Goal: Information Seeking & Learning: Check status

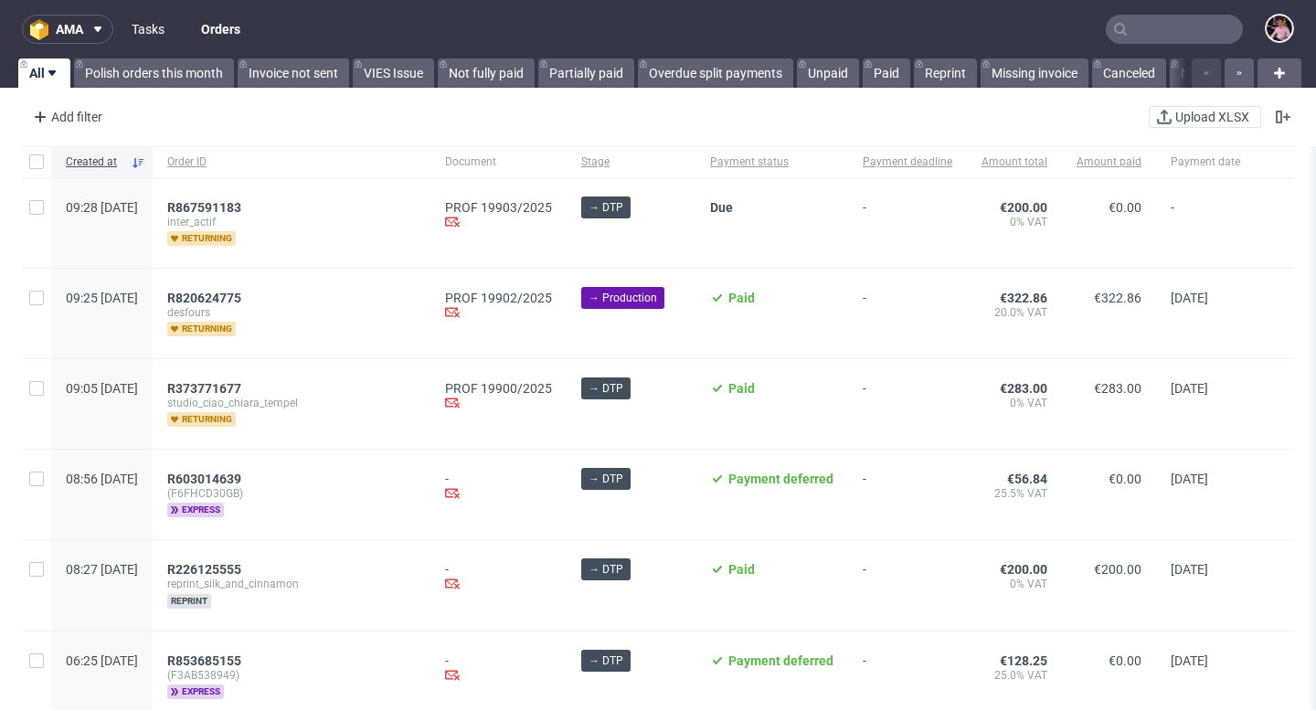
click at [164, 42] on link "Tasks" at bounding box center [148, 29] width 55 height 29
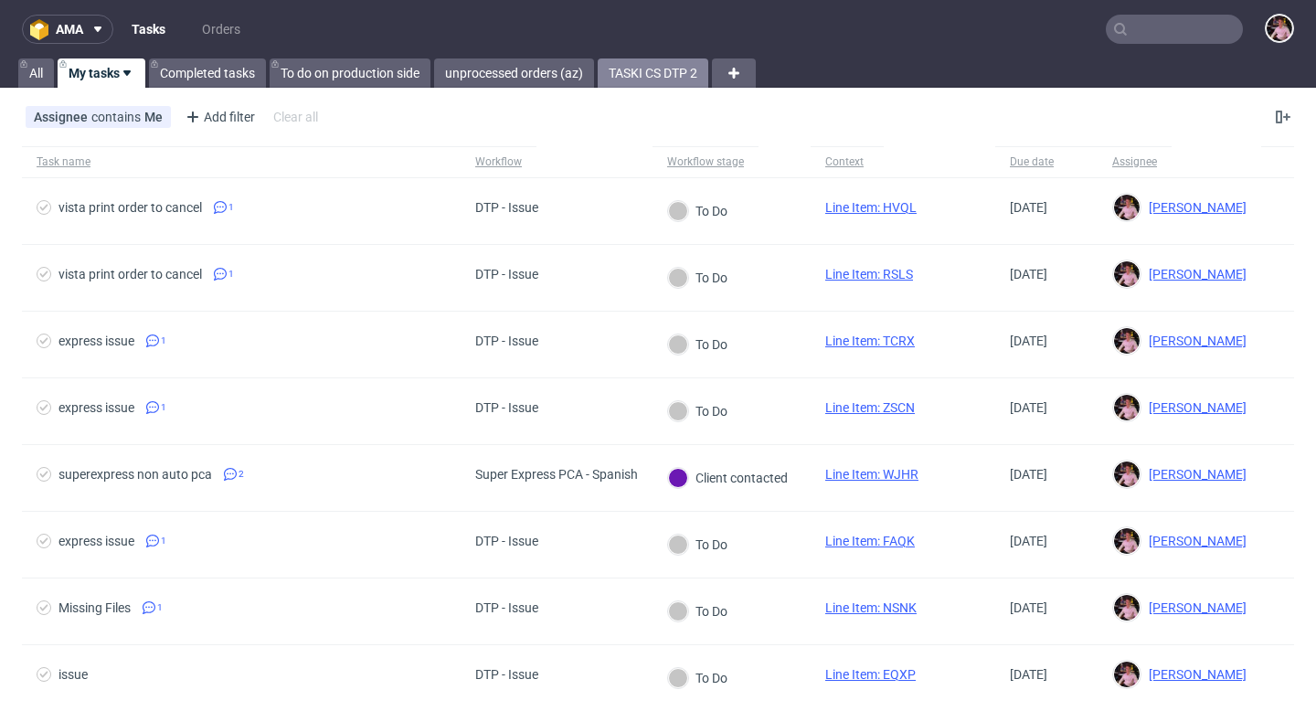
click at [668, 77] on link "TASKI CS DTP 2" at bounding box center [652, 72] width 111 height 29
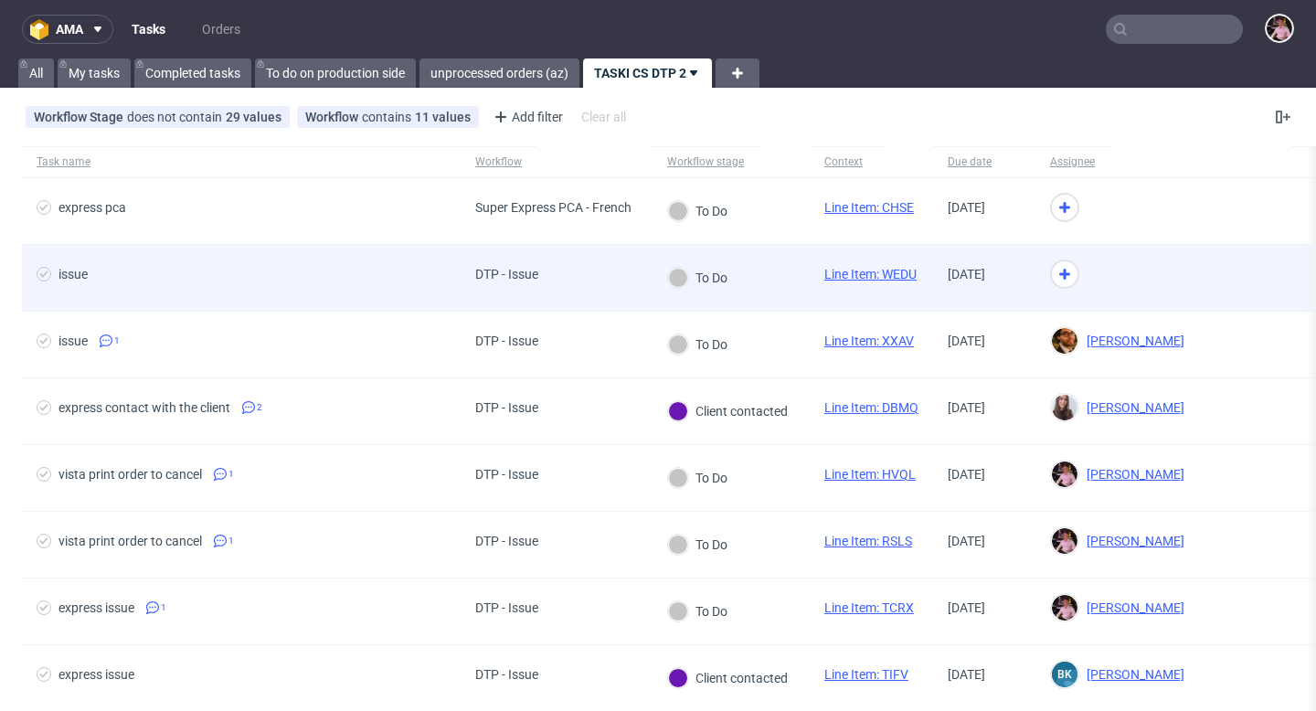
click at [561, 282] on div "DTP - Issue" at bounding box center [556, 278] width 192 height 67
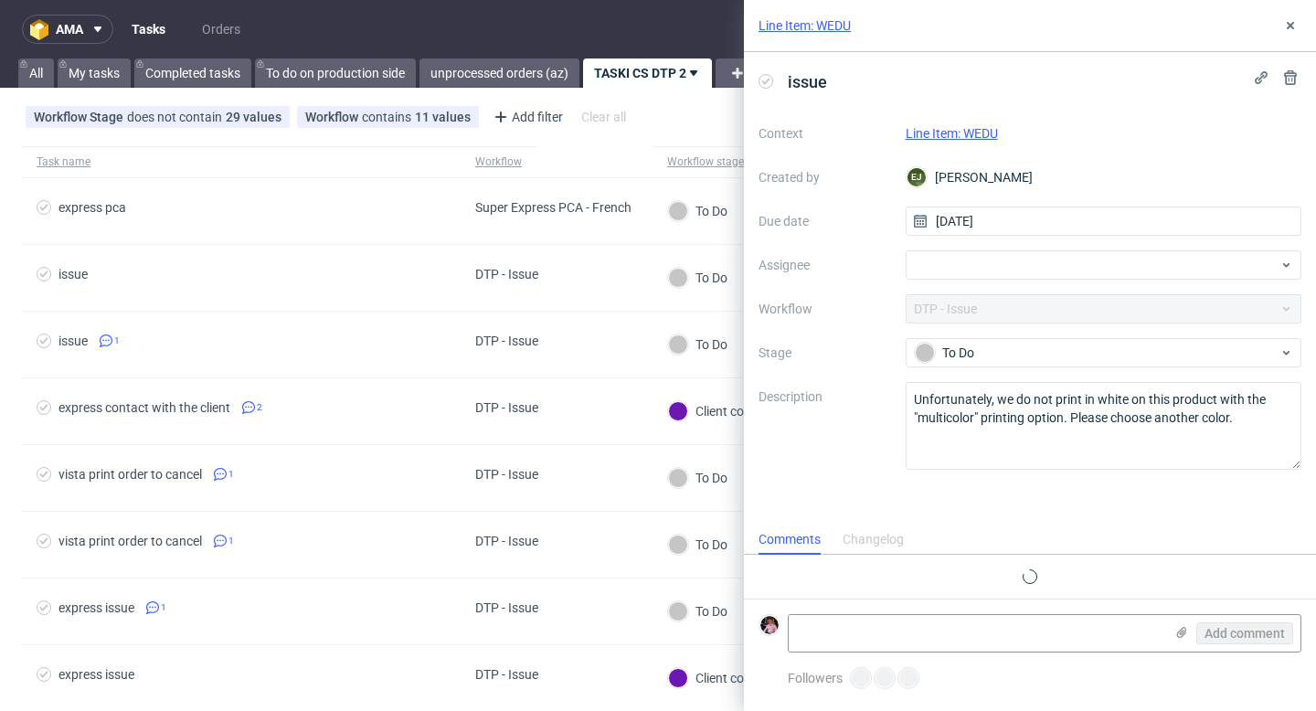
scroll to position [15, 0]
click at [970, 128] on link "Line Item: WEDU" at bounding box center [951, 133] width 92 height 15
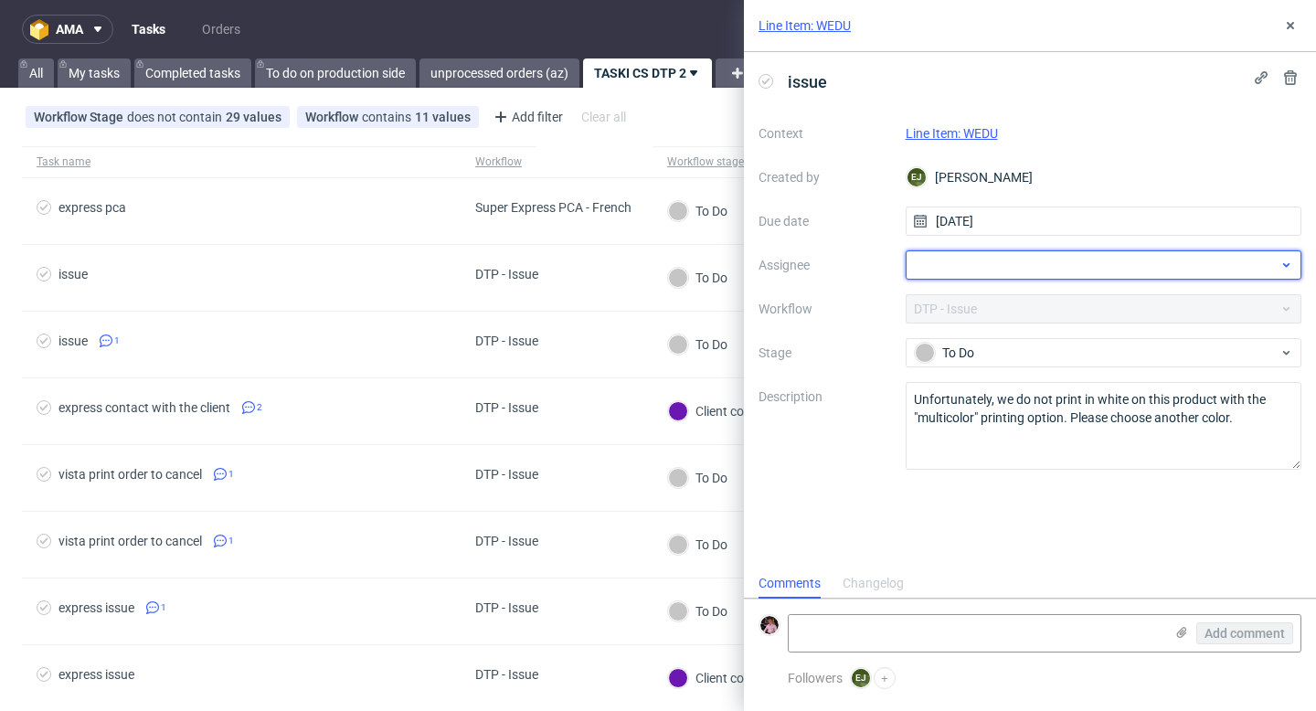
click at [979, 260] on div at bounding box center [1103, 264] width 397 height 29
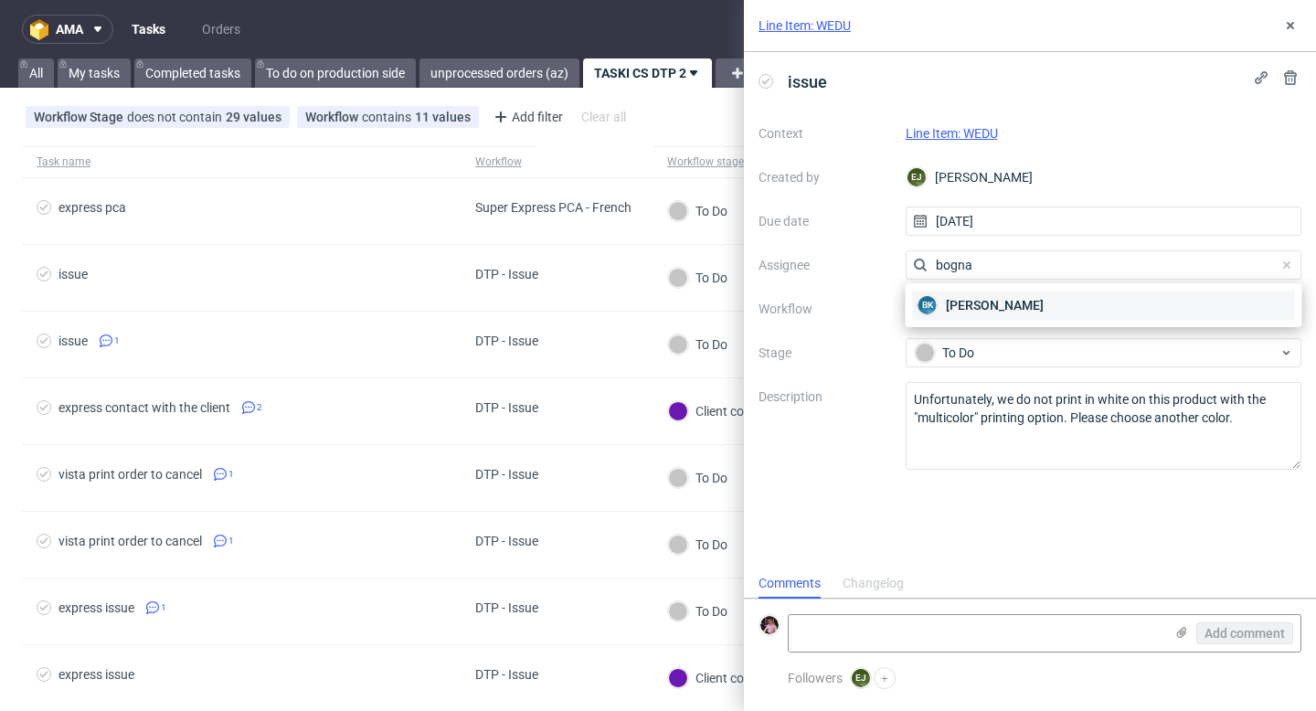
type input "bogna"
click at [975, 300] on span "Bogna Krystian" at bounding box center [995, 305] width 98 height 18
click at [1295, 15] on button at bounding box center [1290, 26] width 22 height 22
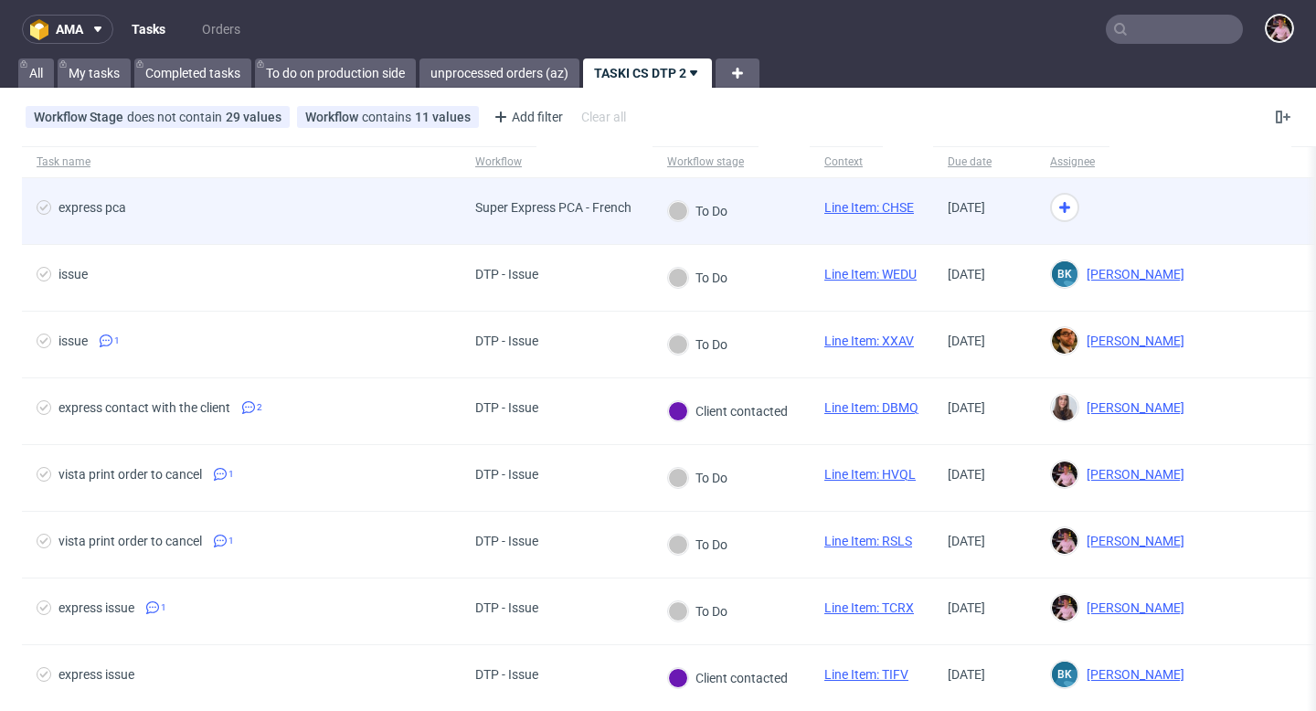
click at [641, 203] on div "Super Express PCA - French" at bounding box center [552, 211] width 185 height 66
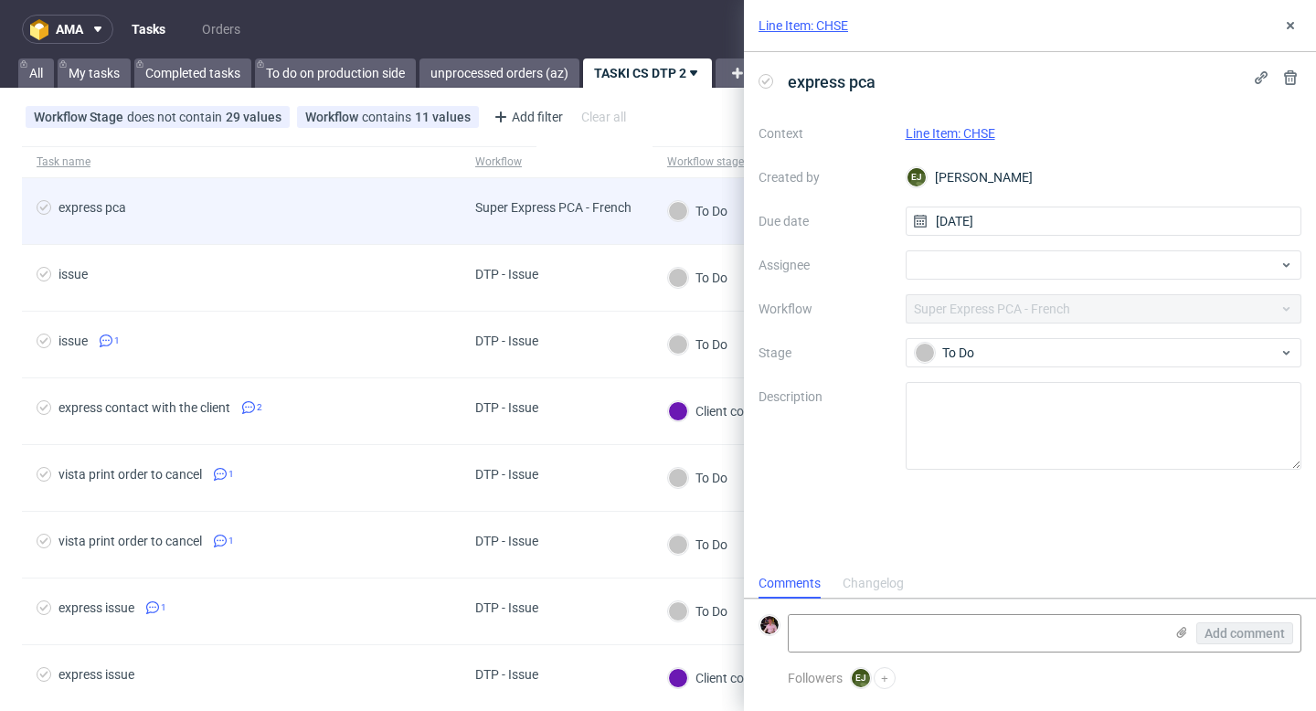
scroll to position [15, 0]
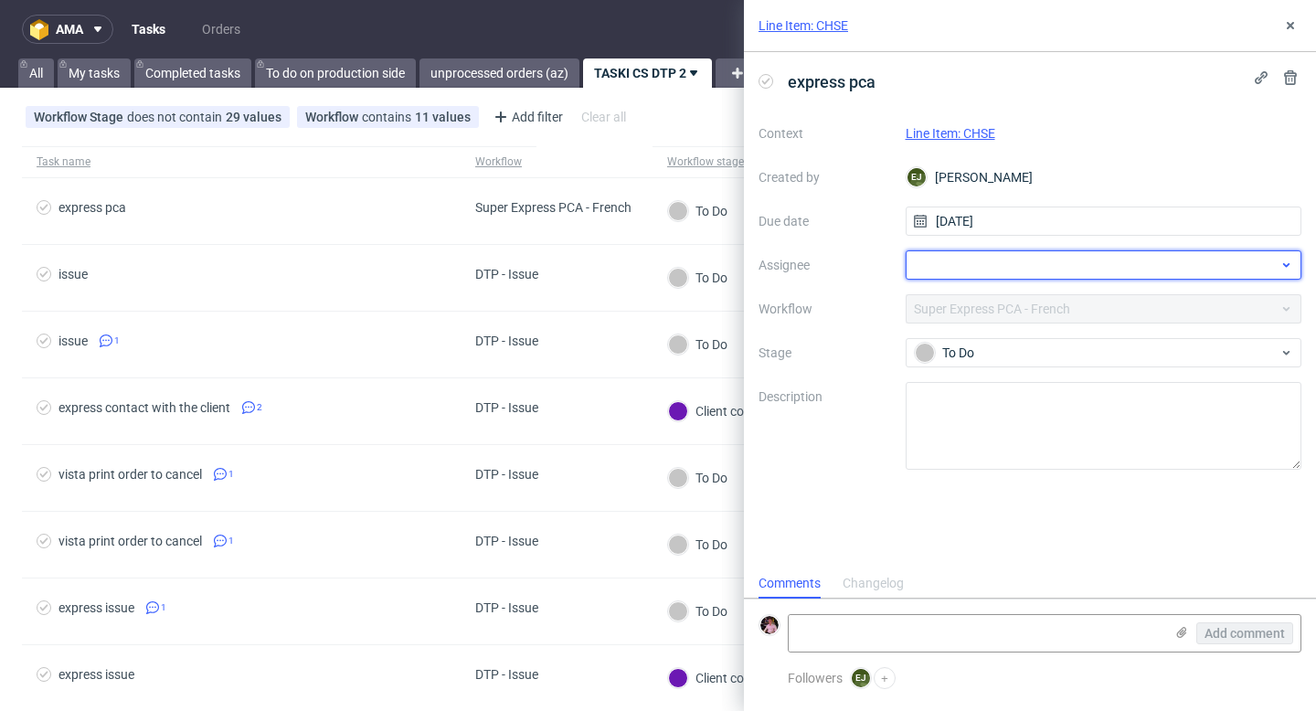
click at [976, 271] on div at bounding box center [1103, 264] width 397 height 29
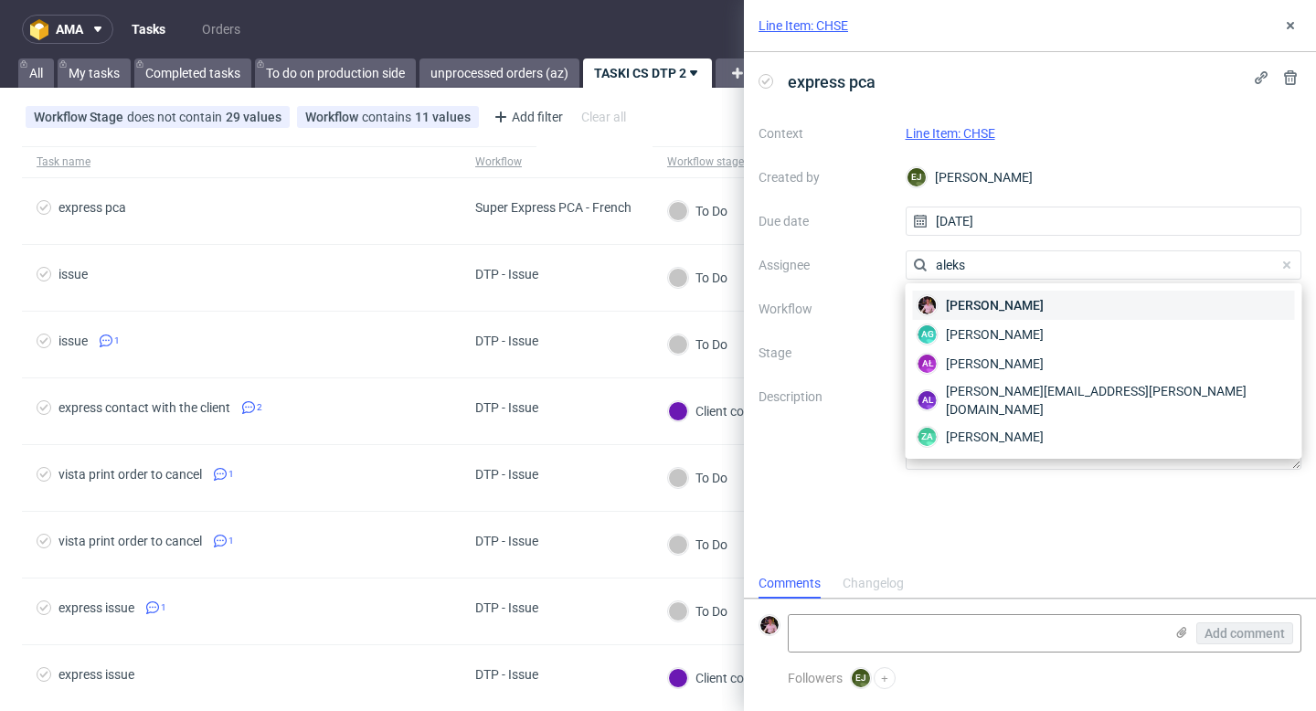
type input "aleks"
click at [966, 307] on span "Aleks Ziemkowski" at bounding box center [995, 305] width 98 height 18
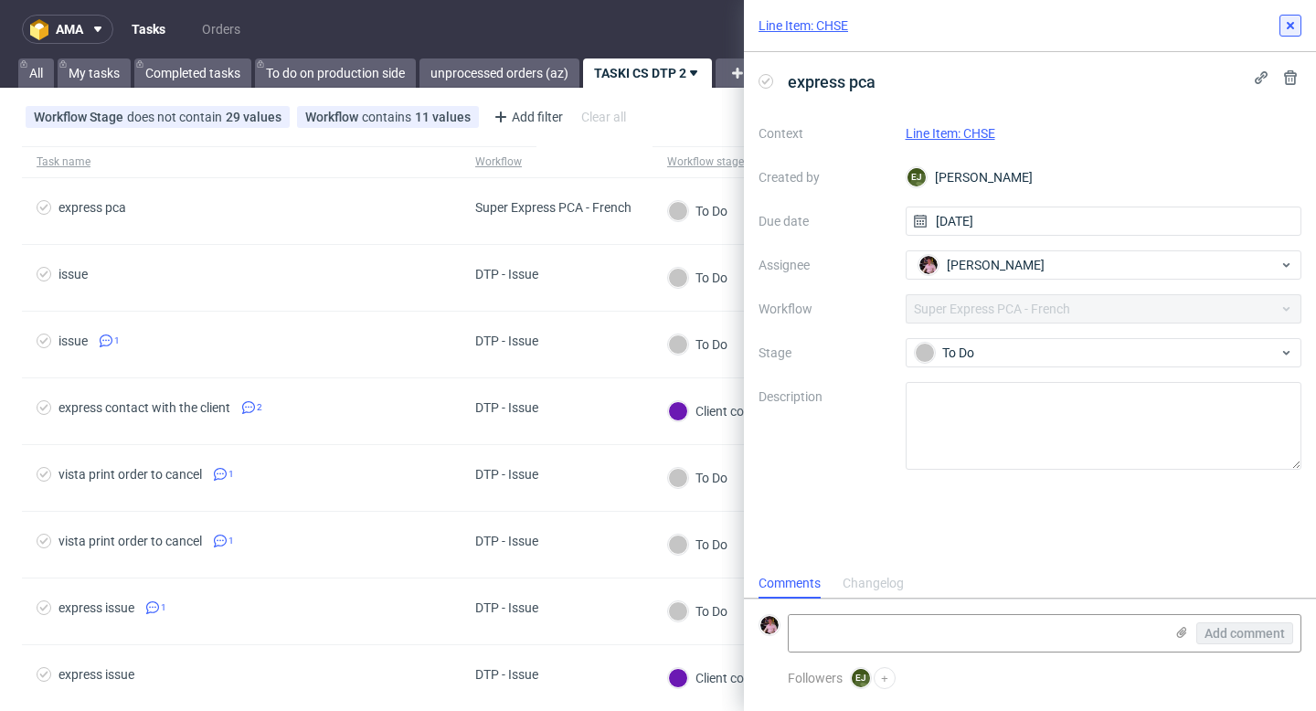
click at [1289, 25] on use at bounding box center [1289, 25] width 7 height 7
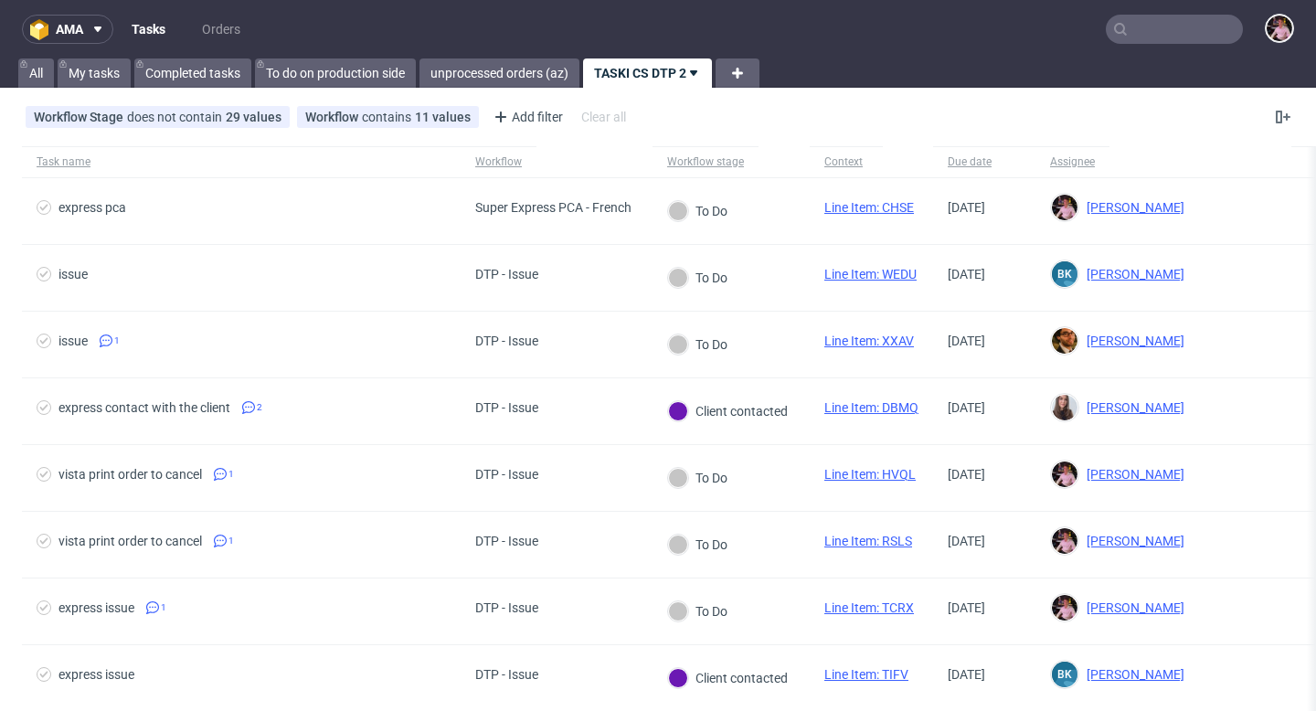
click at [1190, 45] on nav "ama Tasks Orders" at bounding box center [658, 29] width 1316 height 58
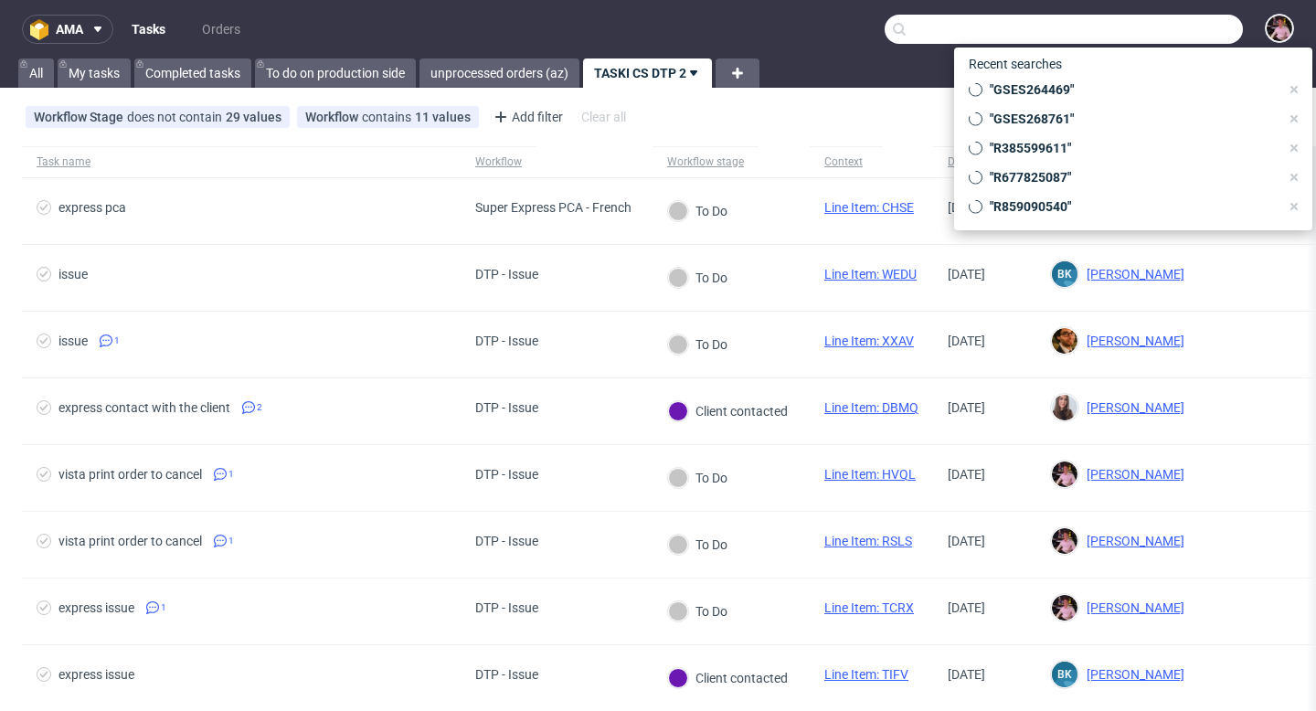
click at [1185, 37] on input "text" at bounding box center [1063, 29] width 358 height 29
paste input "R887741698"
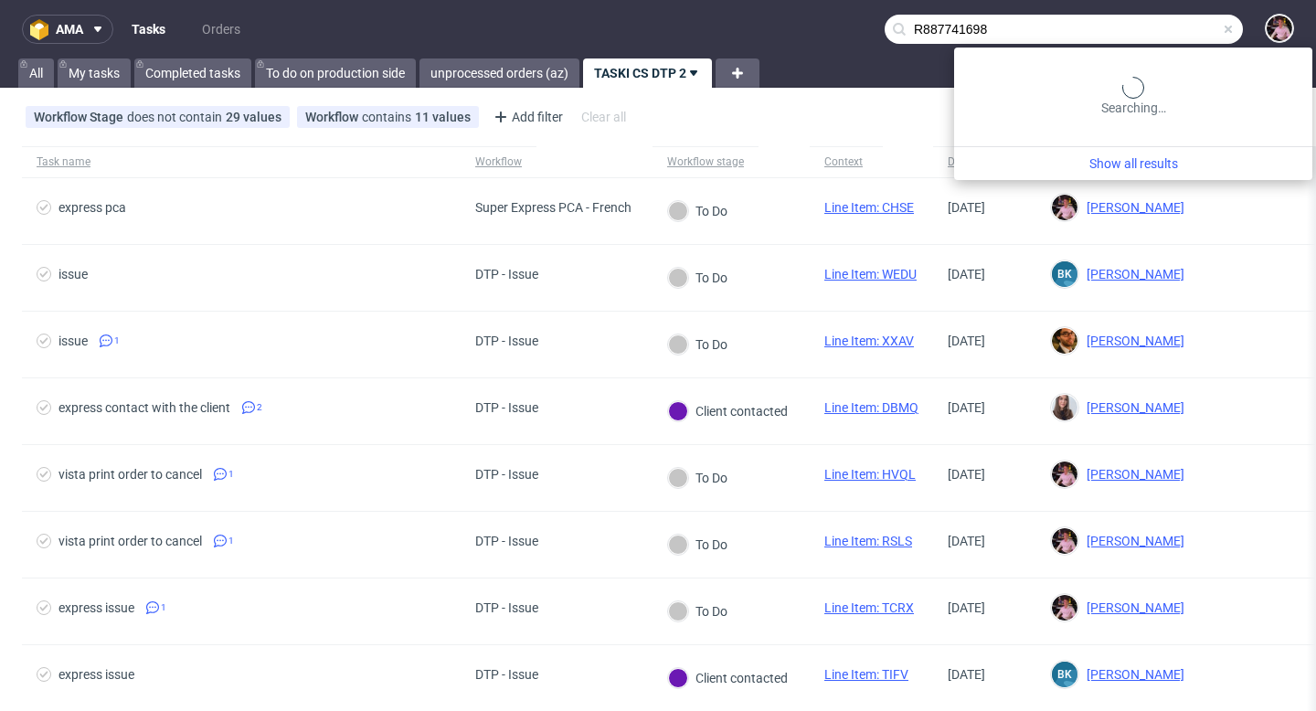
type input "R887741698"
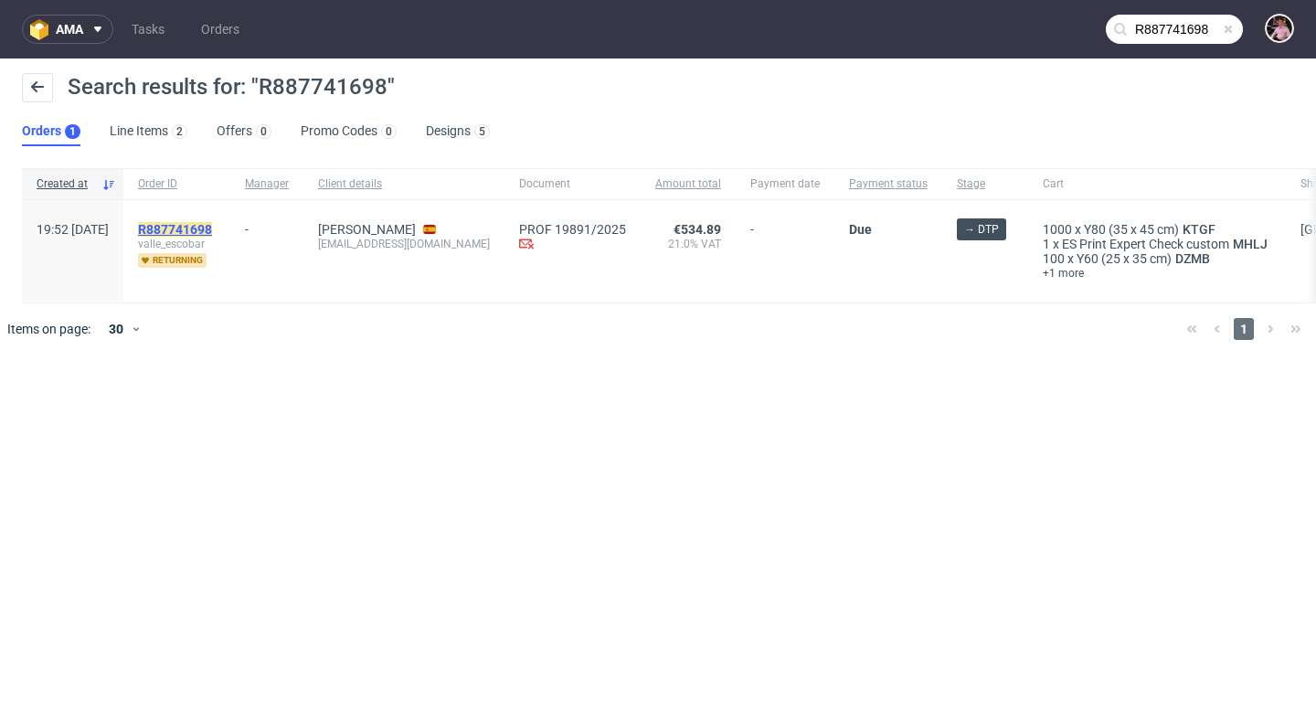
click at [212, 229] on mark "R887741698" at bounding box center [175, 229] width 74 height 15
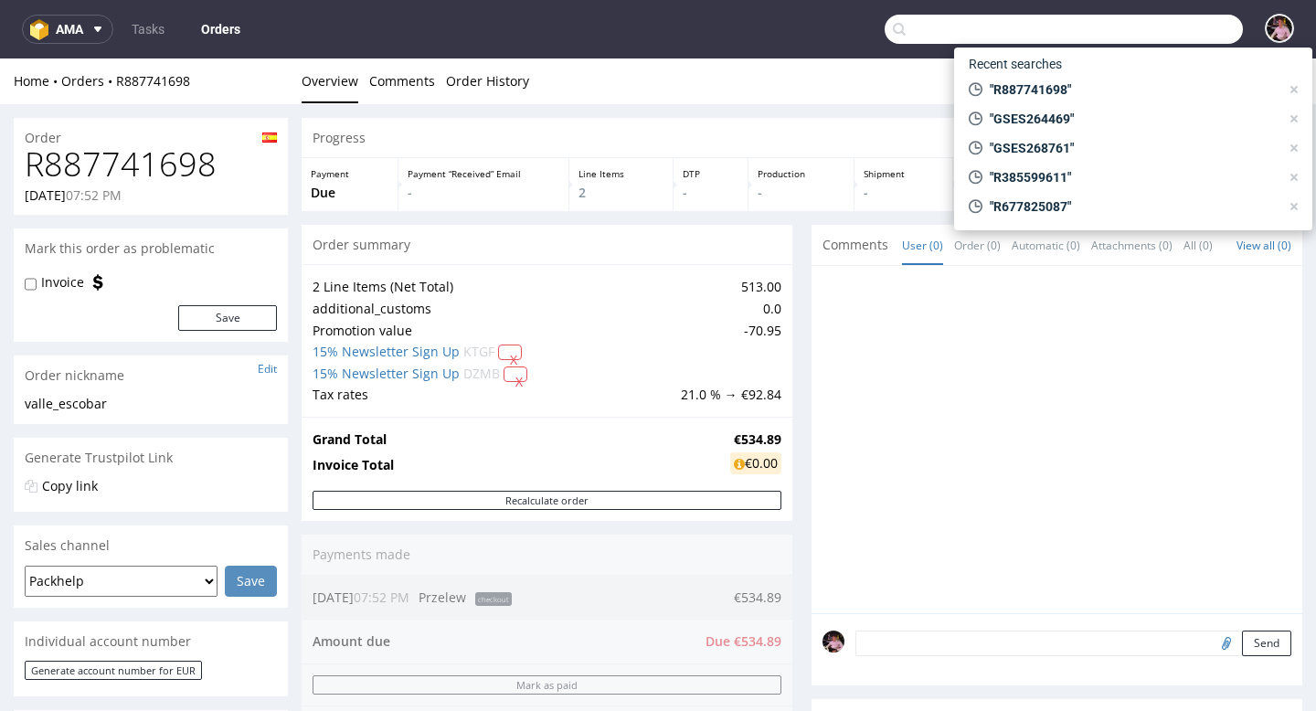
click at [1173, 36] on input "text" at bounding box center [1063, 29] width 358 height 29
paste input "annabiya.fr@gmail.com"
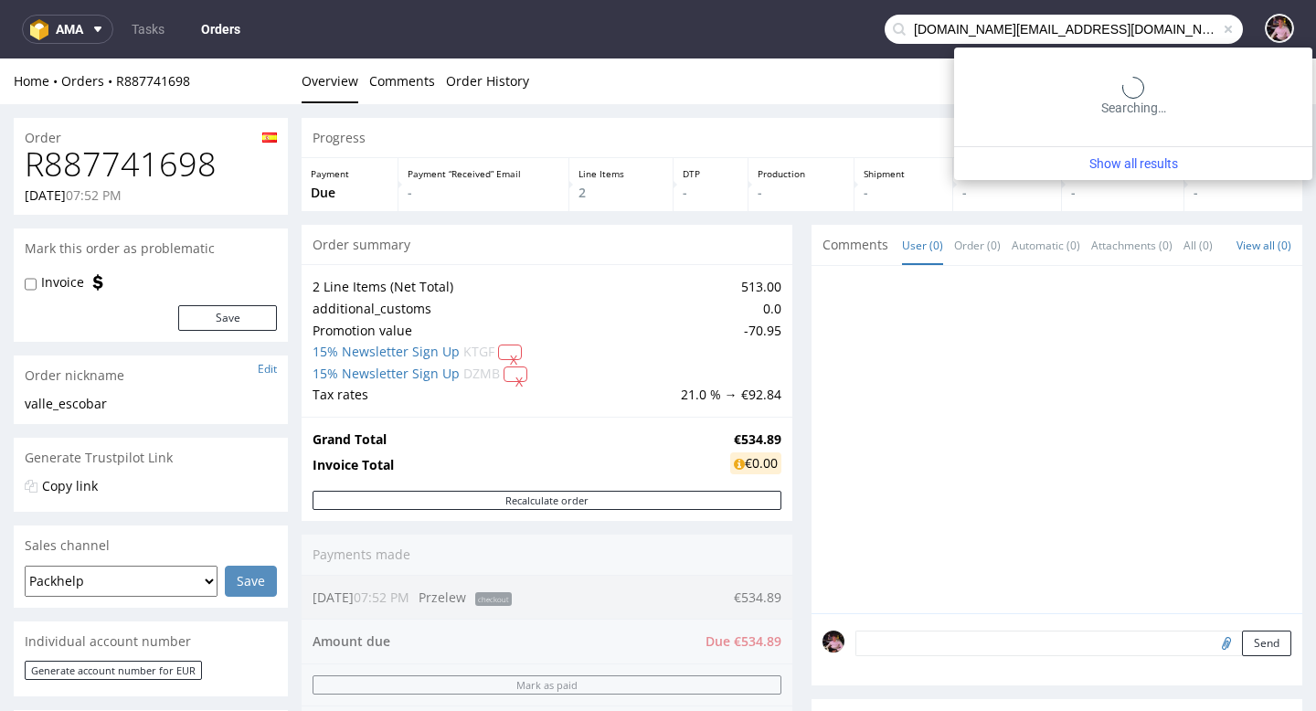
type input "annabiya.fr@gmail.com"
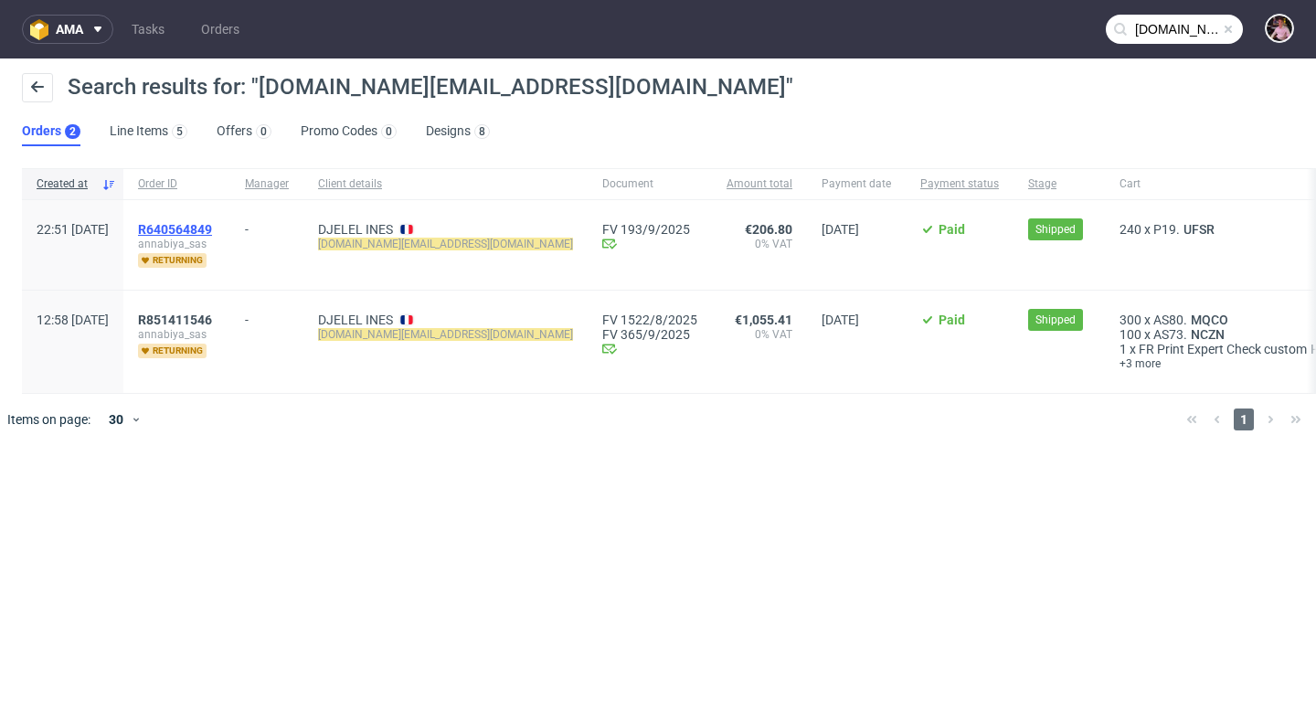
click at [212, 225] on span "R640564849" at bounding box center [175, 229] width 74 height 15
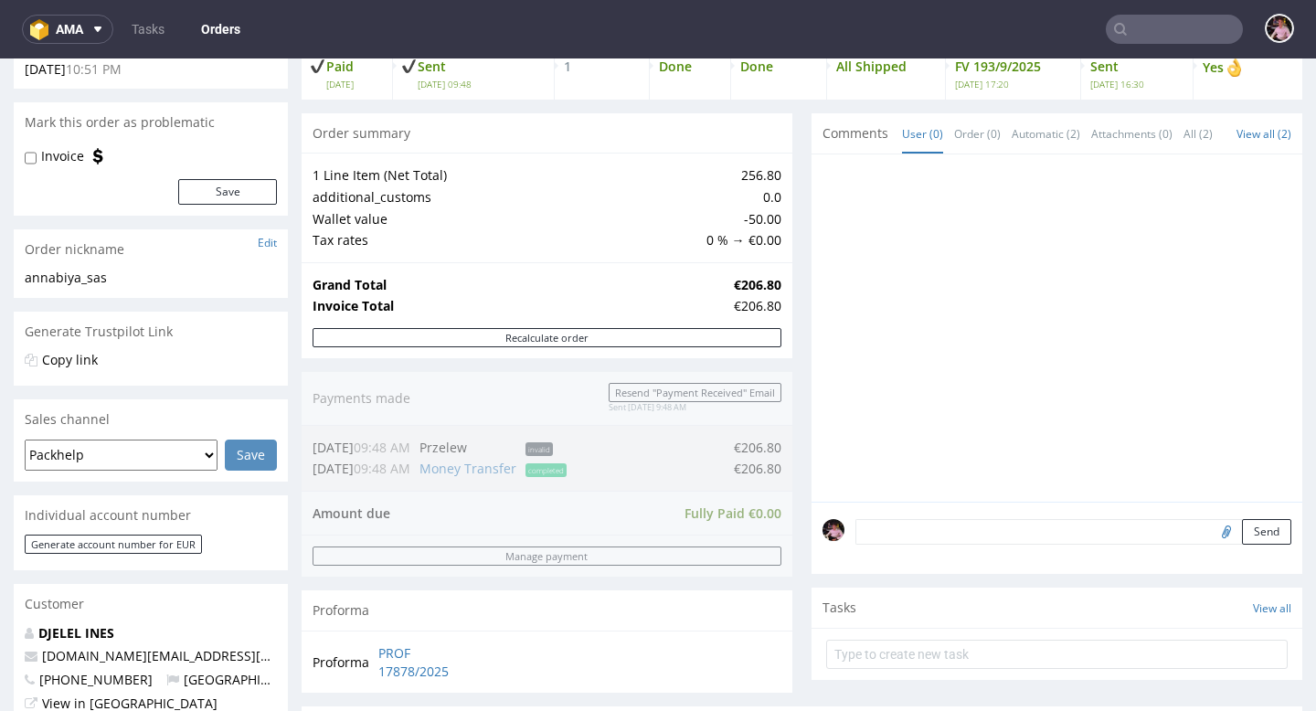
scroll to position [247, 0]
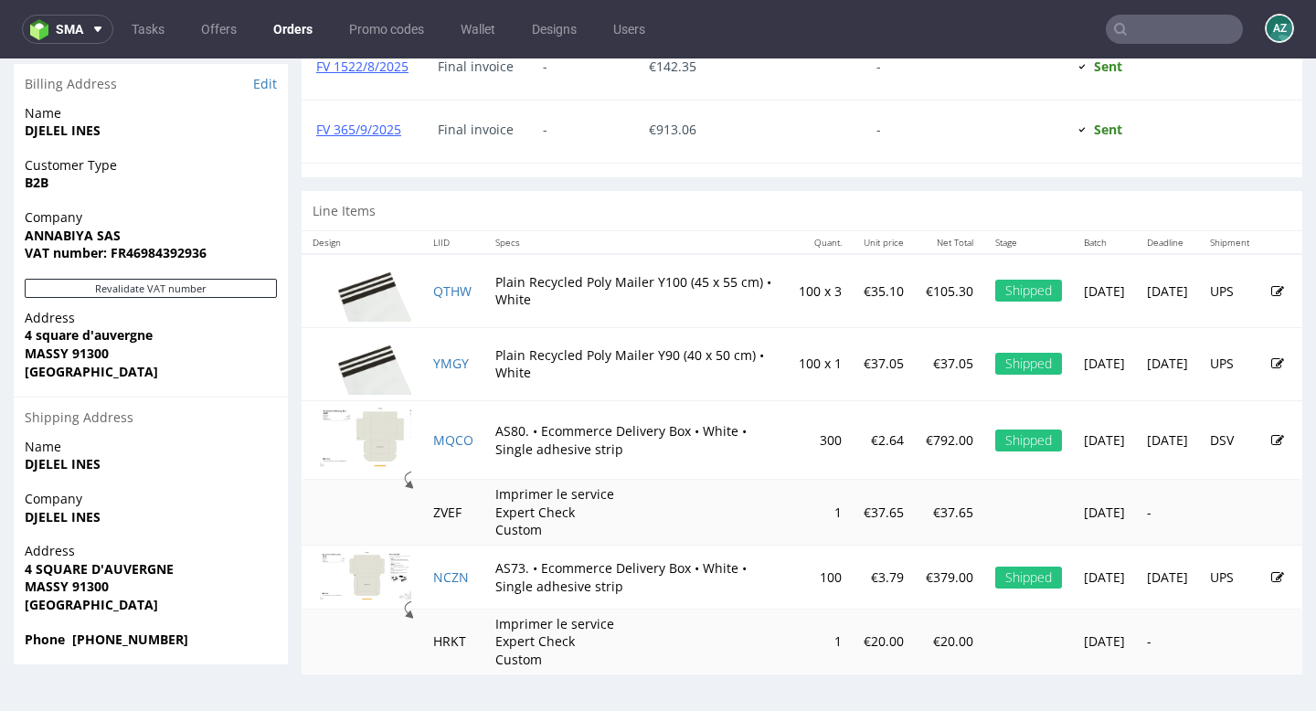
scroll to position [5, 0]
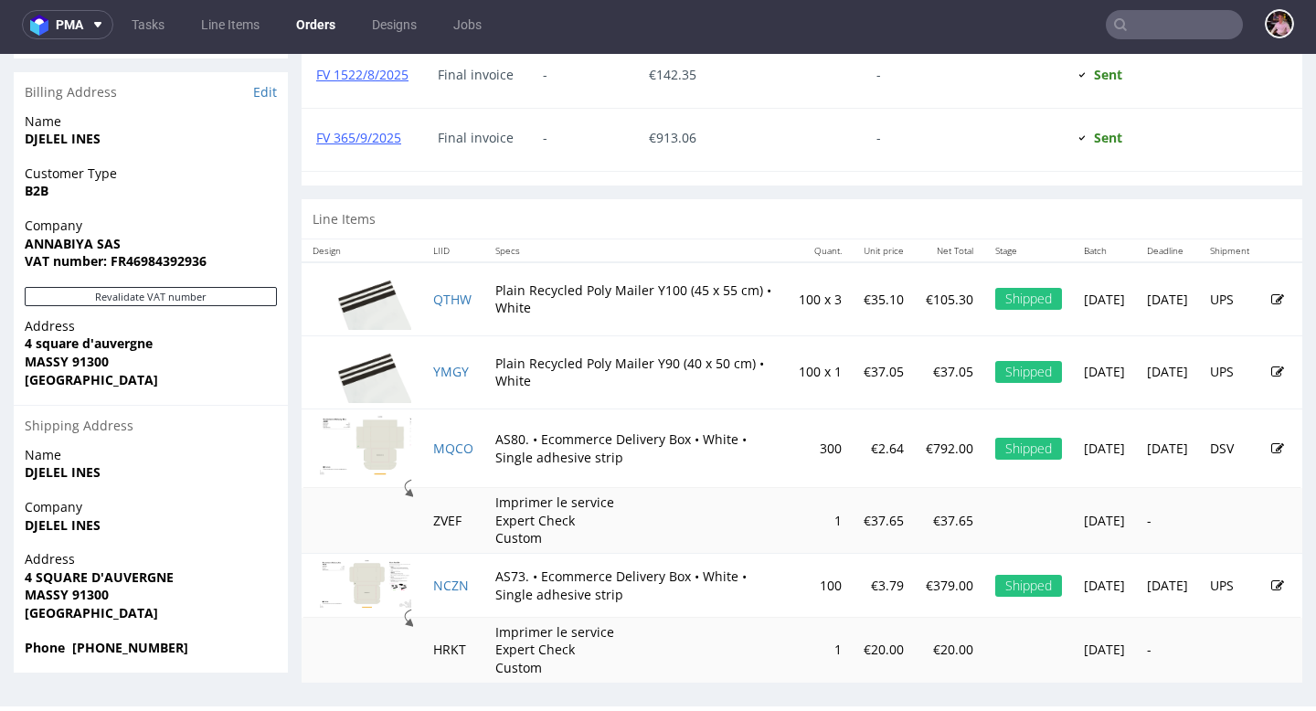
scroll to position [926, 0]
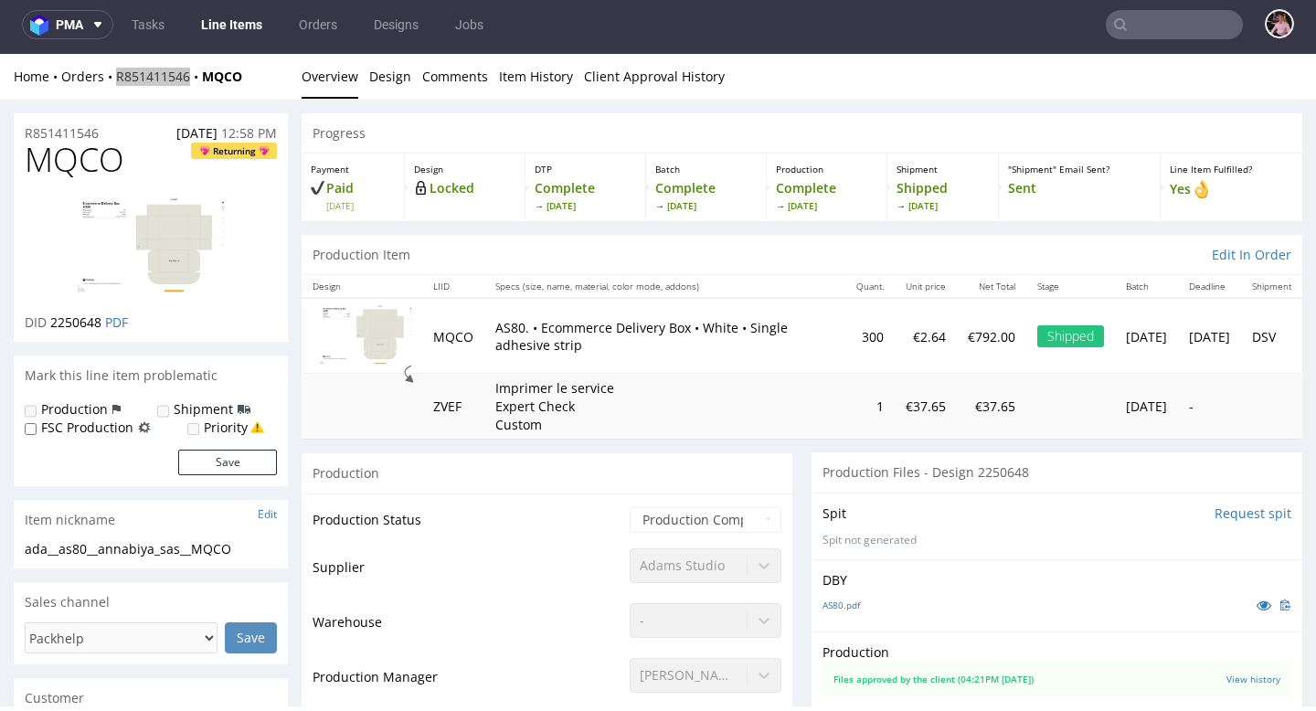
click at [1174, 36] on input "text" at bounding box center [1173, 24] width 137 height 29
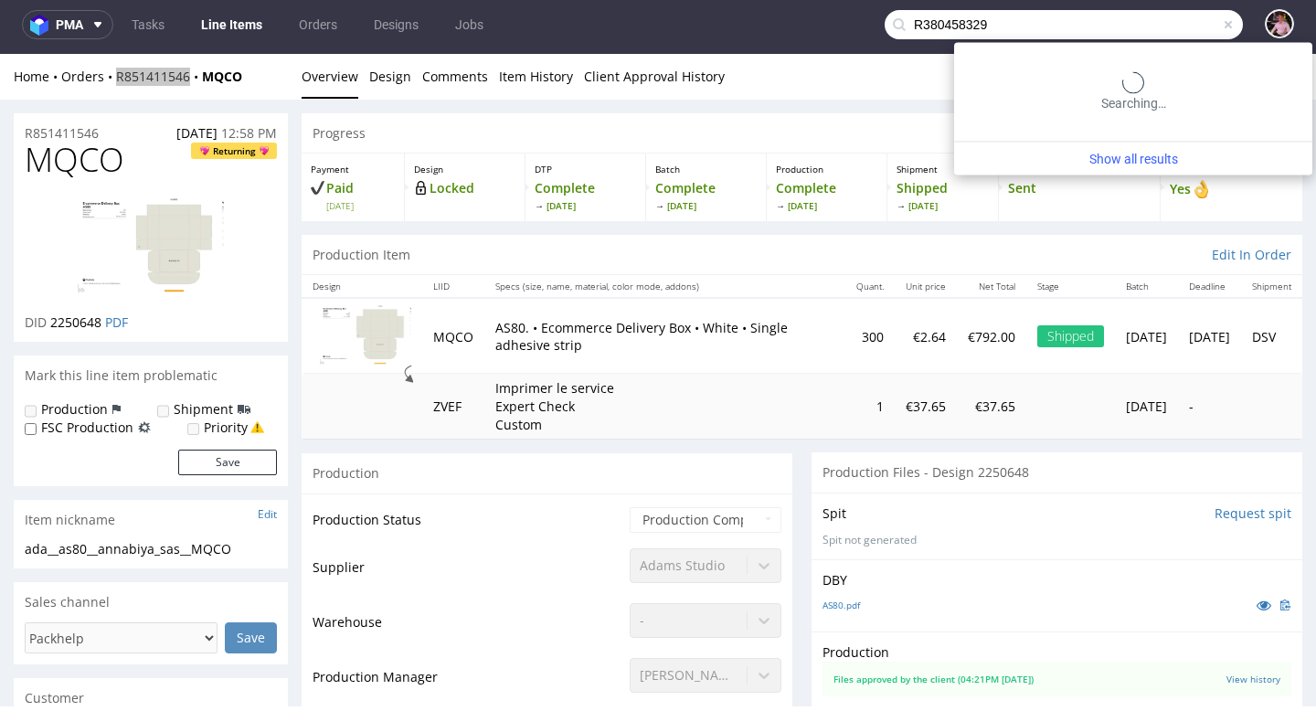
type input "R380458329"
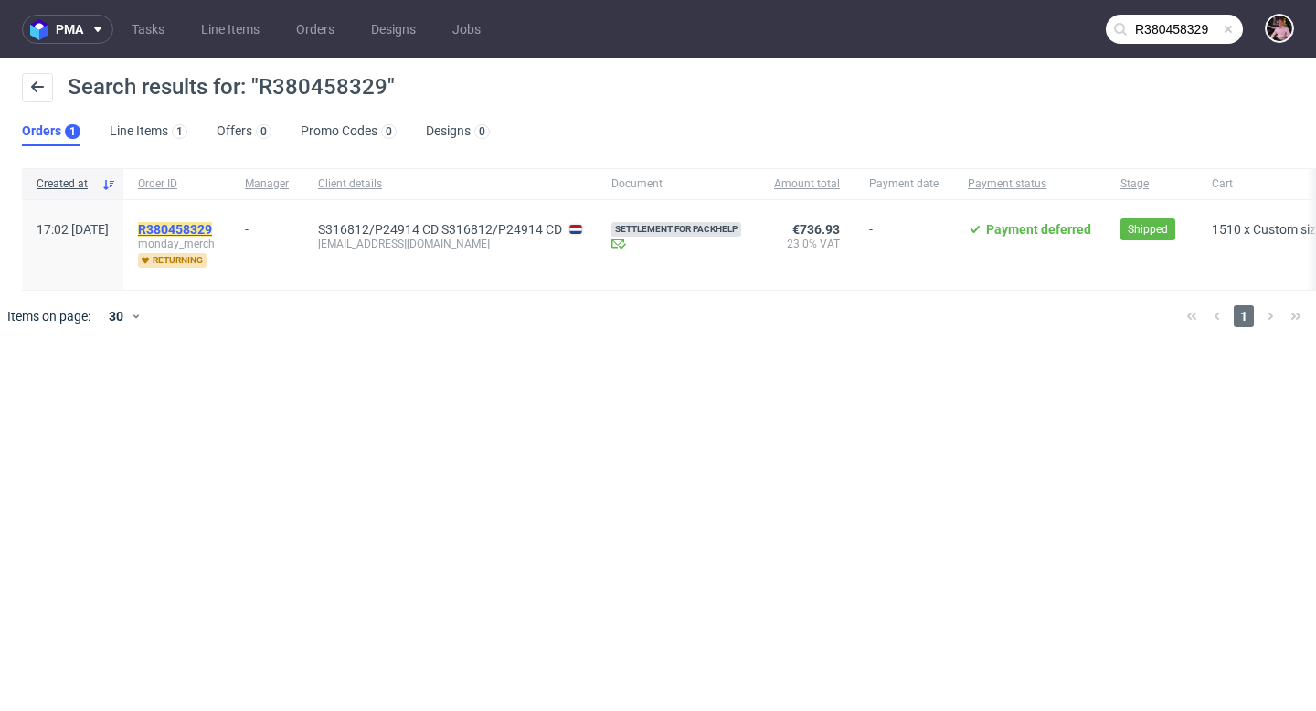
click at [212, 224] on mark "R380458329" at bounding box center [175, 229] width 74 height 15
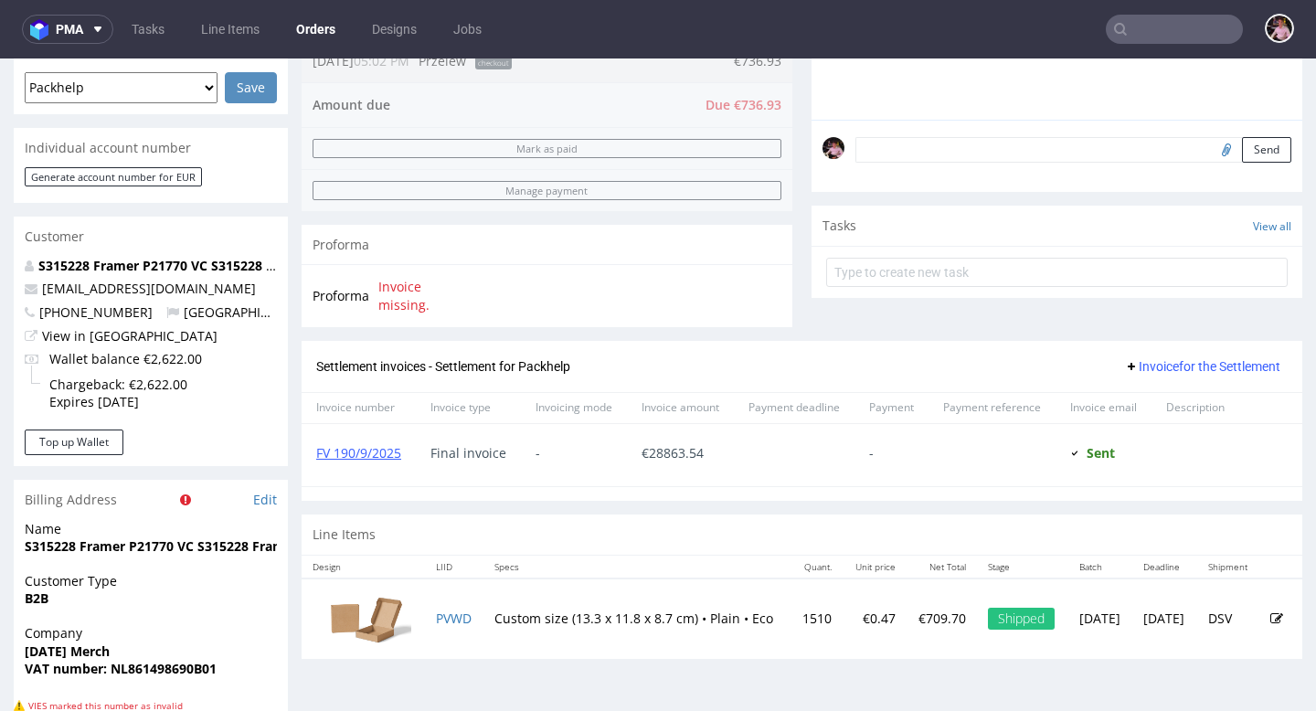
scroll to position [641, 0]
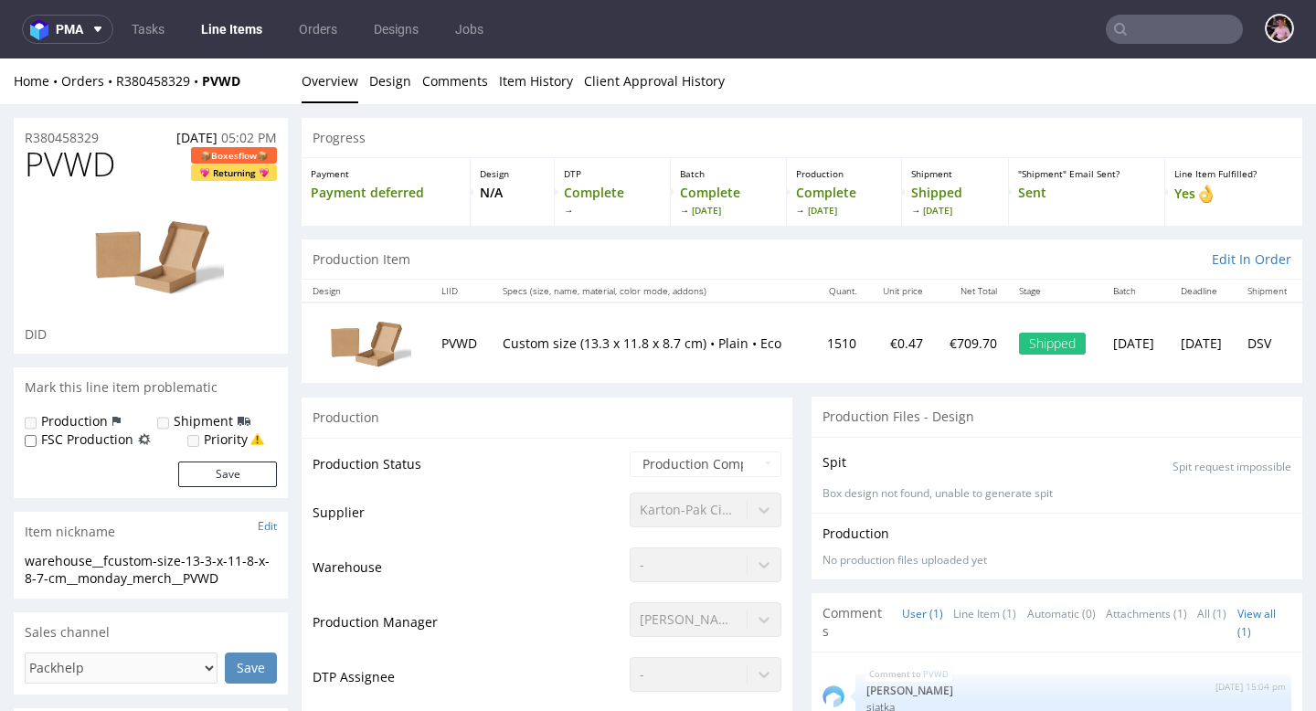
click at [751, 515] on div "Karton-Pak Cieszyn" at bounding box center [705, 505] width 152 height 26
click at [728, 515] on div "Karton-Pak Cieszyn" at bounding box center [705, 505] width 152 height 26
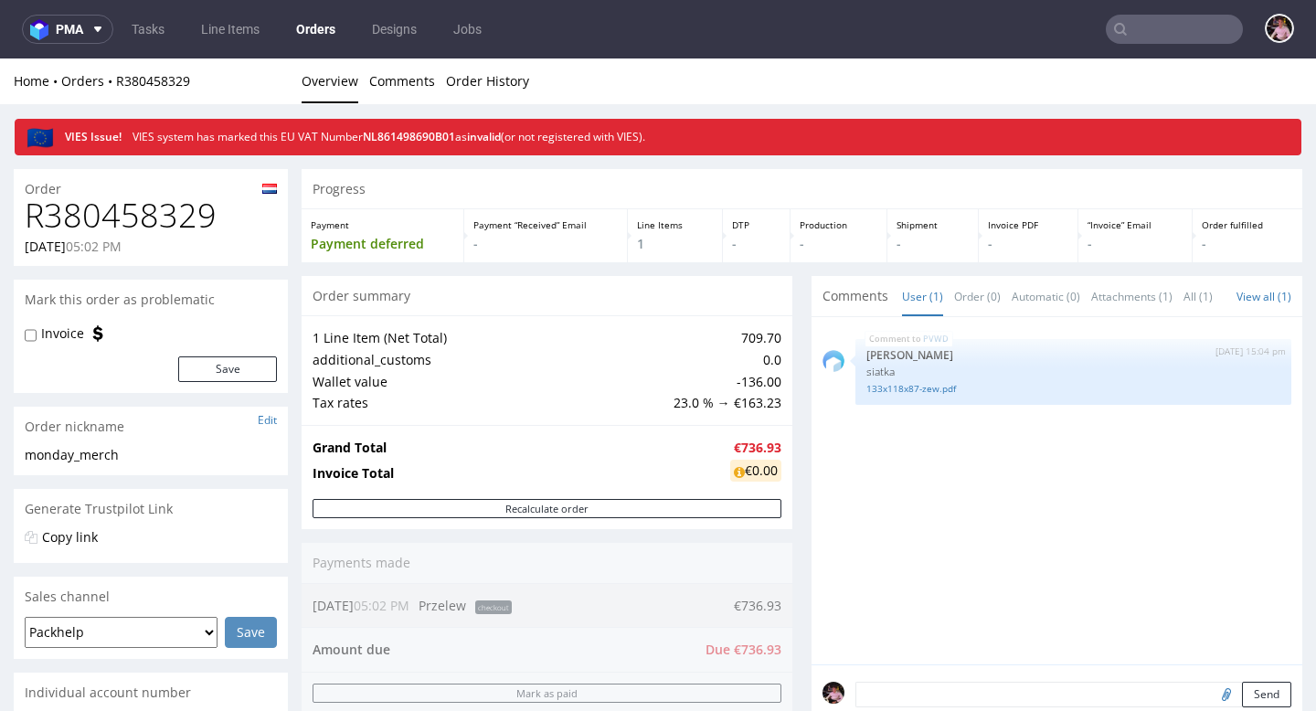
click at [129, 211] on h1 "R380458329" at bounding box center [151, 215] width 252 height 37
copy h1 "R380458329"
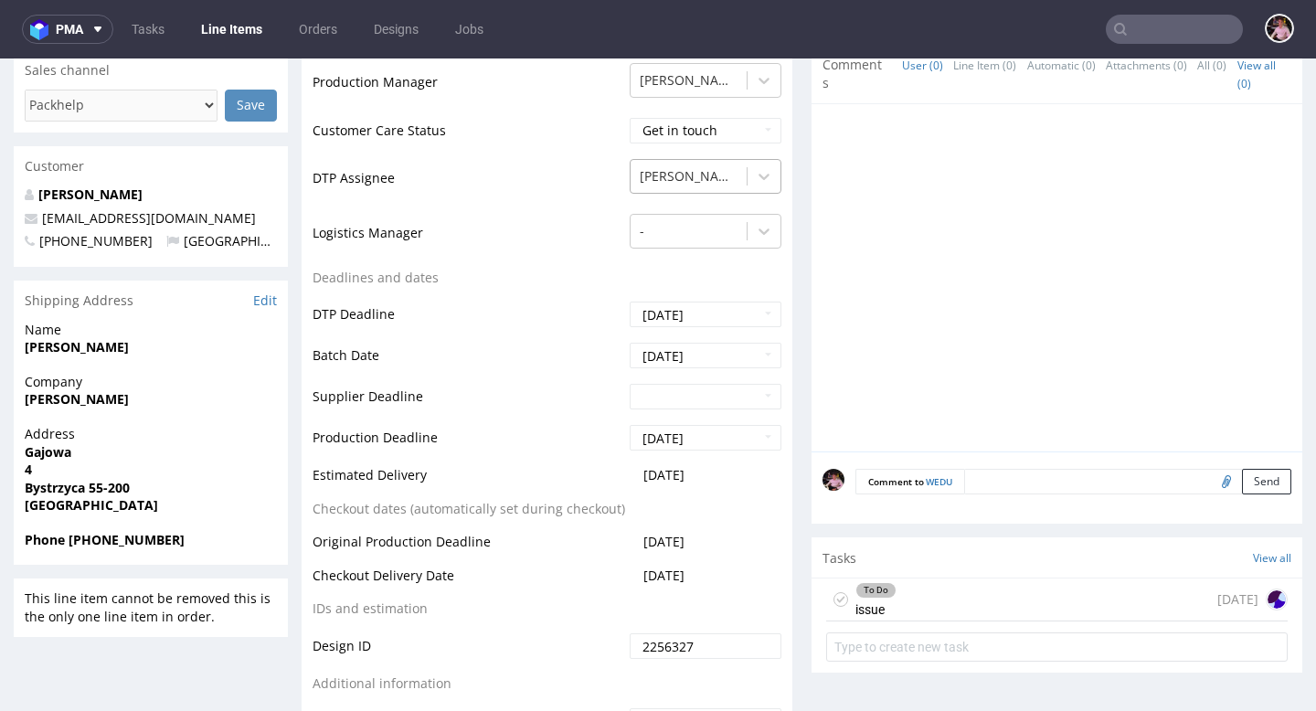
scroll to position [803, 0]
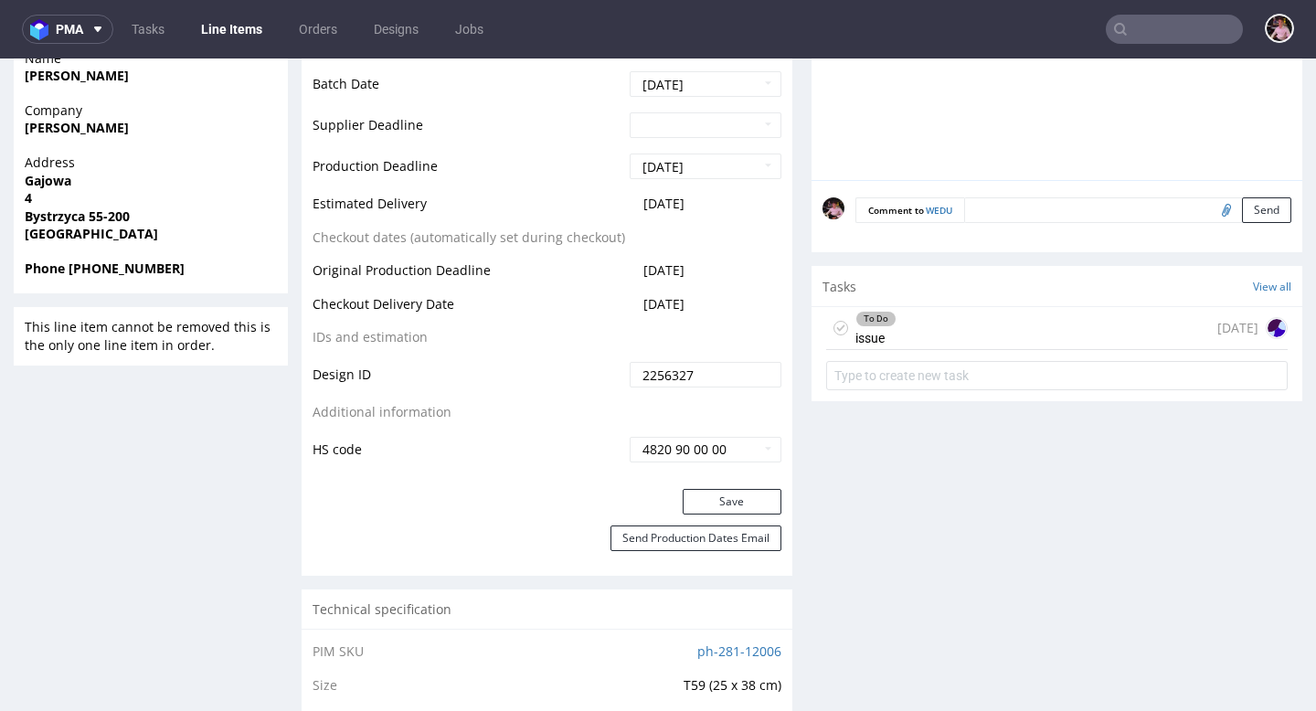
click at [924, 349] on div "To Do issue 1 day ago" at bounding box center [1056, 328] width 461 height 43
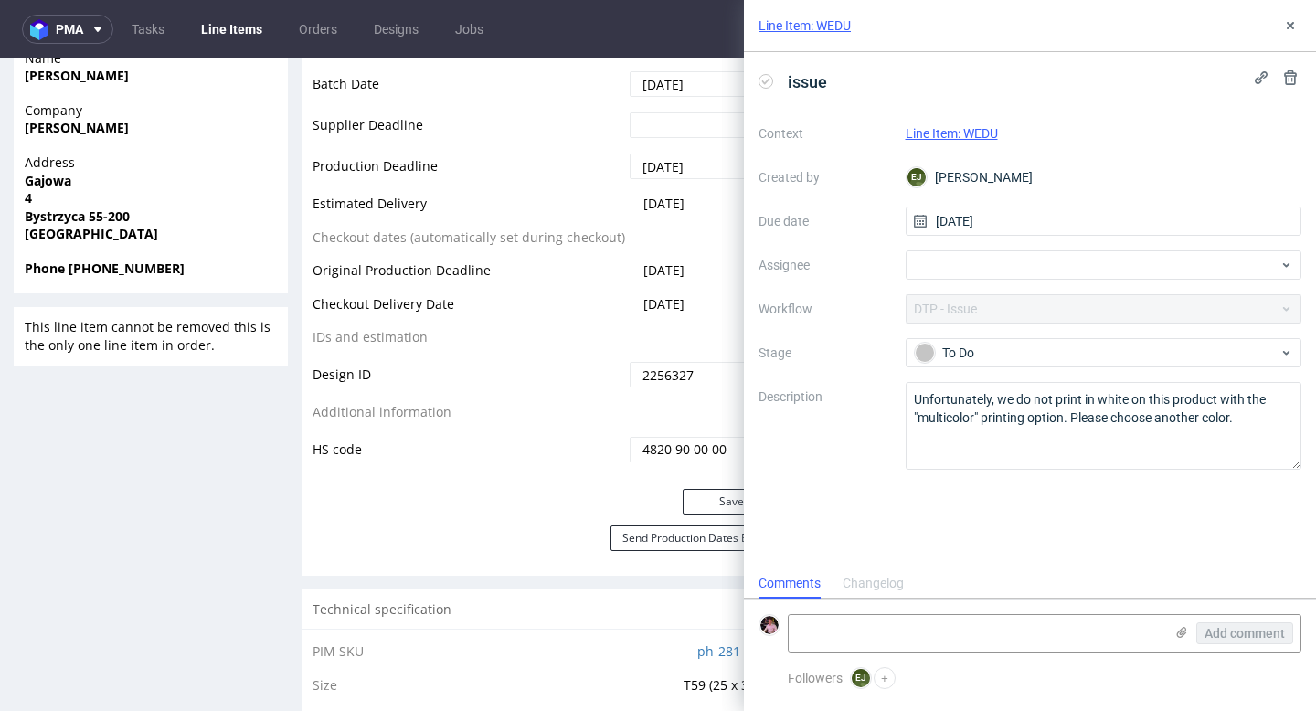
scroll to position [15, 0]
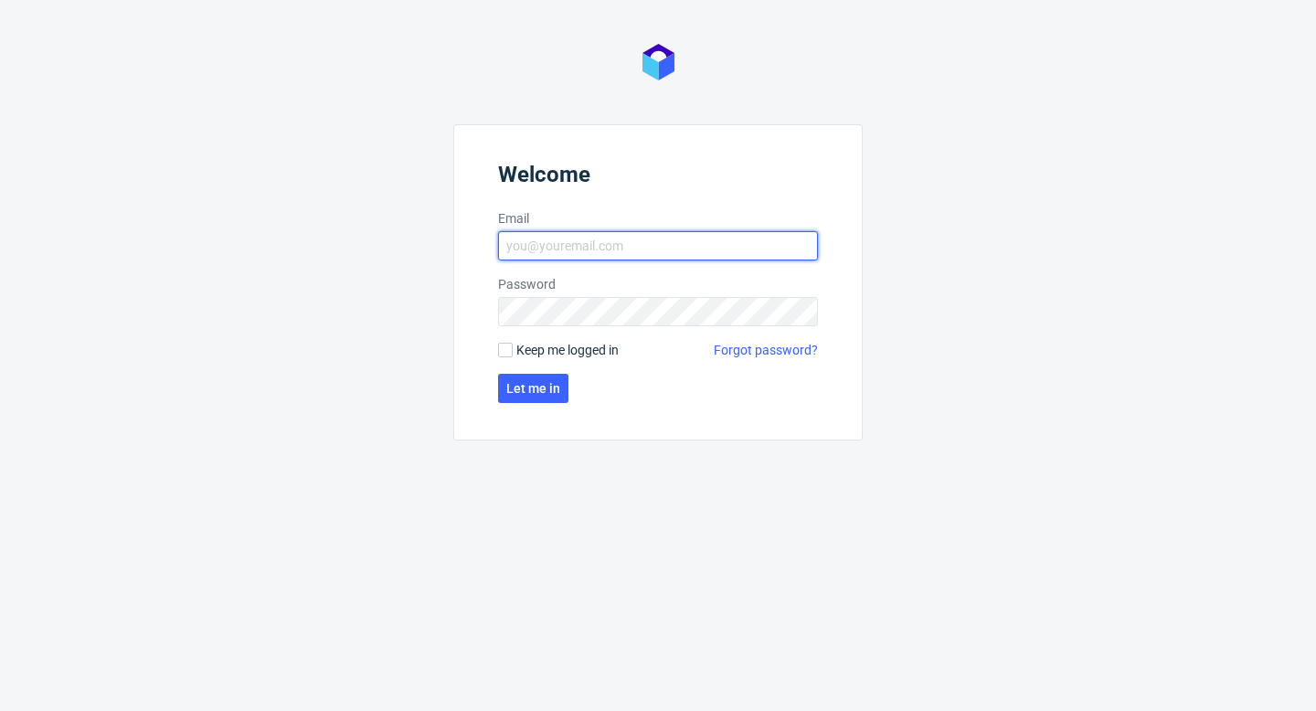
click at [603, 251] on input "Email" at bounding box center [658, 245] width 320 height 29
type input "[EMAIL_ADDRESS][PERSON_NAME][DOMAIN_NAME]"
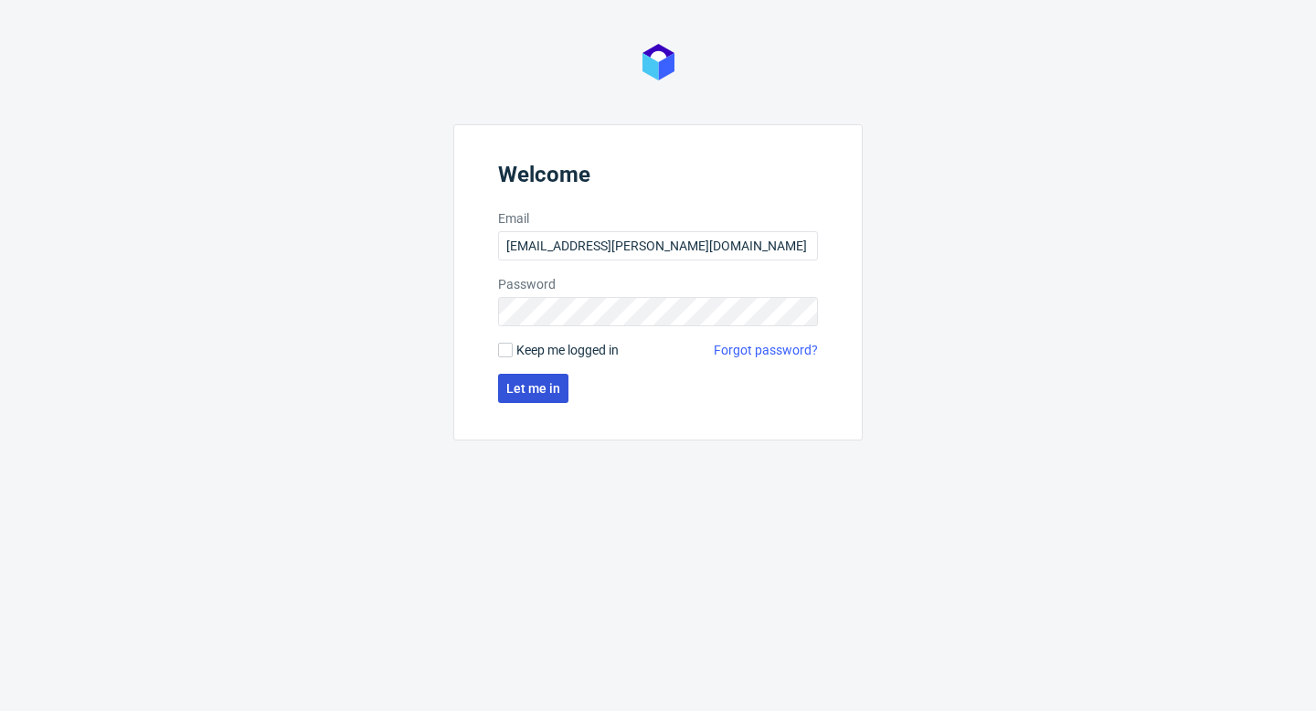
click at [521, 388] on span "Let me in" at bounding box center [533, 388] width 54 height 13
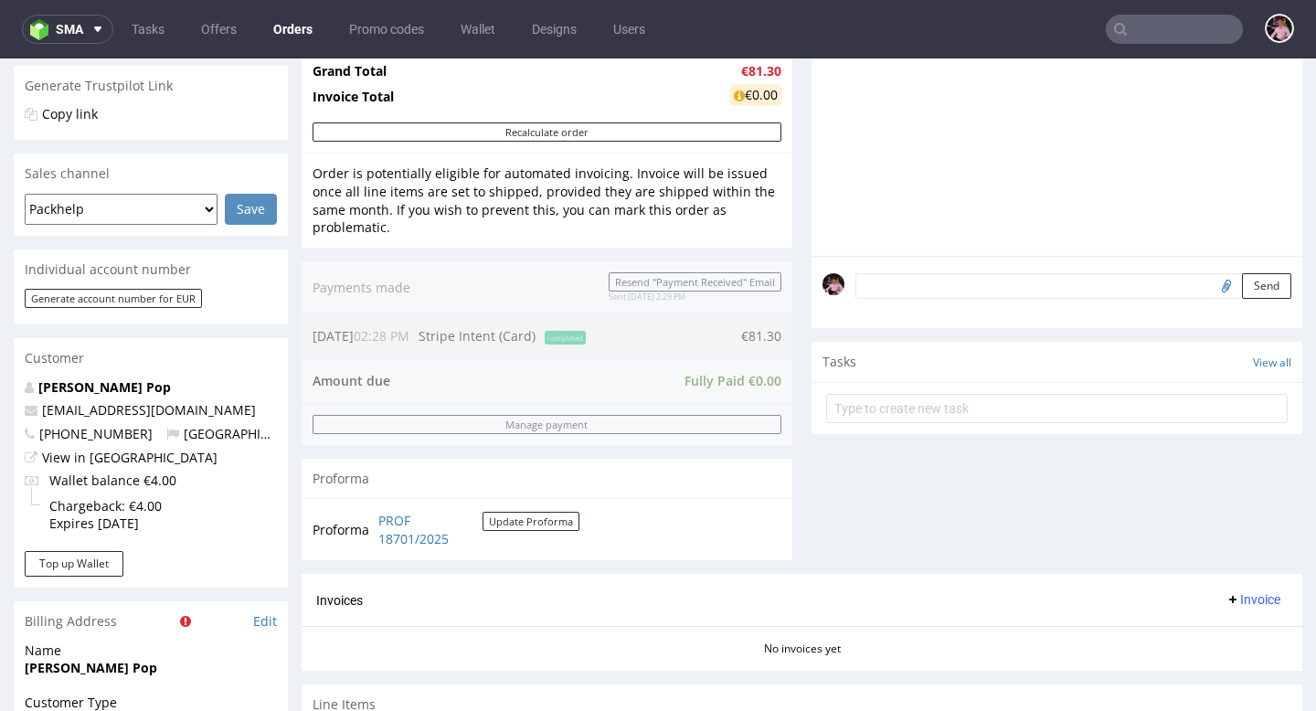
scroll to position [958, 0]
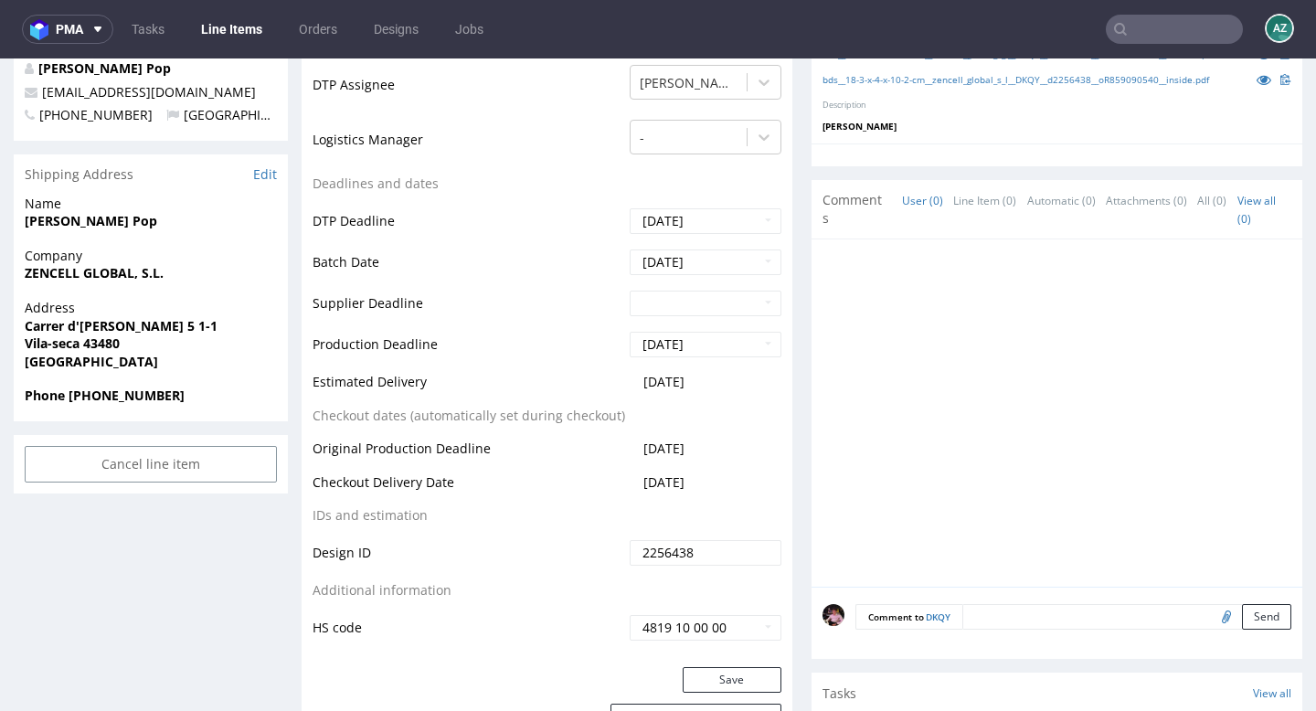
scroll to position [1158, 0]
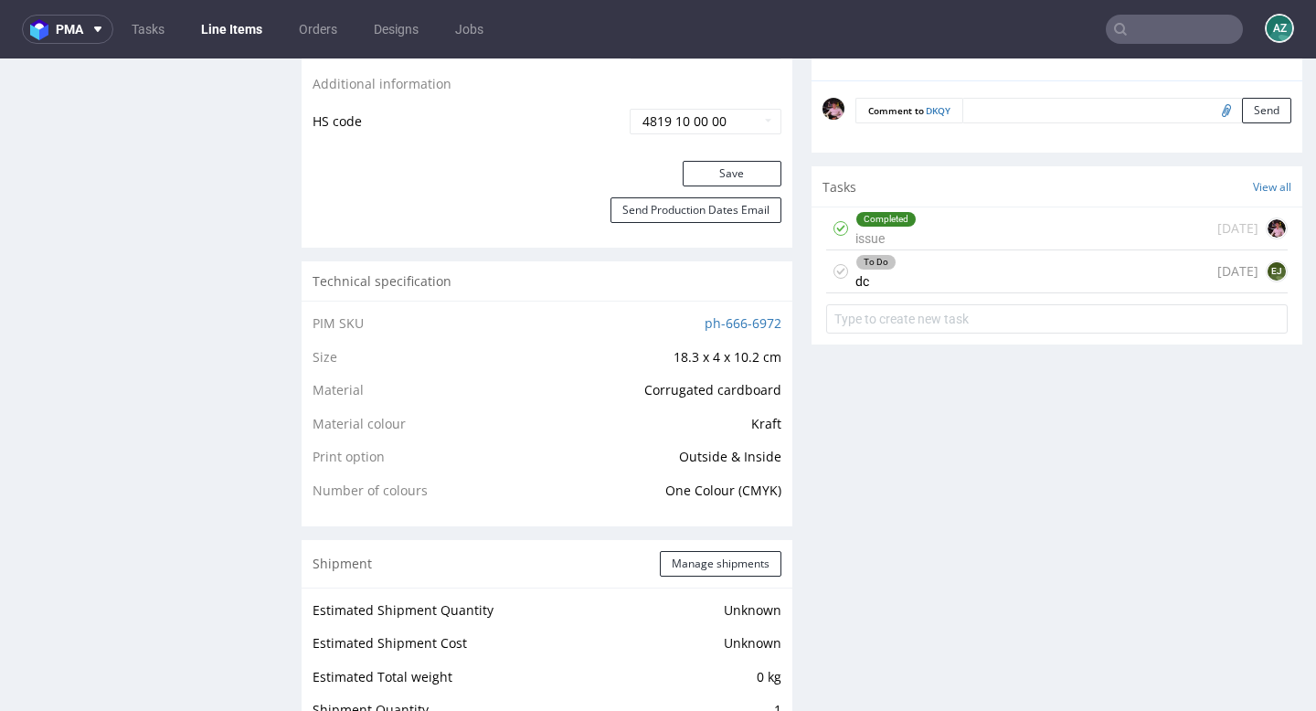
click at [1030, 293] on div "To Do dc 1 day ago EJ" at bounding box center [1056, 271] width 461 height 43
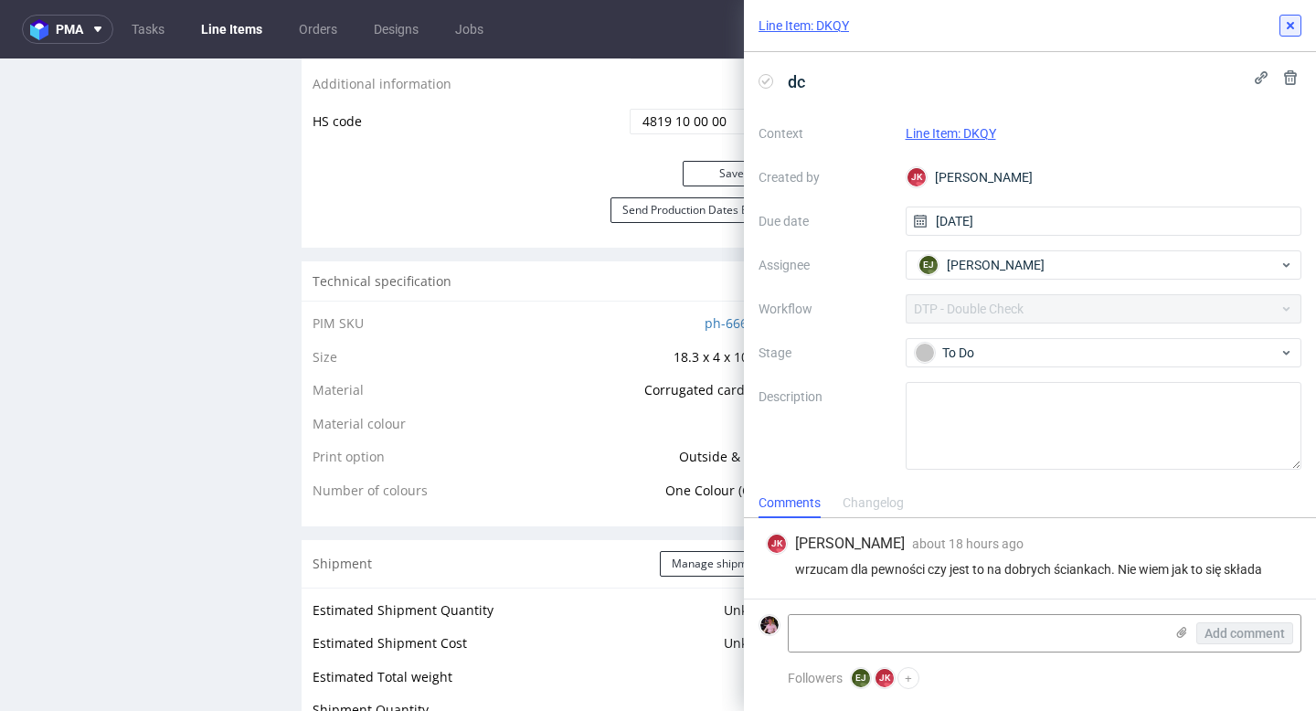
click at [1285, 23] on icon at bounding box center [1290, 25] width 15 height 15
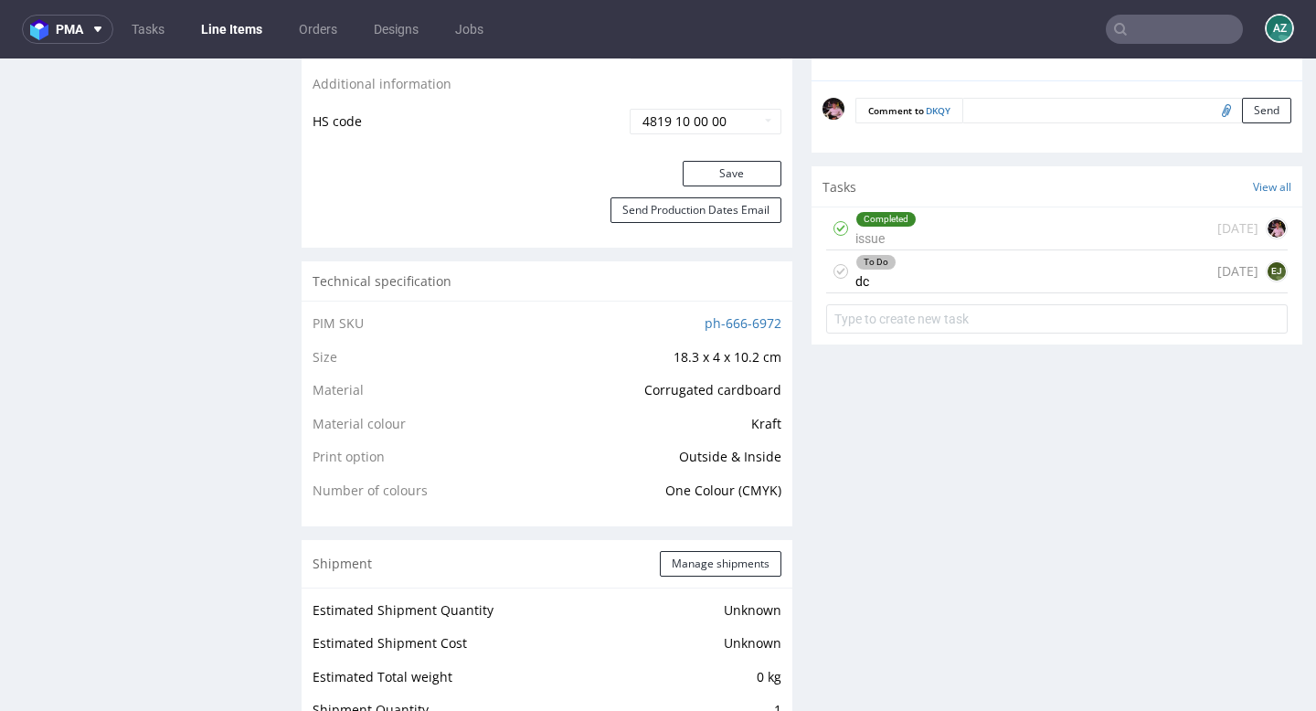
click at [1176, 40] on input "text" at bounding box center [1173, 29] width 137 height 29
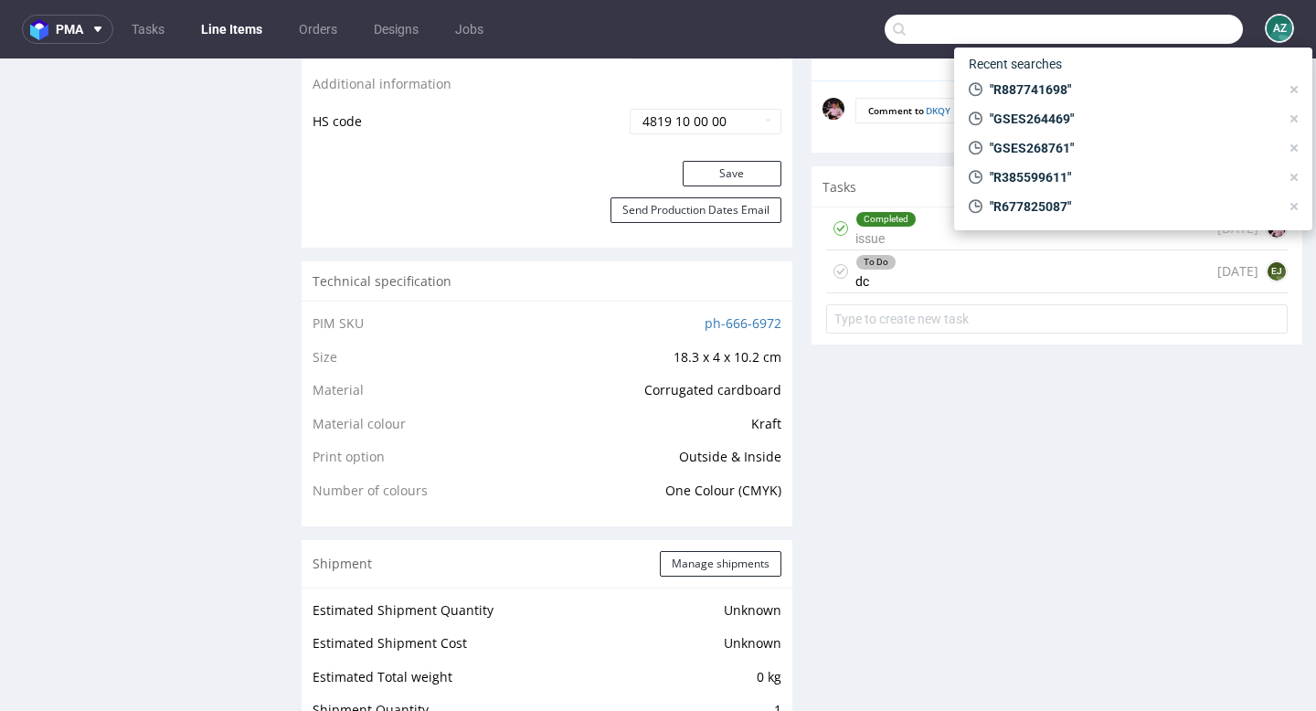
paste input "R178363265"
type input "R178363265"
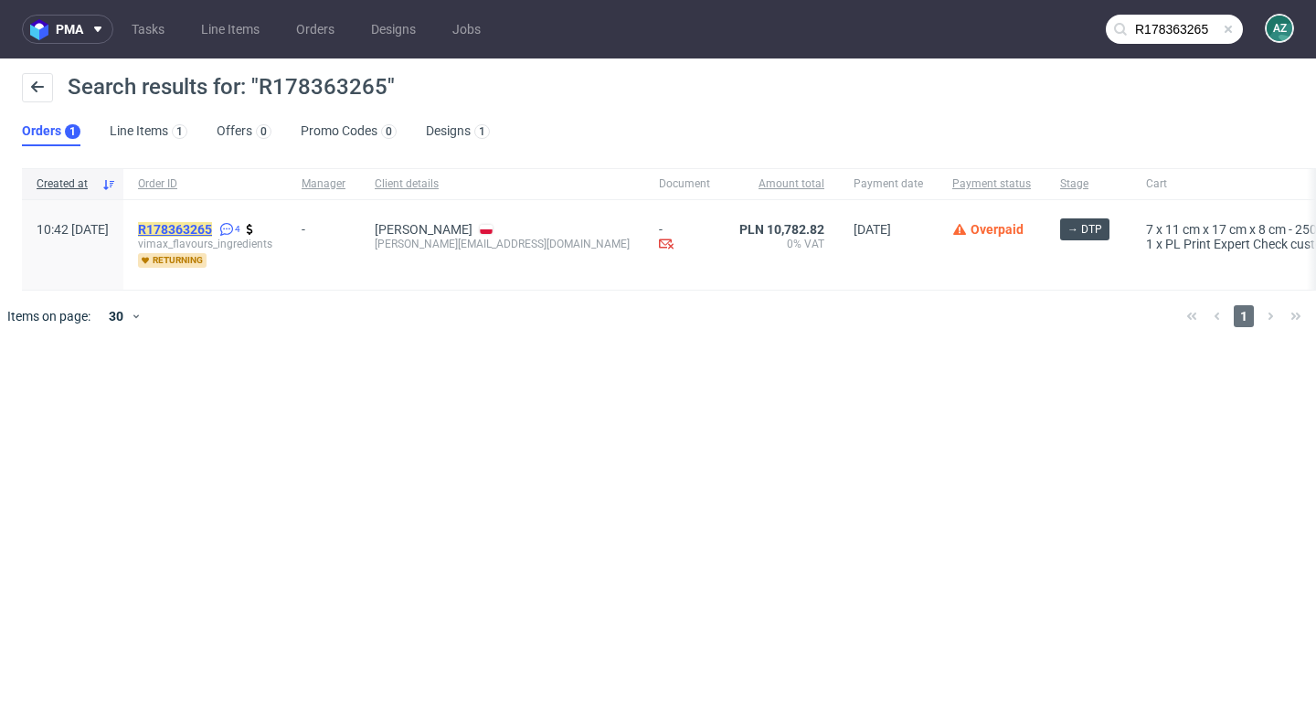
click at [212, 227] on mark "R178363265" at bounding box center [175, 229] width 74 height 15
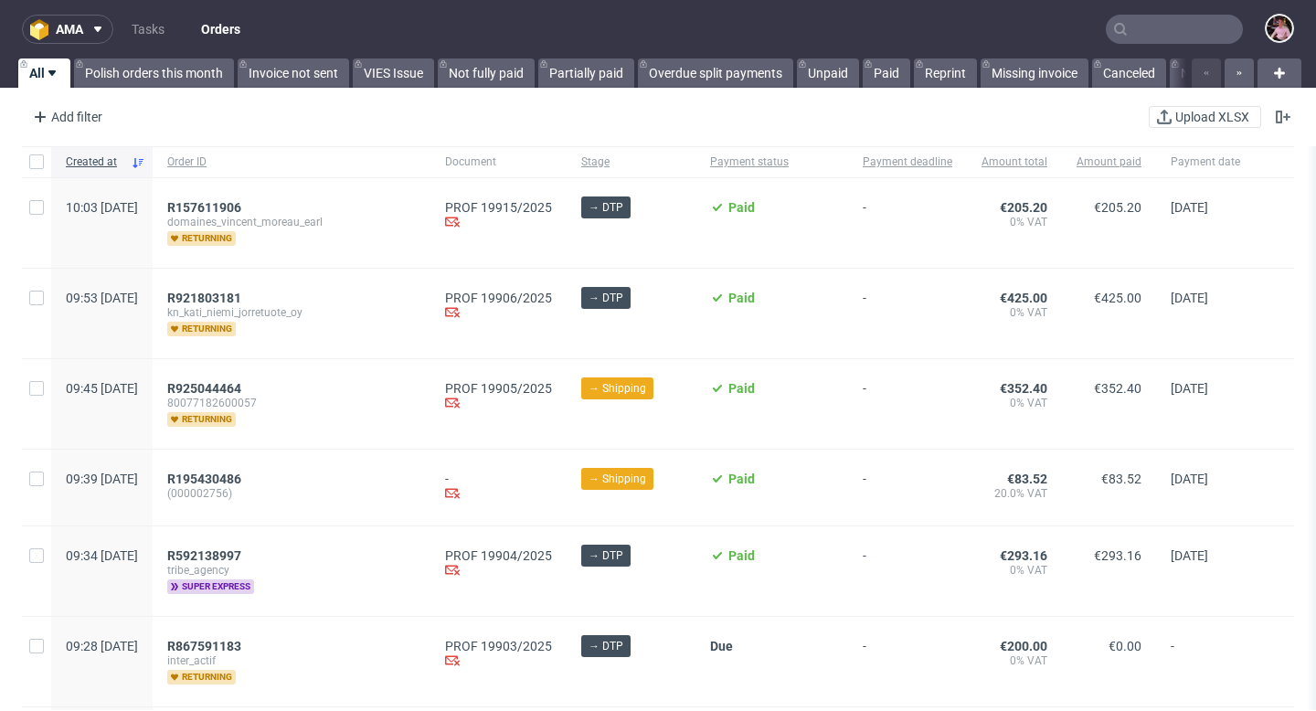
click at [1188, 43] on input "text" at bounding box center [1173, 29] width 137 height 29
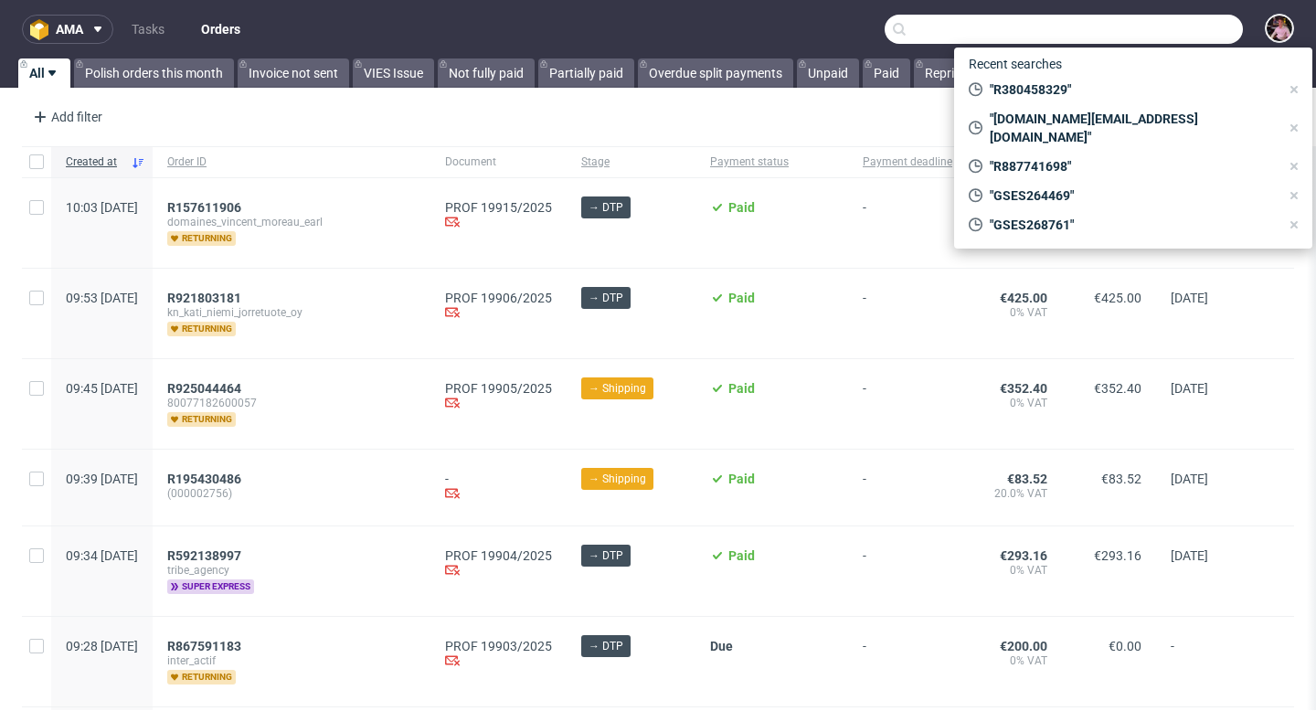
paste input "GSES264469"
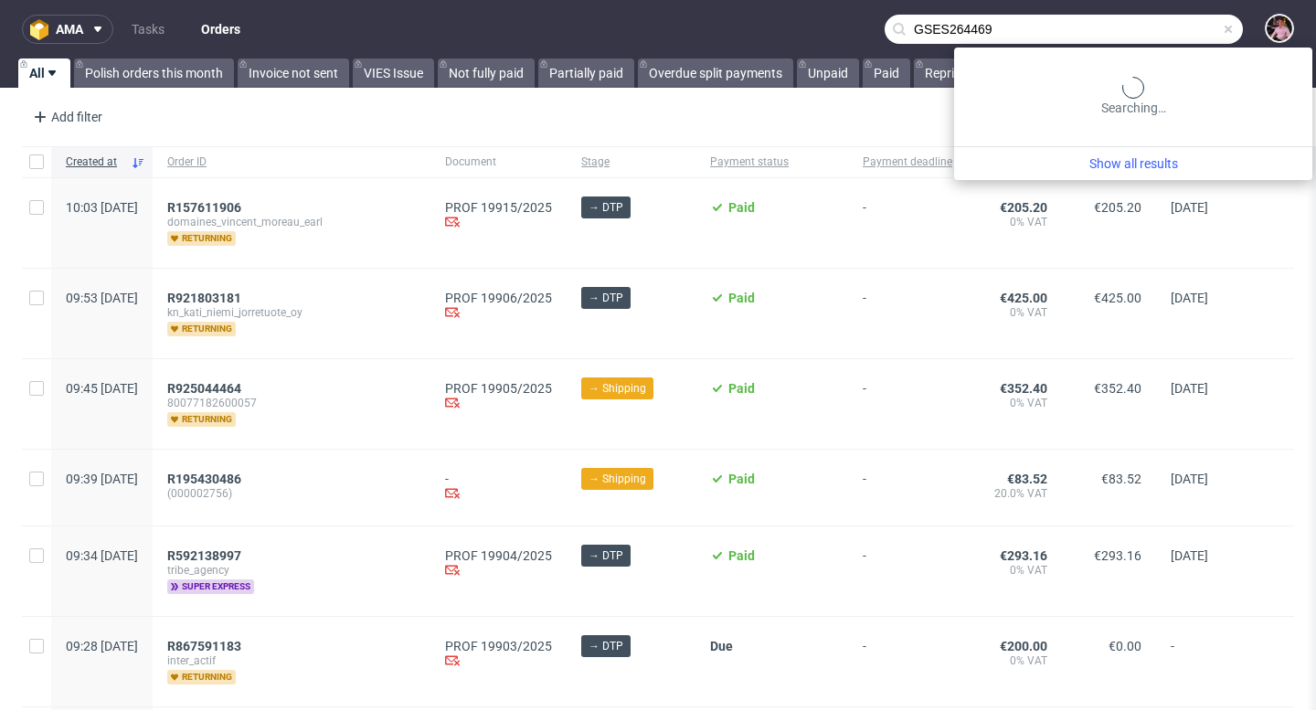
type input "GSES264469"
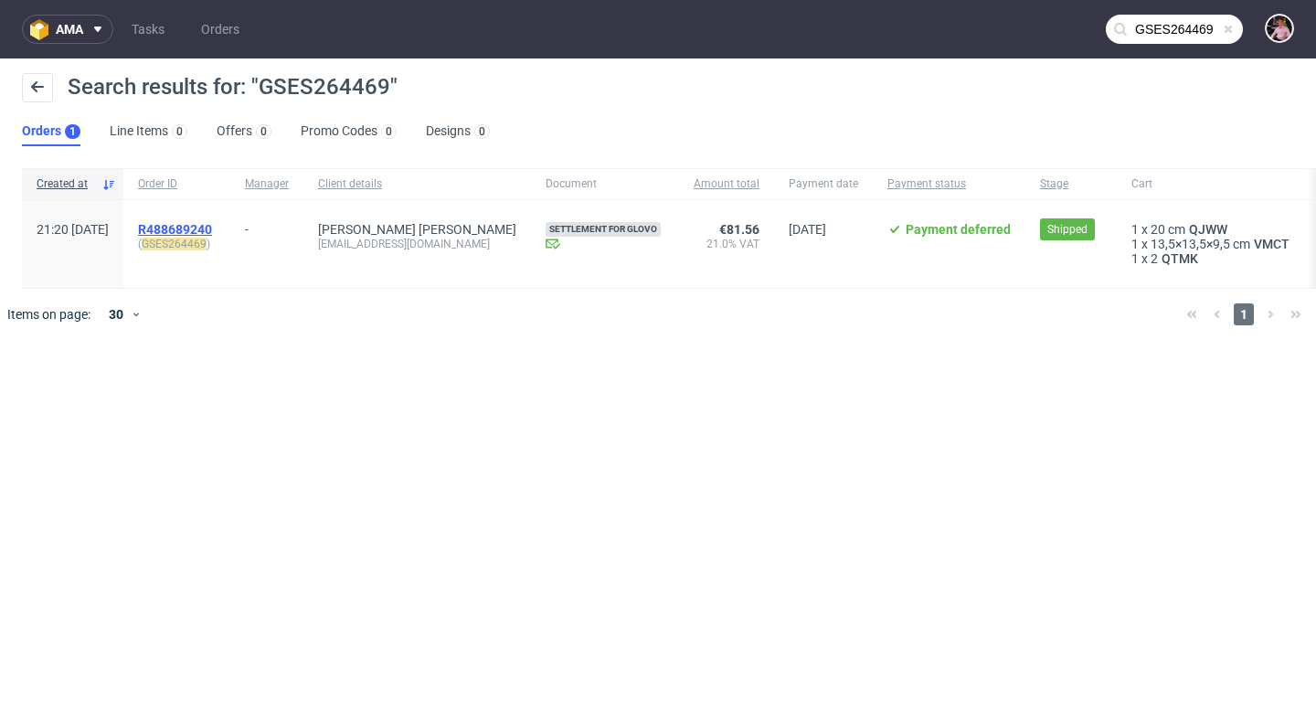
click at [212, 232] on span "R488689240" at bounding box center [175, 229] width 74 height 15
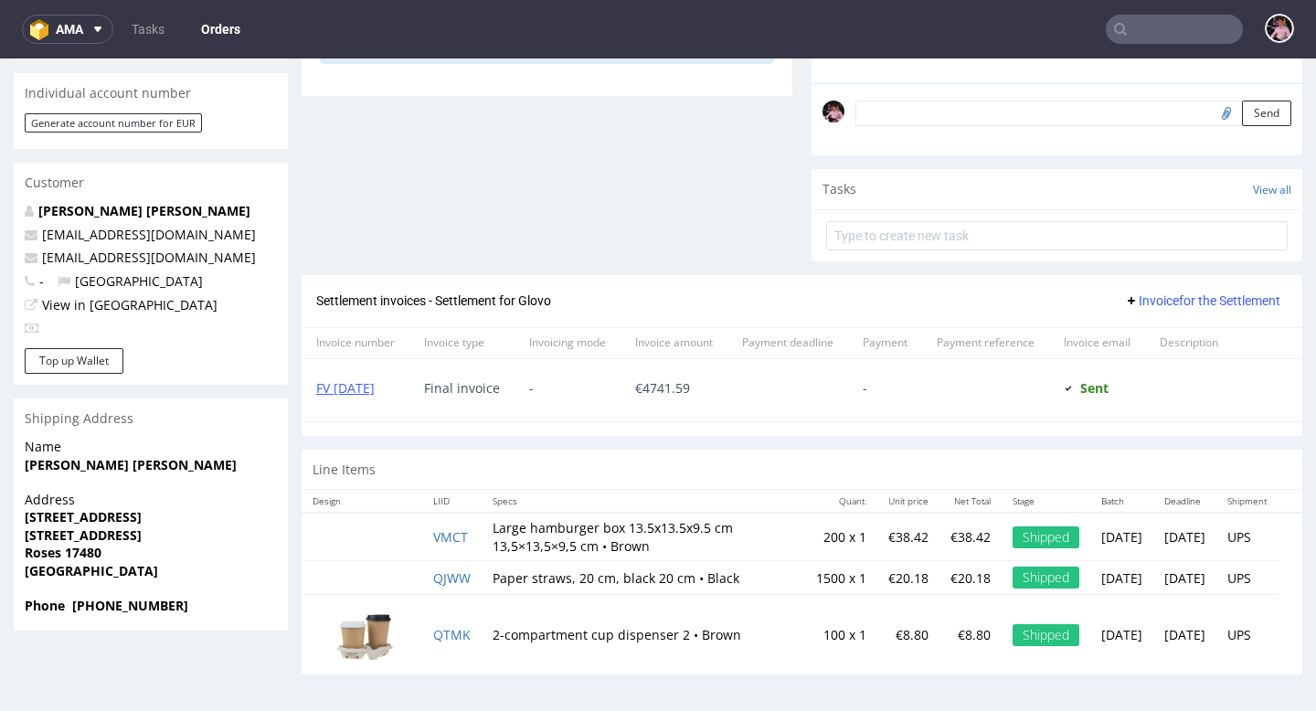
scroll to position [561, 0]
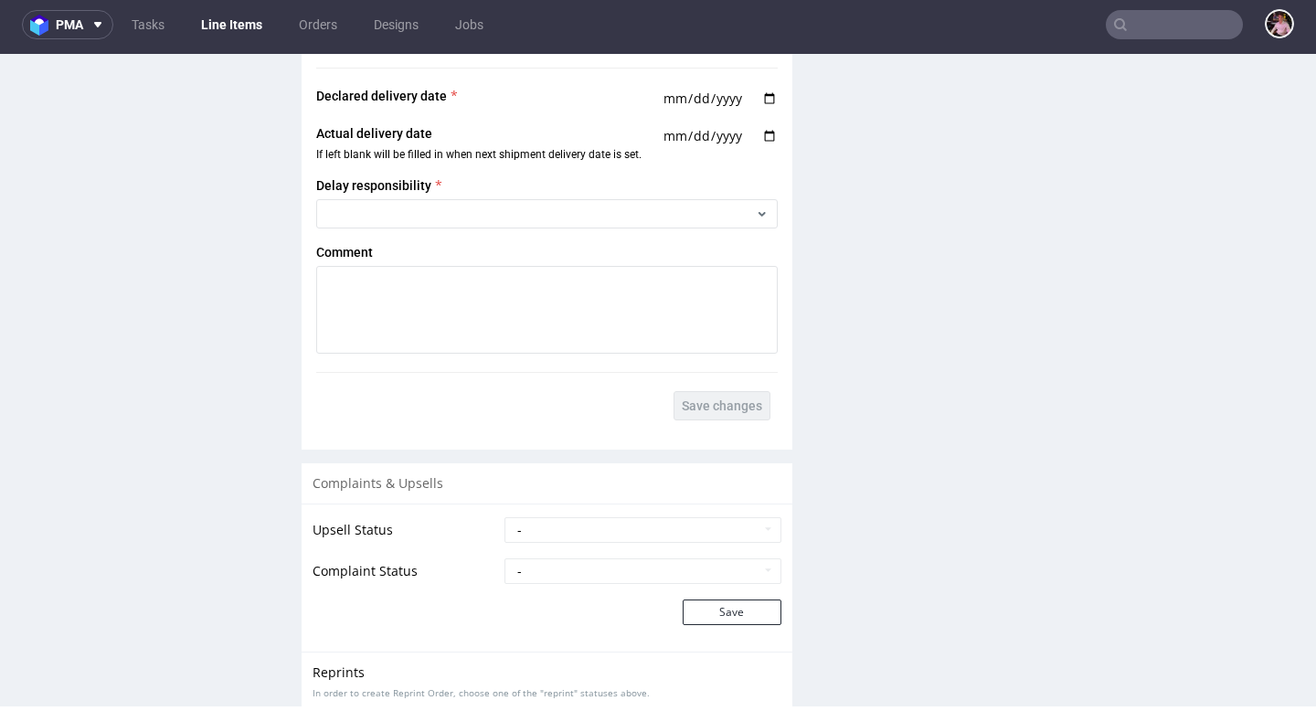
scroll to position [2411, 0]
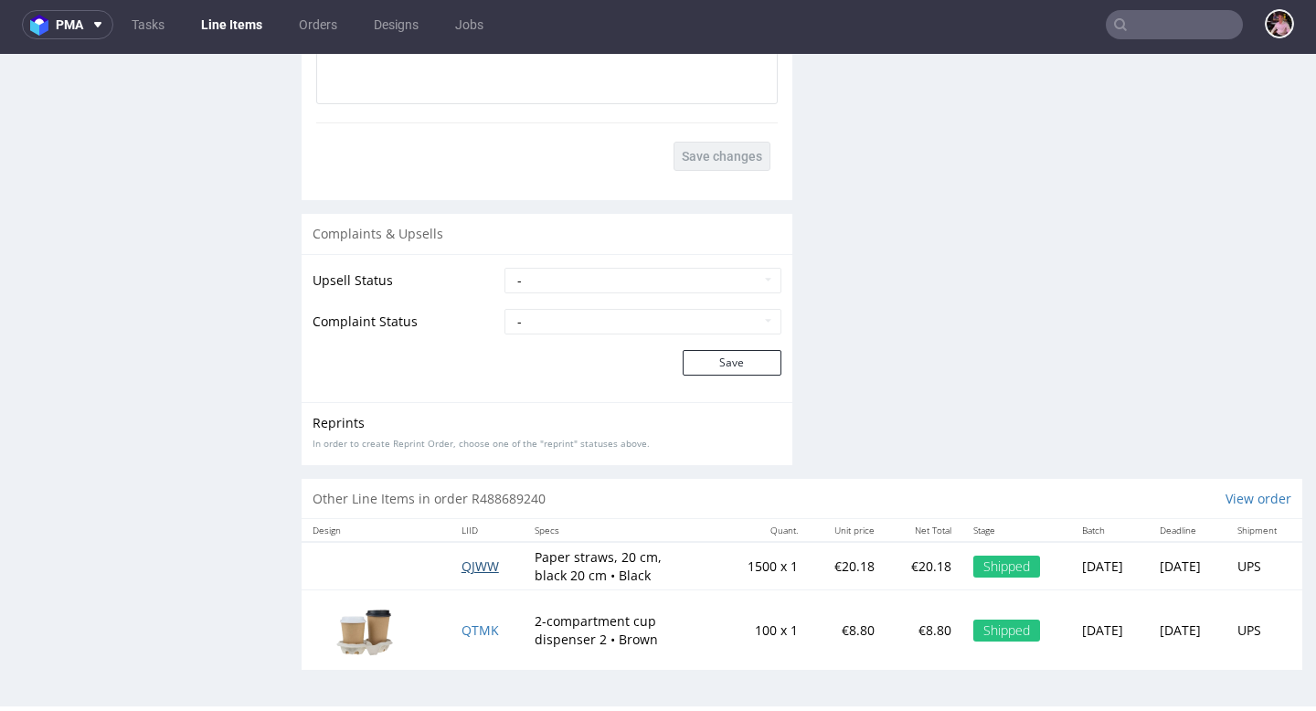
click at [475, 566] on span "QJWW" at bounding box center [479, 565] width 37 height 17
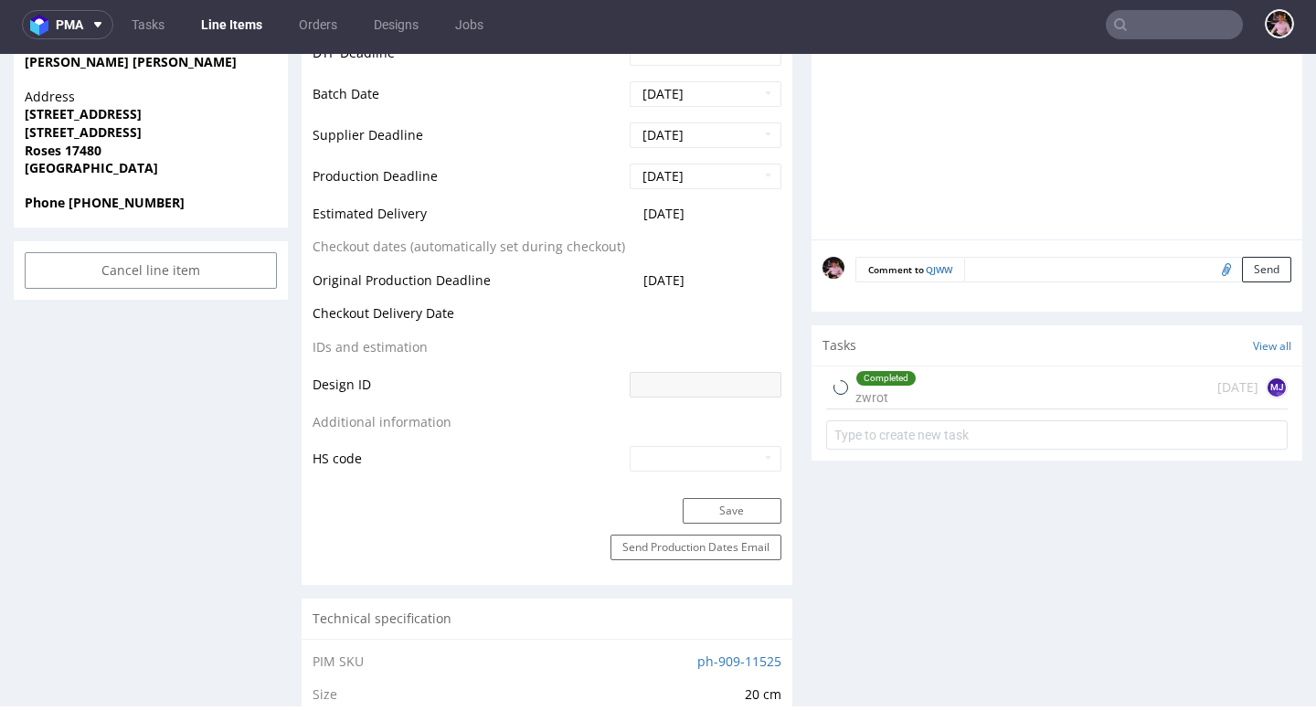
scroll to position [837, 0]
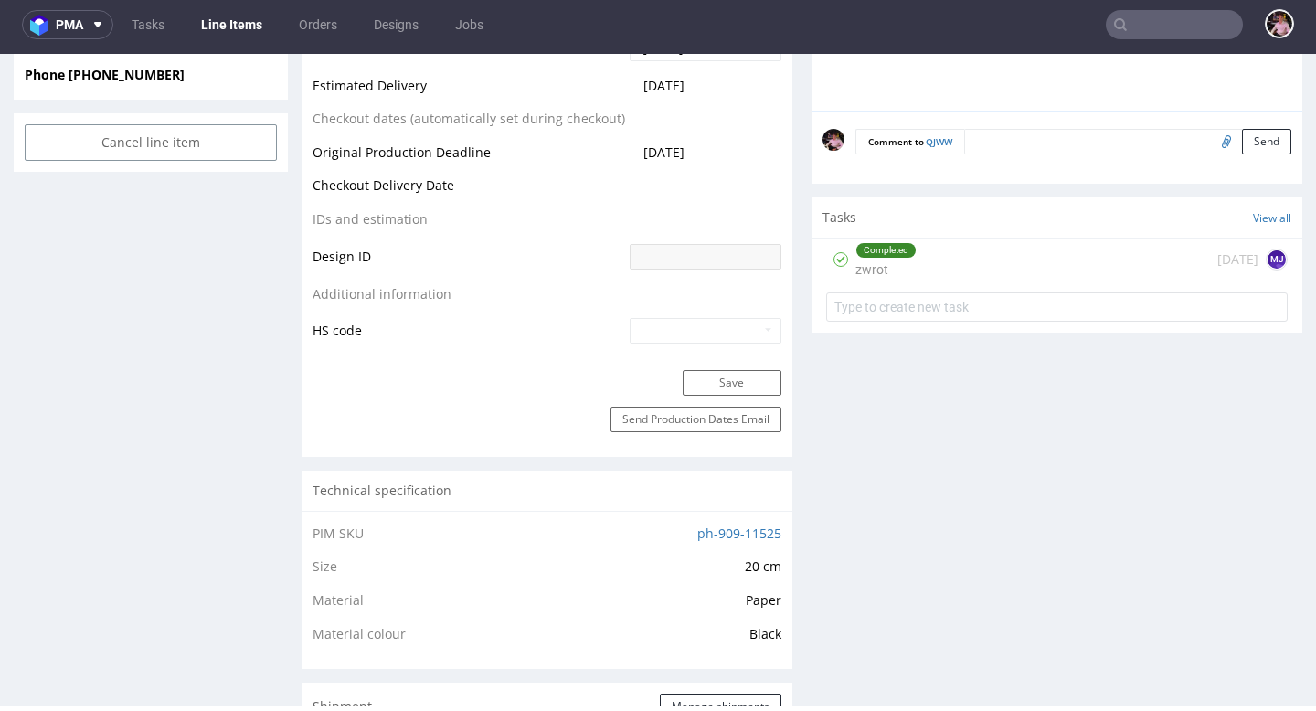
click at [975, 273] on div "Completed zwrot 28 days ago MJ" at bounding box center [1056, 259] width 461 height 43
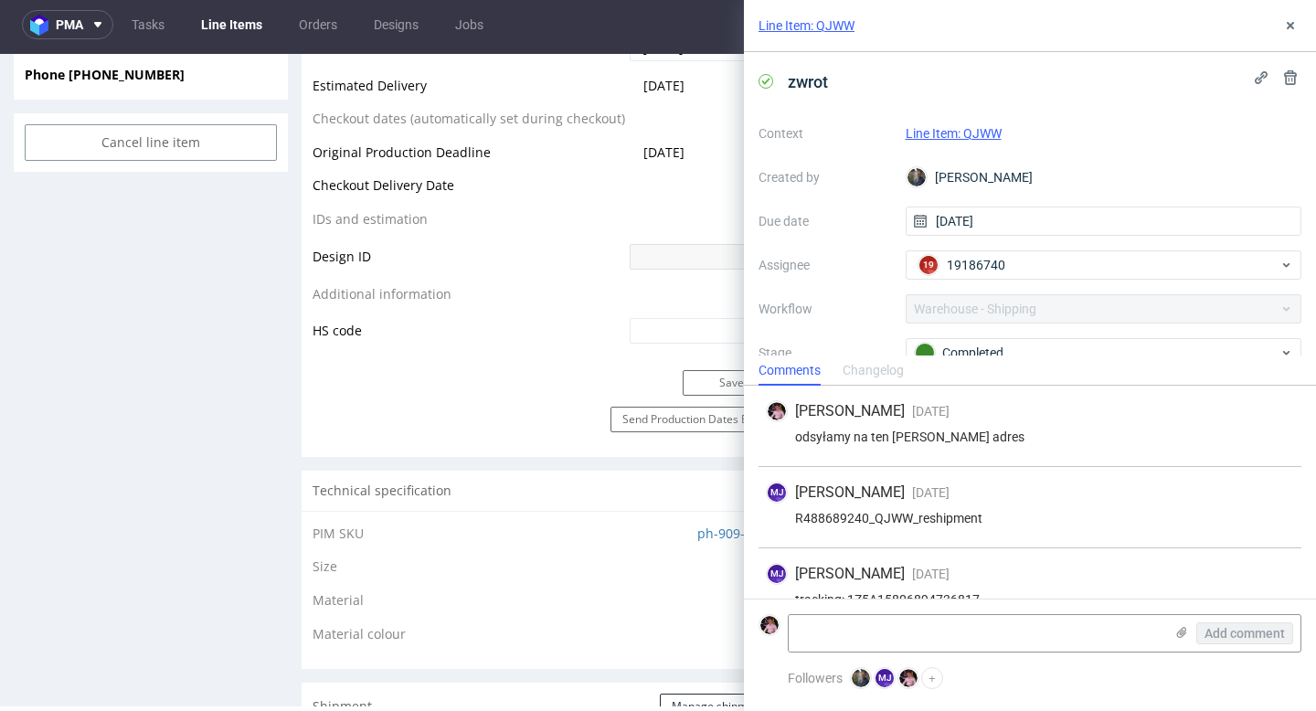
scroll to position [30, 0]
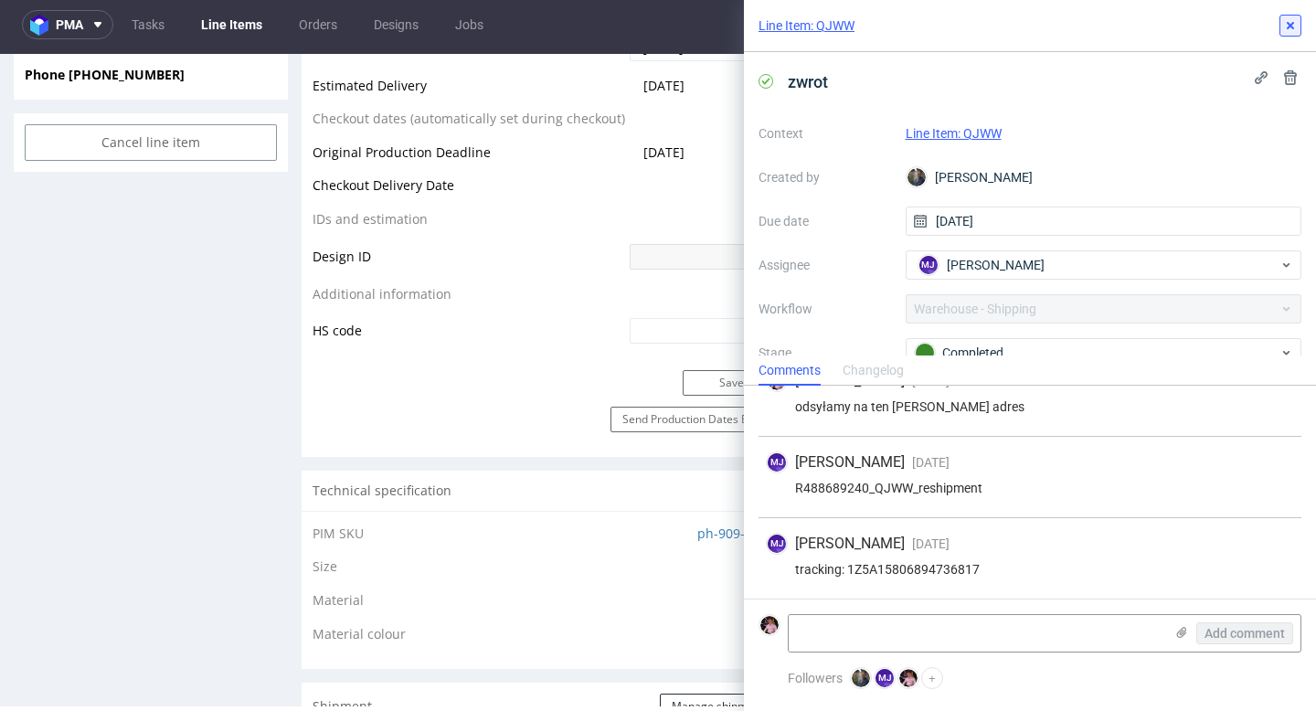
click at [1289, 17] on button at bounding box center [1290, 26] width 22 height 22
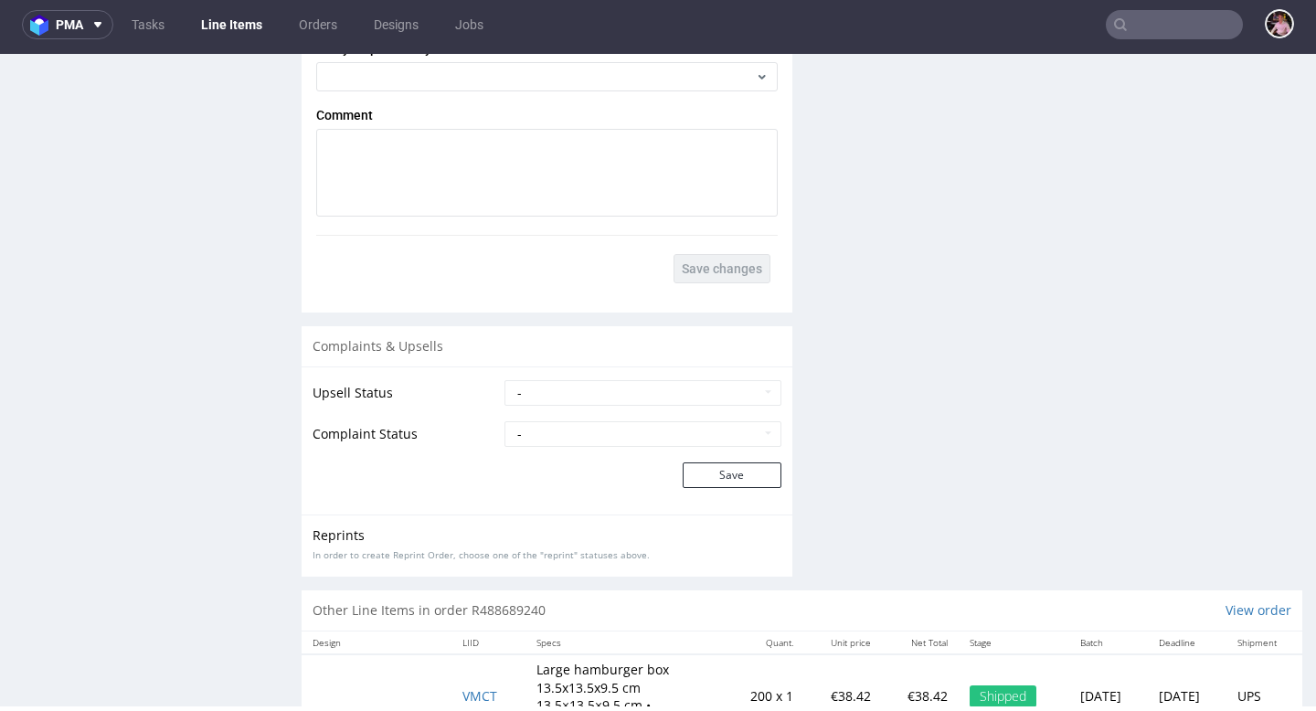
scroll to position [2433, 0]
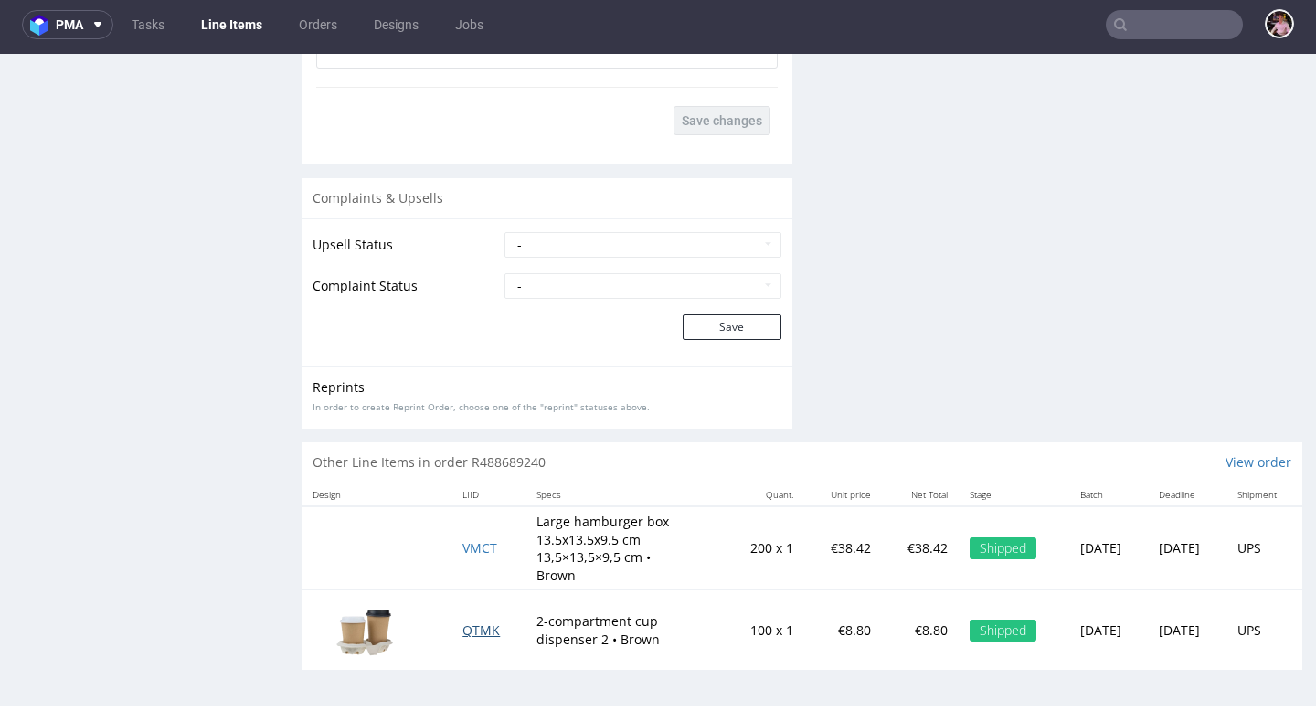
click at [468, 636] on span "QTMK" at bounding box center [480, 629] width 37 height 17
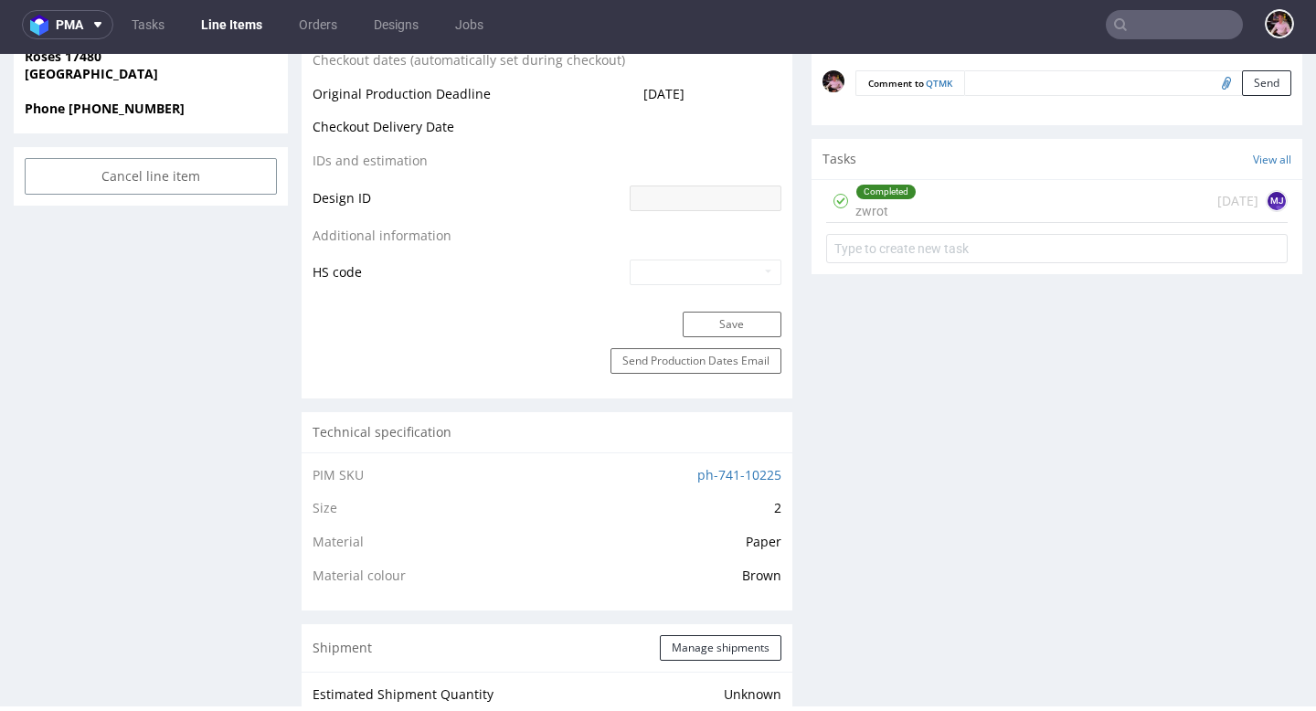
scroll to position [925, 0]
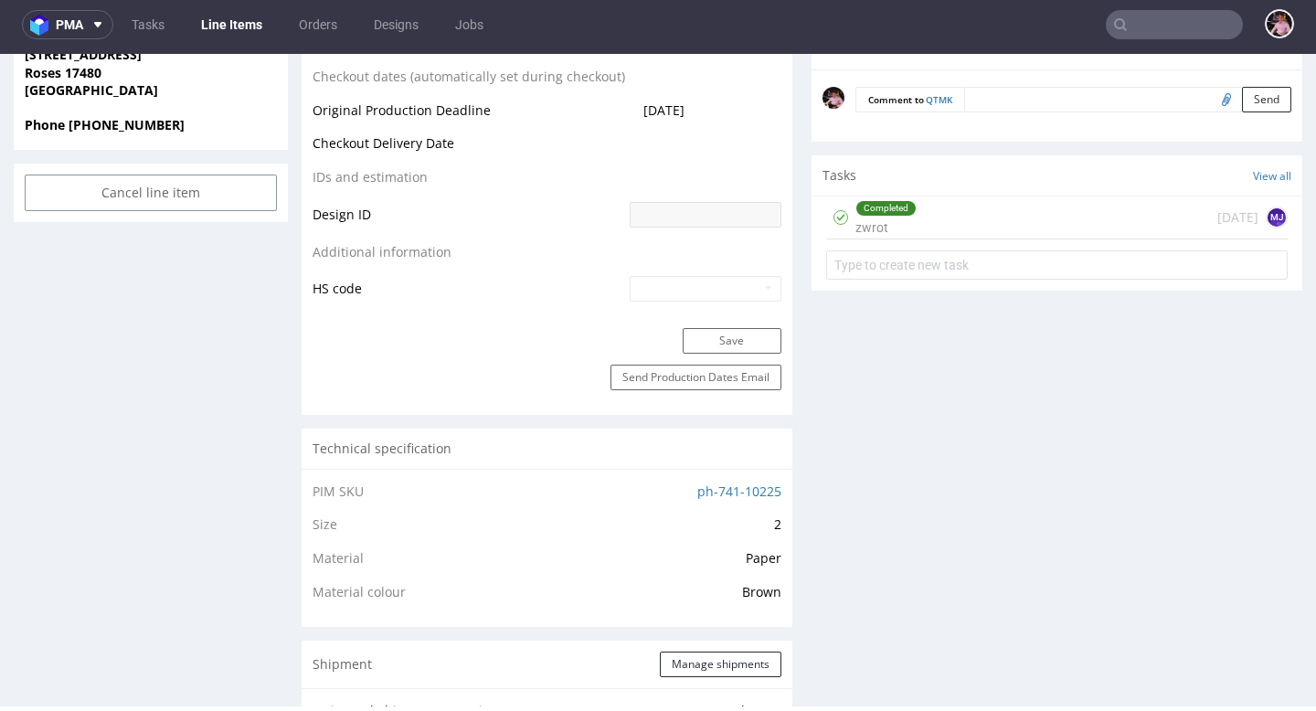
click at [1042, 243] on form at bounding box center [1056, 265] width 461 height 44
click at [1033, 232] on div "Completed zwrot 28 days ago MJ" at bounding box center [1056, 217] width 461 height 43
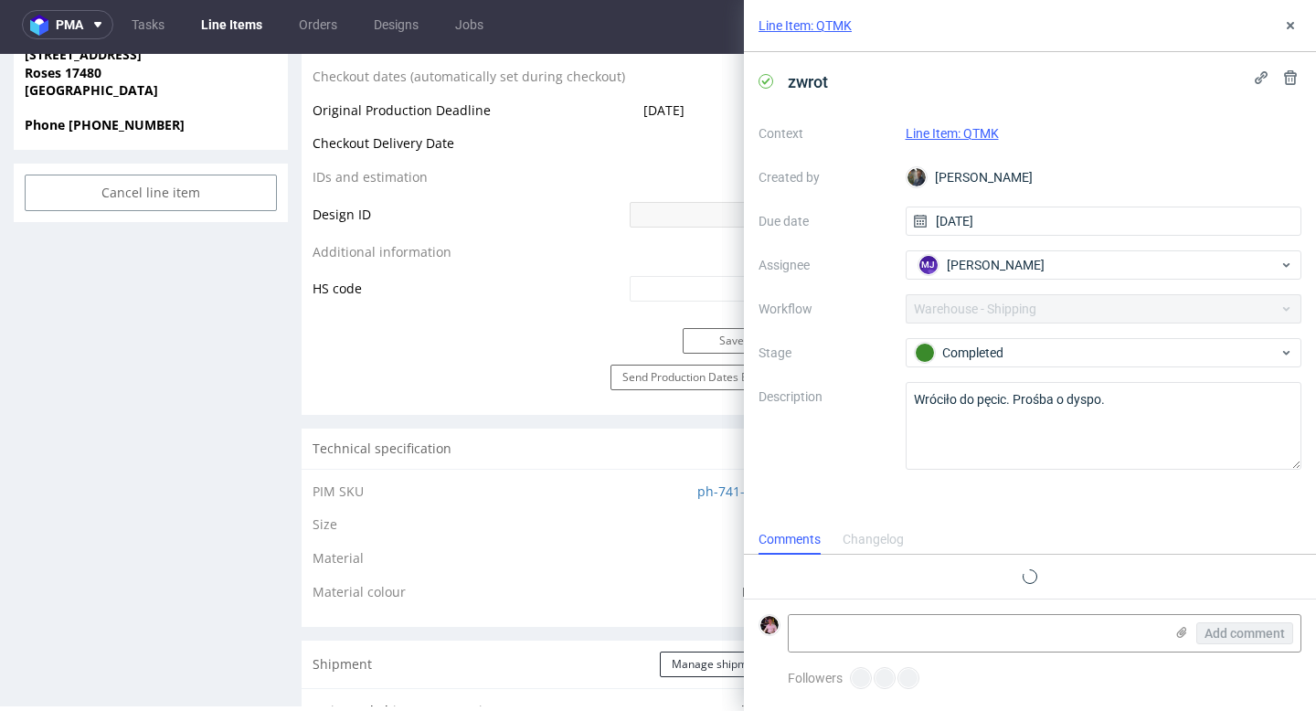
scroll to position [30, 0]
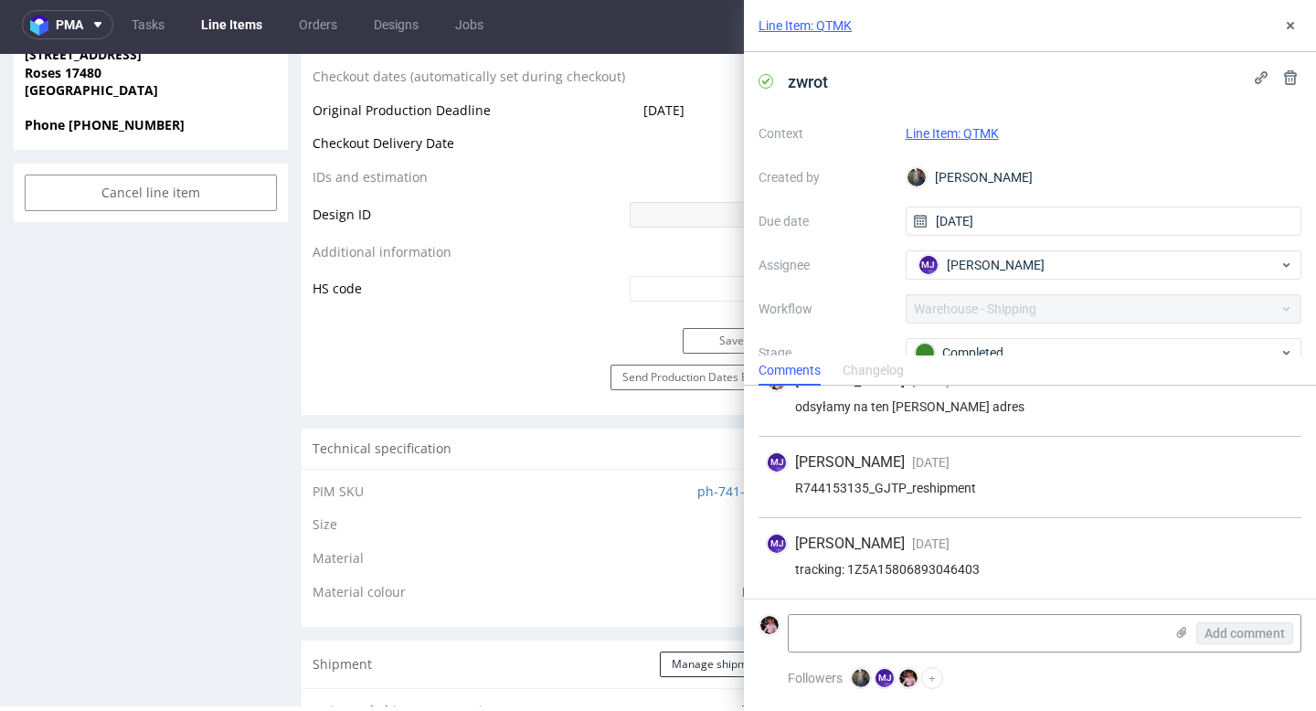
click at [893, 573] on div "tracking: 1Z5A15806893046403" at bounding box center [1030, 569] width 528 height 15
copy div "1Z5A15806893046403"
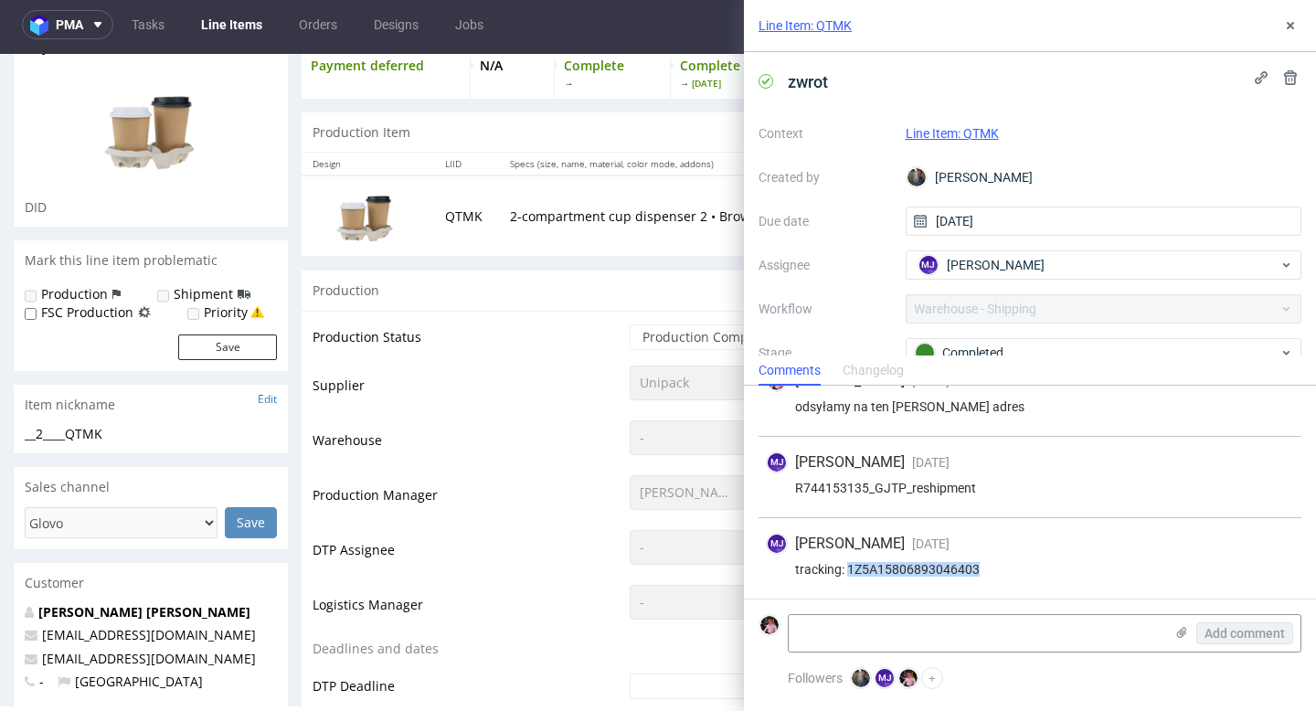
scroll to position [0, 0]
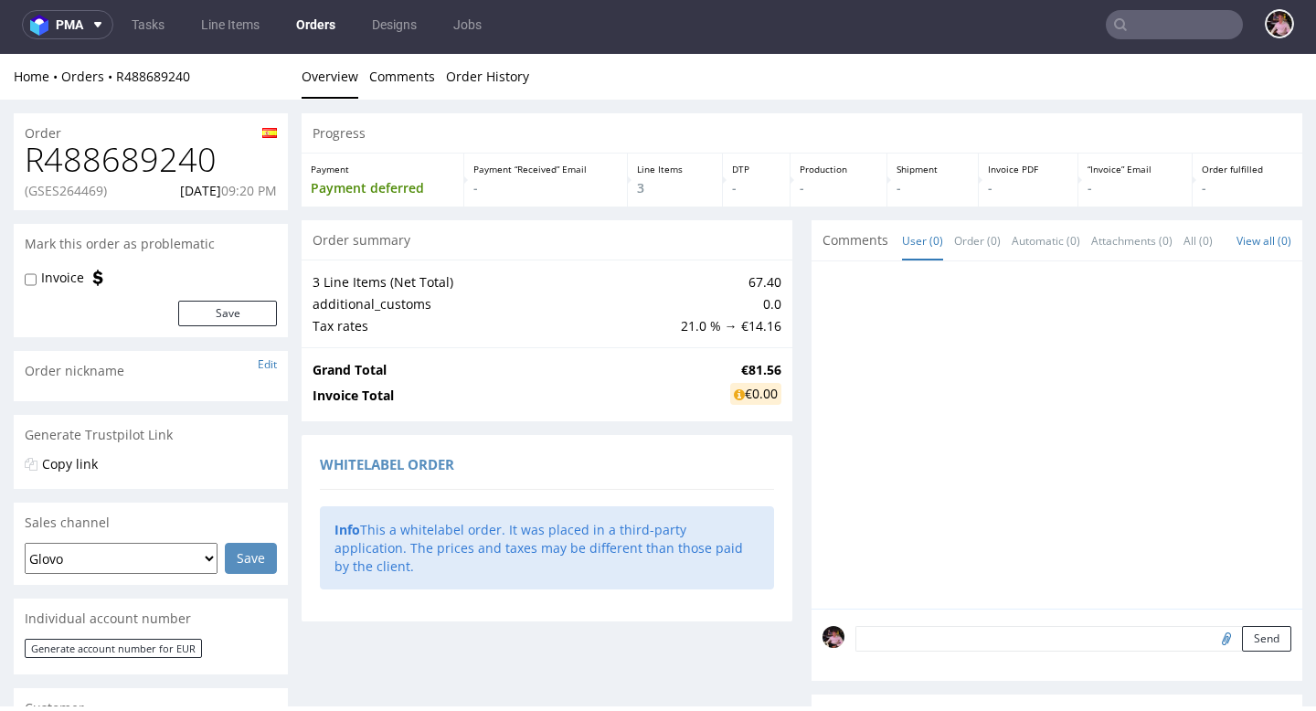
click at [89, 165] on h1 "R488689240" at bounding box center [151, 160] width 252 height 37
copy h1 "R488689240"
click at [104, 189] on p "(GSES264469)" at bounding box center [66, 191] width 82 height 18
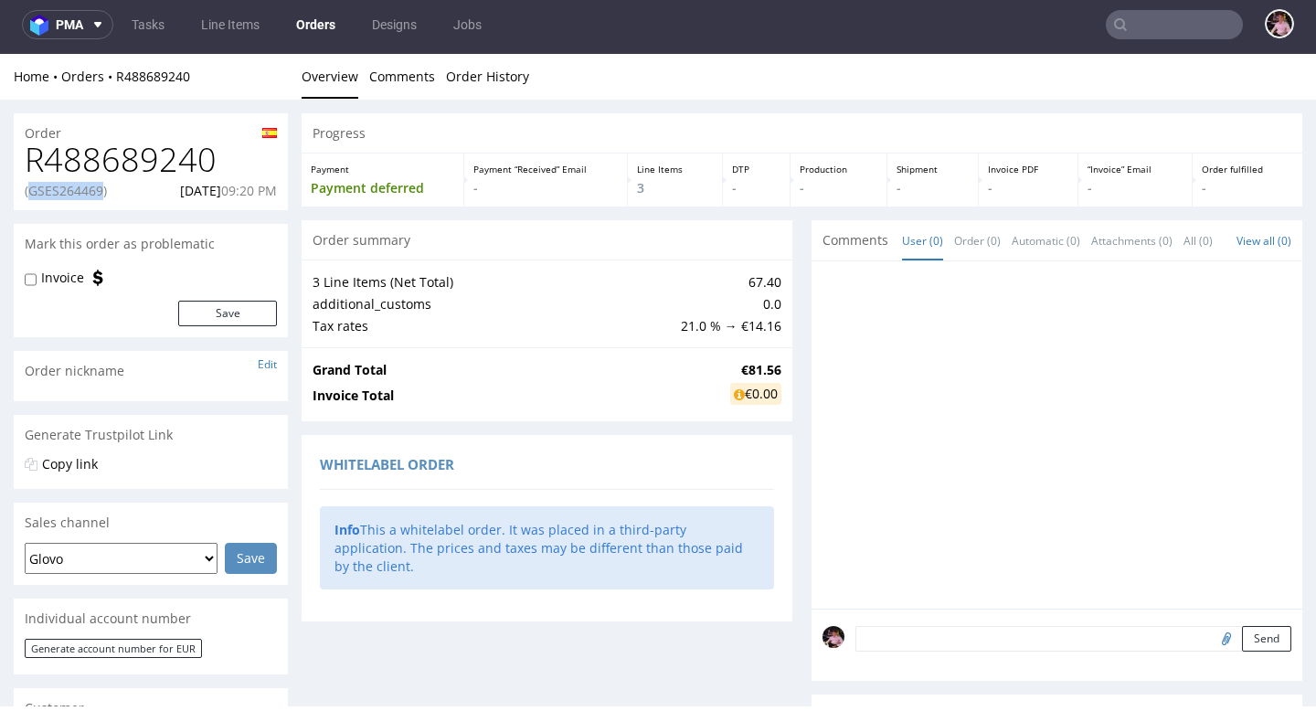
copy p "GSES264469"
click at [1152, 38] on nav "pma Tasks Line Items Orders Designs Jobs" at bounding box center [658, 24] width 1316 height 58
click at [1152, 24] on input "text" at bounding box center [1173, 24] width 137 height 29
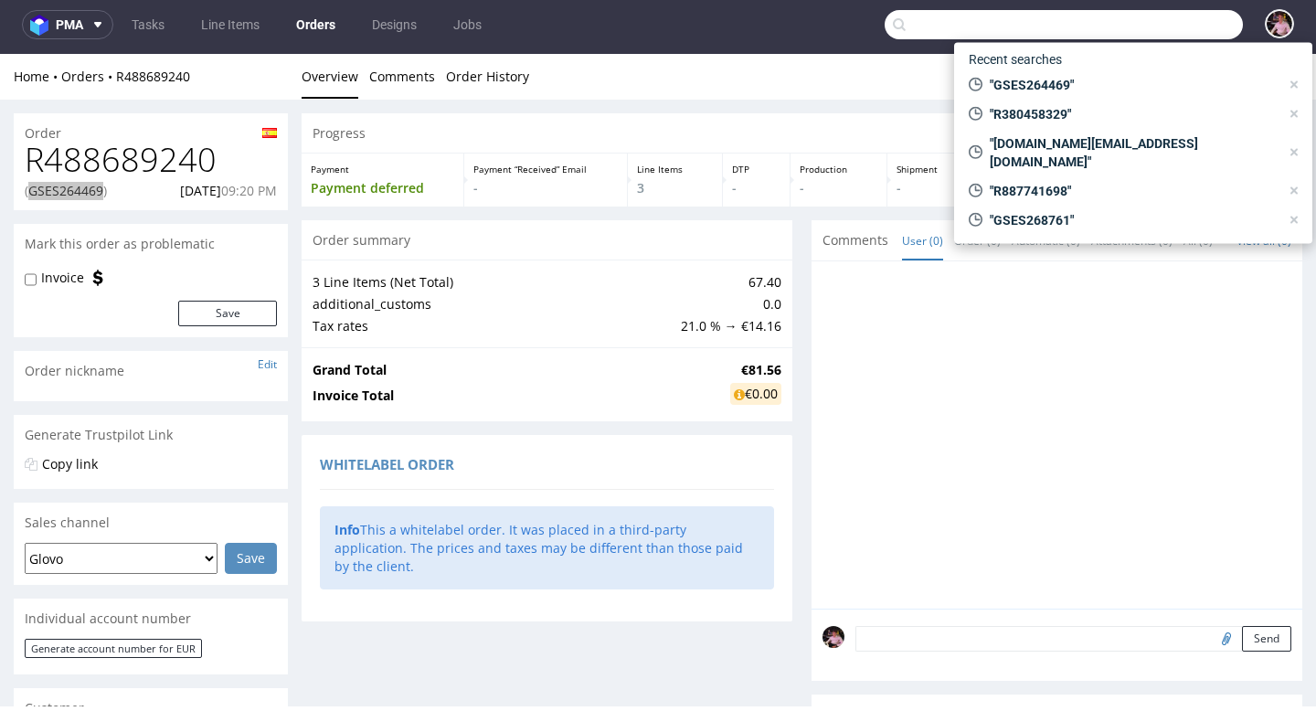
paste input "fdonnet@testo.ae"
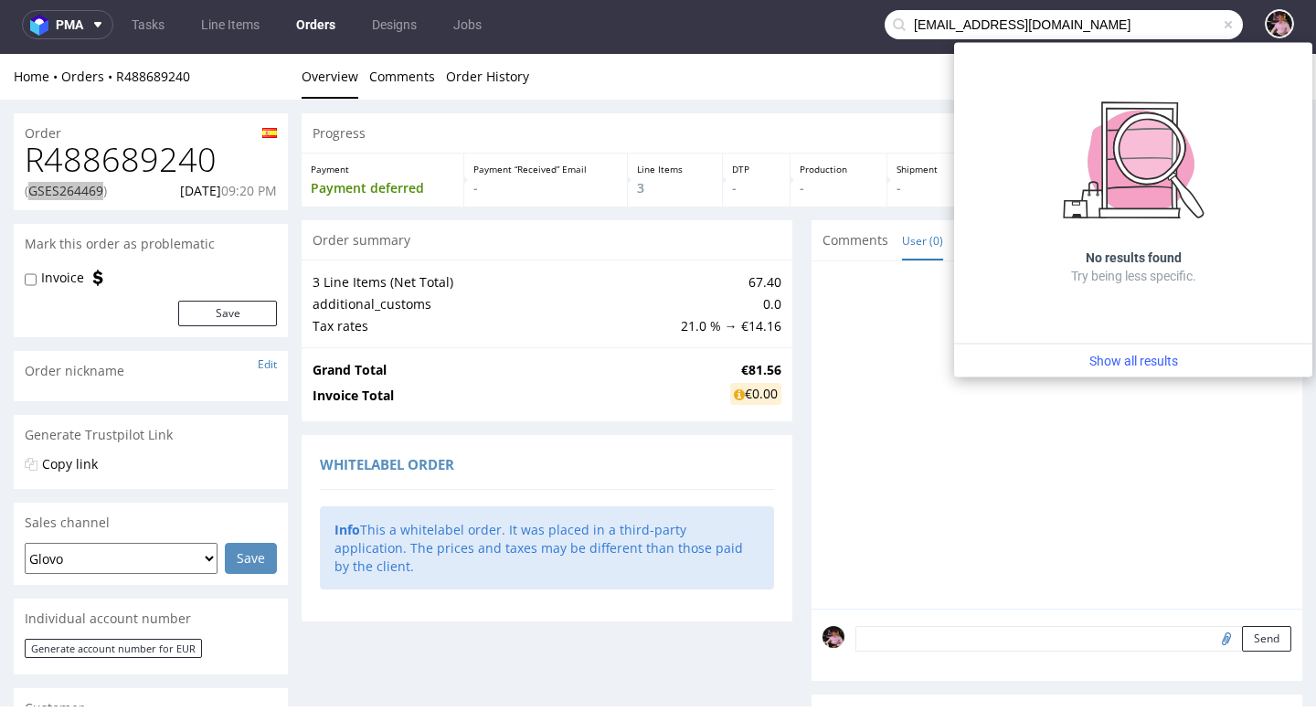
type input "fdonnet@testo.ae"
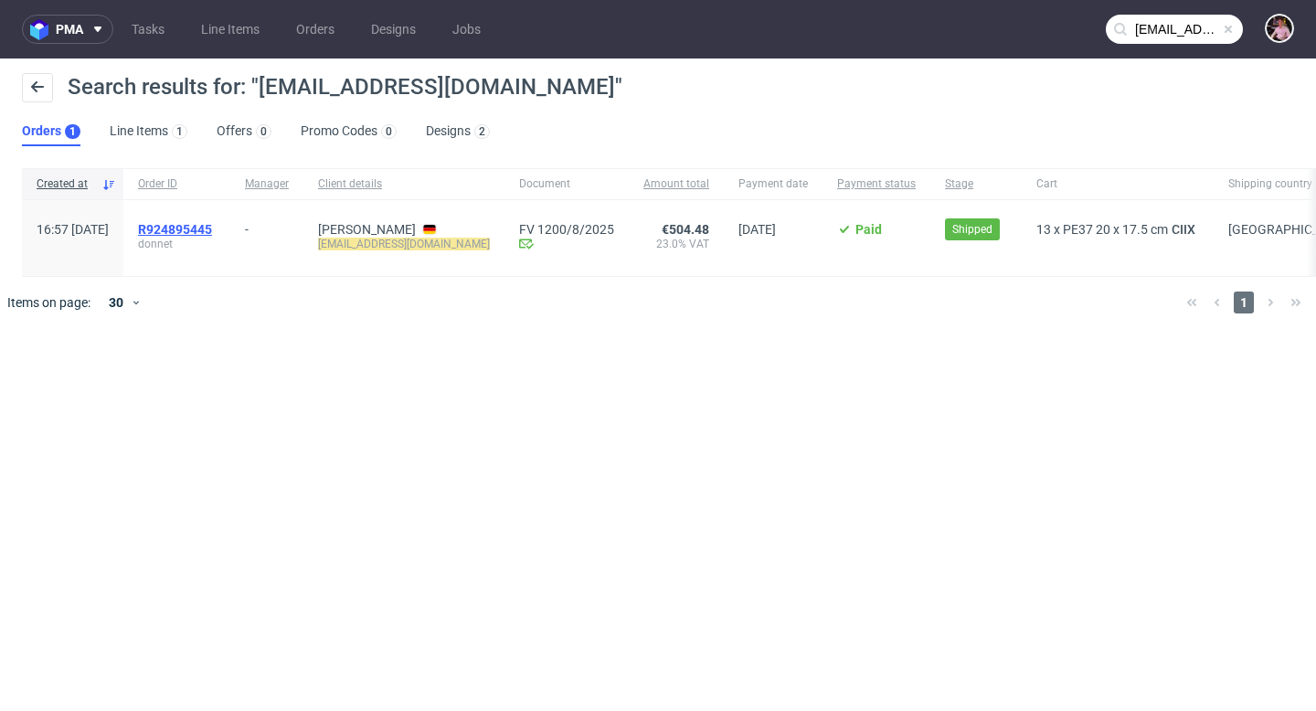
click at [212, 228] on span "R924895445" at bounding box center [175, 229] width 74 height 15
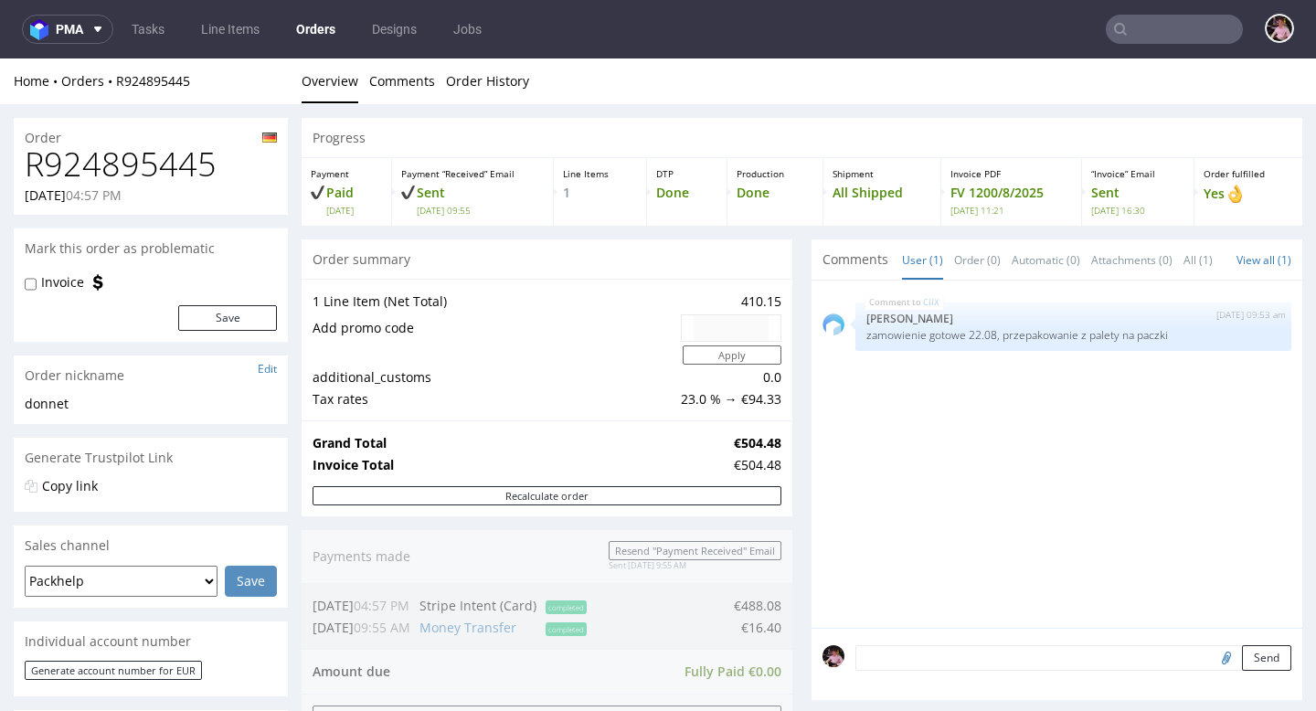
click at [180, 175] on h1 "R924895445" at bounding box center [151, 164] width 252 height 37
copy h1 "R924895445"
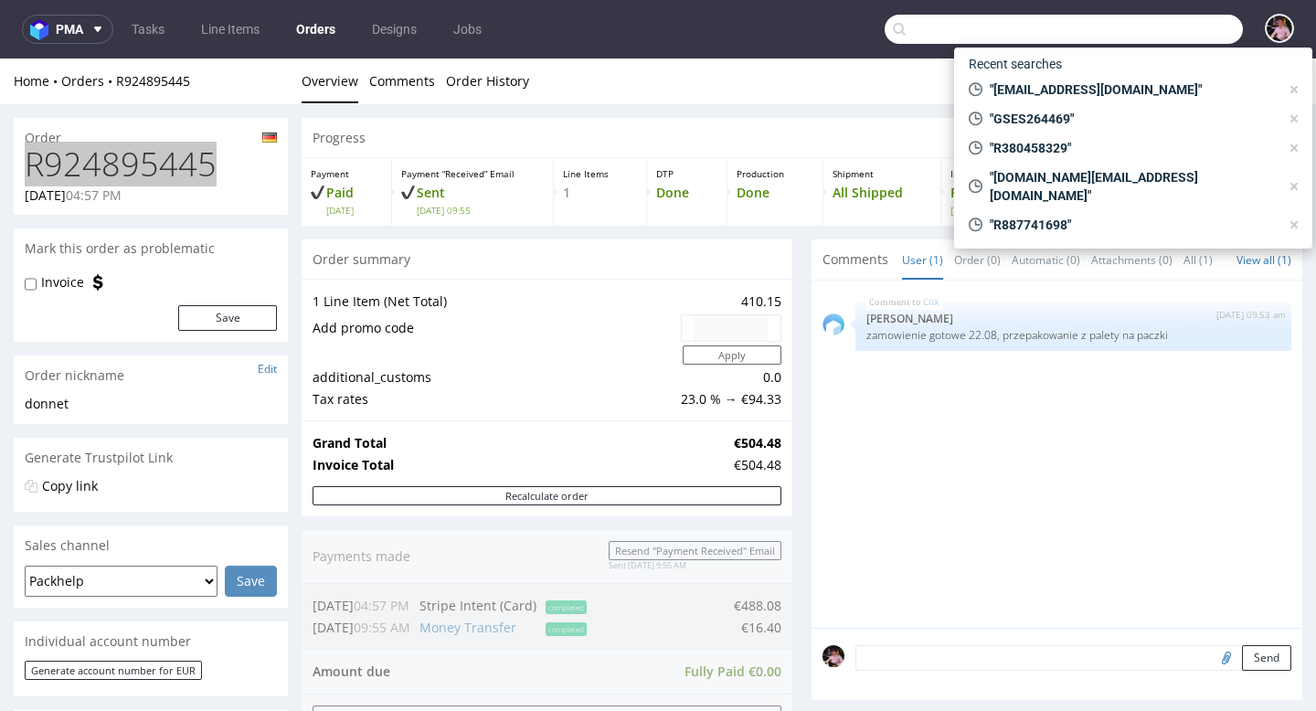
click at [1208, 36] on input "text" at bounding box center [1063, 29] width 358 height 29
paste input "R404624888"
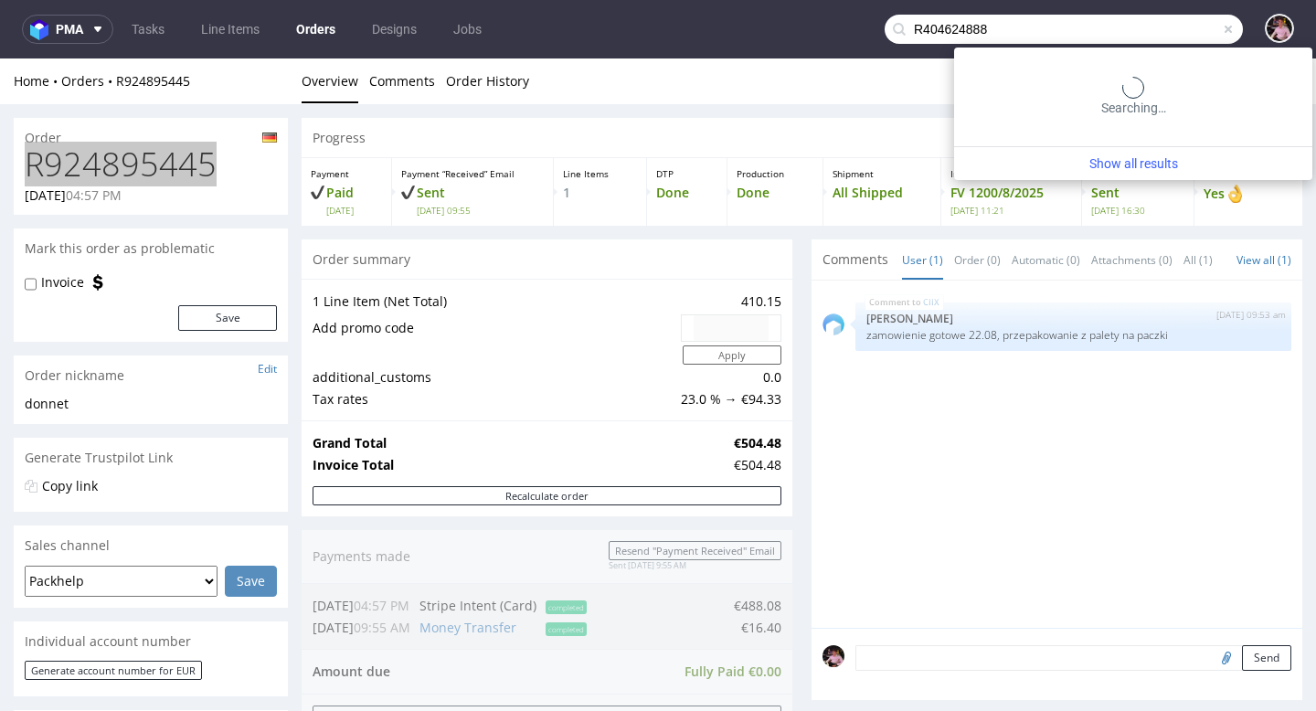
type input "R404624888"
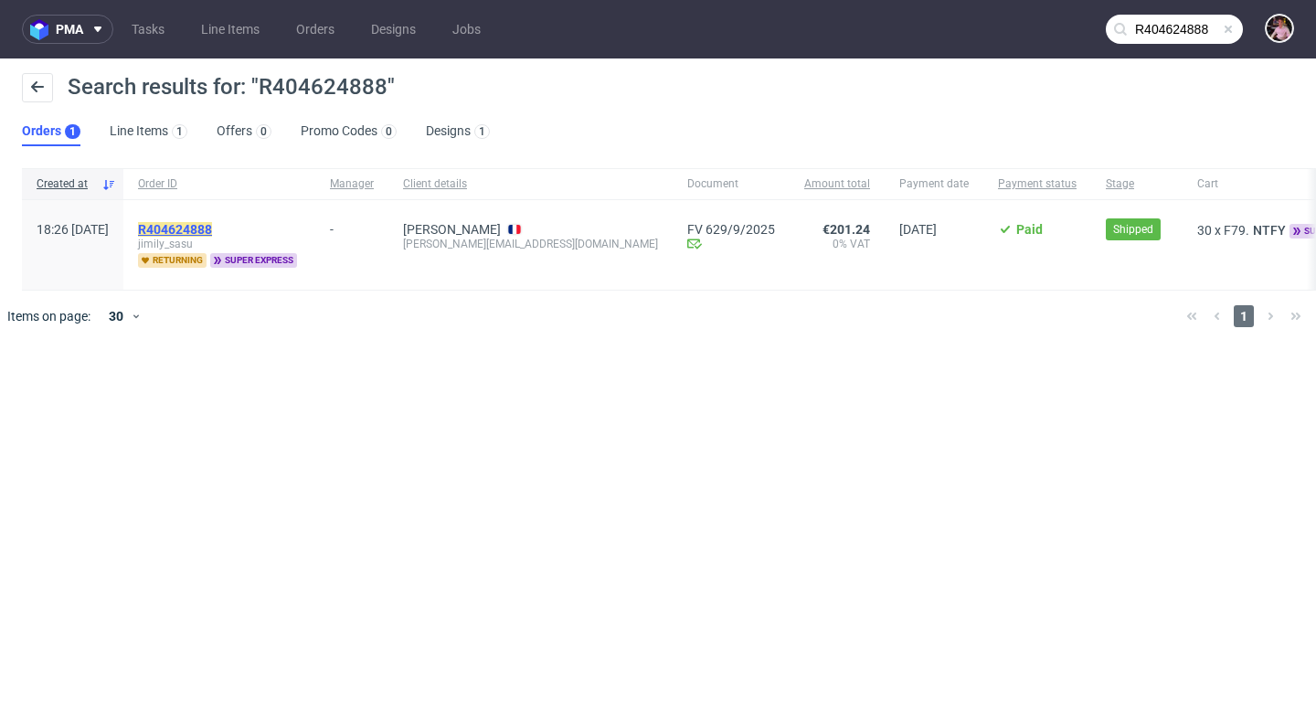
click at [207, 224] on mark "R404624888" at bounding box center [175, 229] width 74 height 15
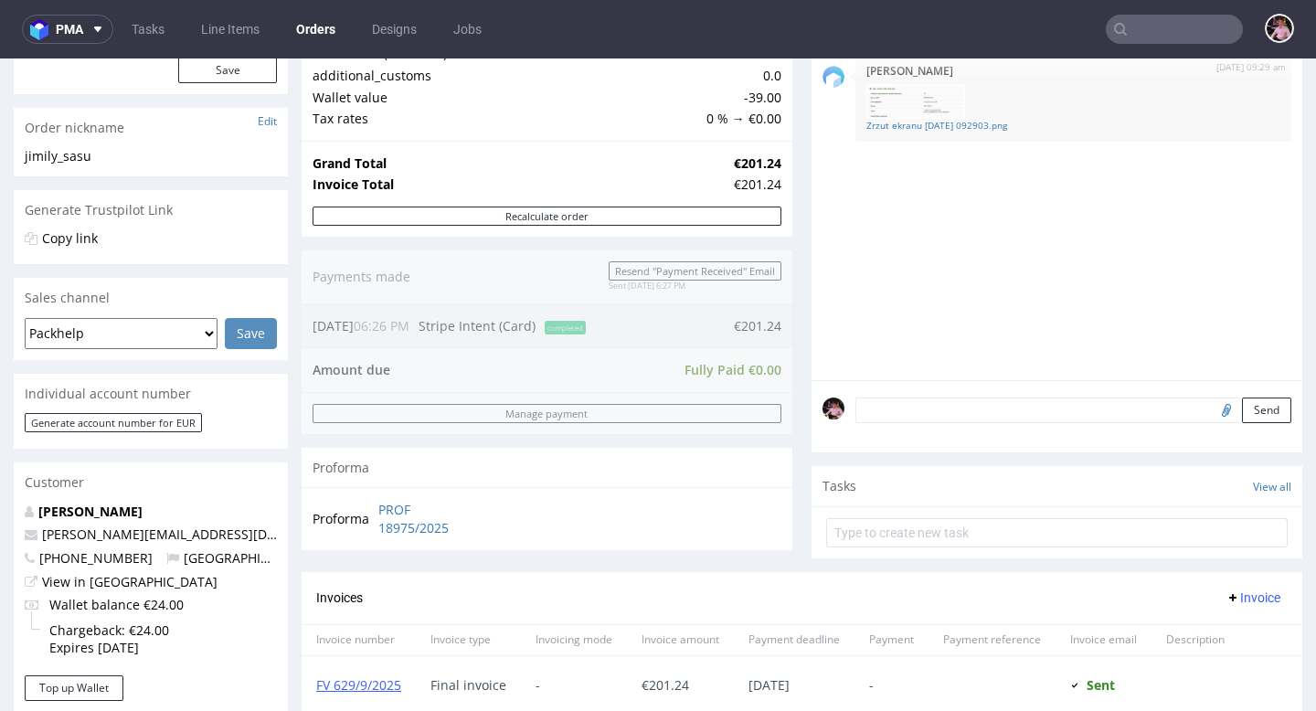
scroll to position [148, 0]
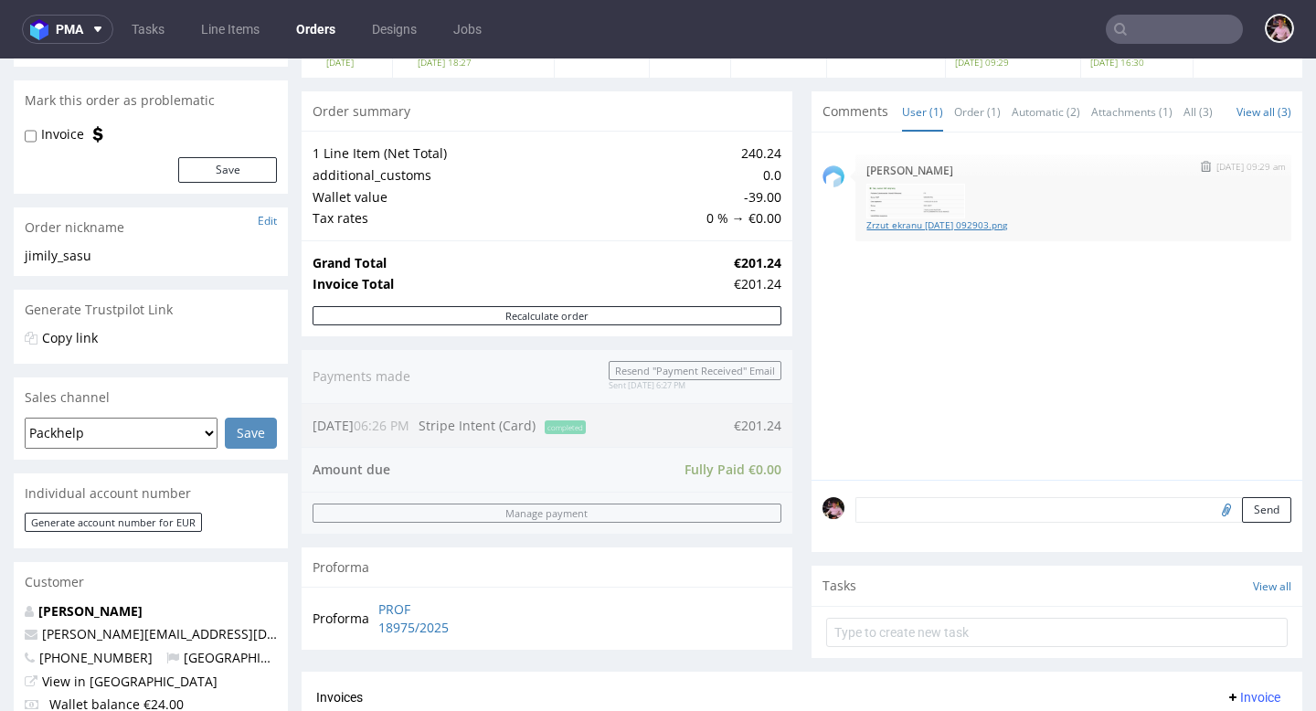
click at [983, 232] on link "Zrzut ekranu 2025-09-11 092903.png" at bounding box center [1073, 225] width 414 height 14
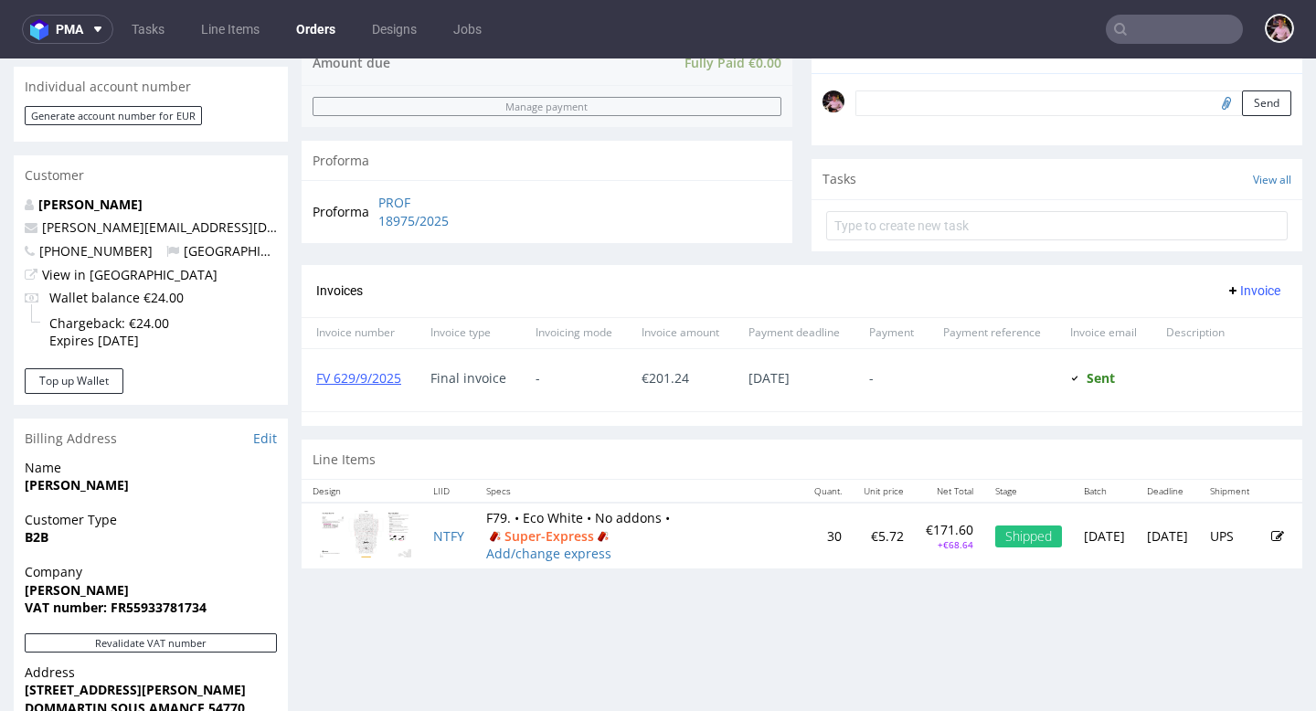
scroll to position [559, 0]
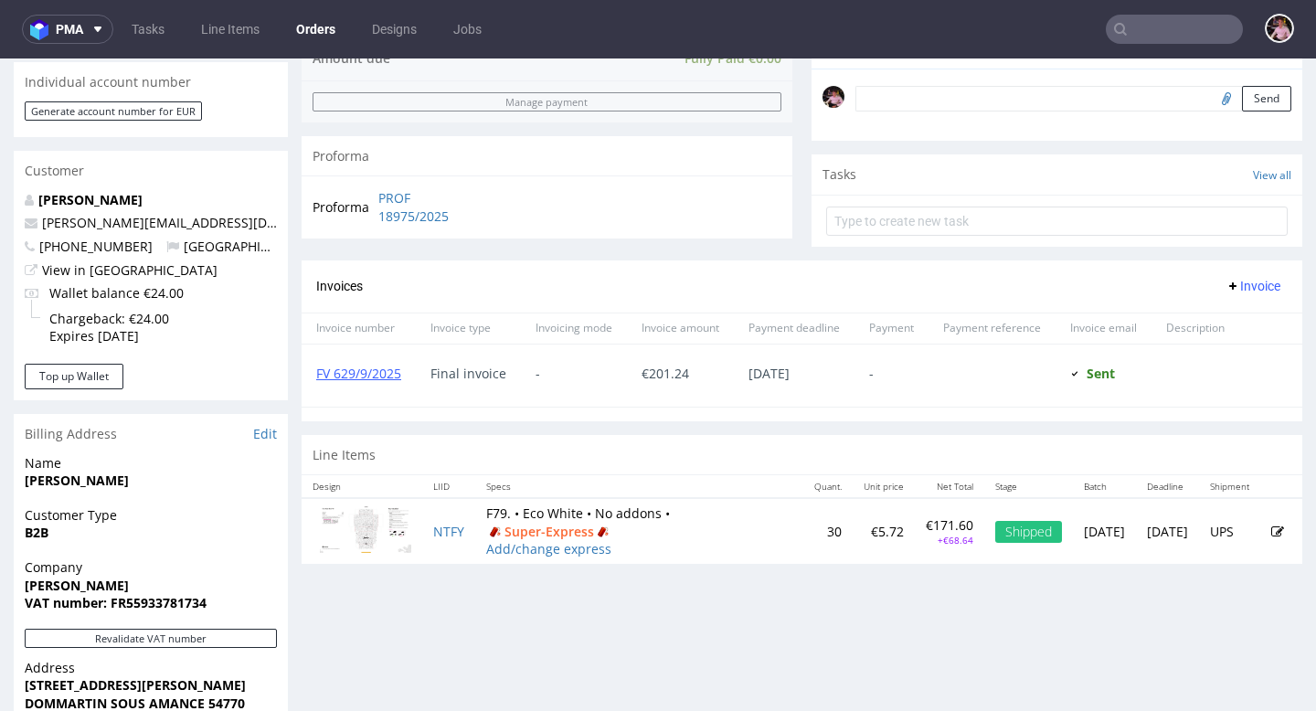
click at [375, 400] on div "FV 629/9/2025" at bounding box center [358, 375] width 114 height 62
click at [372, 382] on link "FV 629/9/2025" at bounding box center [358, 373] width 85 height 17
click at [1179, 24] on input "text" at bounding box center [1173, 29] width 137 height 29
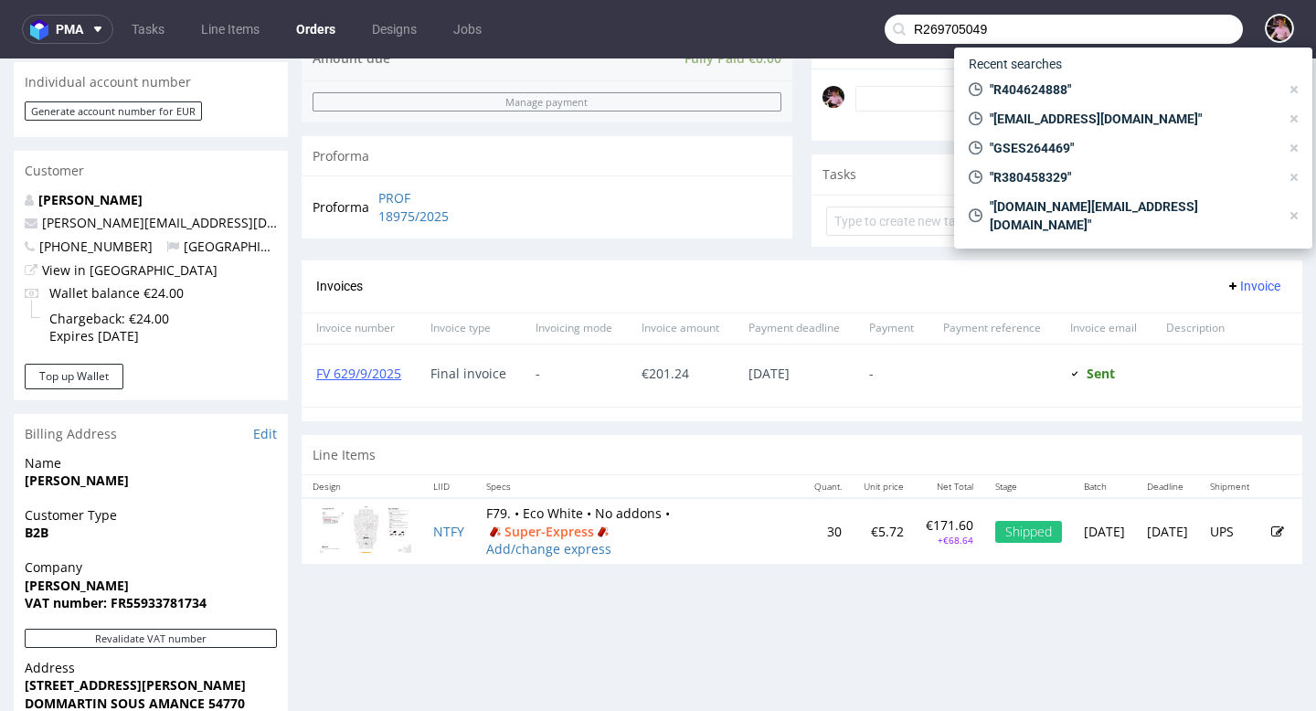
type input "R269705049"
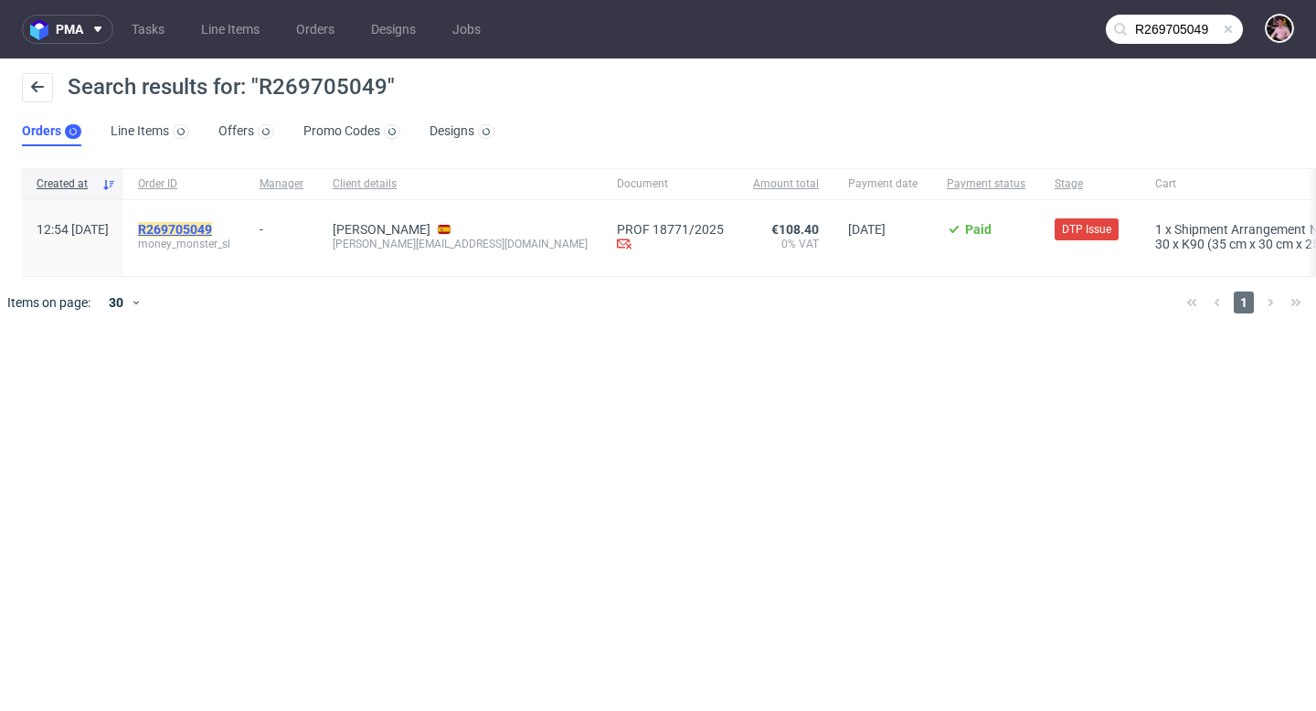
click at [212, 230] on mark "R269705049" at bounding box center [175, 229] width 74 height 15
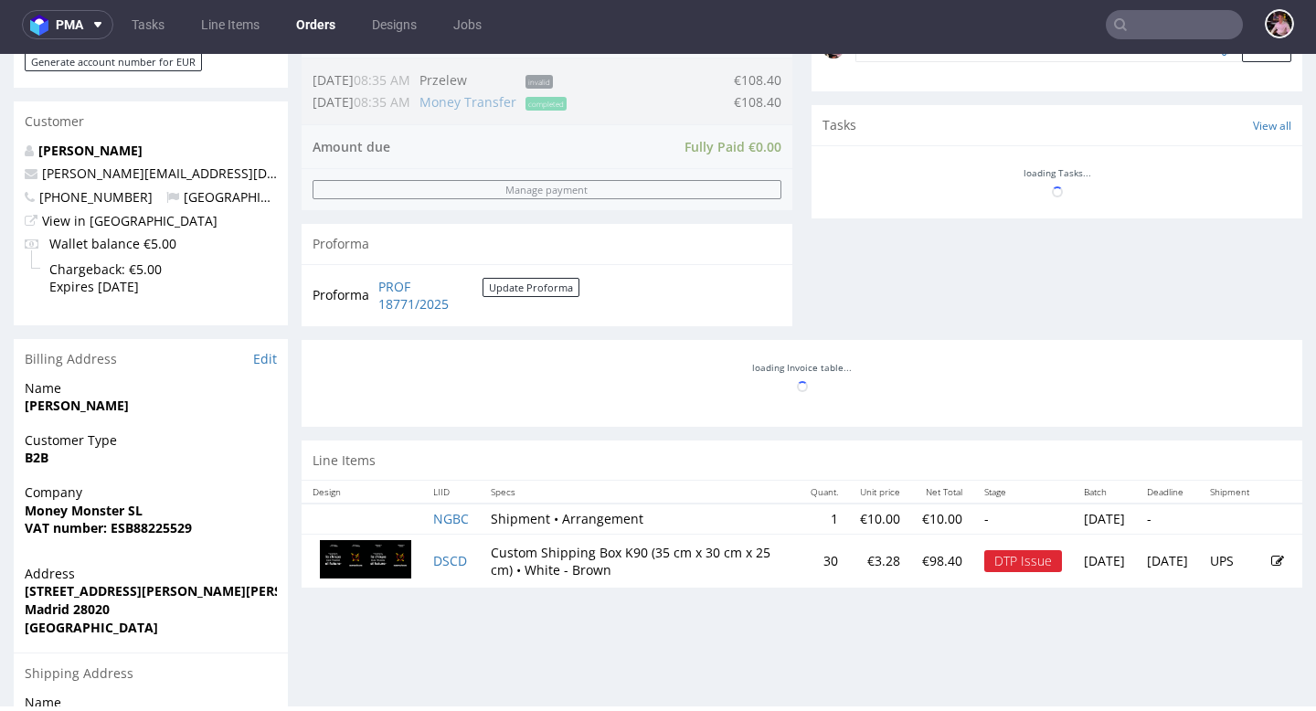
scroll to position [5, 0]
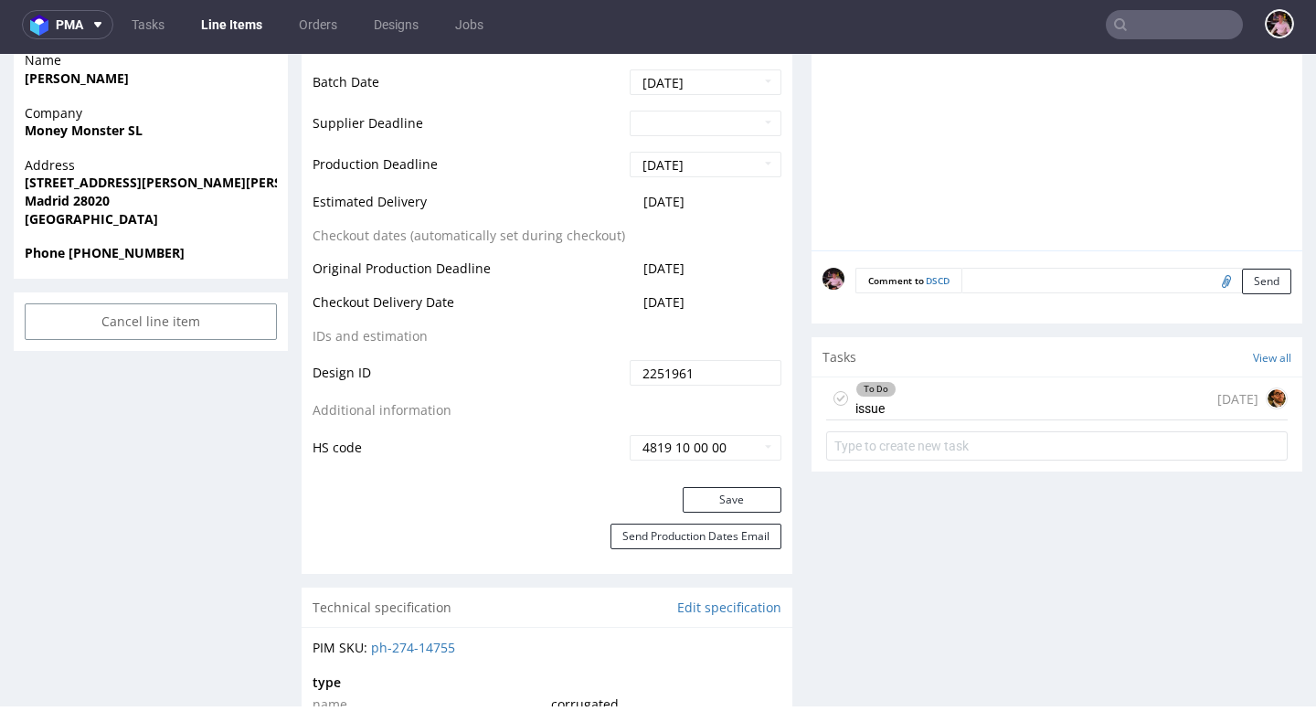
scroll to position [788, 0]
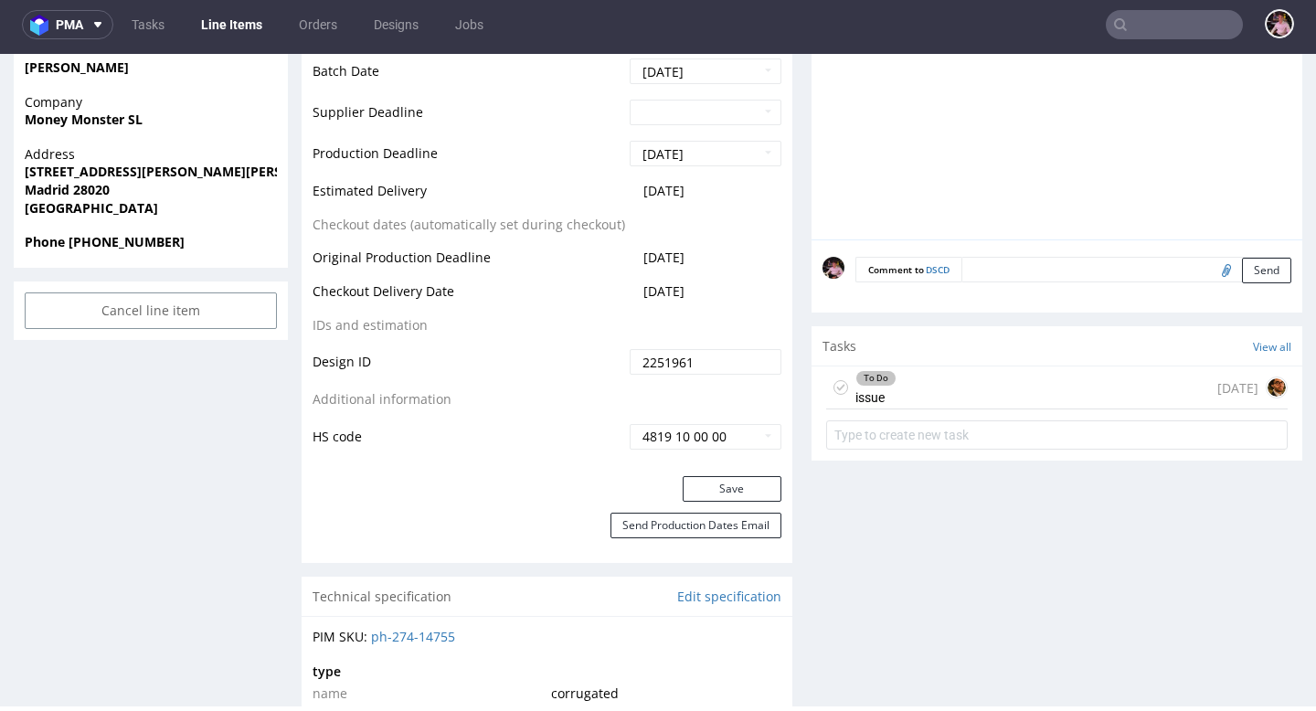
click at [1062, 401] on div "To Do issue 21 days ago" at bounding box center [1056, 387] width 461 height 43
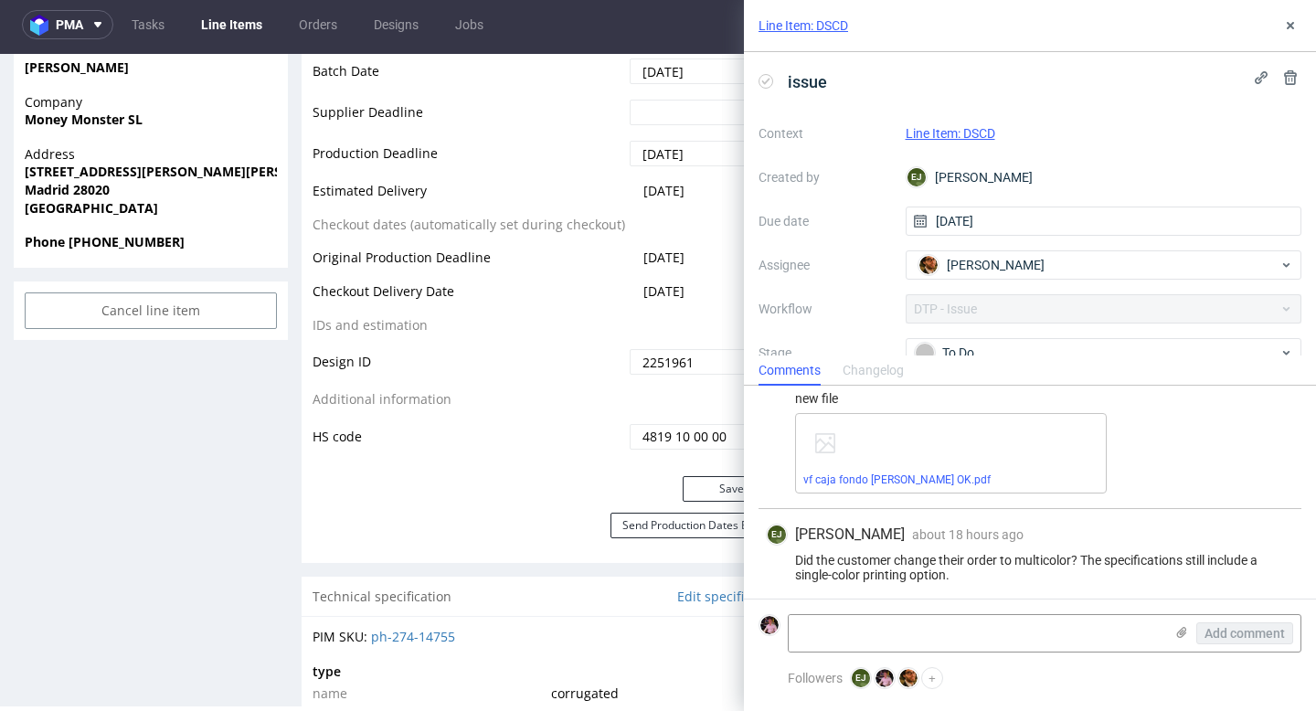
scroll to position [671, 0]
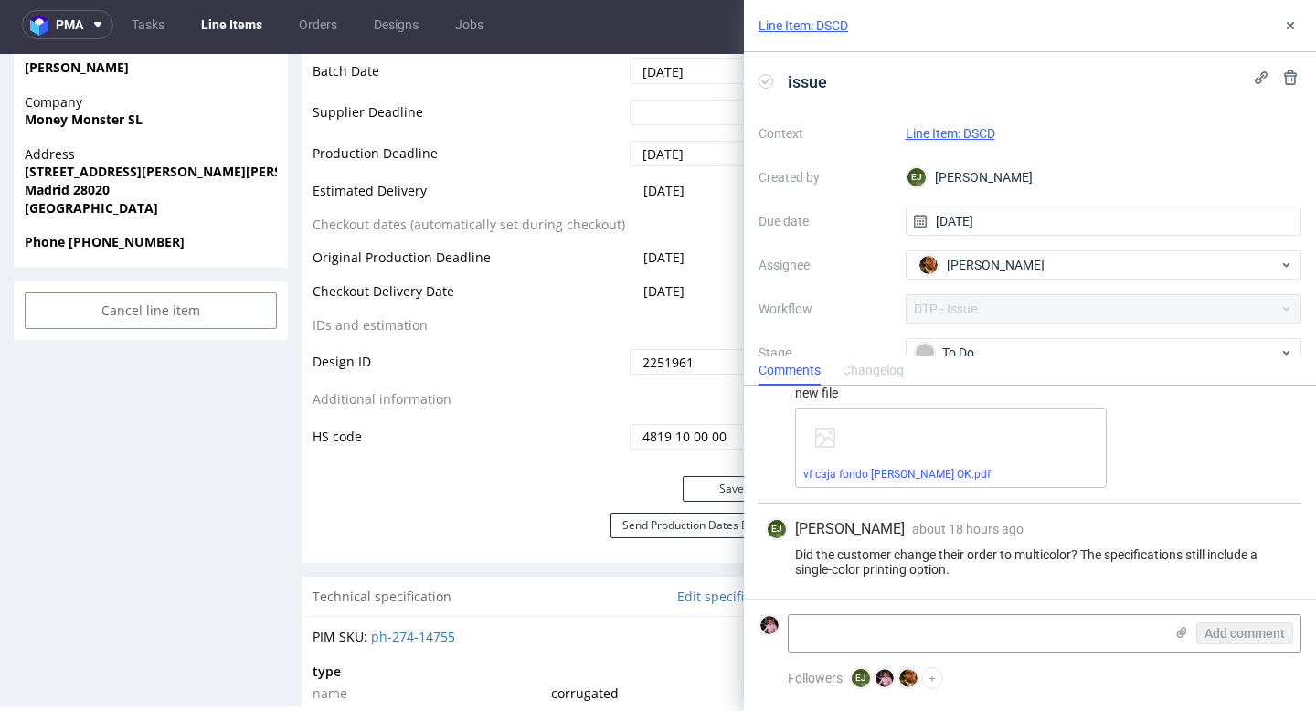
click at [960, 572] on div "Did the customer change their order to multicolor? The specifications still inc…" at bounding box center [1030, 561] width 528 height 29
click at [1293, 25] on icon at bounding box center [1290, 25] width 15 height 15
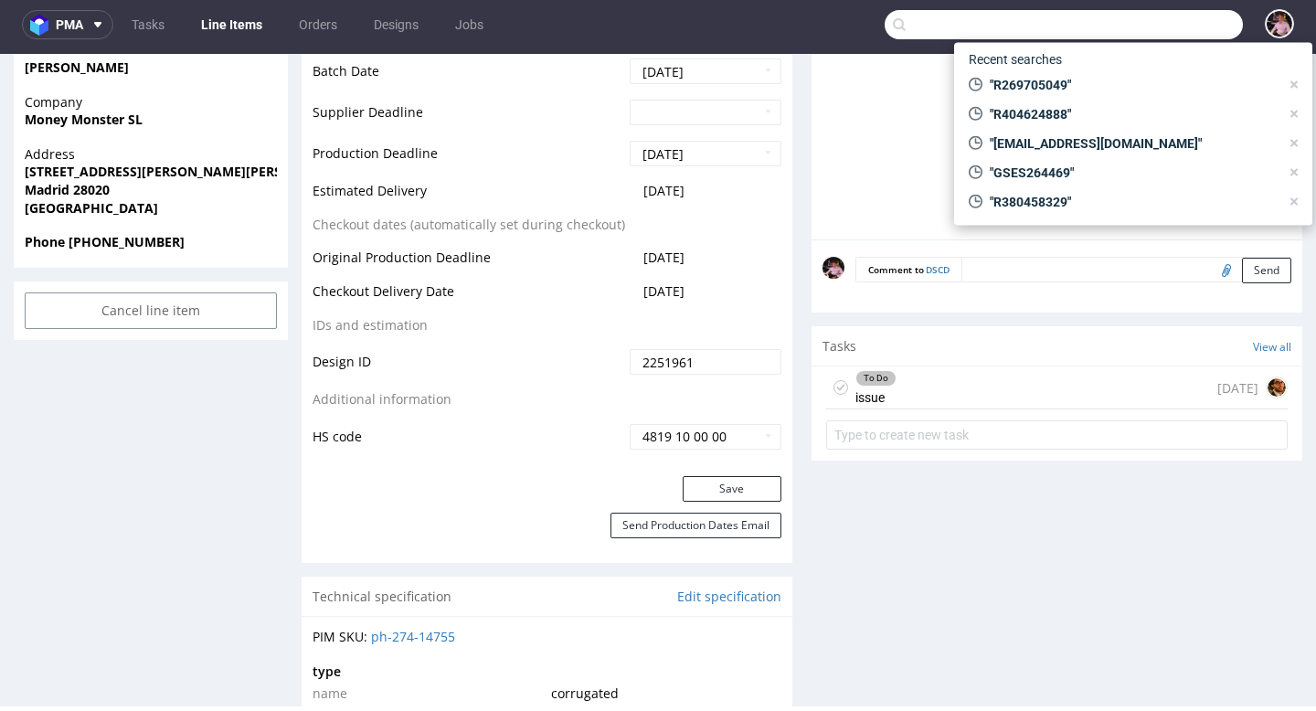
click at [1148, 34] on input "text" at bounding box center [1063, 24] width 358 height 29
paste input "R837135511"
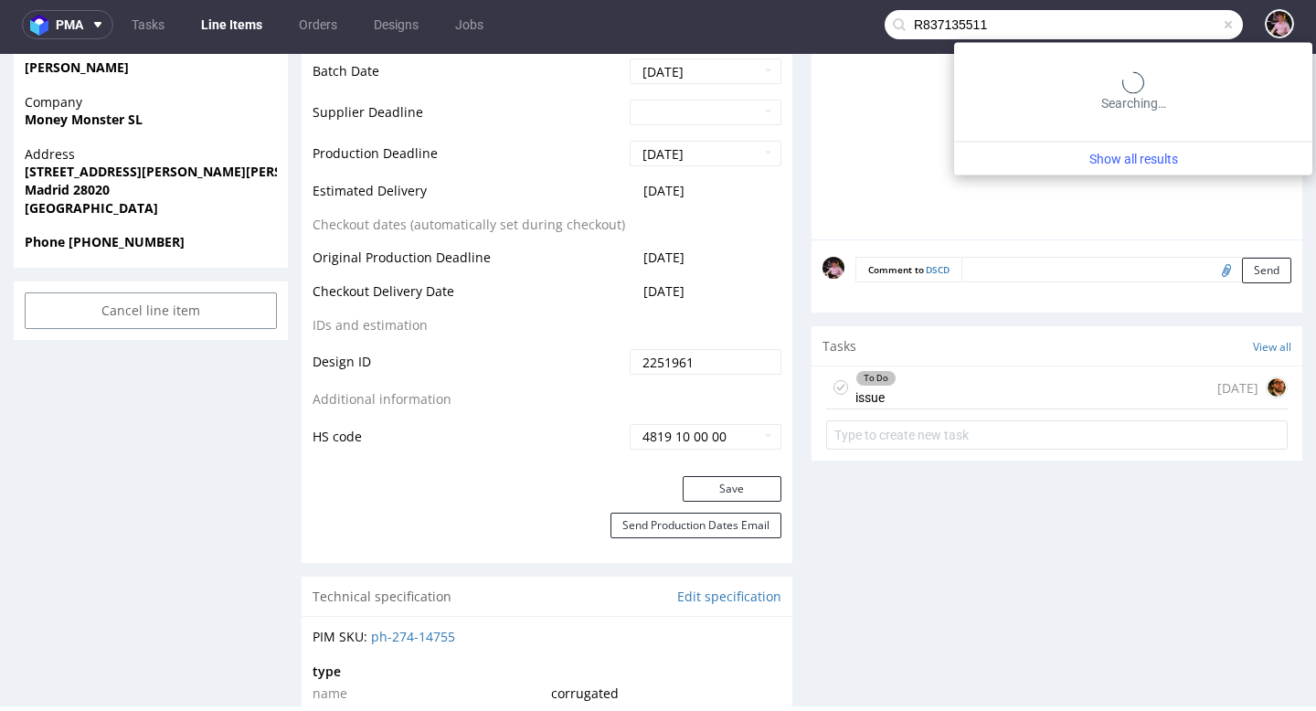
type input "R837135511"
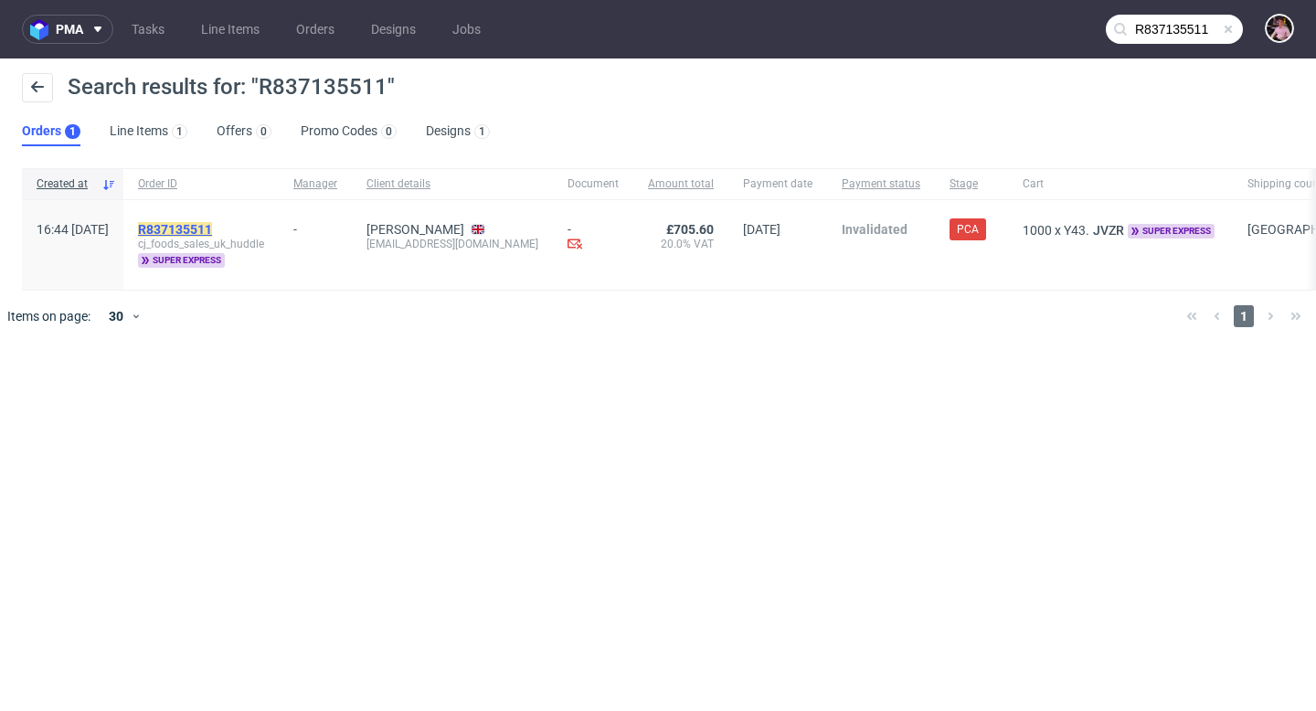
click at [212, 224] on mark "R837135511" at bounding box center [175, 229] width 74 height 15
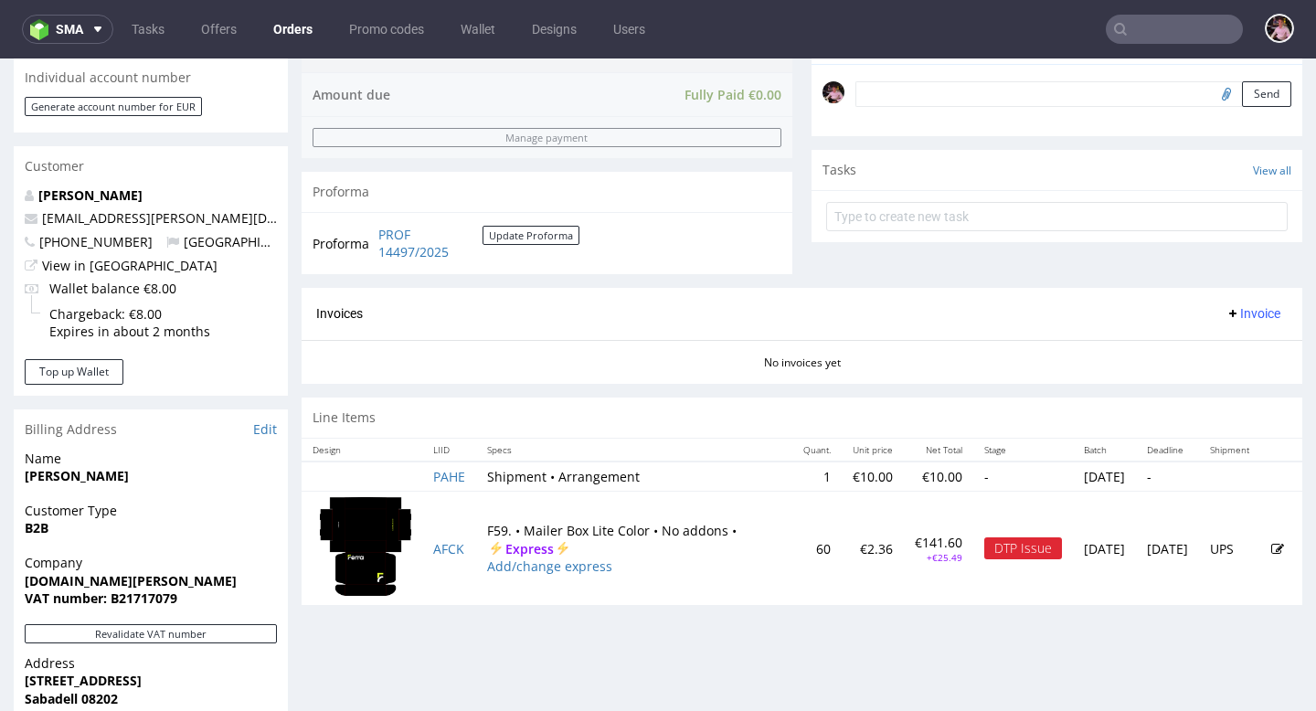
scroll to position [565, 0]
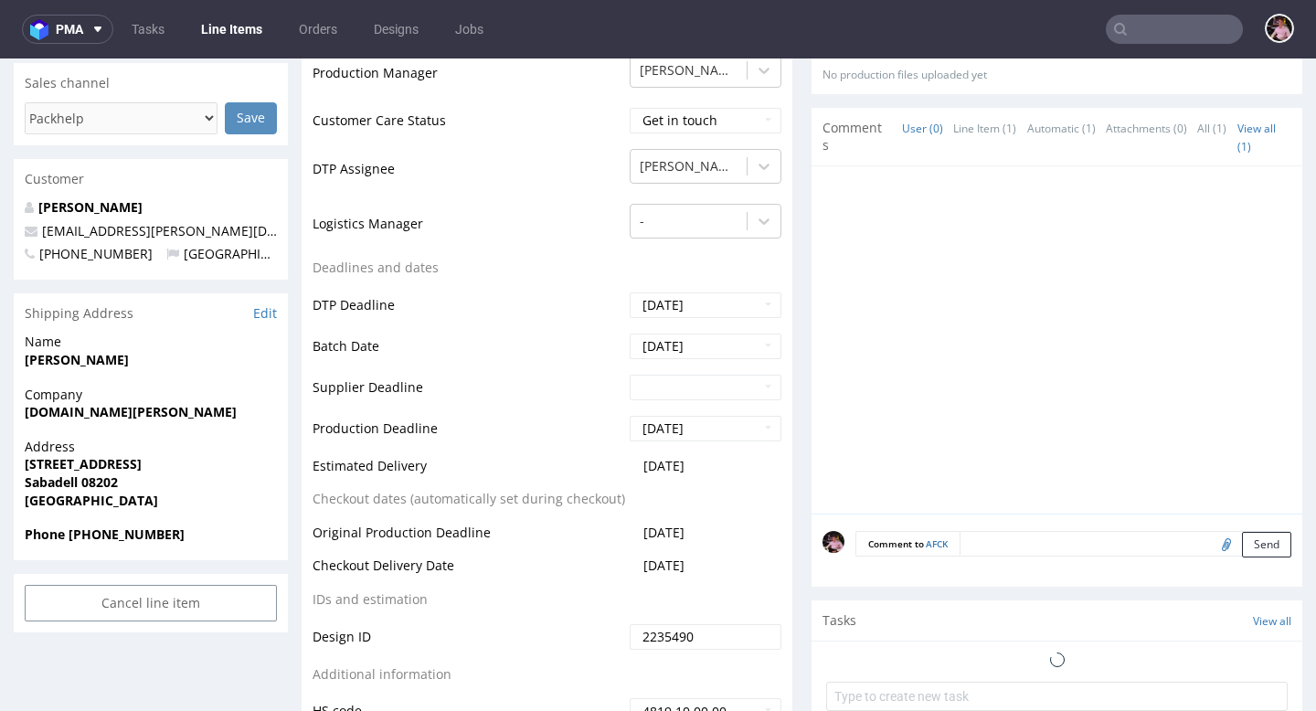
scroll to position [683, 0]
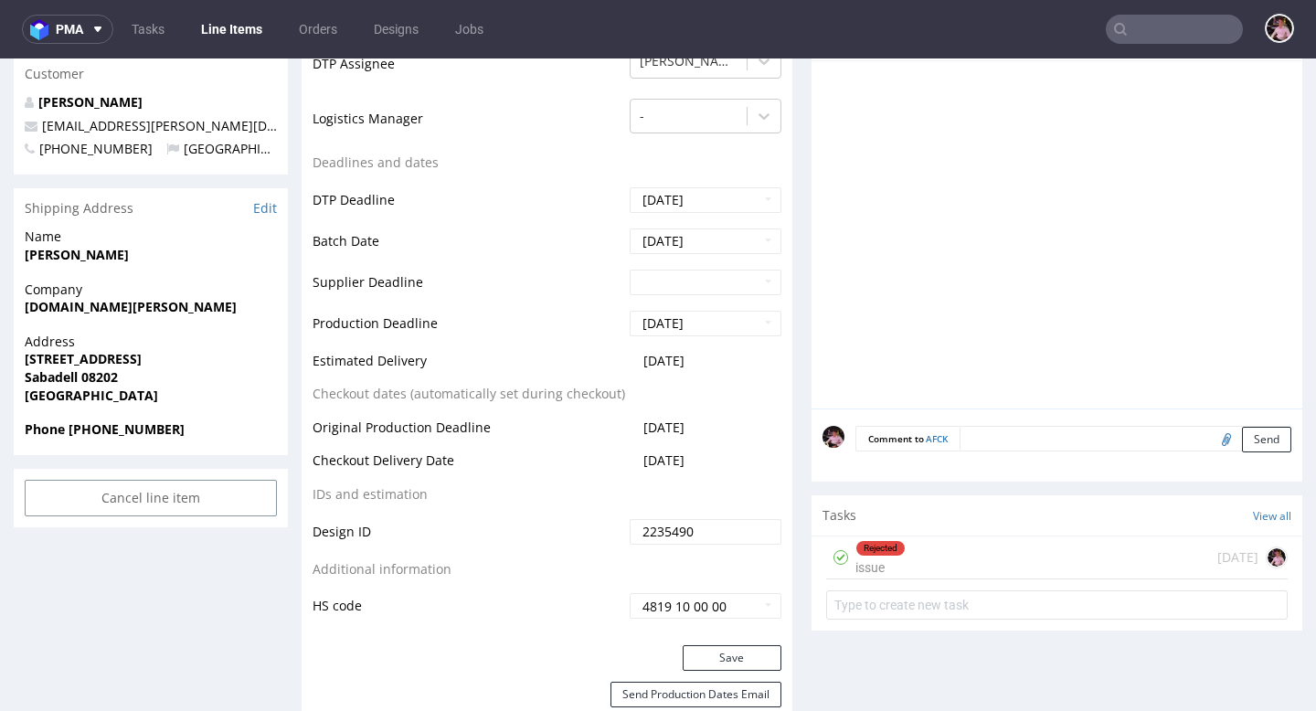
click at [974, 564] on div "Rejected issue 2 months ago" at bounding box center [1056, 557] width 461 height 43
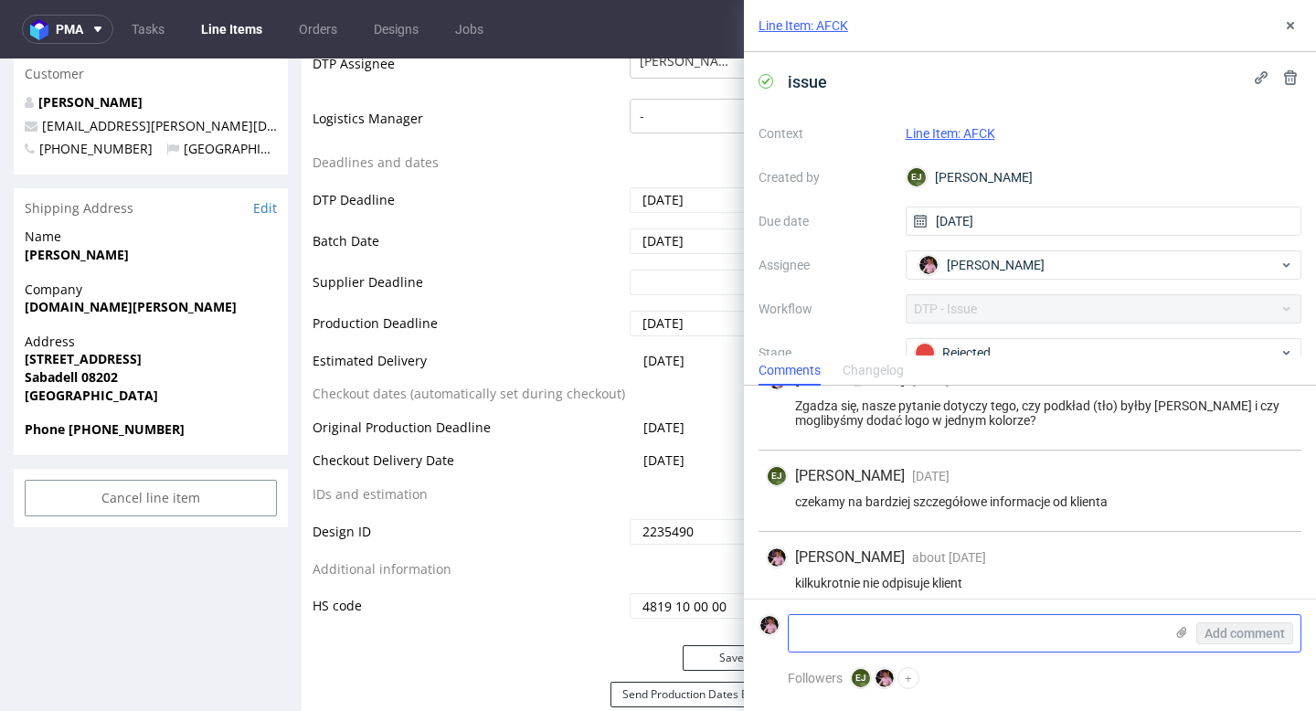
scroll to position [222, 0]
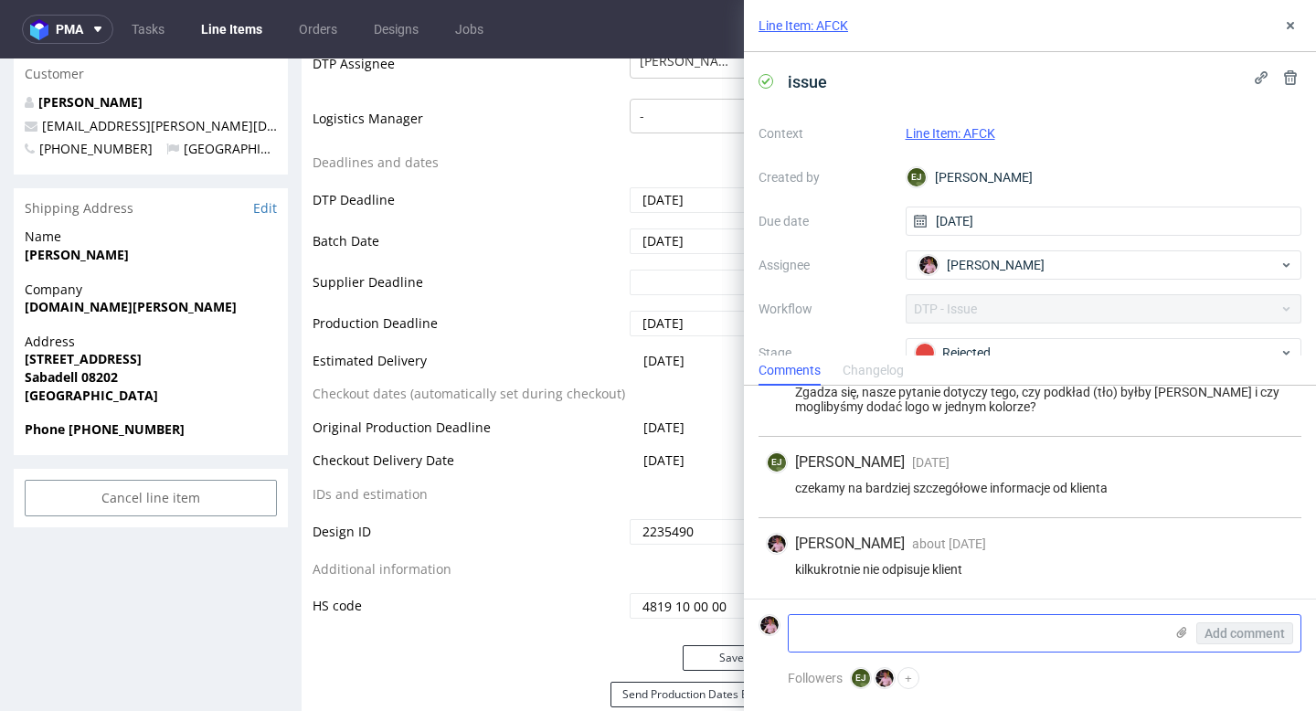
click at [955, 635] on textarea at bounding box center [975, 633] width 375 height 37
paste textarea "Jakie mamy opcje bez zmiany produktu? Czy moglibyście udostępnić elementy/przyk…"
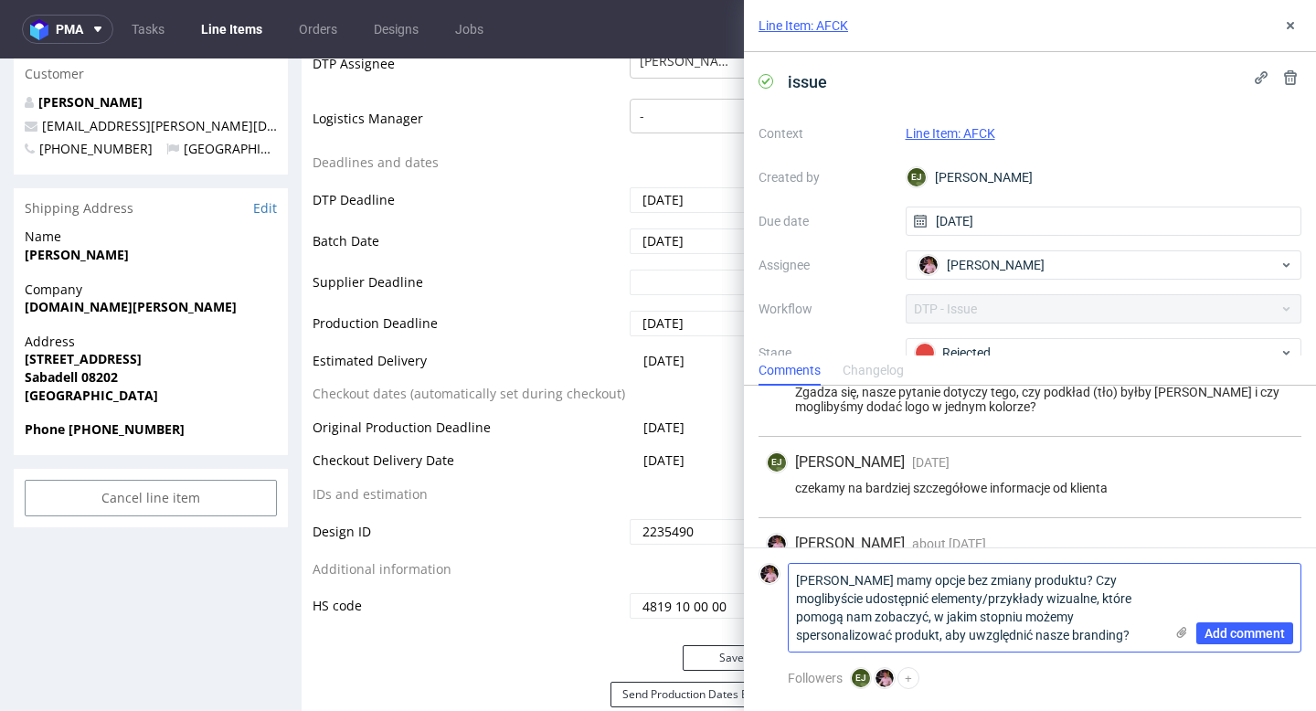
scroll to position [0, 0]
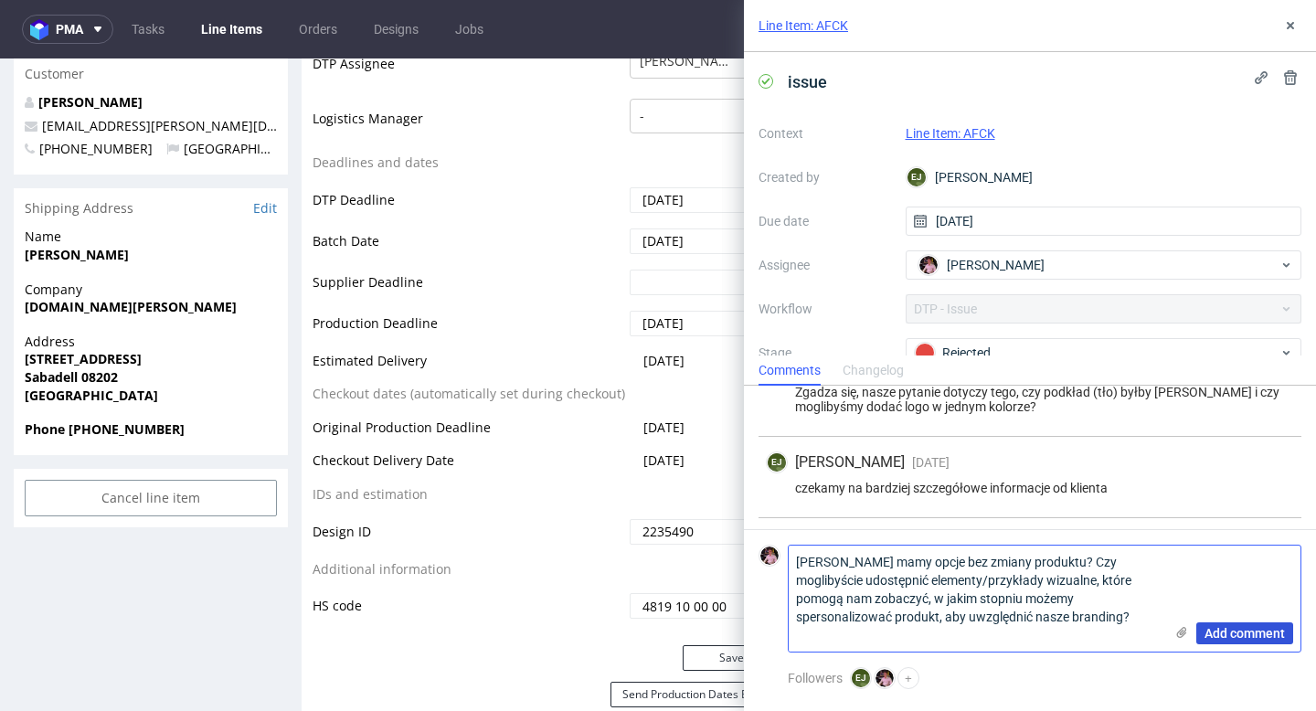
type textarea "Jakie mamy opcje bez zmiany produktu? Czy moglibyście udostępnić elementy/przyk…"
click at [1222, 637] on span "Add comment" at bounding box center [1244, 633] width 80 height 13
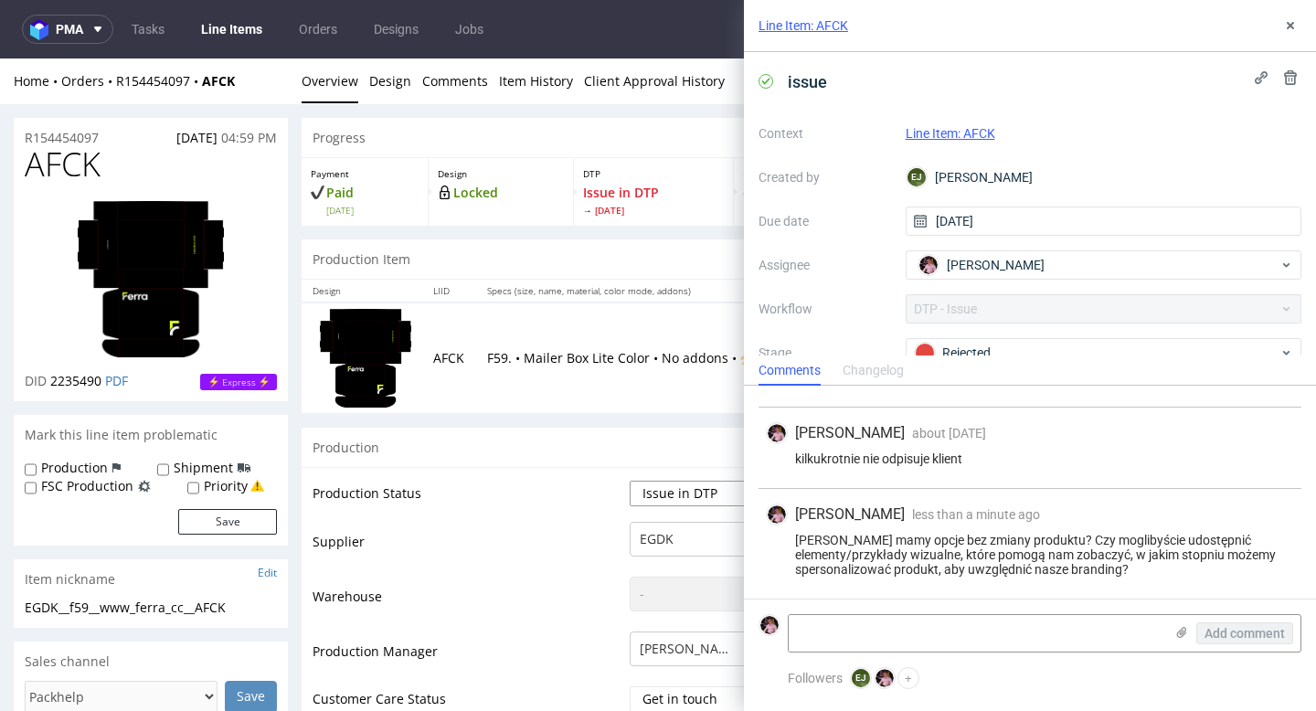
click at [680, 498] on select "Waiting for Artwork Waiting for Diecut Waiting for Mockup Waiting for DTP Waiti…" at bounding box center [705, 494] width 152 height 26
select select "back_for_dtp"
click at [629, 481] on select "Waiting for Artwork Waiting for Diecut Waiting for Mockup Waiting for DTP Waiti…" at bounding box center [705, 494] width 152 height 26
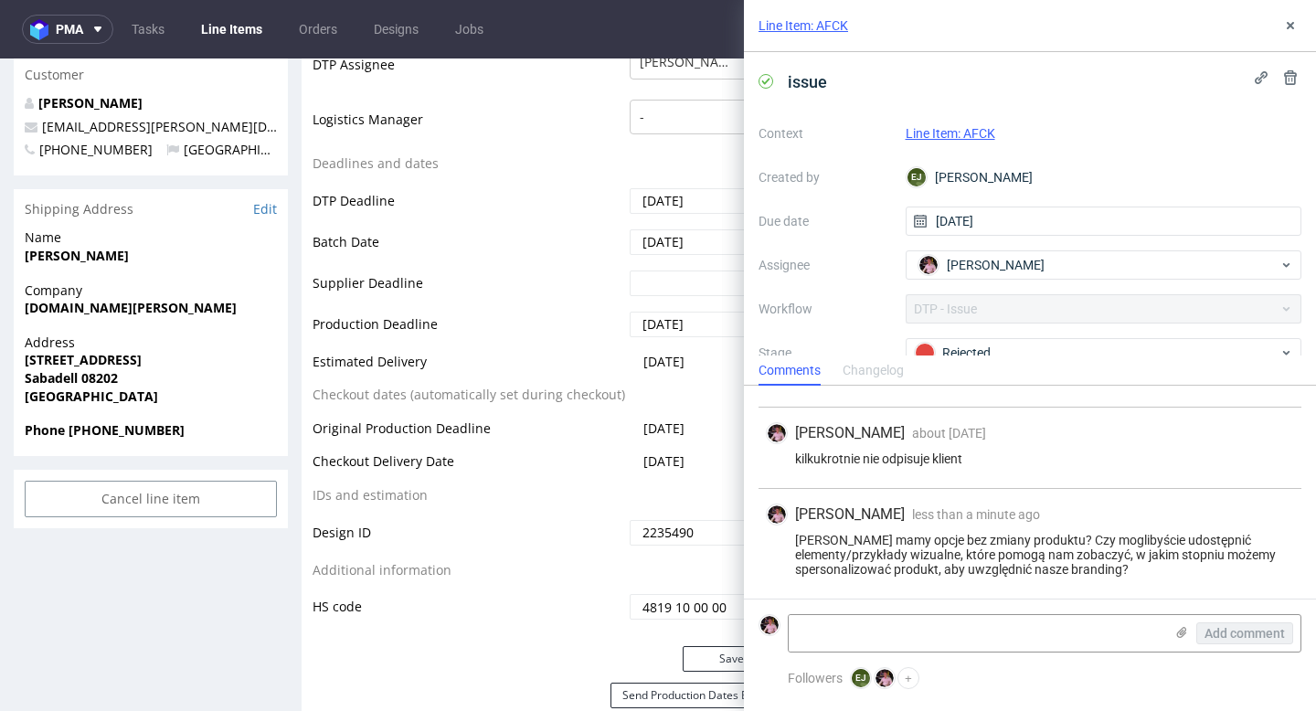
scroll to position [706, 0]
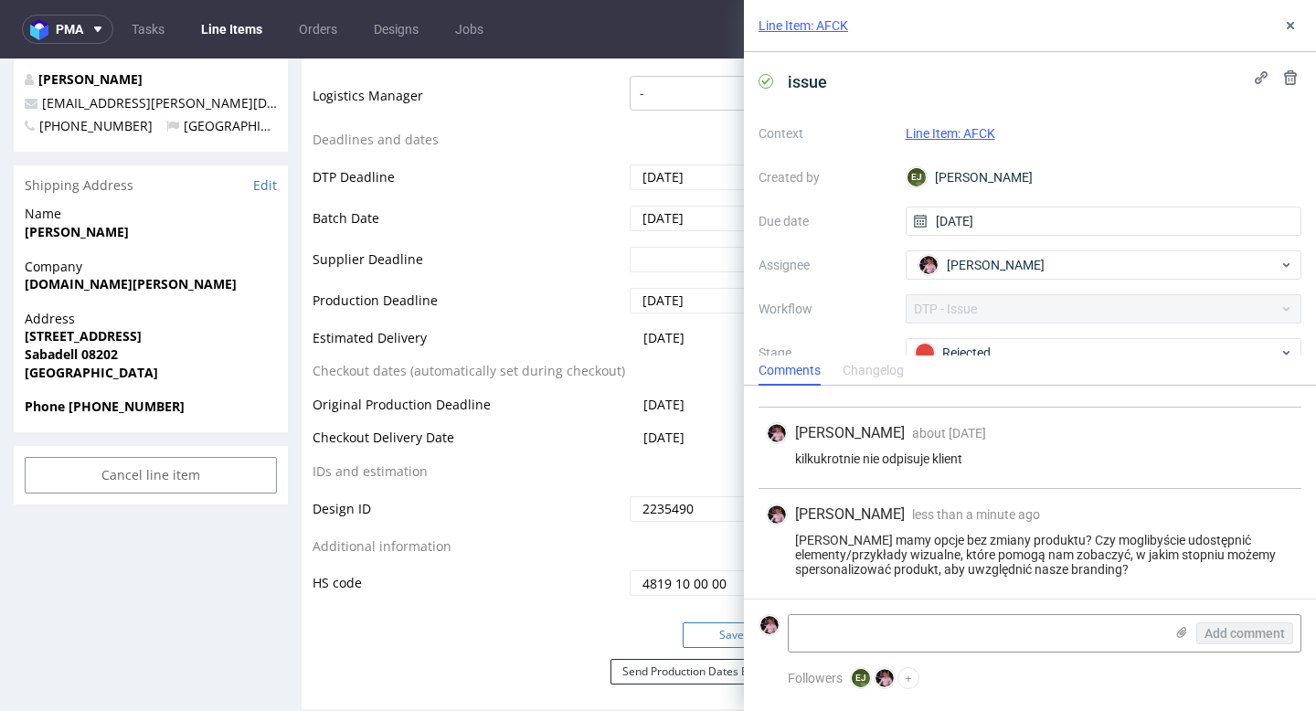
click at [709, 637] on button "Save" at bounding box center [731, 635] width 99 height 26
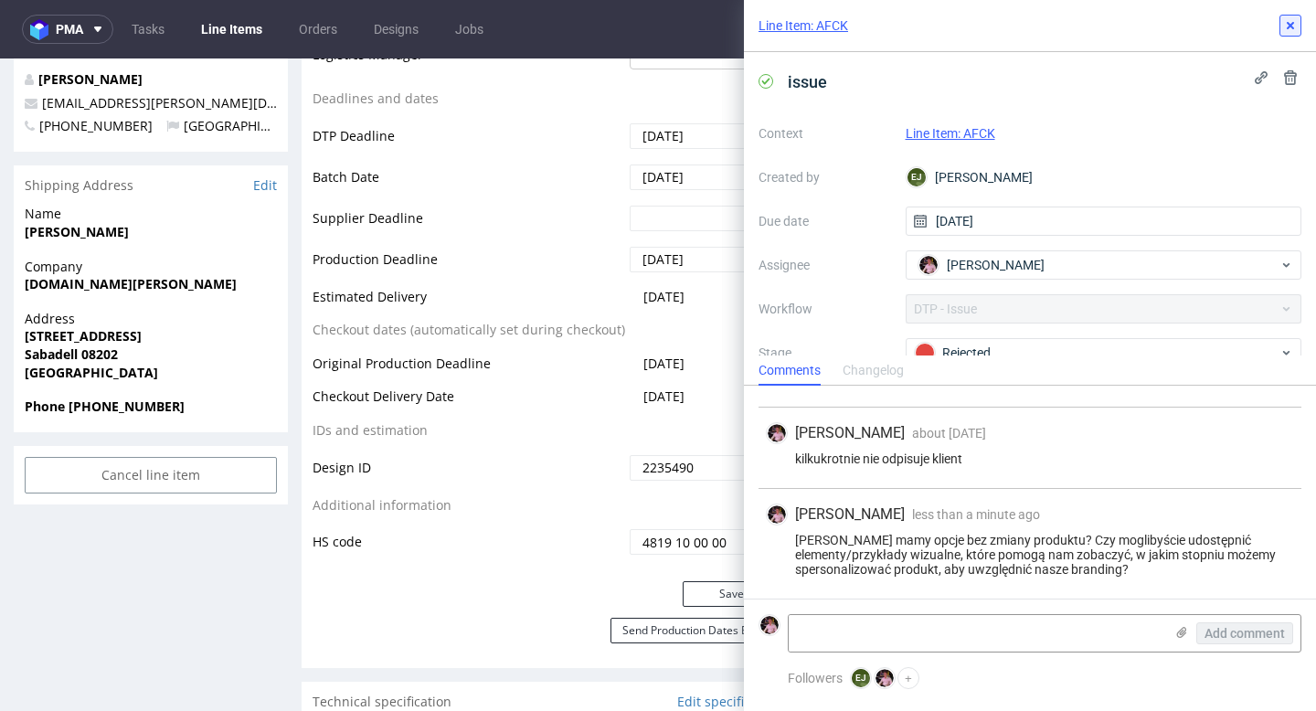
click at [1294, 22] on icon at bounding box center [1290, 25] width 15 height 15
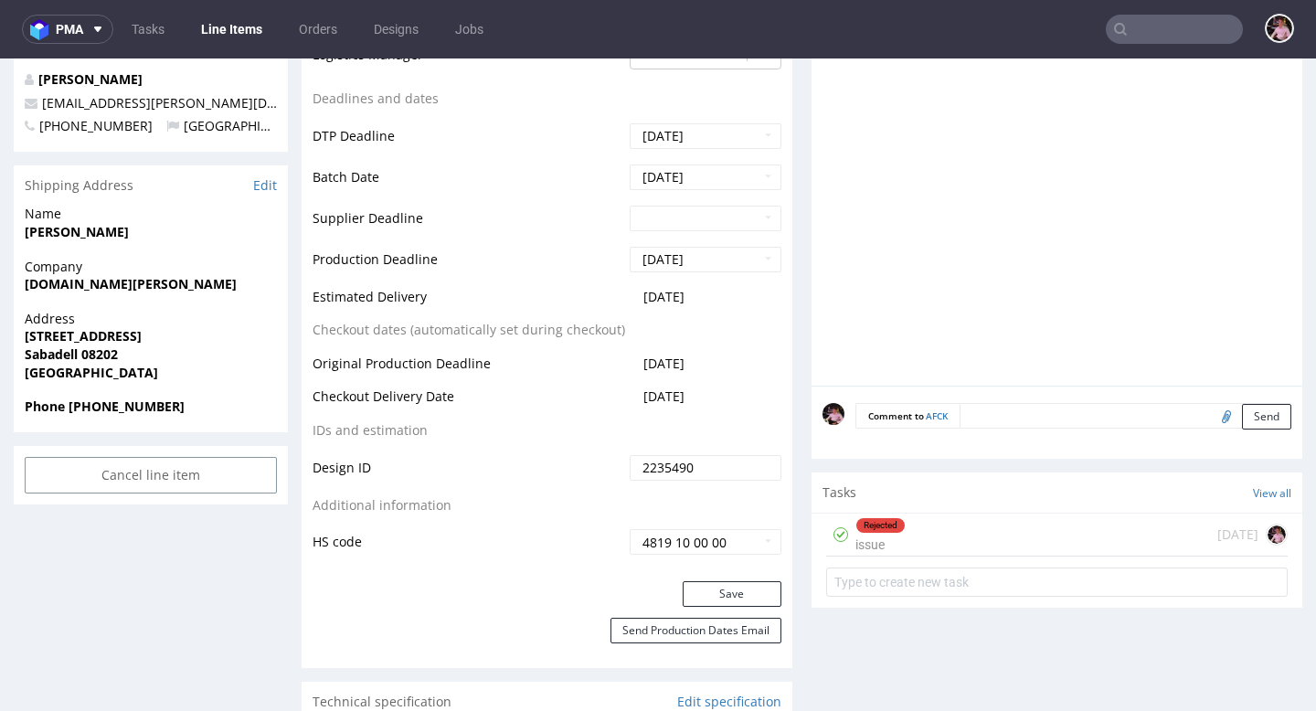
click at [1165, 41] on input "text" at bounding box center [1173, 29] width 137 height 29
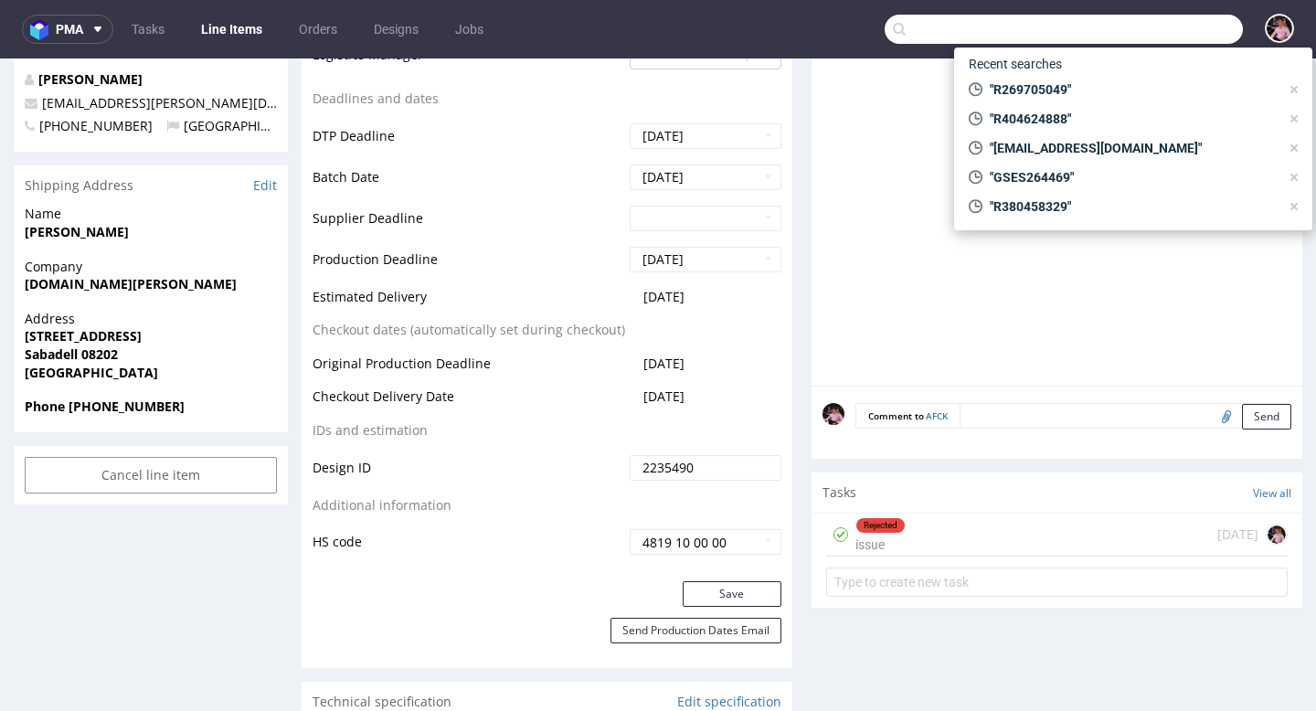
paste input "R491009080"
type input "R491009080"
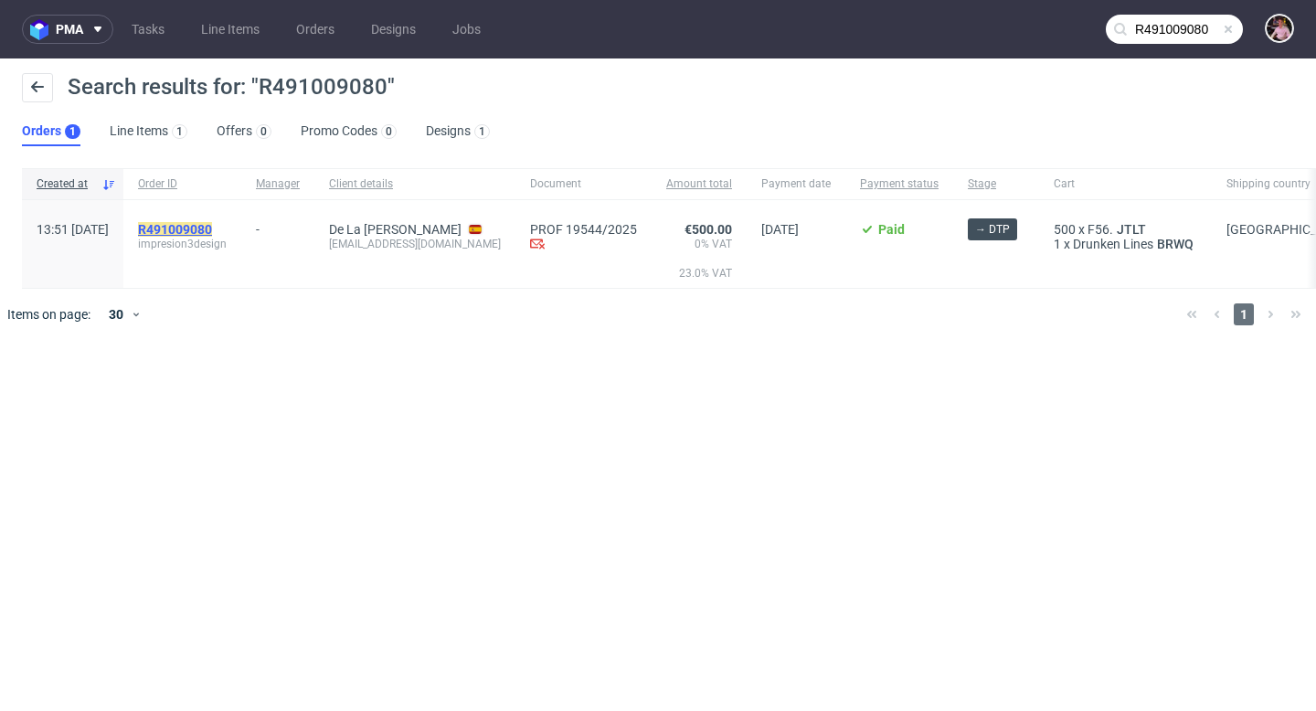
click at [212, 223] on mark "R491009080" at bounding box center [175, 229] width 74 height 15
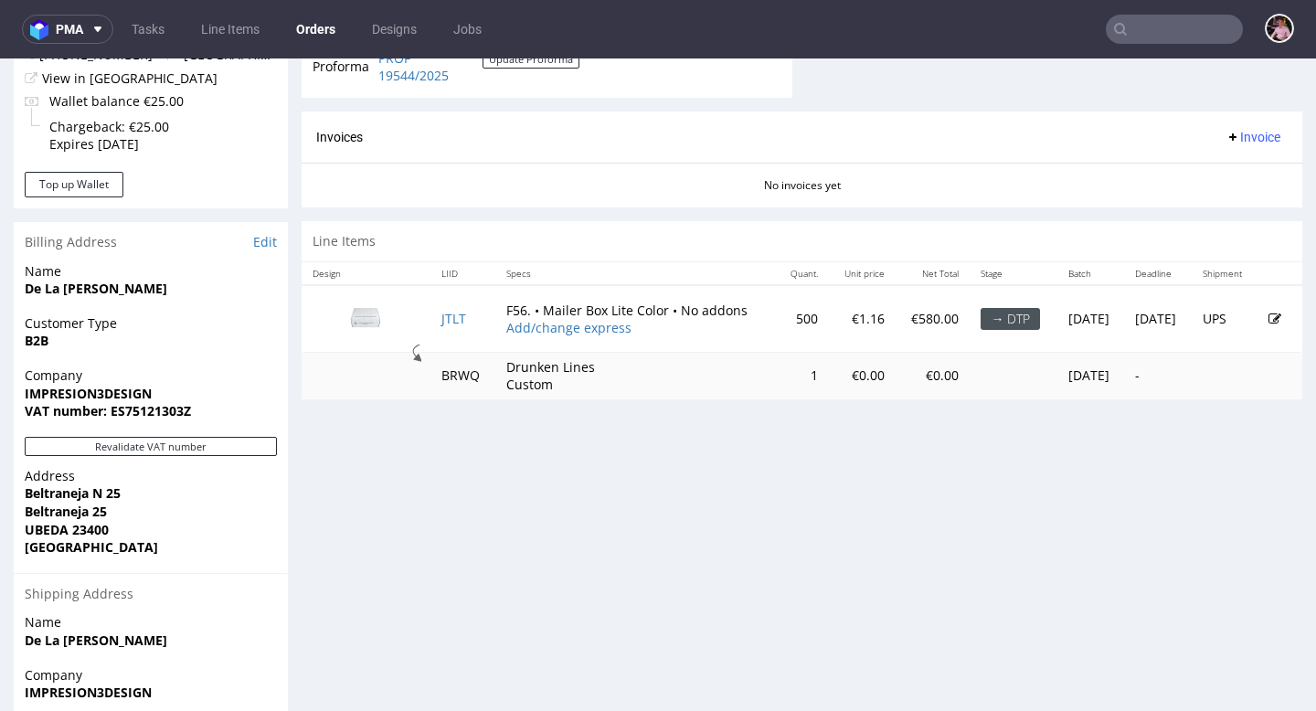
scroll to position [757, 0]
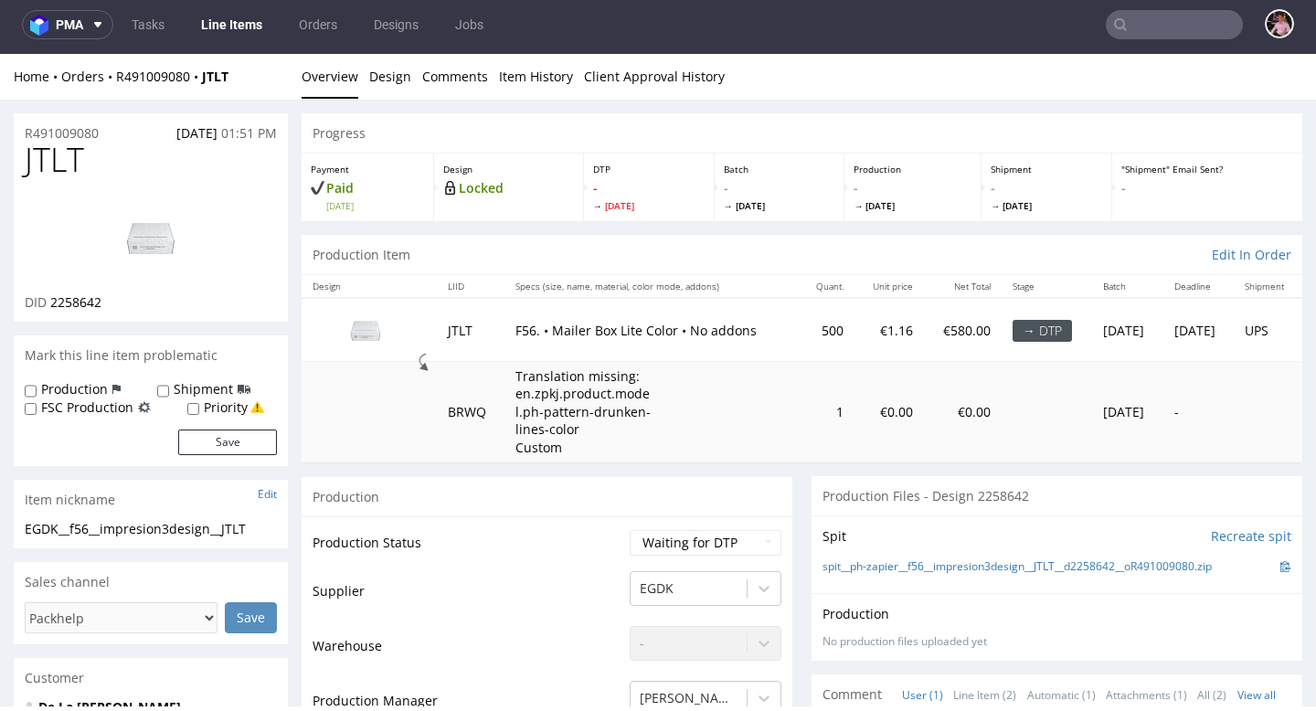
click at [167, 89] on div "Home Orders R491009080 JTLT Overview Design Comments Item History Client Approv…" at bounding box center [658, 77] width 1316 height 46
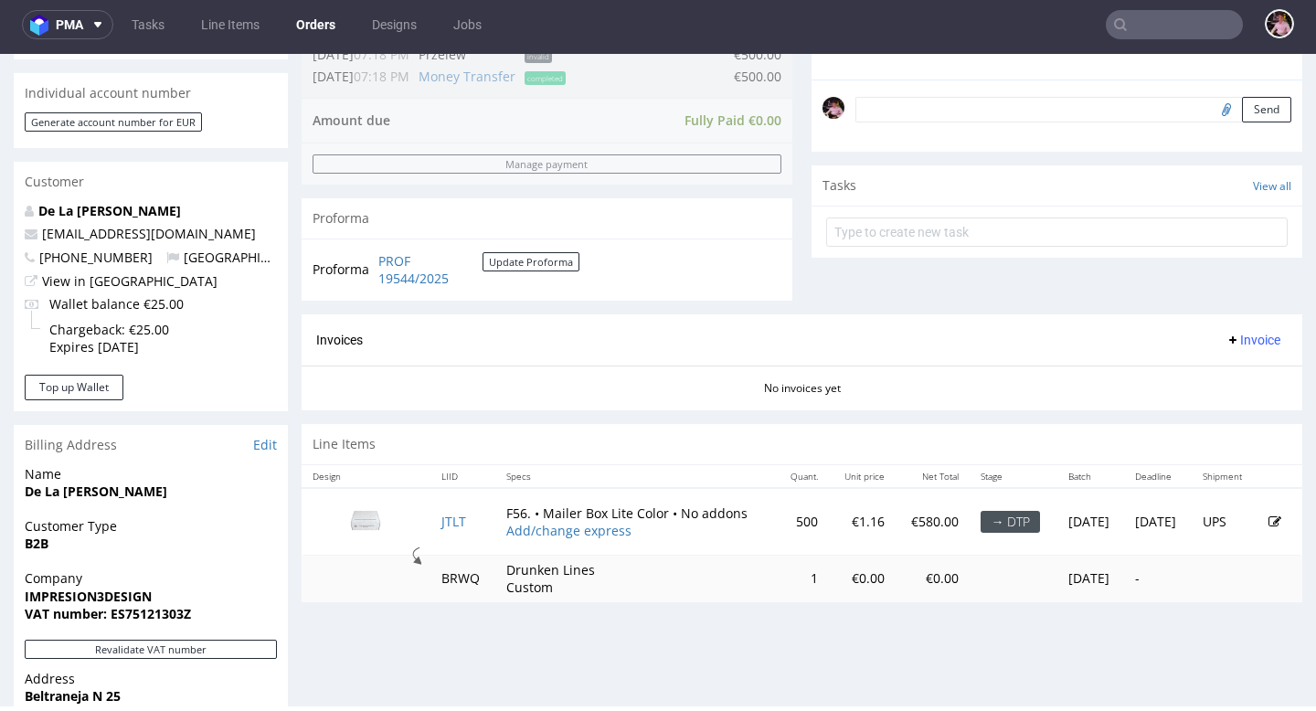
scroll to position [548, 0]
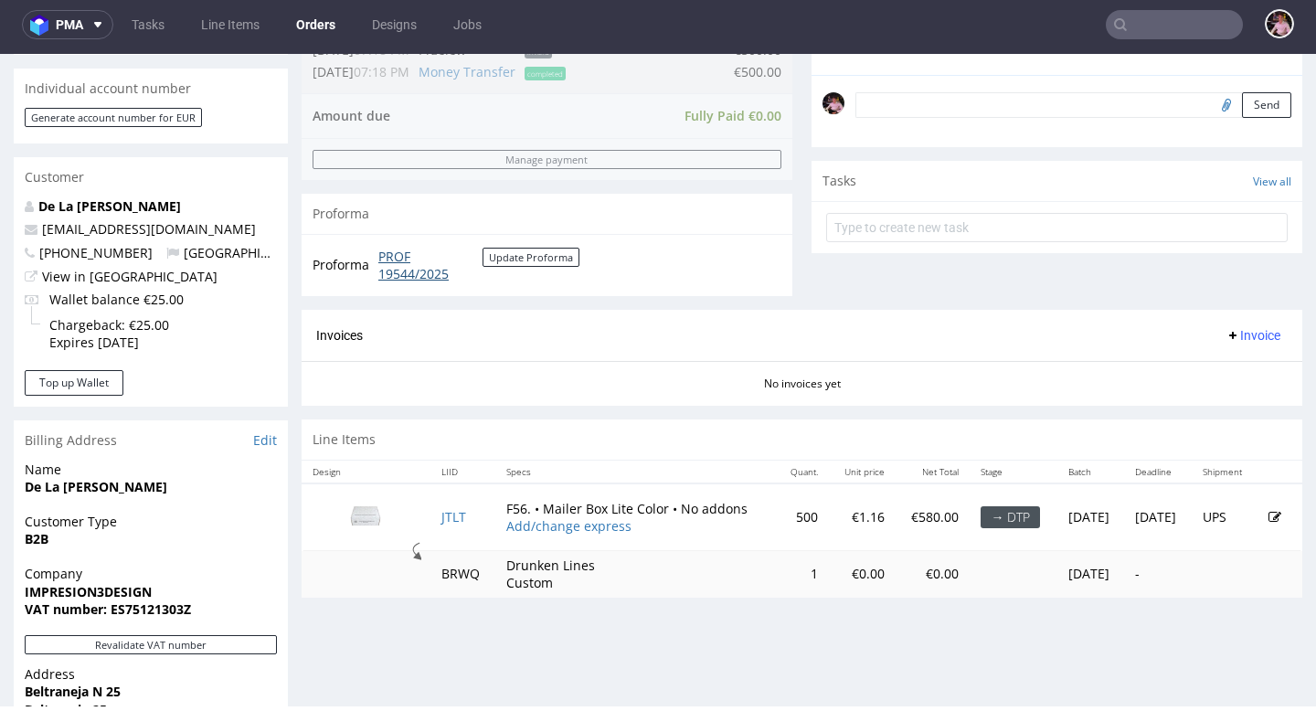
click at [398, 258] on link "PROF 19544/2025" at bounding box center [430, 266] width 104 height 36
click at [1151, 16] on input "text" at bounding box center [1173, 24] width 137 height 29
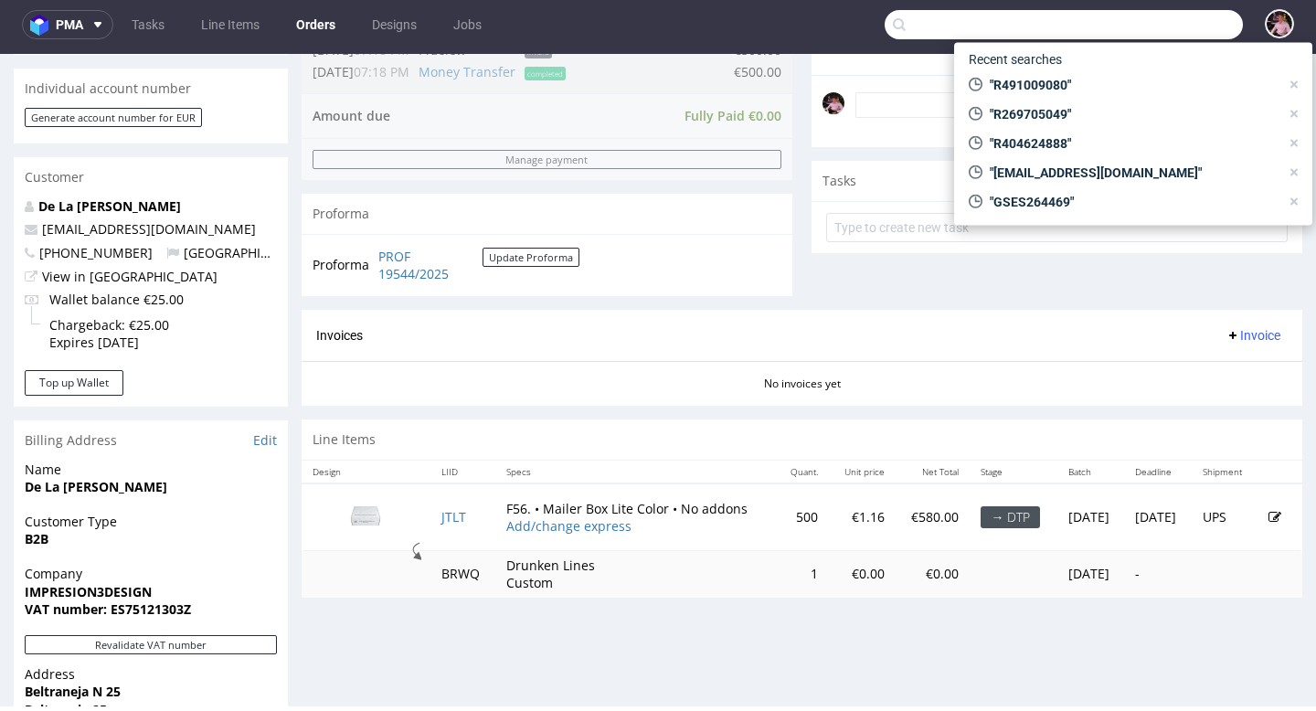
paste input "R318879573"
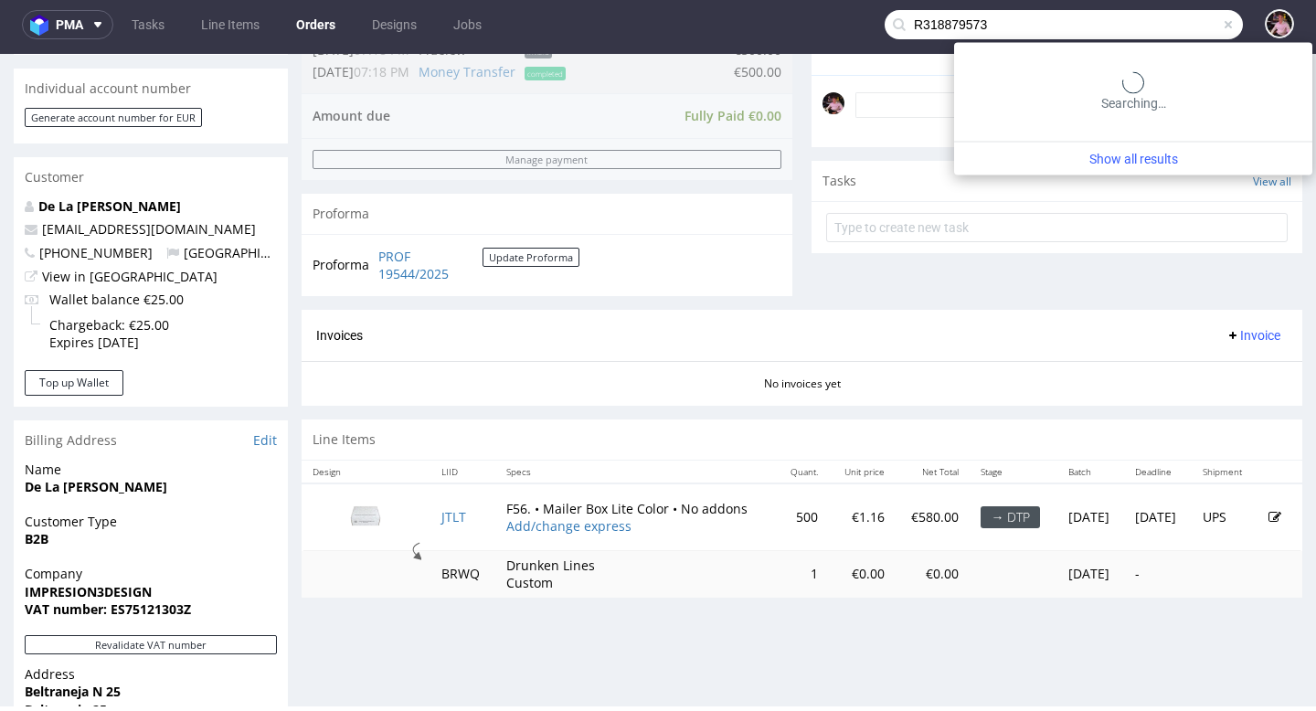
type input "R318879573"
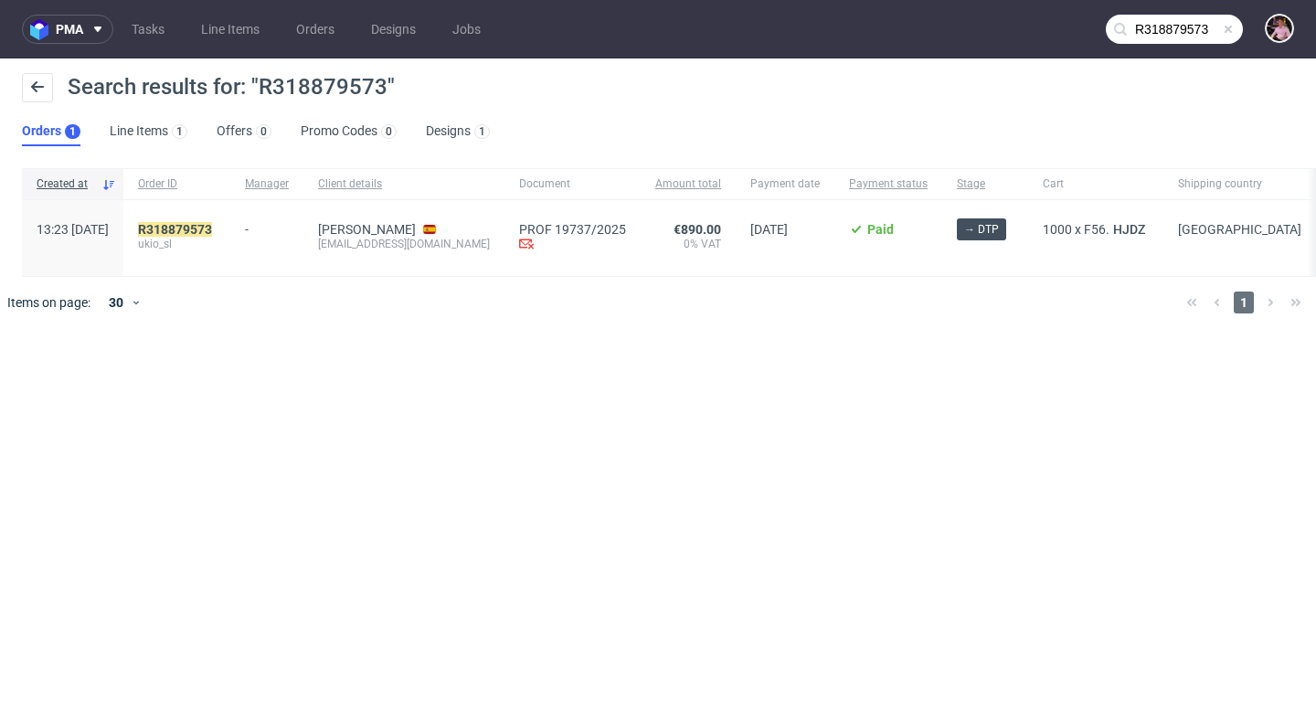
click at [1227, 33] on span at bounding box center [1228, 29] width 15 height 15
click at [1204, 33] on input "text" at bounding box center [1173, 29] width 137 height 29
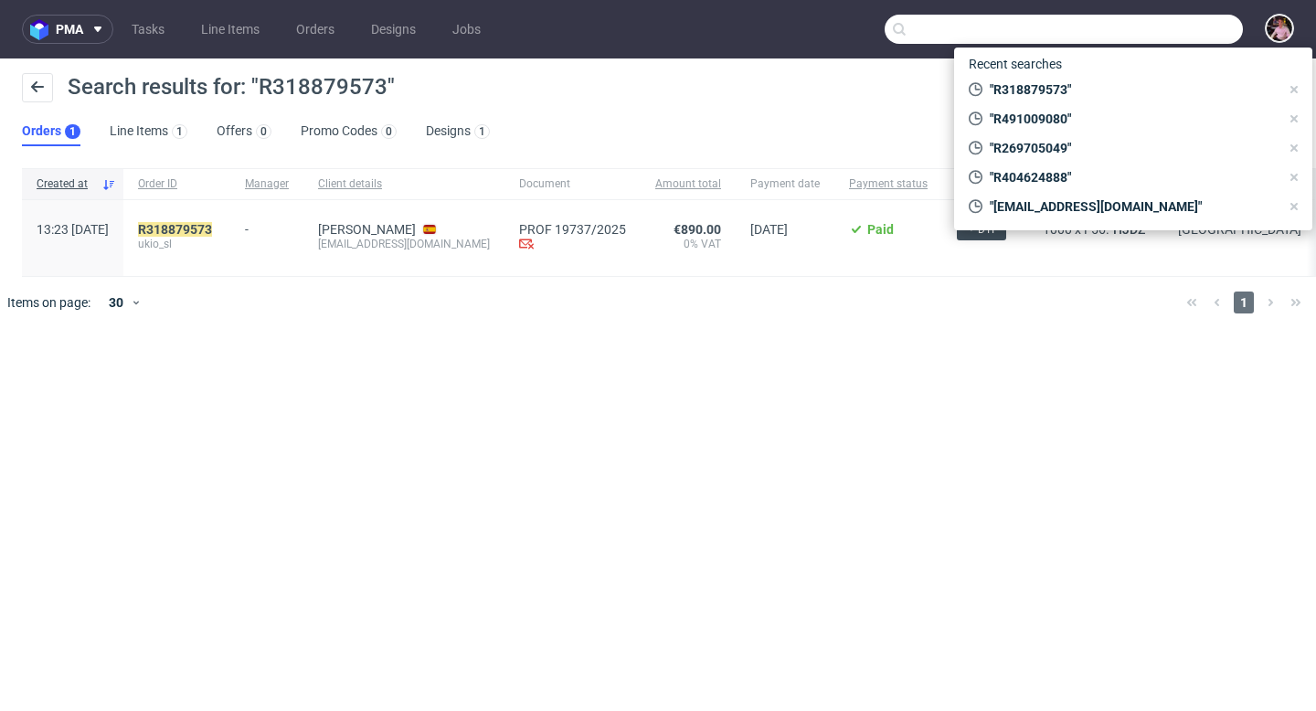
paste input "office.management@financial.com"
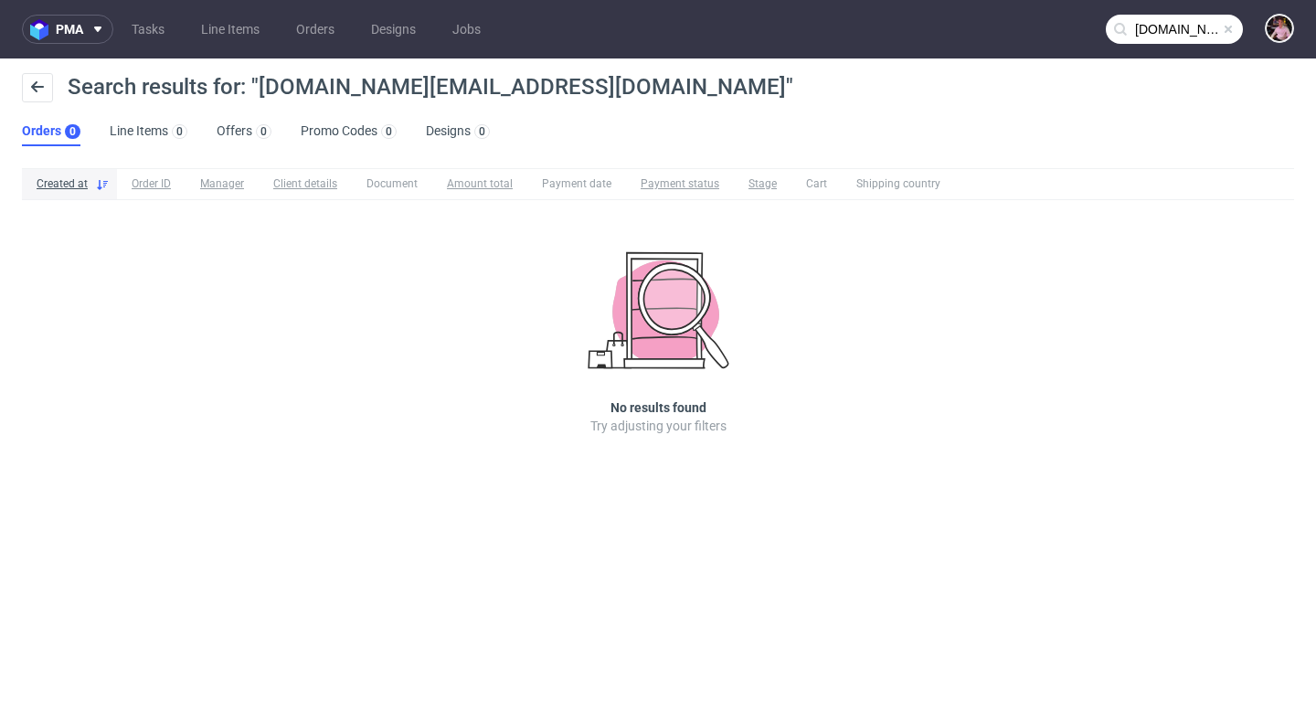
click at [1176, 12] on nav "pma Tasks Line Items Orders Designs Jobs office.management@financial.com" at bounding box center [658, 29] width 1316 height 58
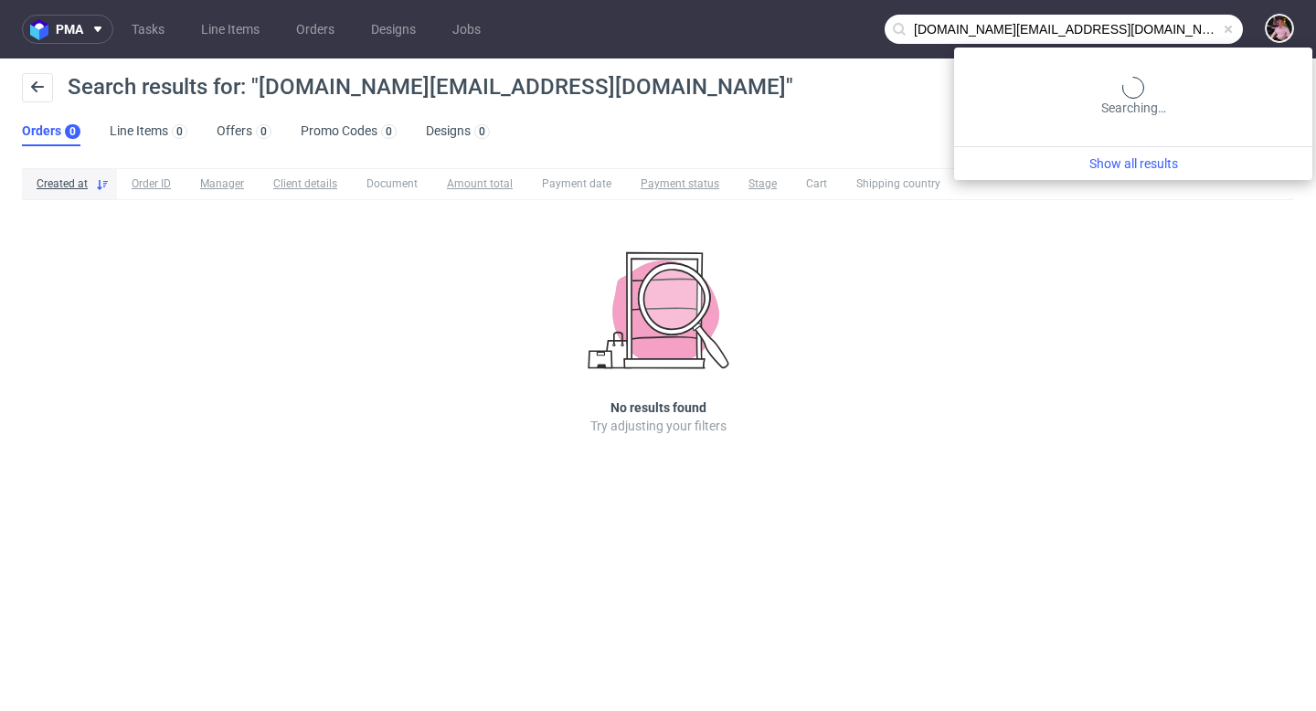
click at [1173, 36] on input "office.management@financial.com" at bounding box center [1063, 29] width 358 height 29
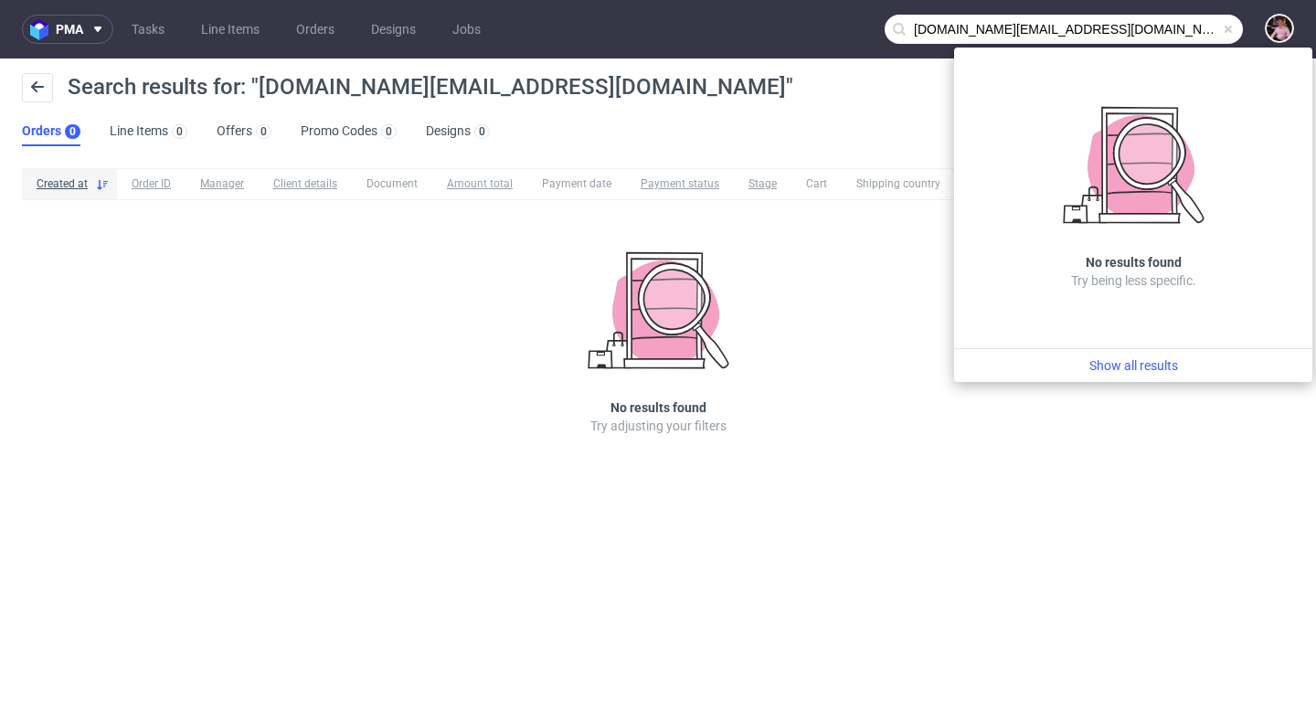
drag, startPoint x: 1021, startPoint y: 28, endPoint x: 876, endPoint y: 28, distance: 145.3
click at [876, 28] on nav "pma Tasks Line Items Orders Designs Jobs office.management@financial.com" at bounding box center [658, 29] width 1316 height 58
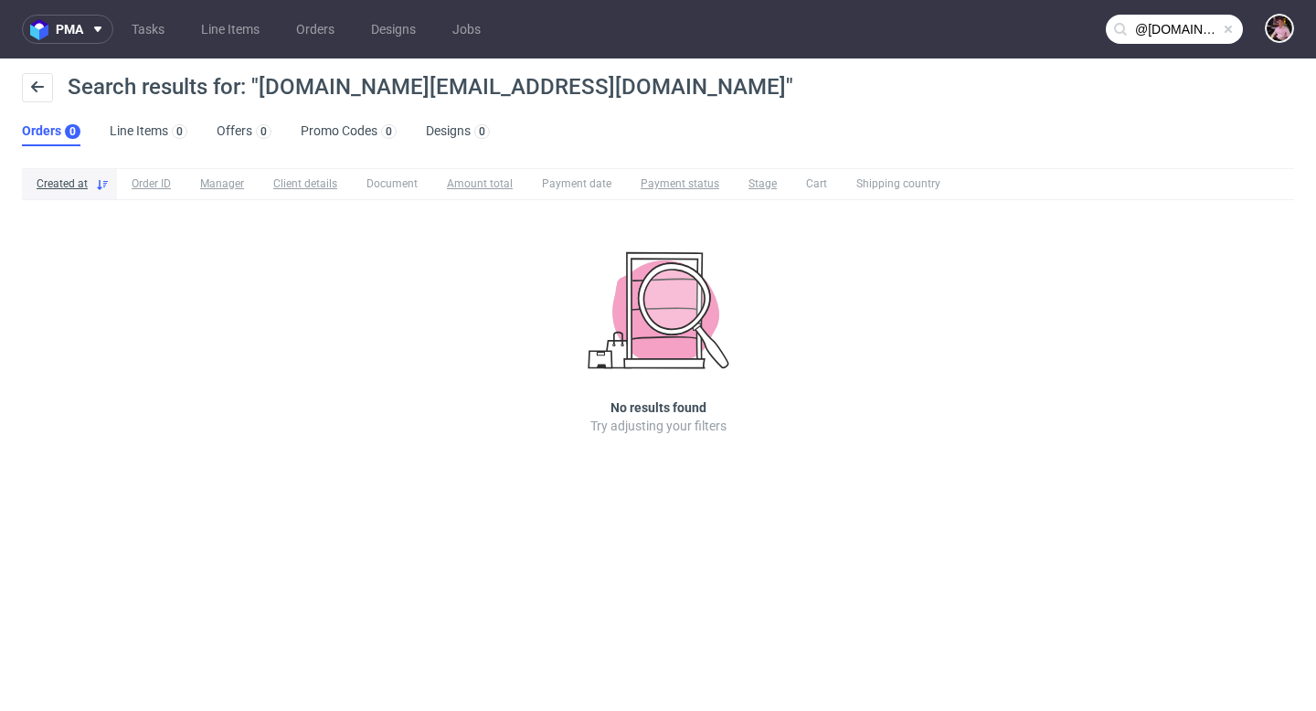
type input "@financial.com"
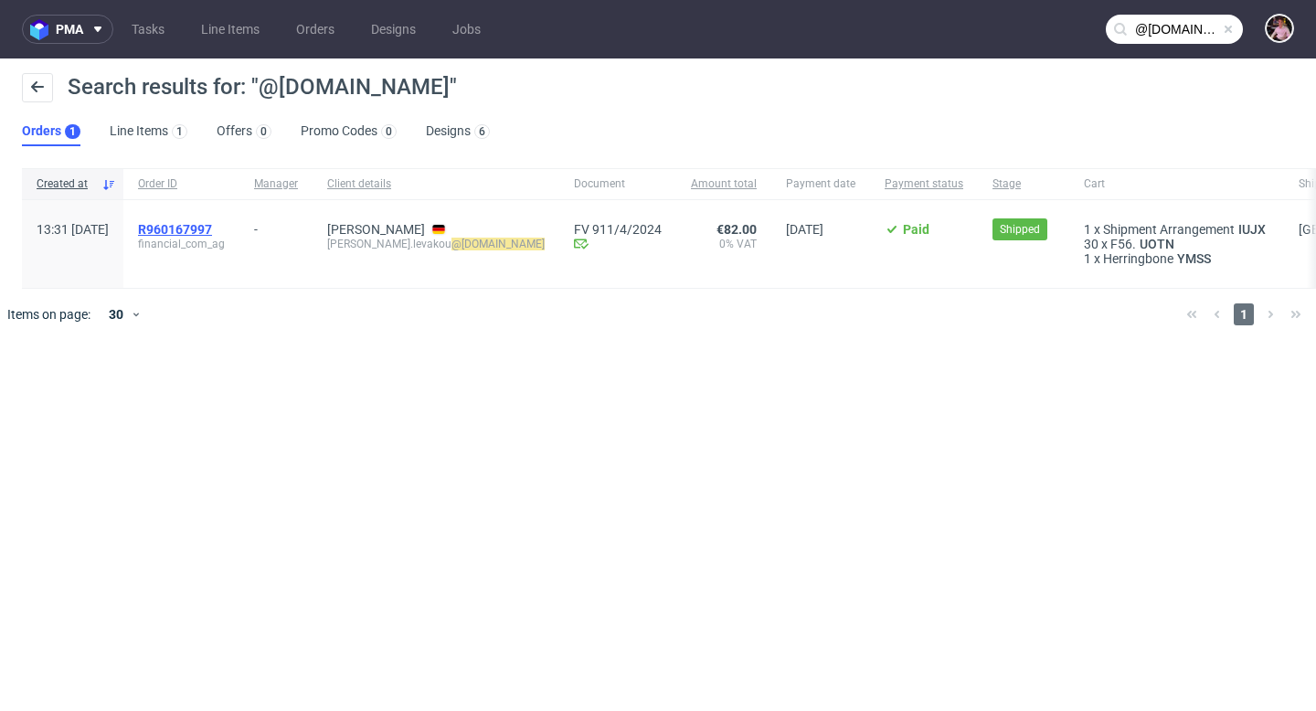
click at [212, 224] on span "R960167997" at bounding box center [175, 229] width 74 height 15
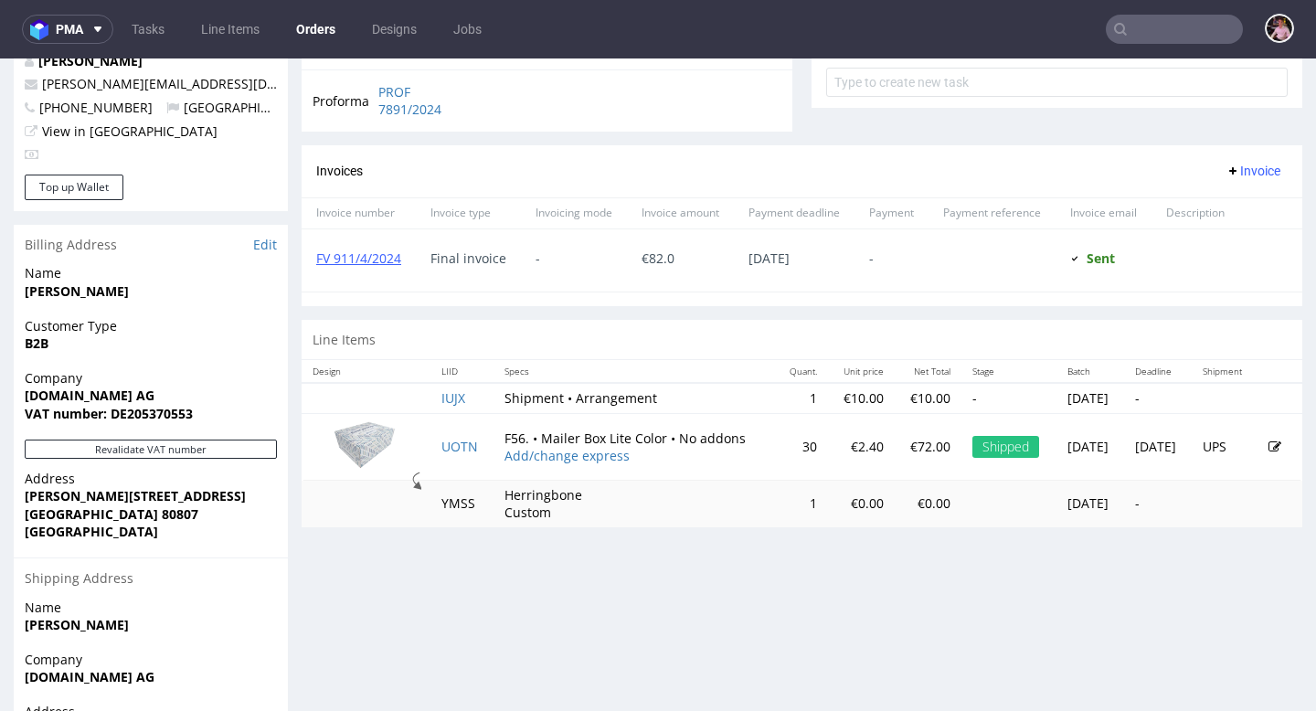
scroll to position [734, 0]
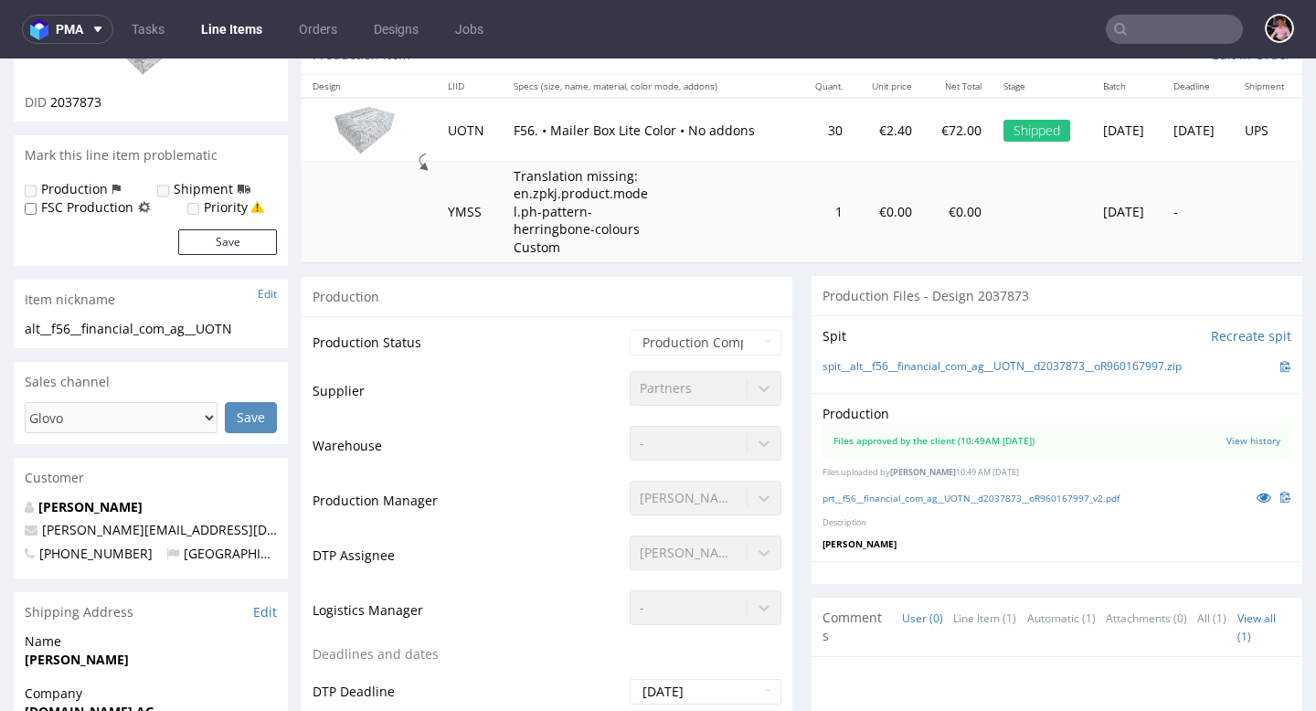
scroll to position [206, 0]
click at [1094, 496] on link "prt__f56__financial_com_ag__UOTN__d2037873__oR960167997_v2.pdf" at bounding box center [970, 496] width 297 height 13
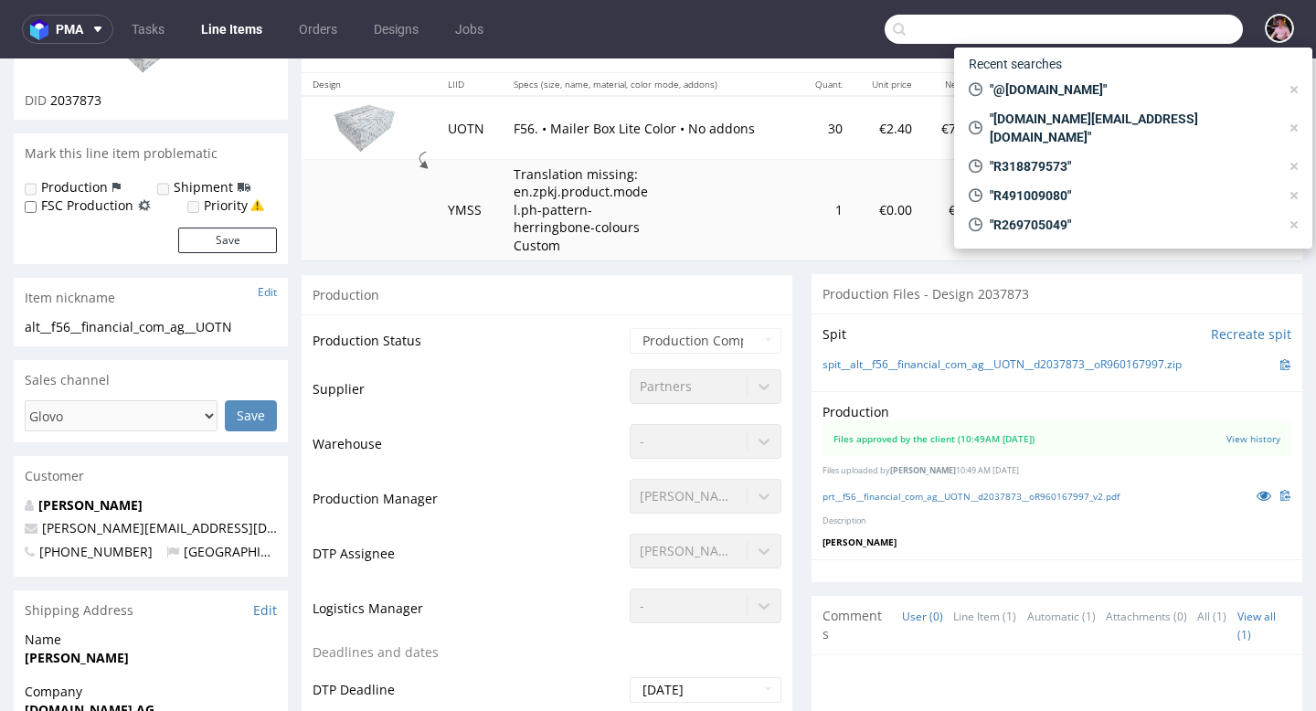
click at [1150, 39] on input "text" at bounding box center [1063, 29] width 358 height 29
paste input "R348454377"
type input "R348454377"
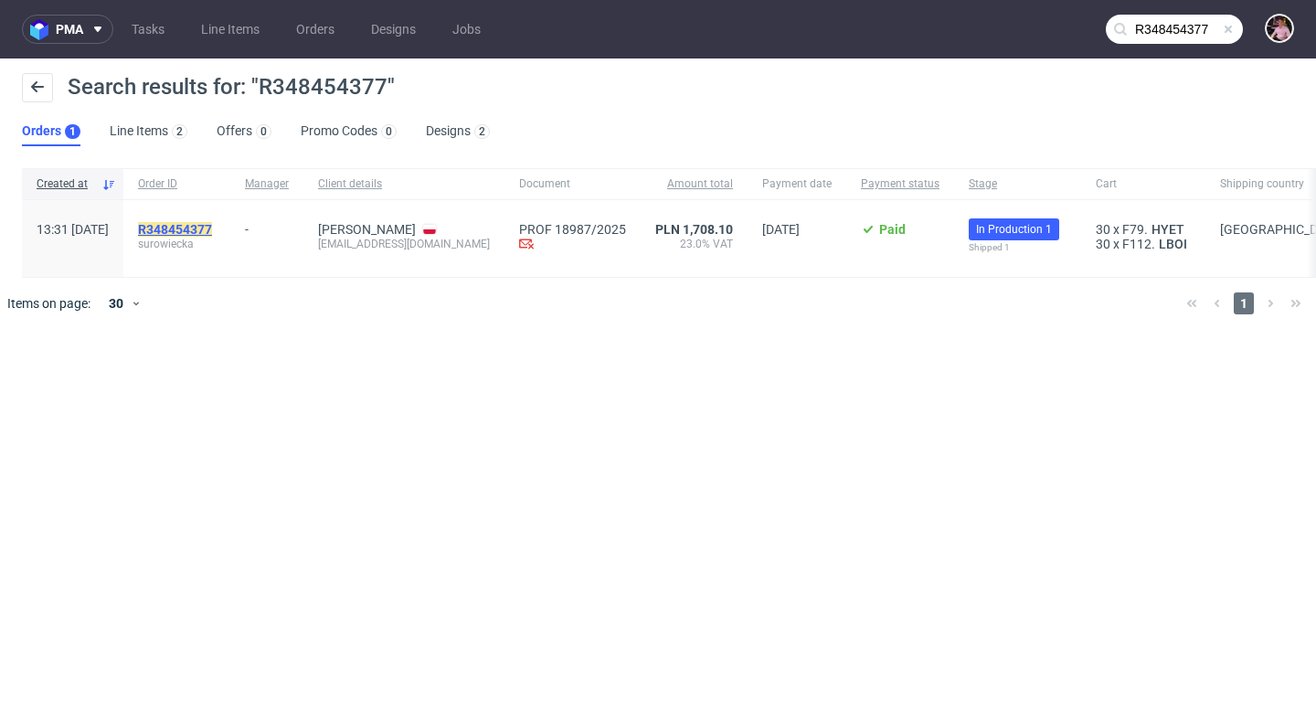
click at [212, 222] on mark "R348454377" at bounding box center [175, 229] width 74 height 15
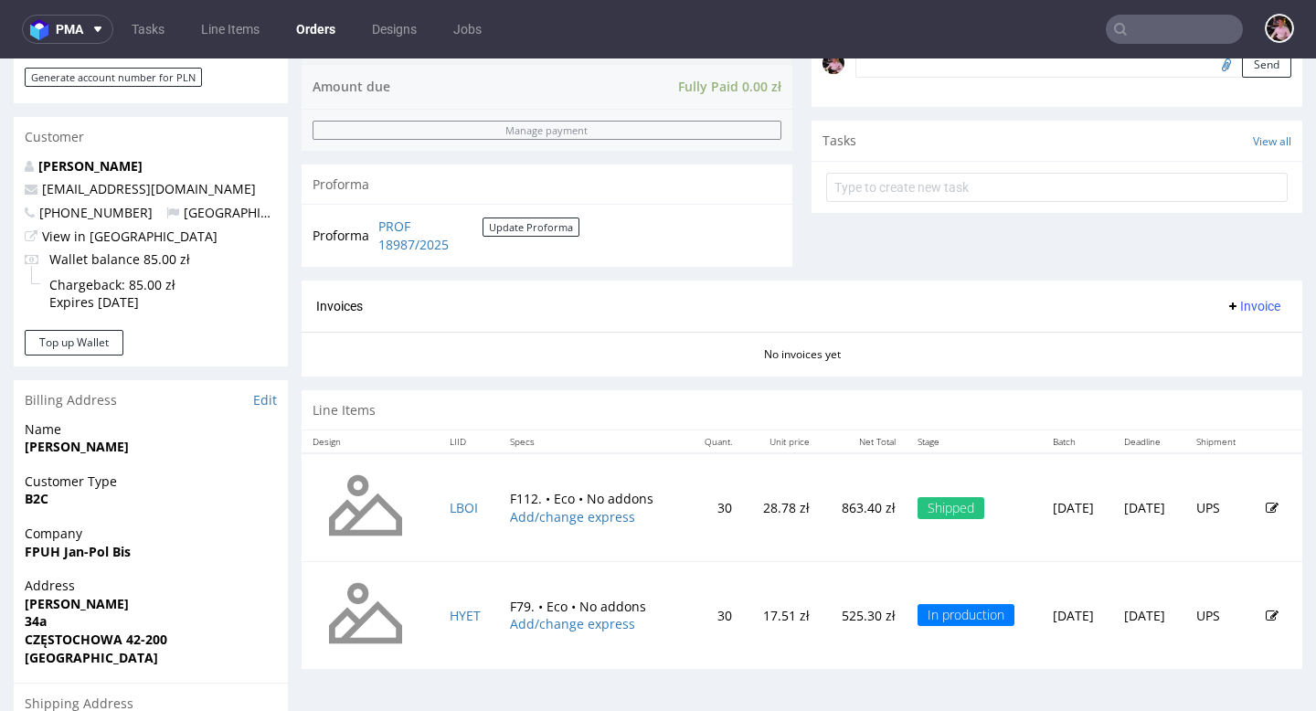
scroll to position [773, 0]
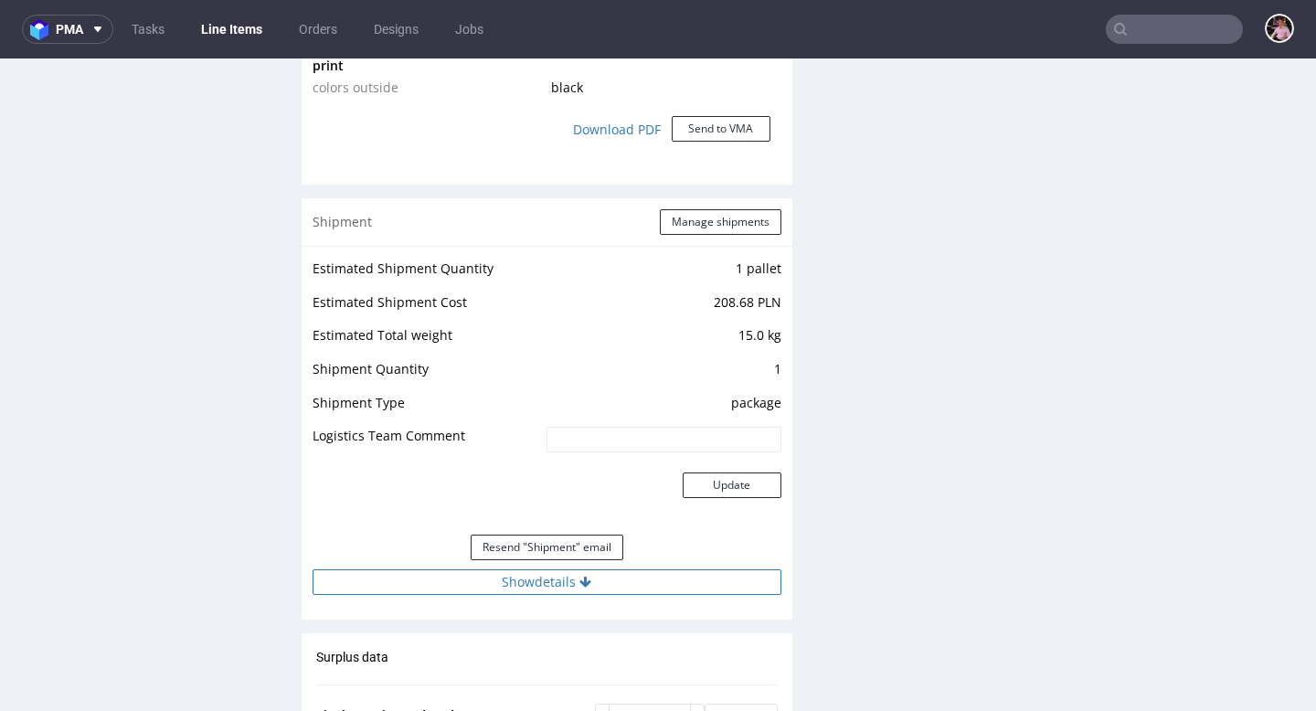
click at [578, 588] on button "Show details" at bounding box center [546, 582] width 469 height 26
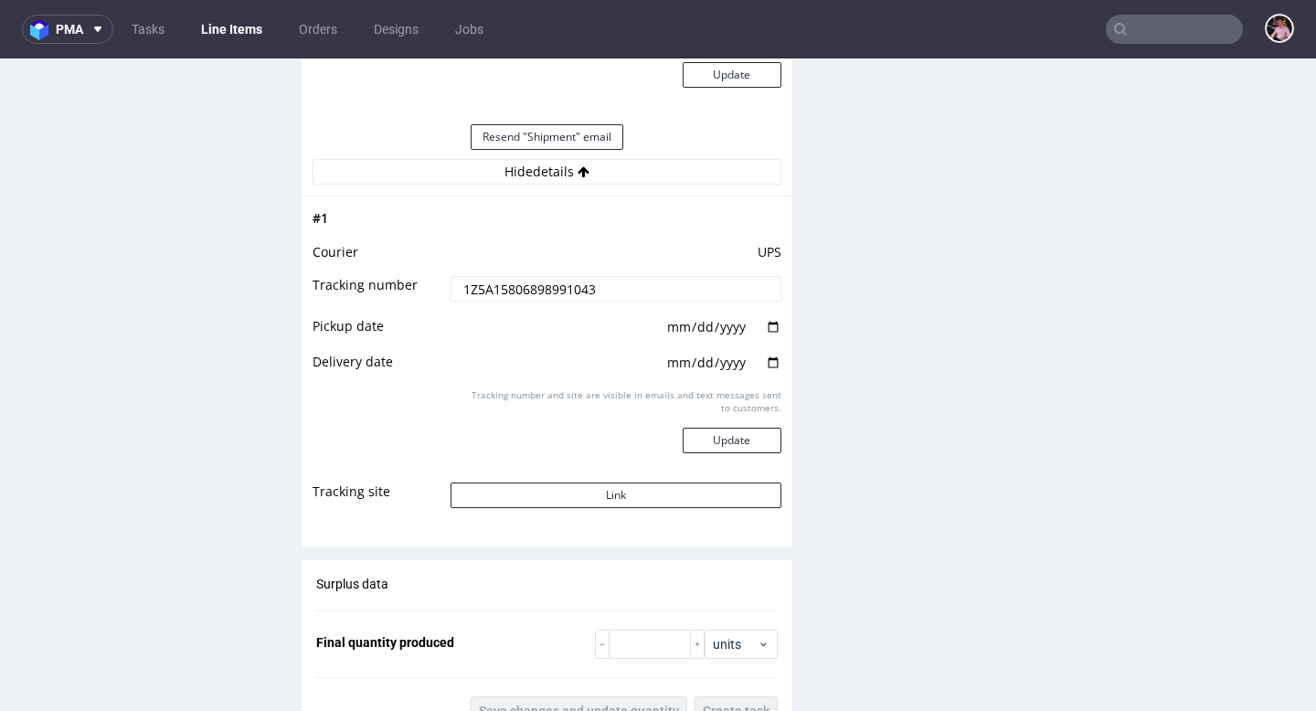
scroll to position [2162, 0]
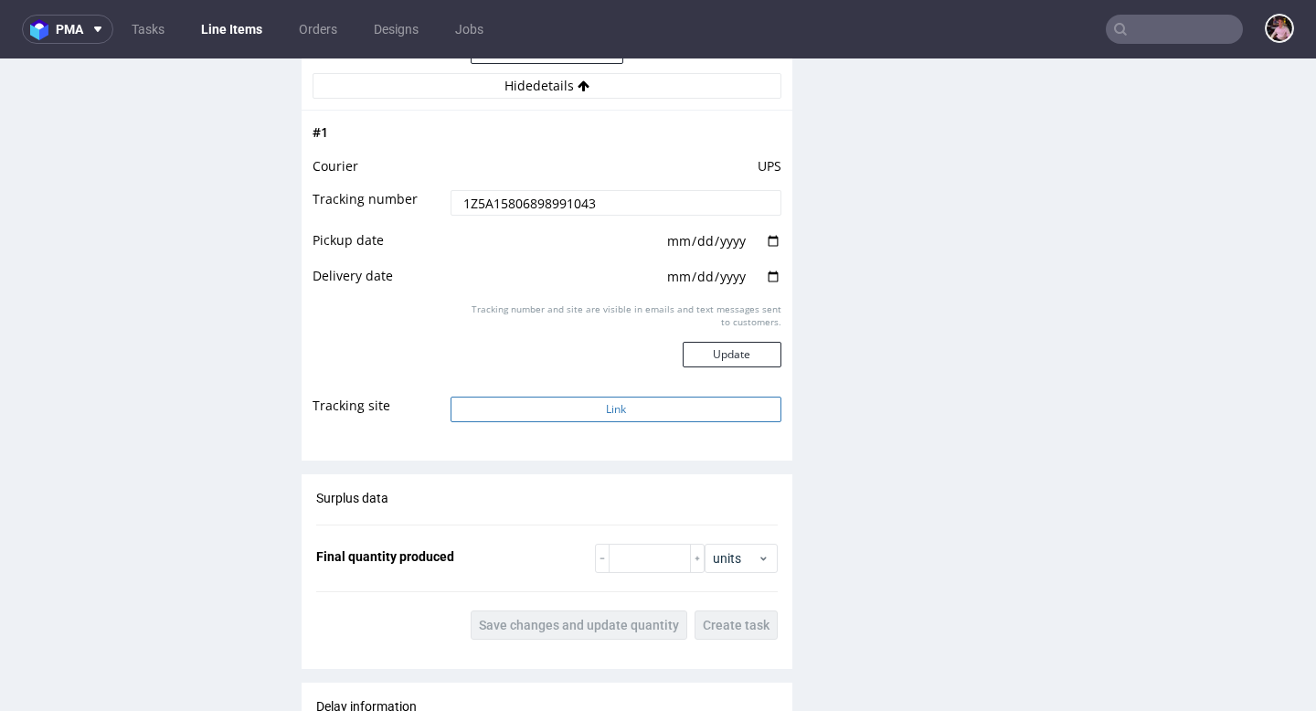
click at [649, 419] on button "Link" at bounding box center [615, 410] width 330 height 26
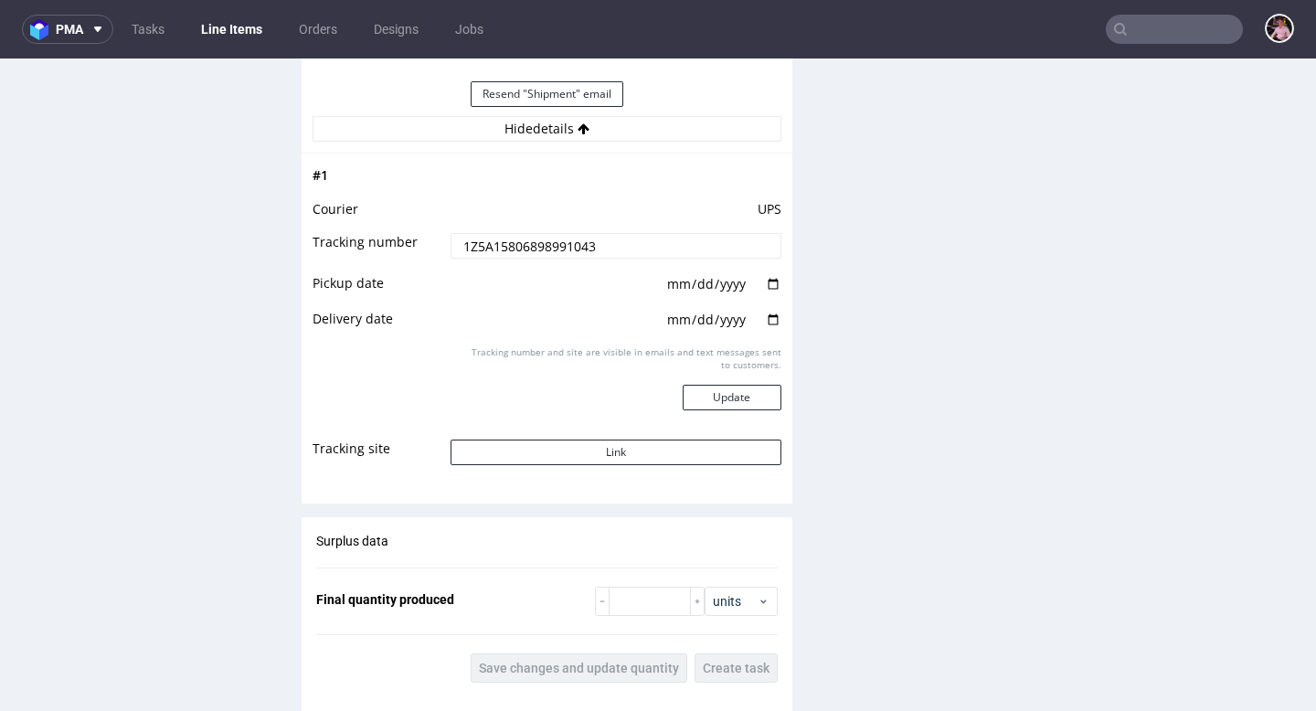
scroll to position [1919, 0]
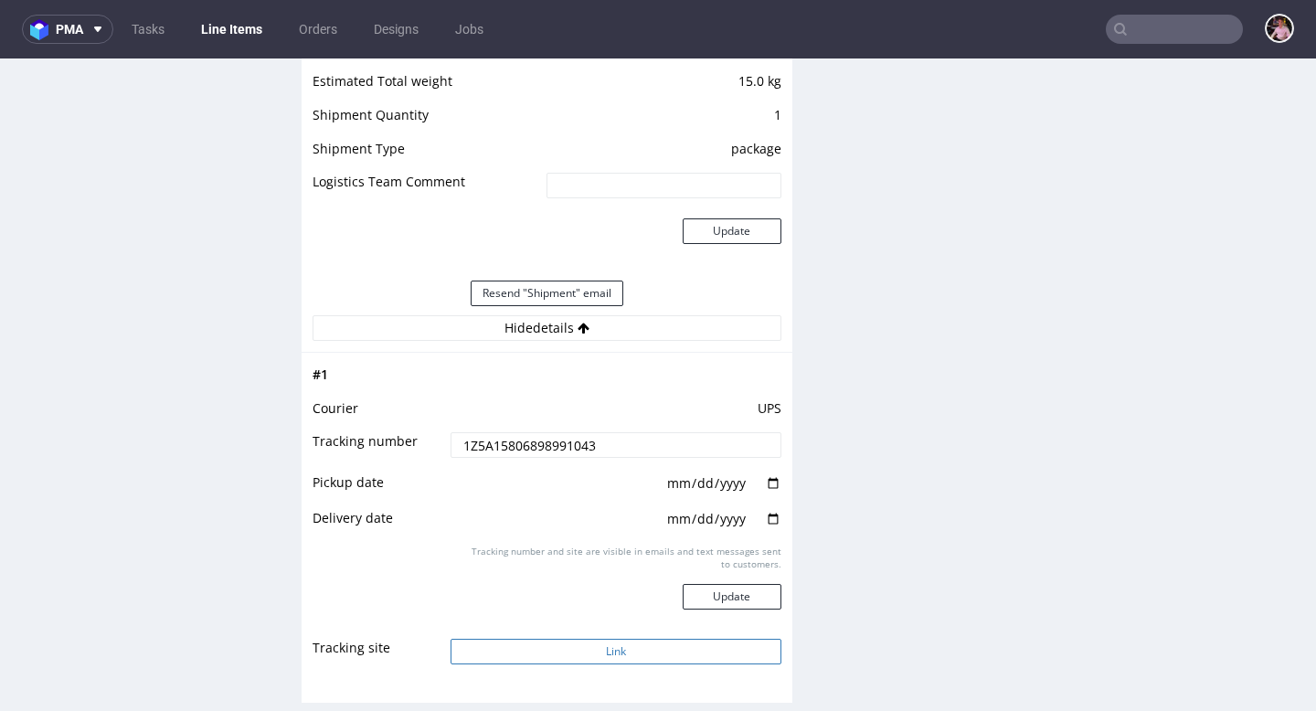
click at [603, 648] on button "Link" at bounding box center [615, 652] width 330 height 26
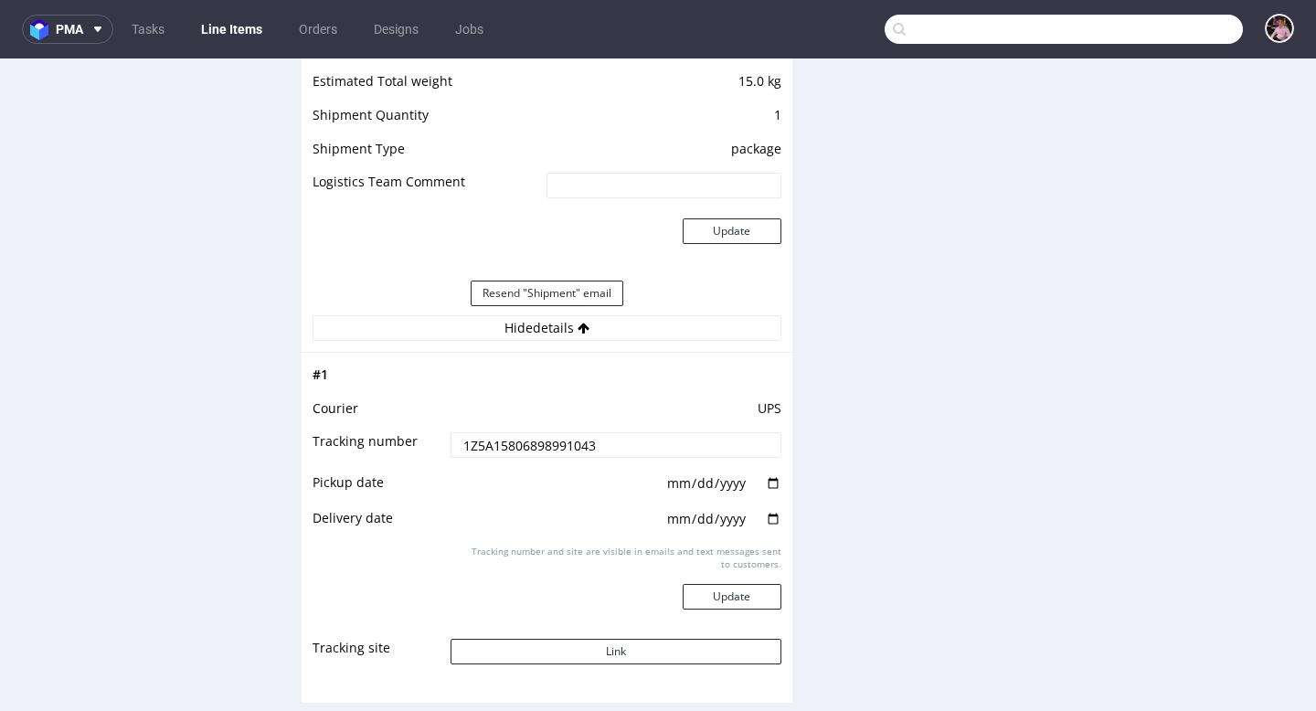
click at [1155, 40] on input "text" at bounding box center [1063, 29] width 358 height 29
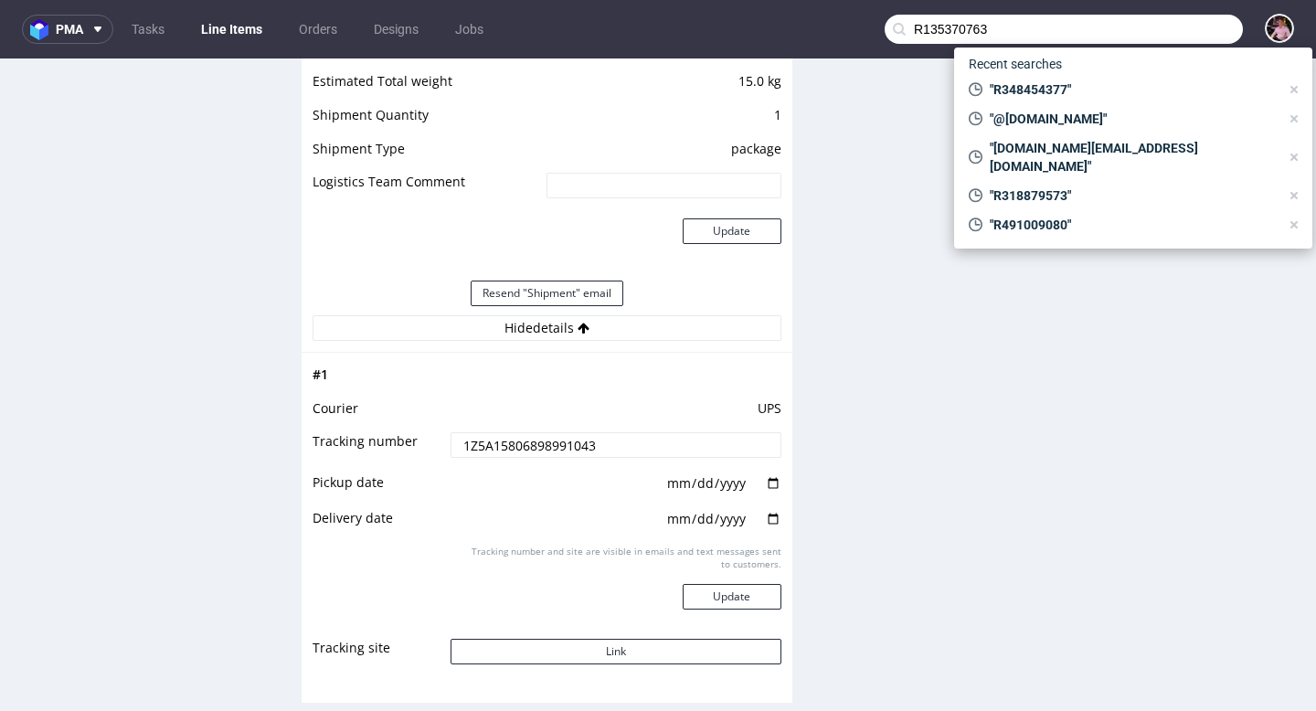
type input "R135370763"
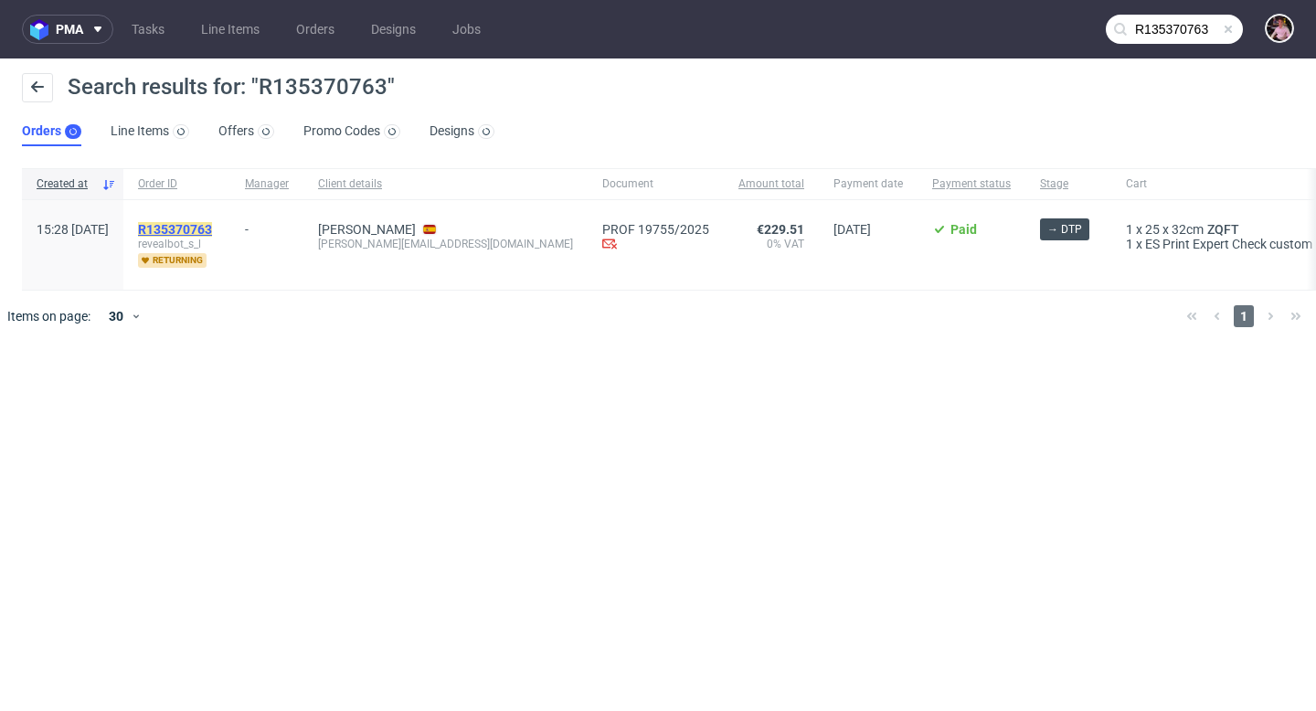
click at [212, 227] on mark "R135370763" at bounding box center [175, 229] width 74 height 15
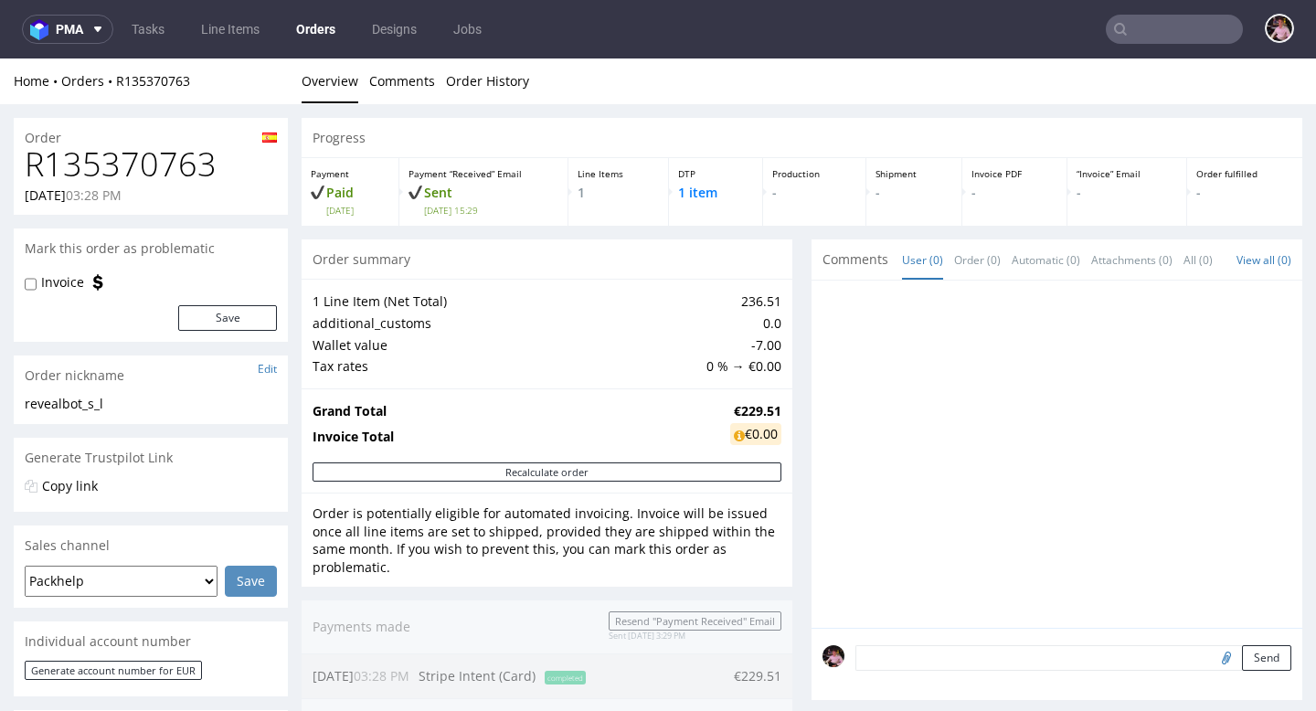
scroll to position [333, 0]
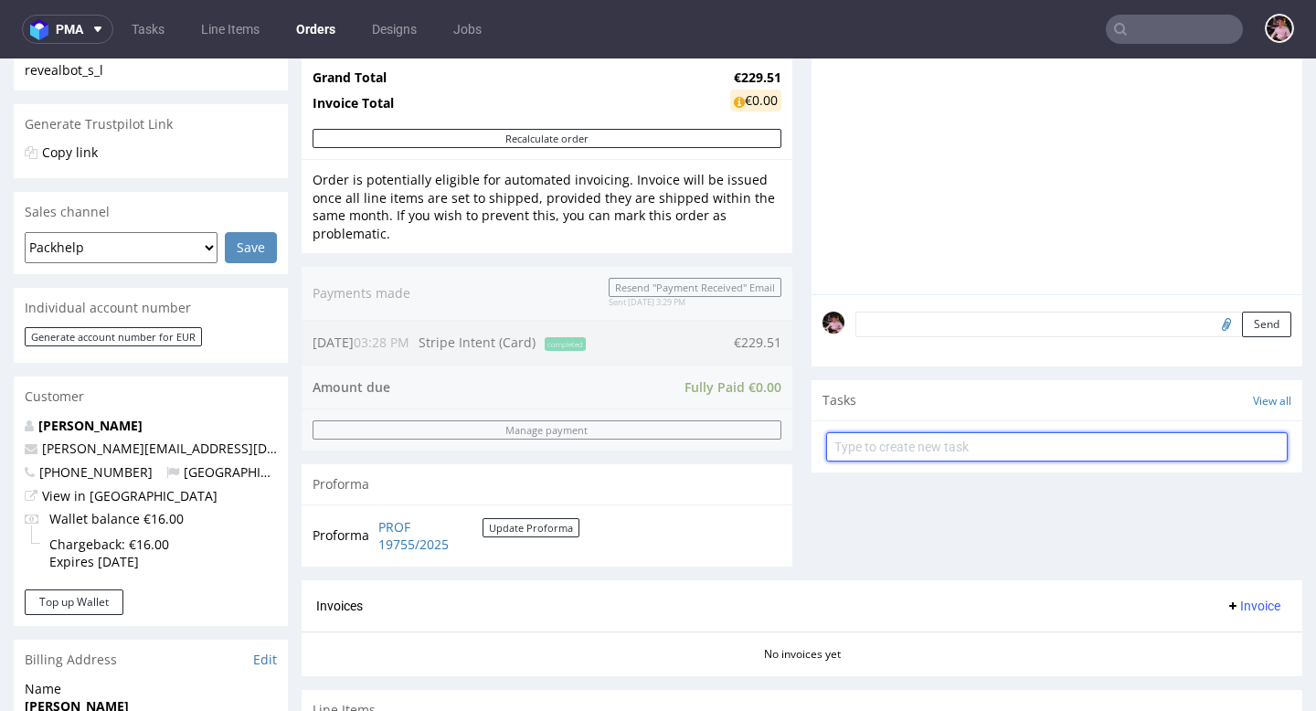
click at [946, 460] on input "text" at bounding box center [1056, 446] width 461 height 29
type input "kolor"
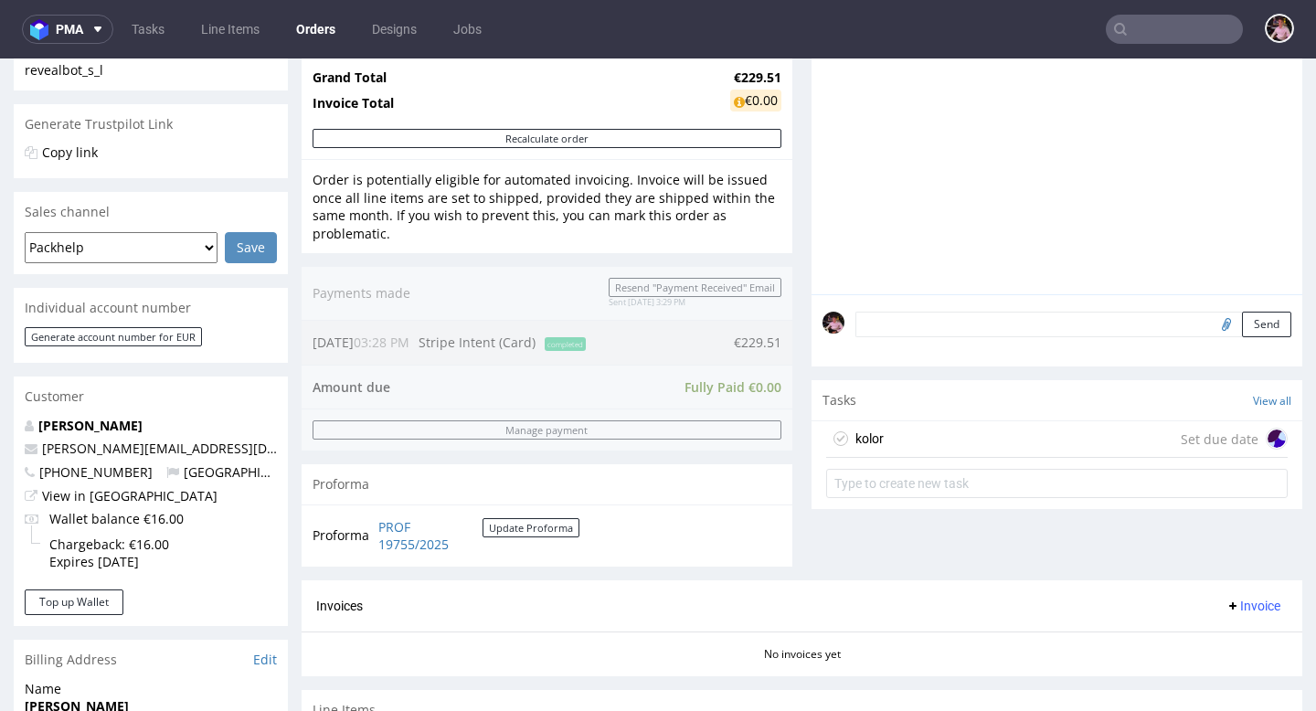
click at [959, 337] on textarea at bounding box center [1073, 325] width 436 height 26
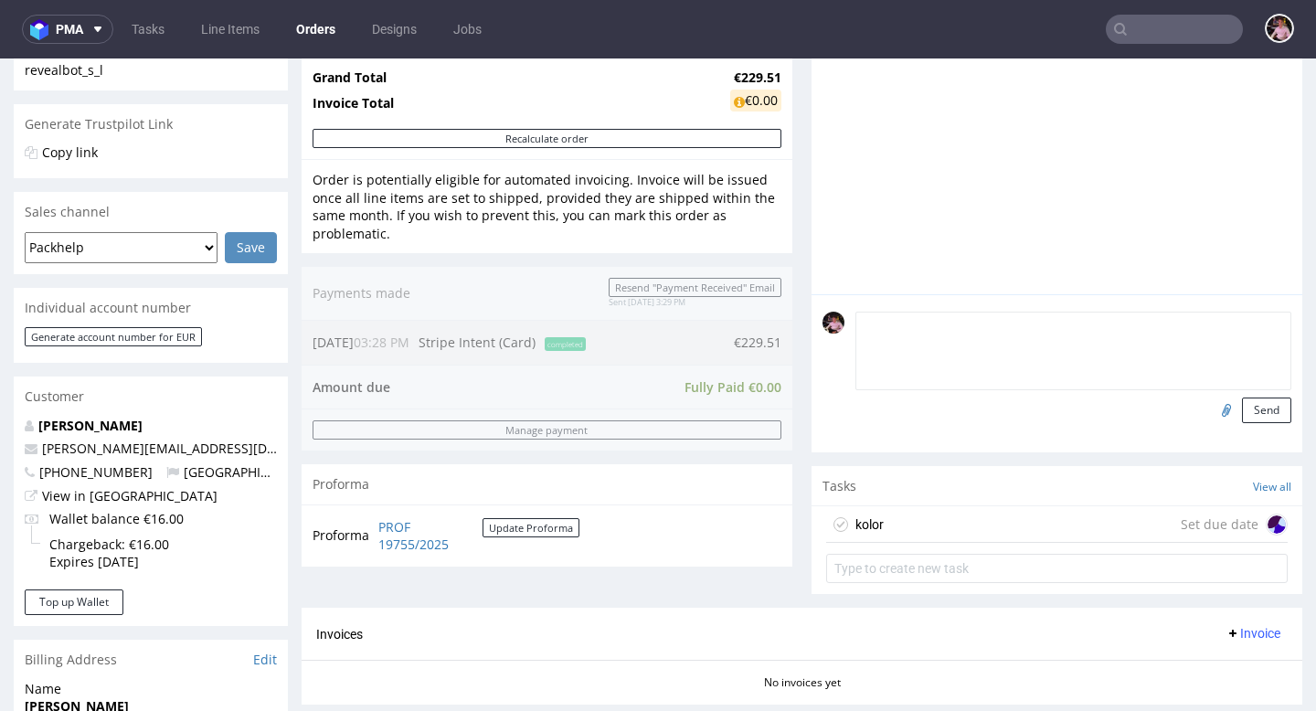
paste textarea "I was not able to customize them in yellow, and I only added the design. Here i…"
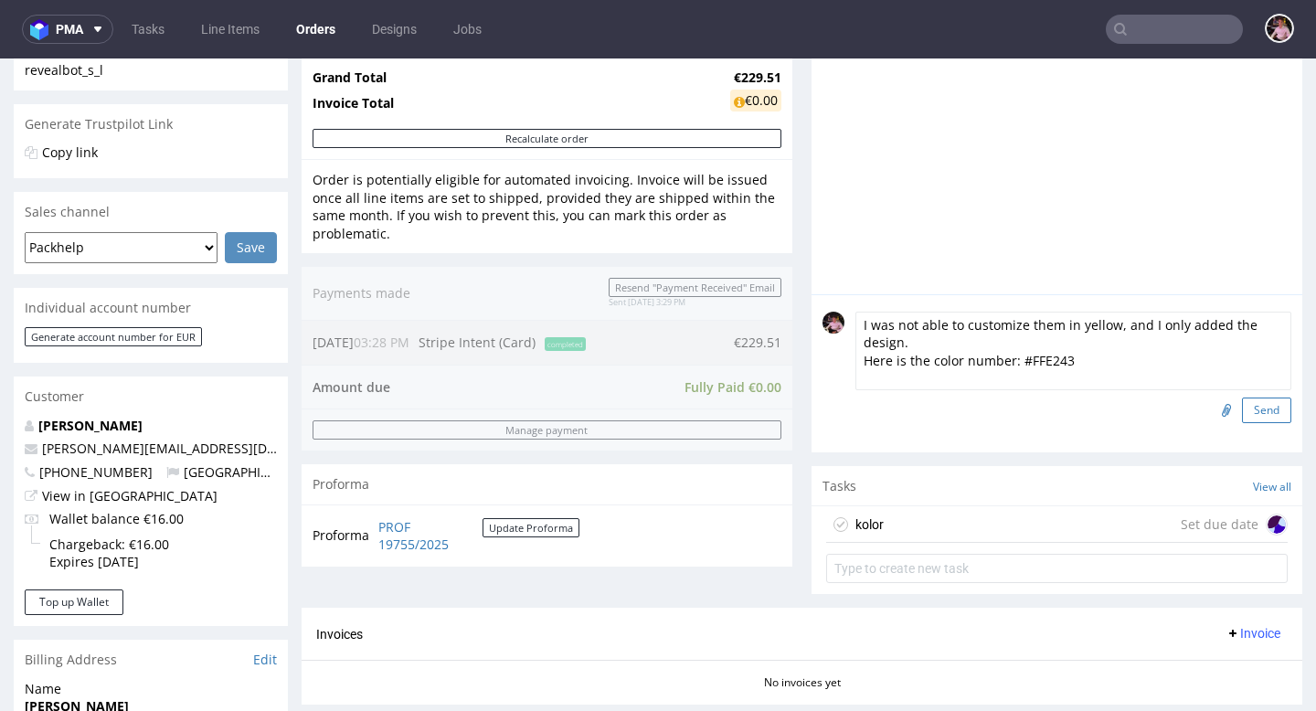
type textarea "I was not able to customize them in yellow, and I only added the design. Here i…"
click at [1242, 423] on button "Send" at bounding box center [1266, 410] width 49 height 26
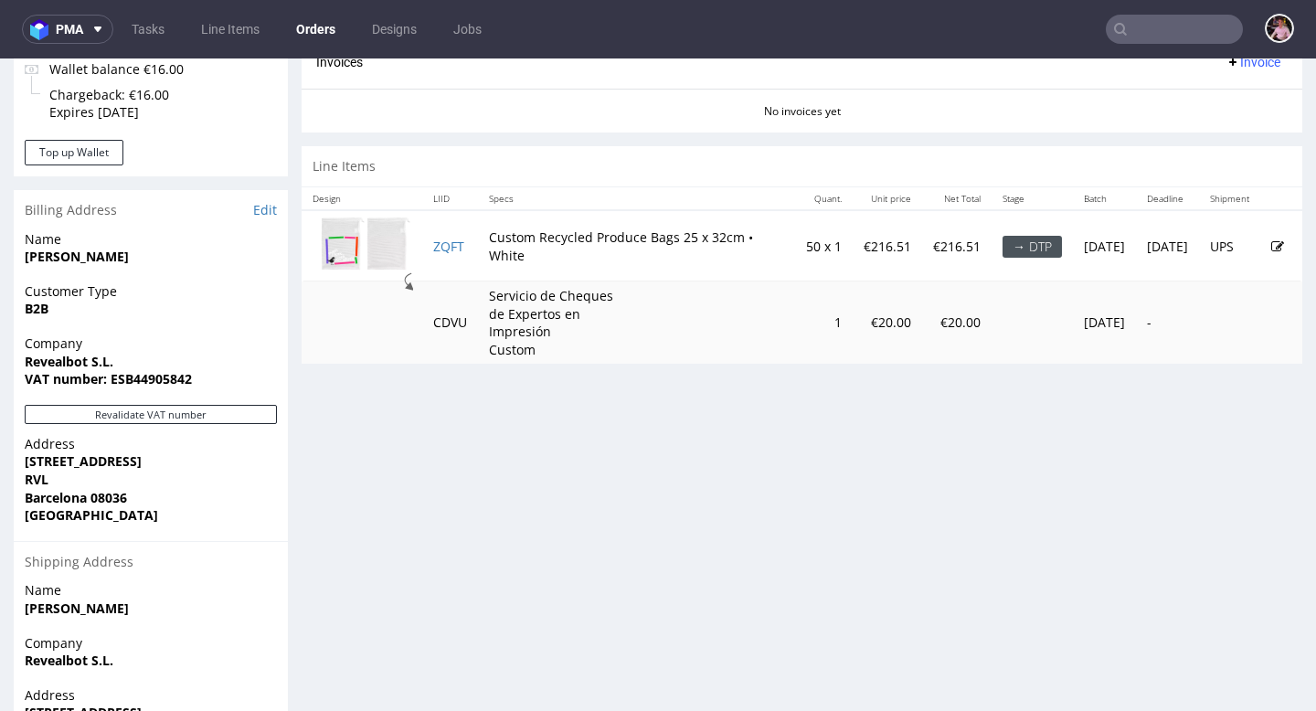
scroll to position [922, 0]
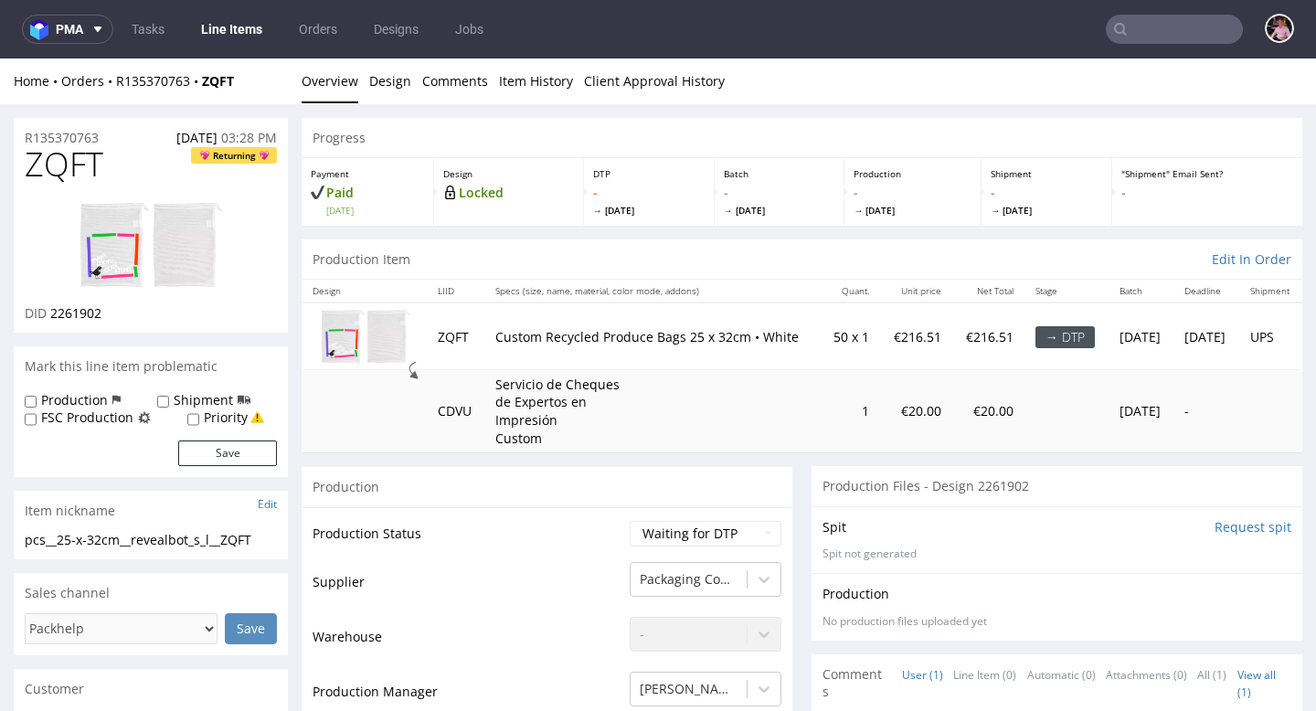
click at [116, 265] on img at bounding box center [151, 245] width 146 height 89
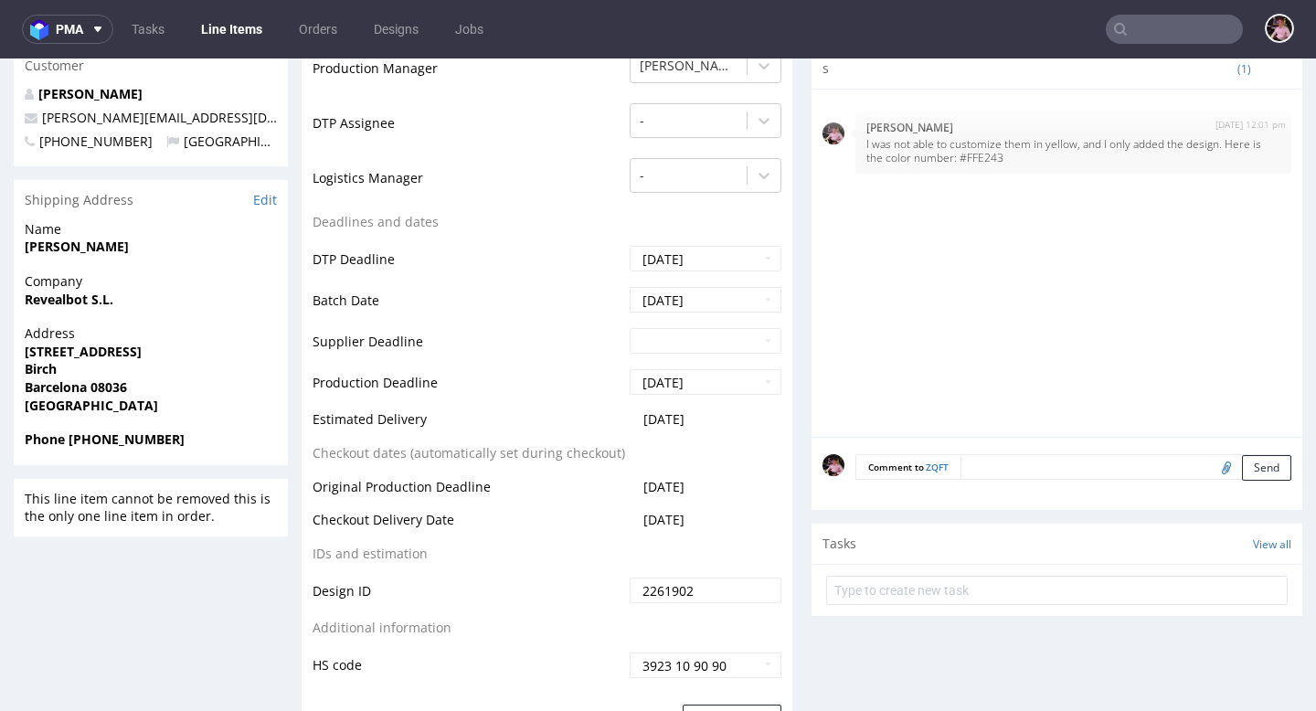
scroll to position [631, 0]
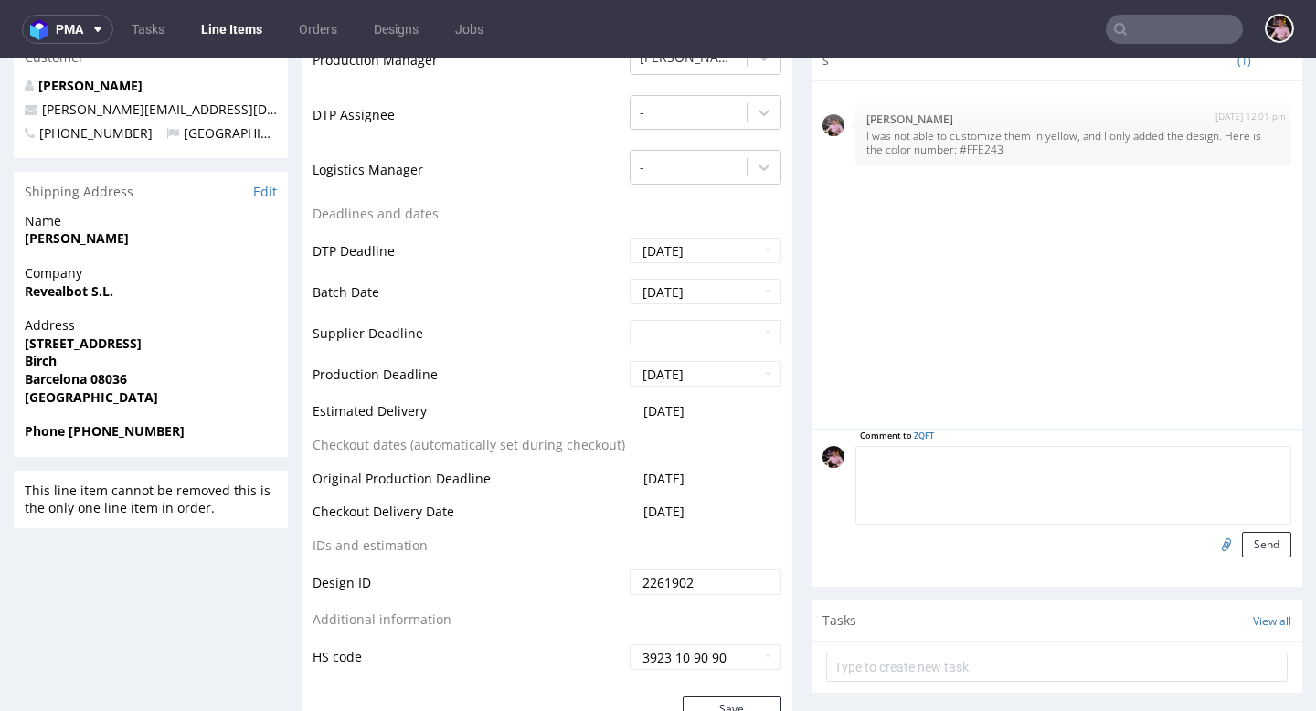
click at [1014, 460] on textarea at bounding box center [1073, 485] width 436 height 79
type textarea "prosze o pca zeby nie pomylic"
click at [1253, 549] on button "Send" at bounding box center [1266, 545] width 49 height 26
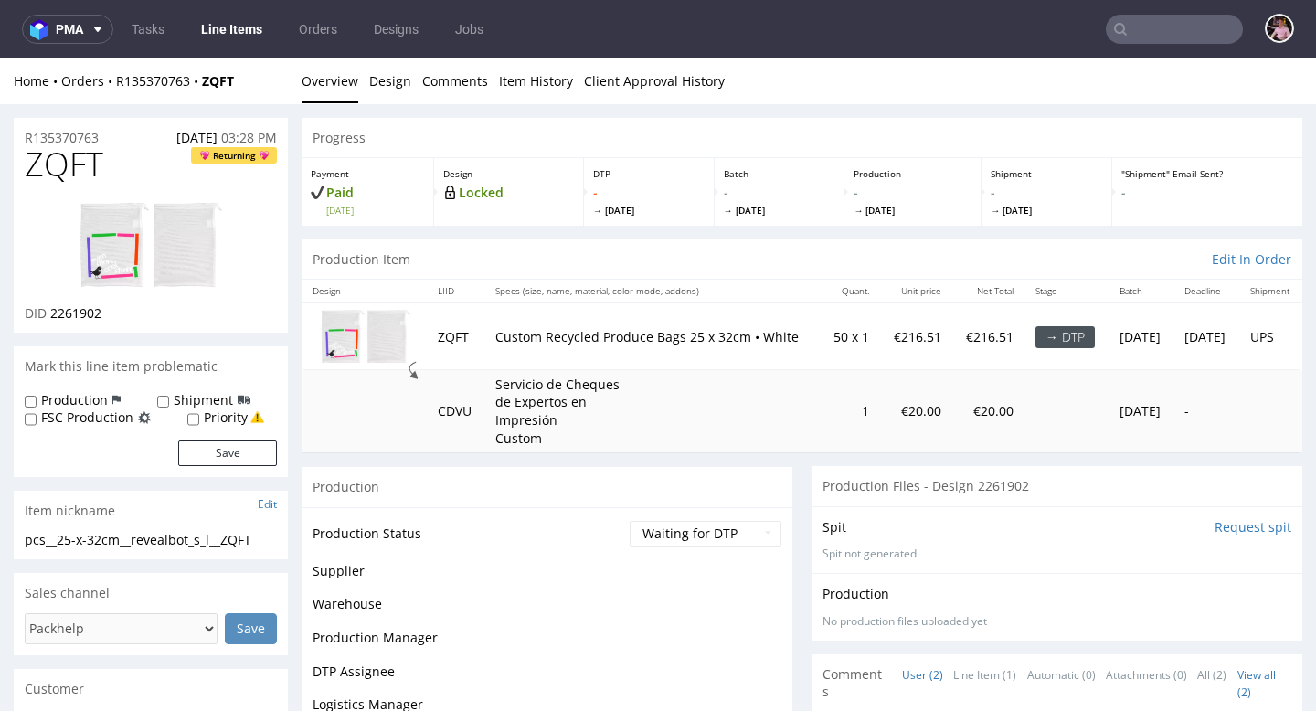
scroll to position [0, 0]
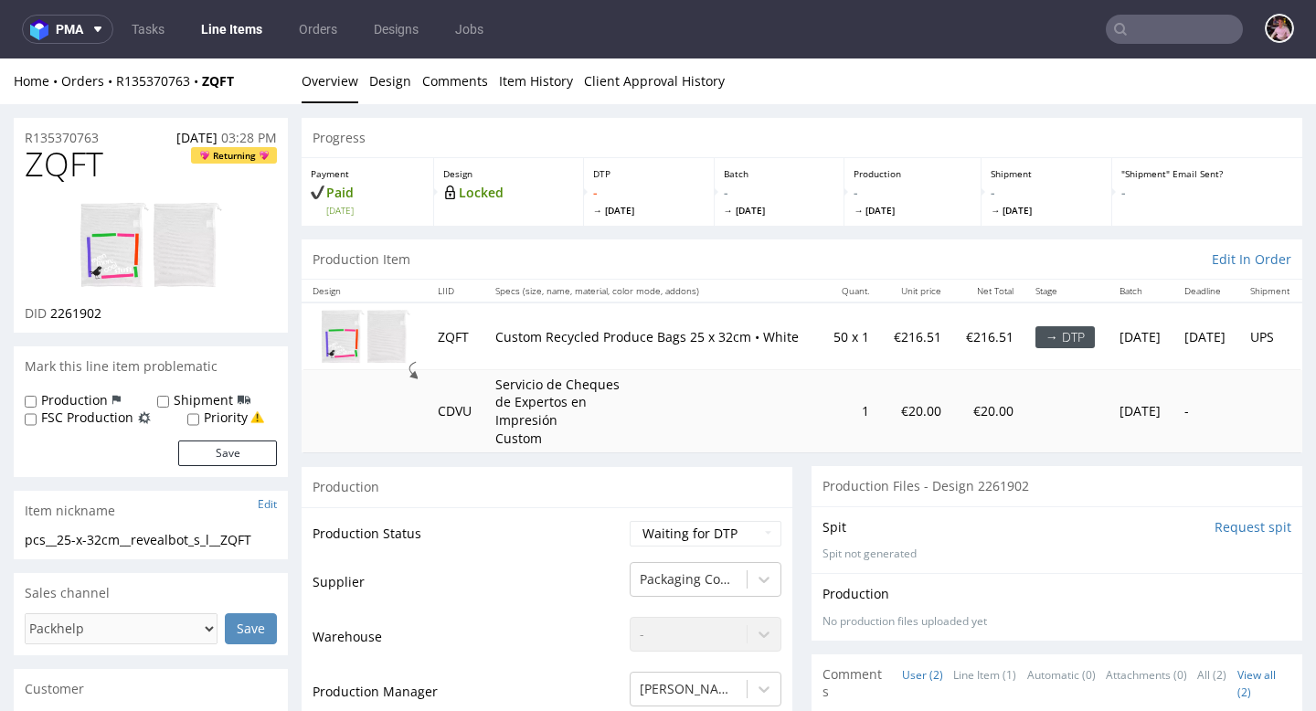
click at [1184, 33] on input "text" at bounding box center [1173, 29] width 137 height 29
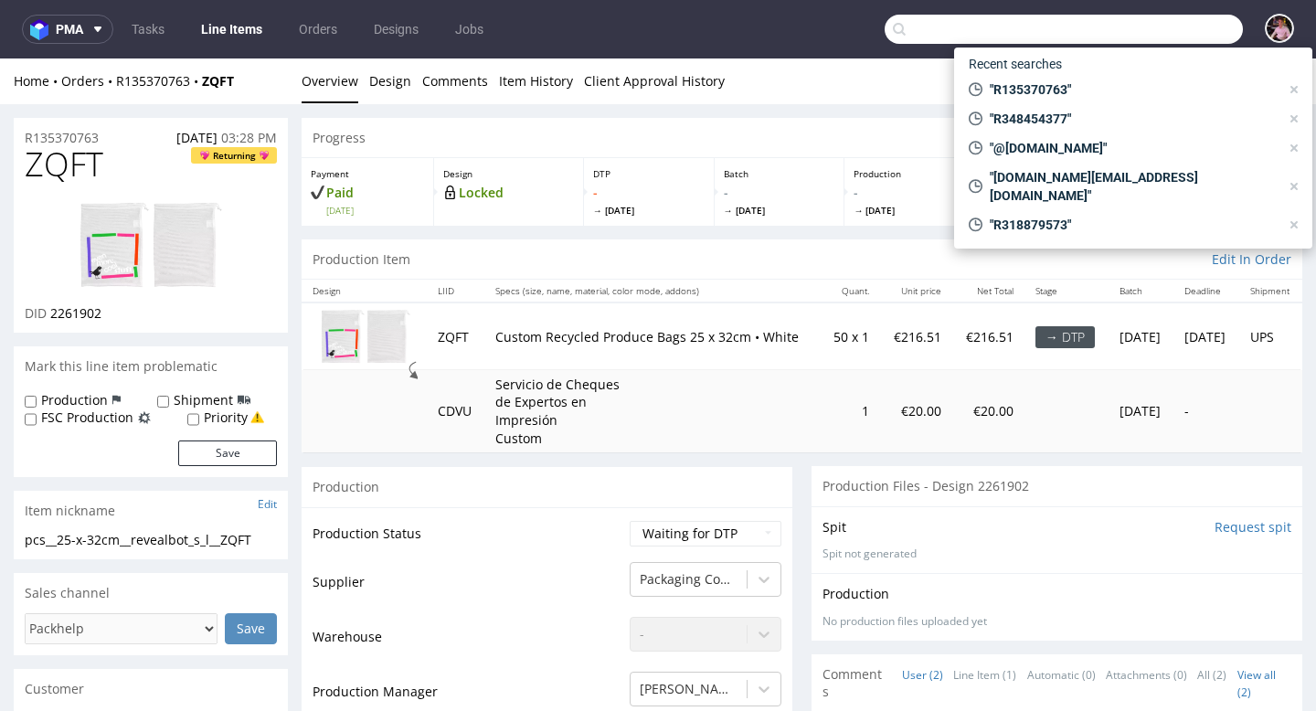
paste input "R731706134"
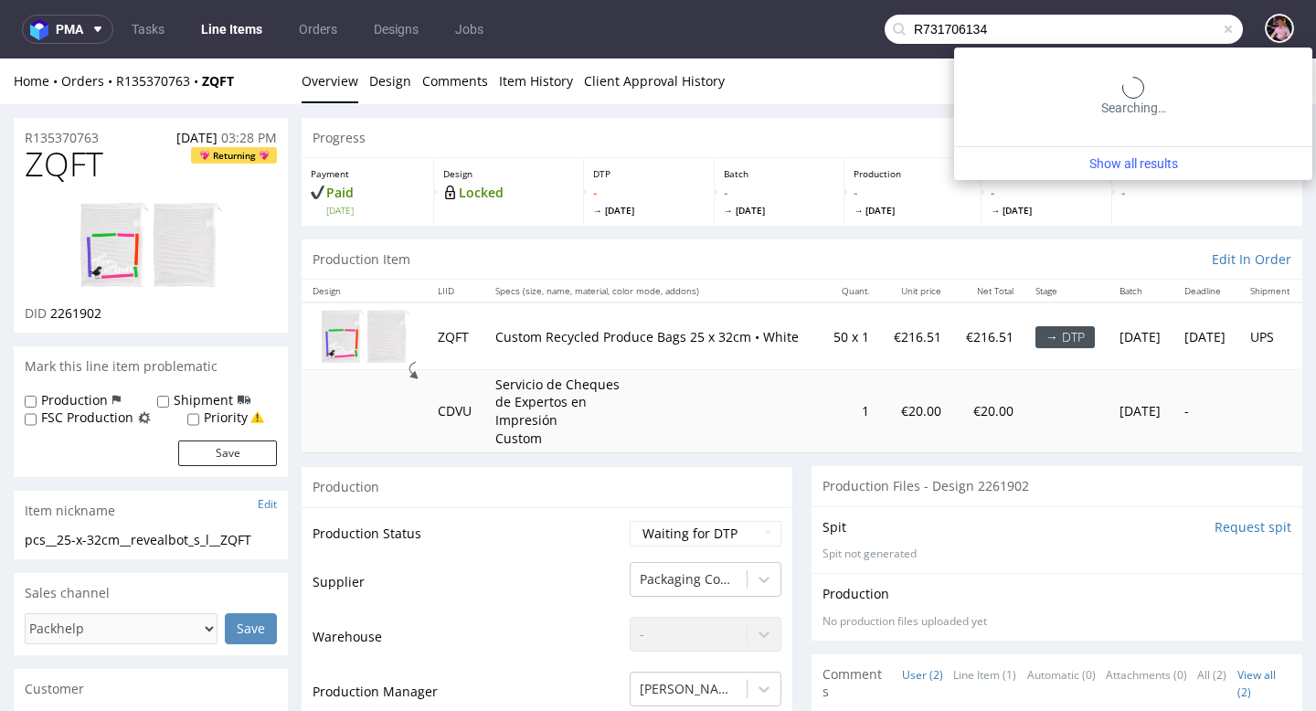
type input "R731706134"
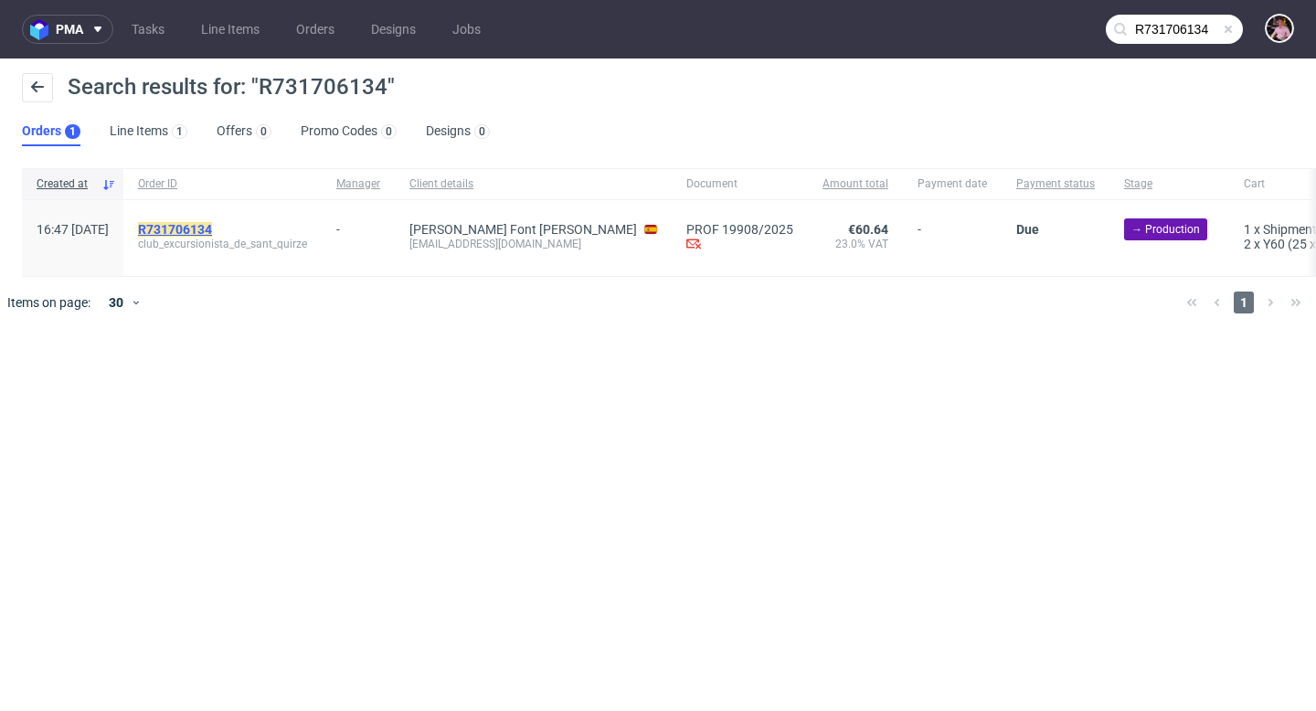
click at [212, 229] on mark "R731706134" at bounding box center [175, 229] width 74 height 15
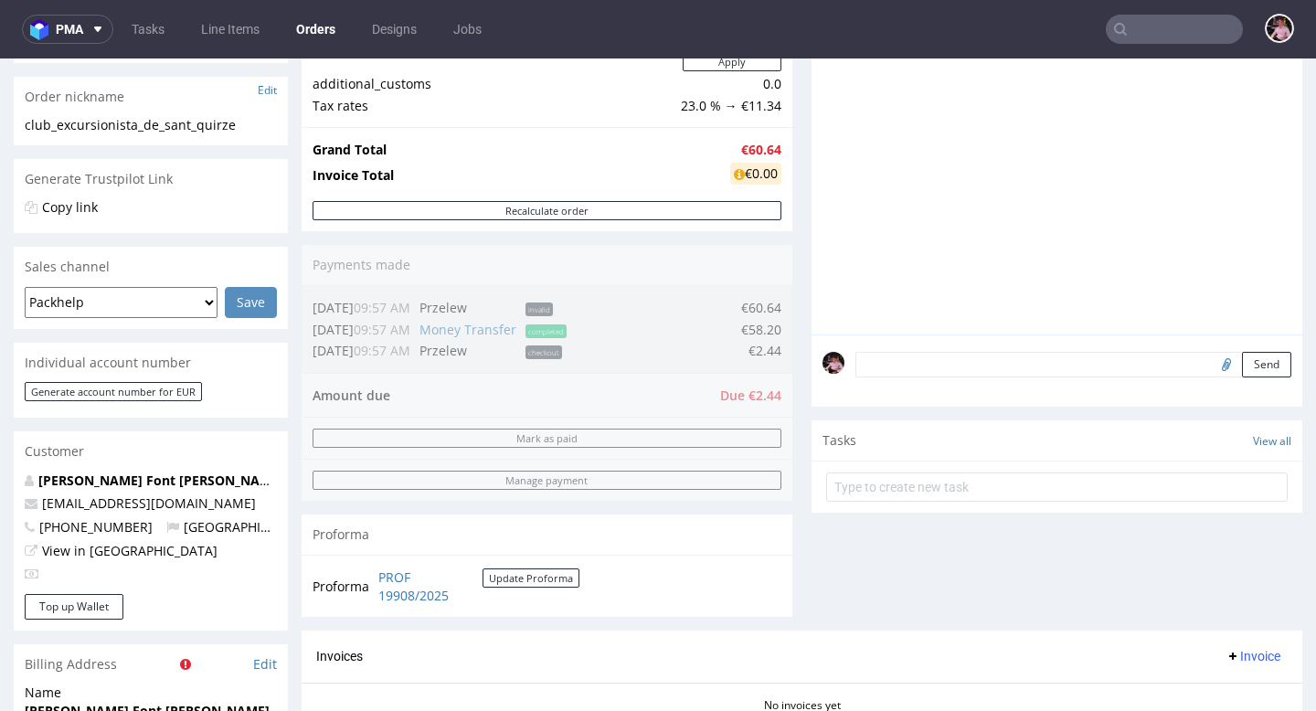
scroll to position [317, 0]
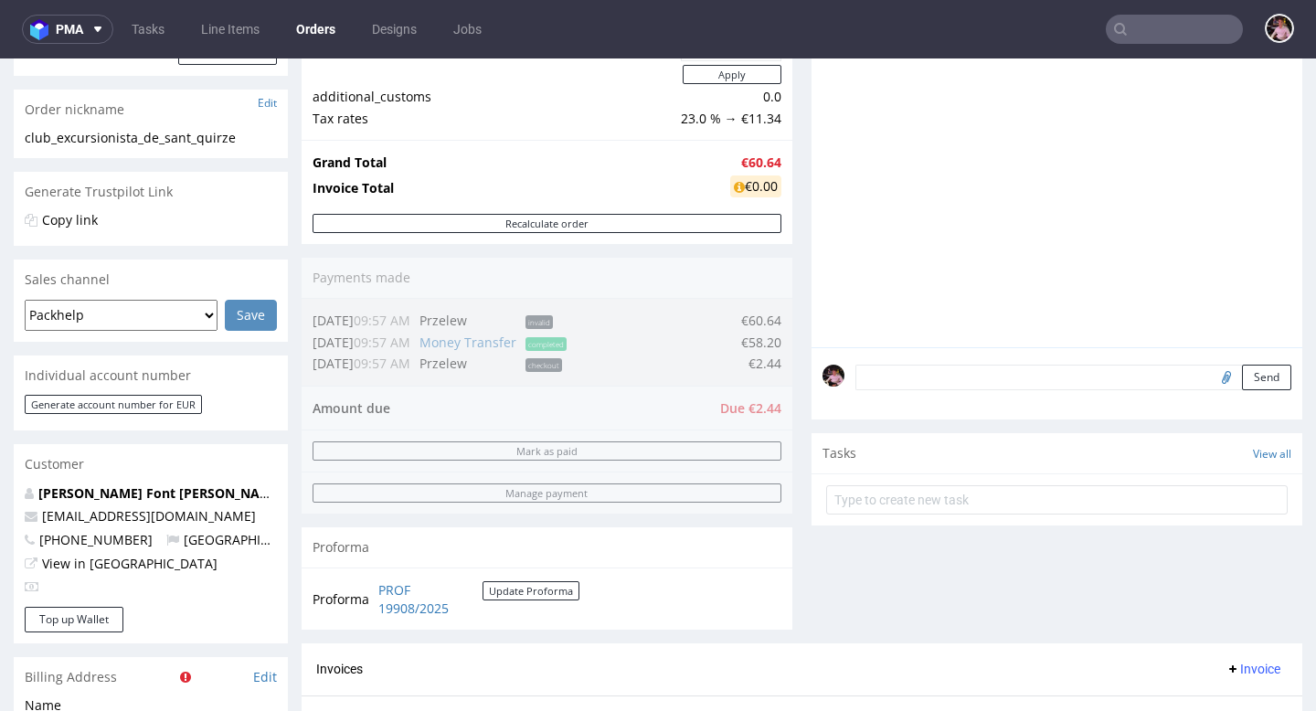
click at [1195, 31] on input "text" at bounding box center [1173, 29] width 137 height 29
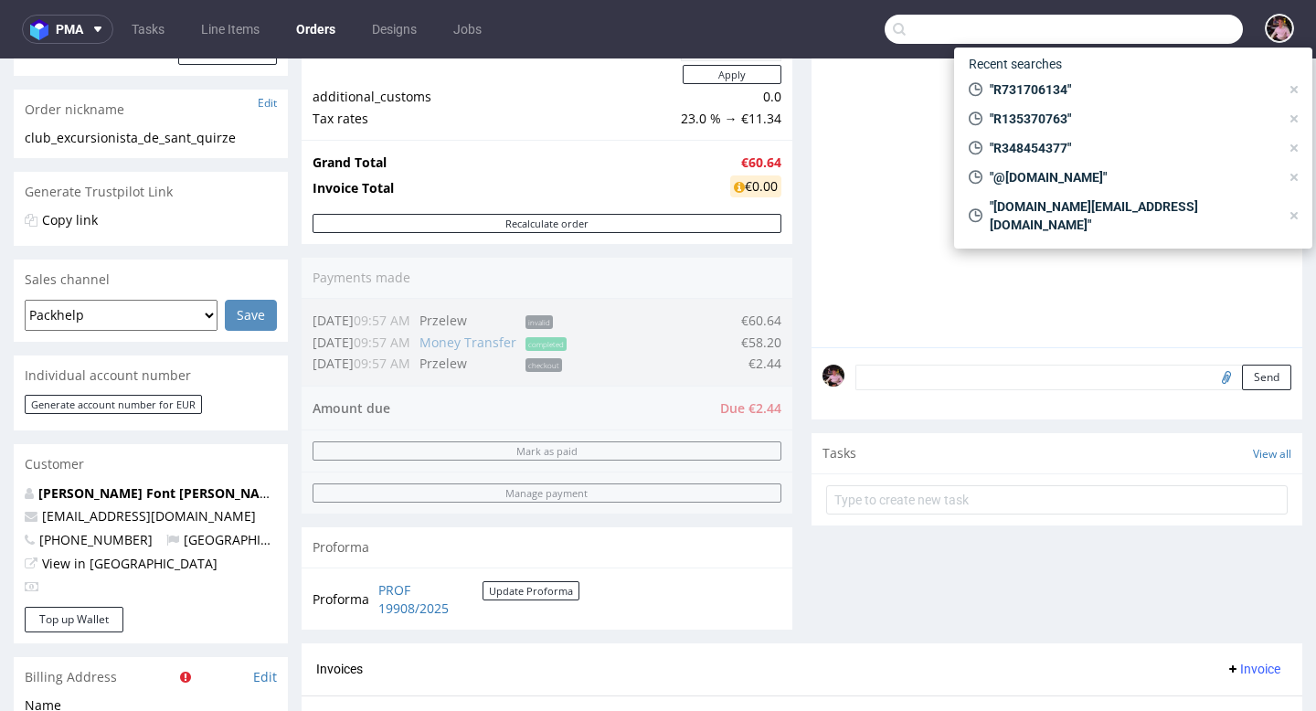
paste input "R886280037"
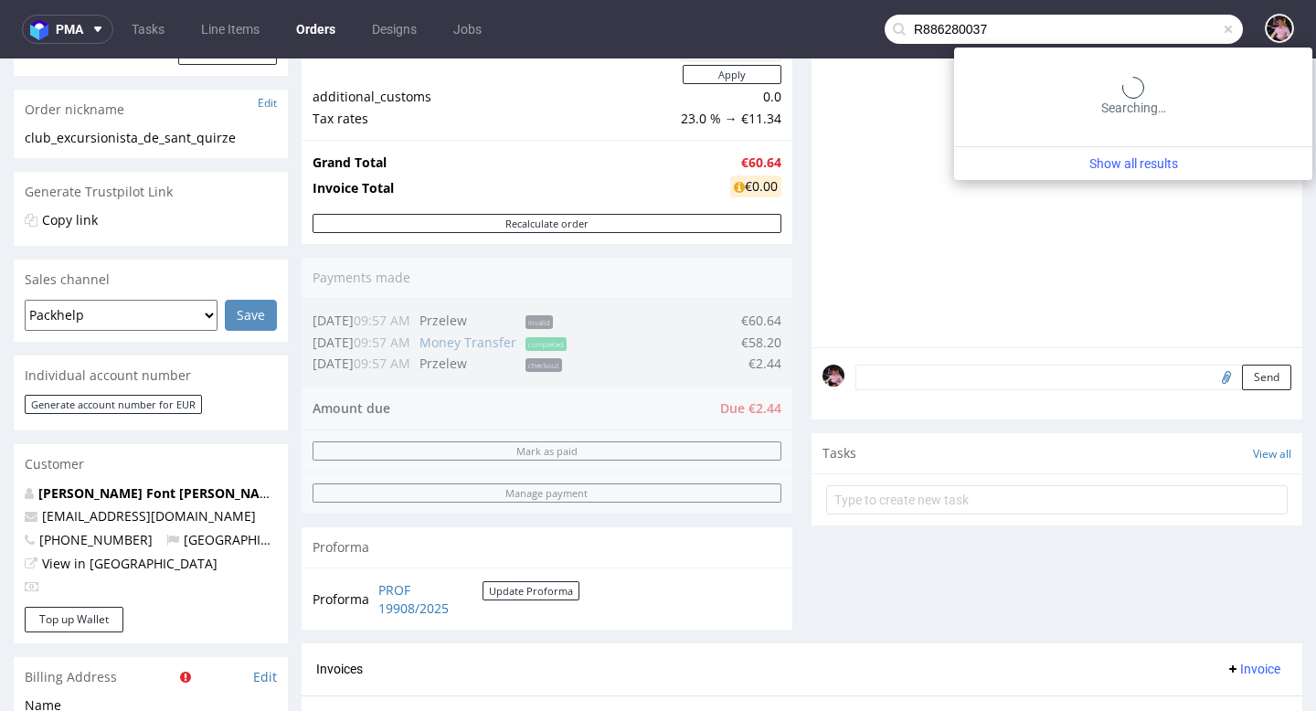
type input "R886280037"
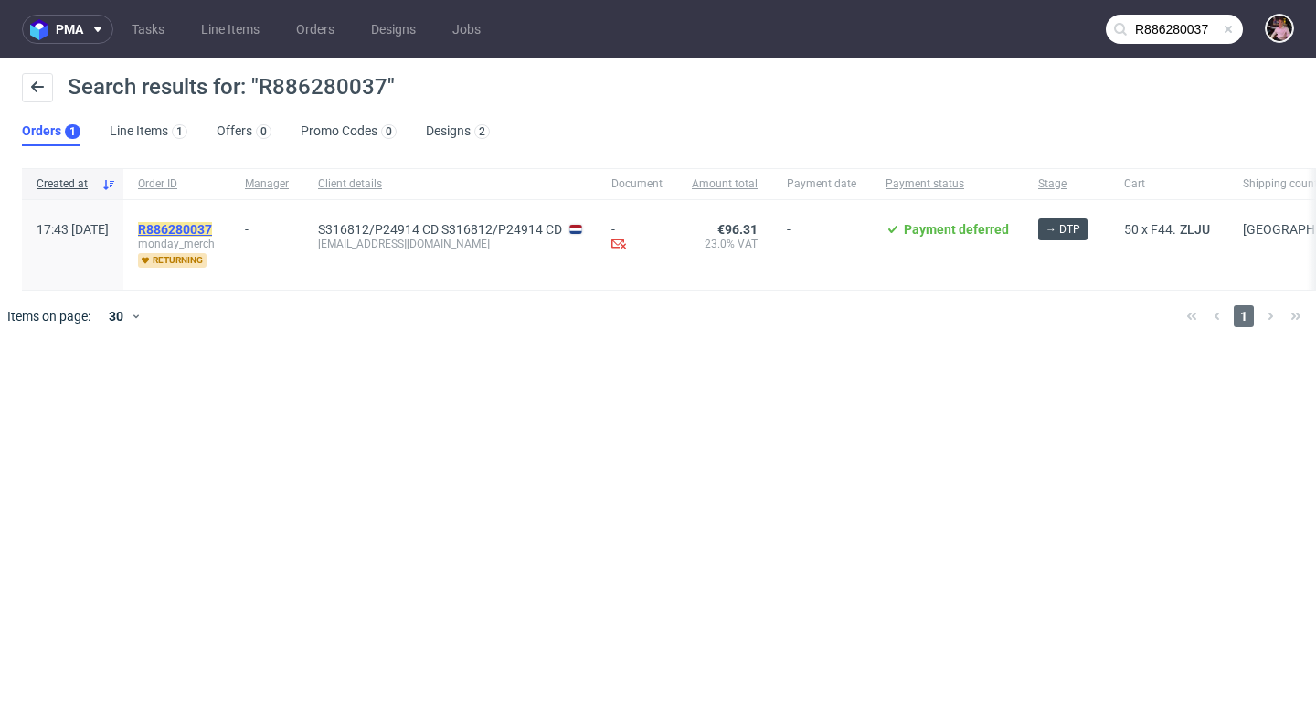
click at [209, 224] on mark "R886280037" at bounding box center [175, 229] width 74 height 15
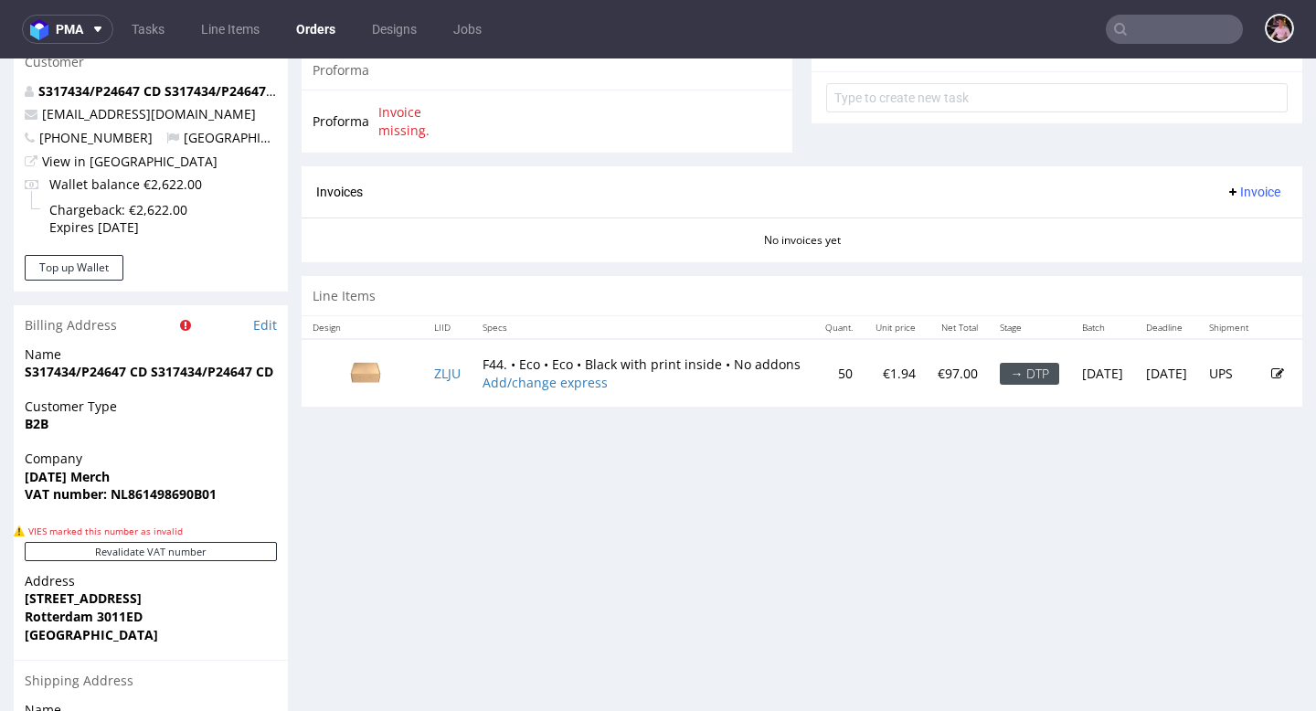
scroll to position [746, 0]
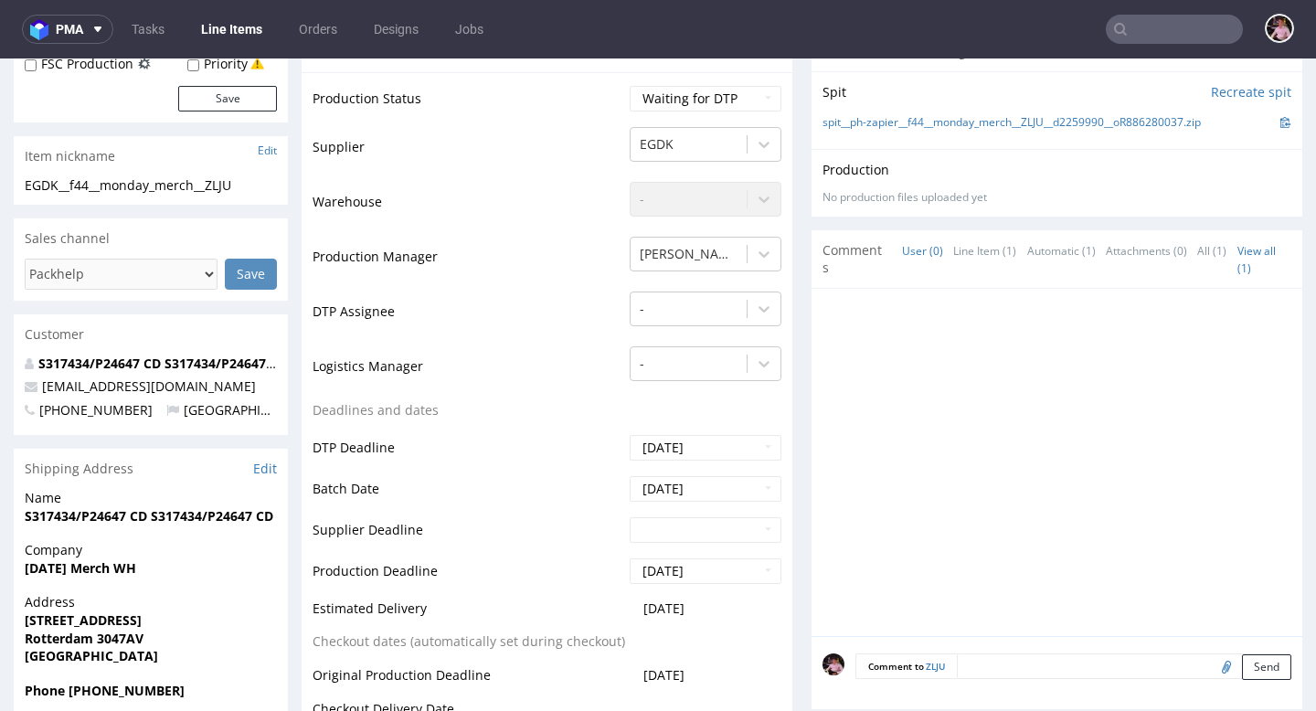
scroll to position [335, 0]
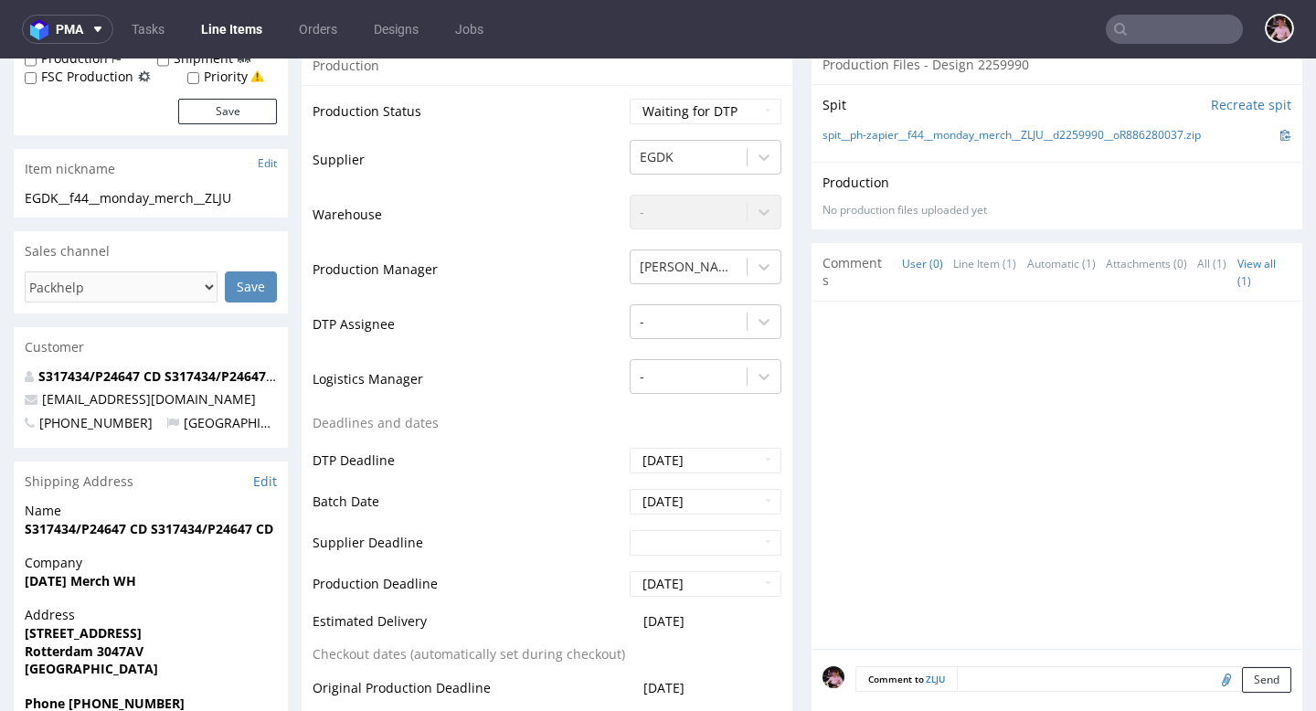
click at [904, 123] on div "Spit Recreate spit spit__ph-zapier__f44__monday_merch__ZLJU__d2259990__oR886280…" at bounding box center [1056, 123] width 491 height 78
click at [899, 135] on link "spit__ph-zapier__f44__monday_merch__ZLJU__d2259990__oR886280037.zip" at bounding box center [1011, 136] width 378 height 16
click at [1192, 37] on input "text" at bounding box center [1173, 29] width 137 height 29
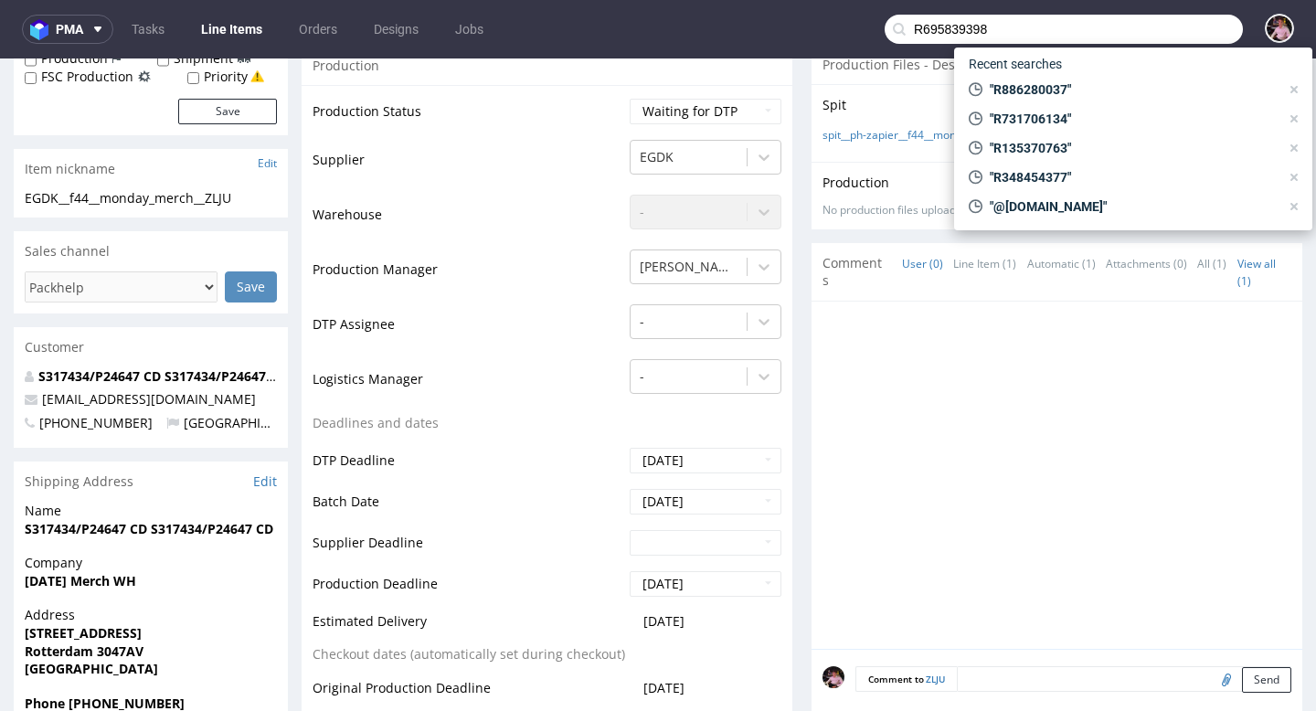
type input "R695839398"
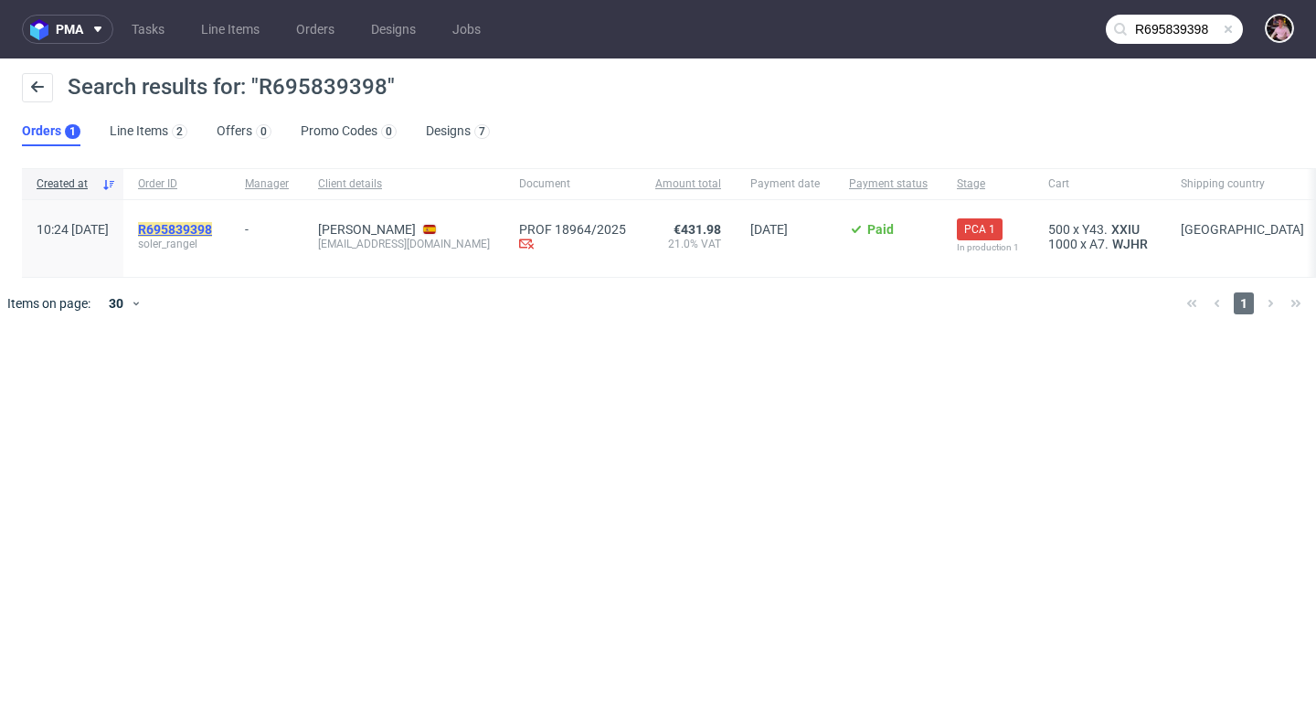
click at [212, 223] on mark "R695839398" at bounding box center [175, 229] width 74 height 15
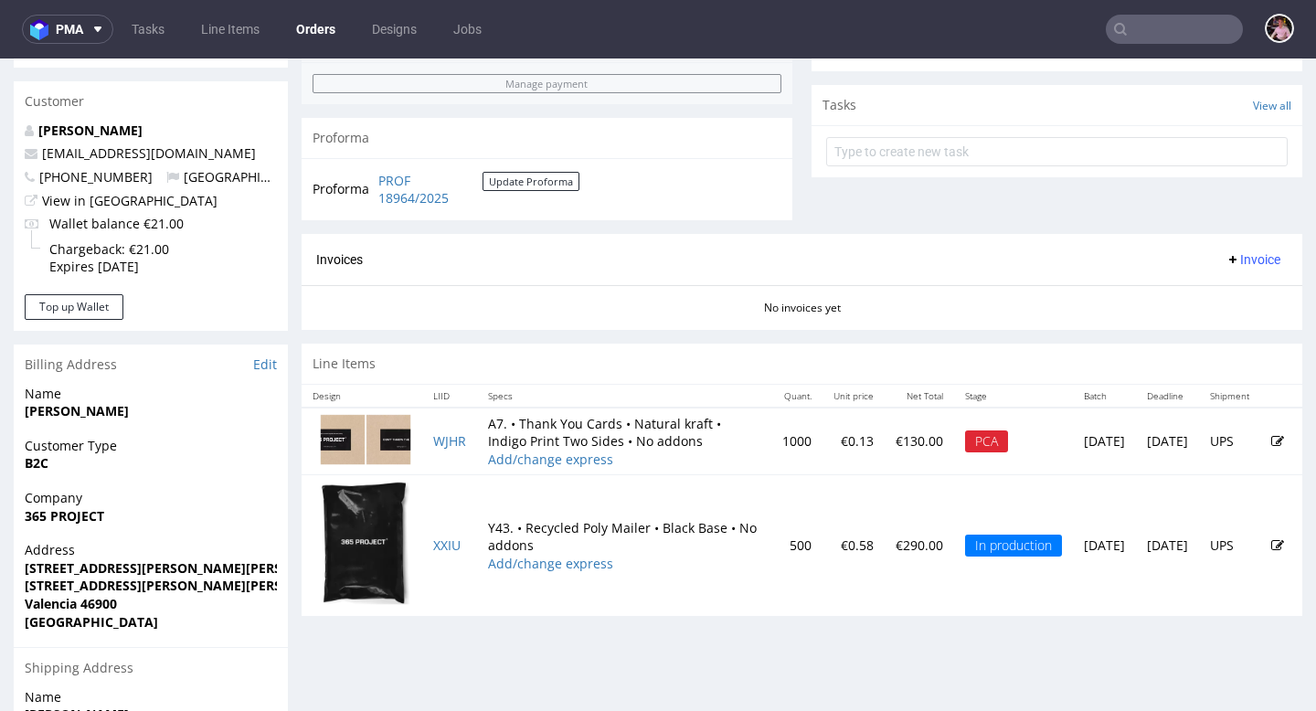
scroll to position [661, 0]
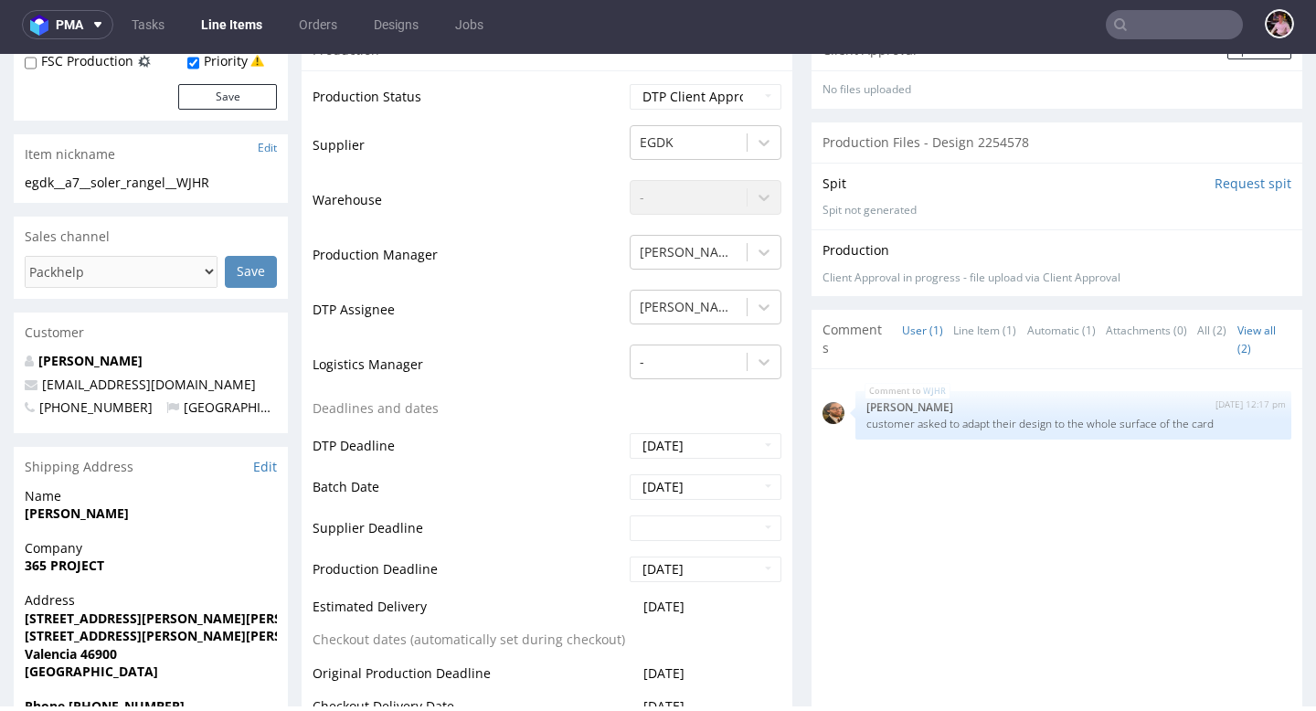
scroll to position [559, 0]
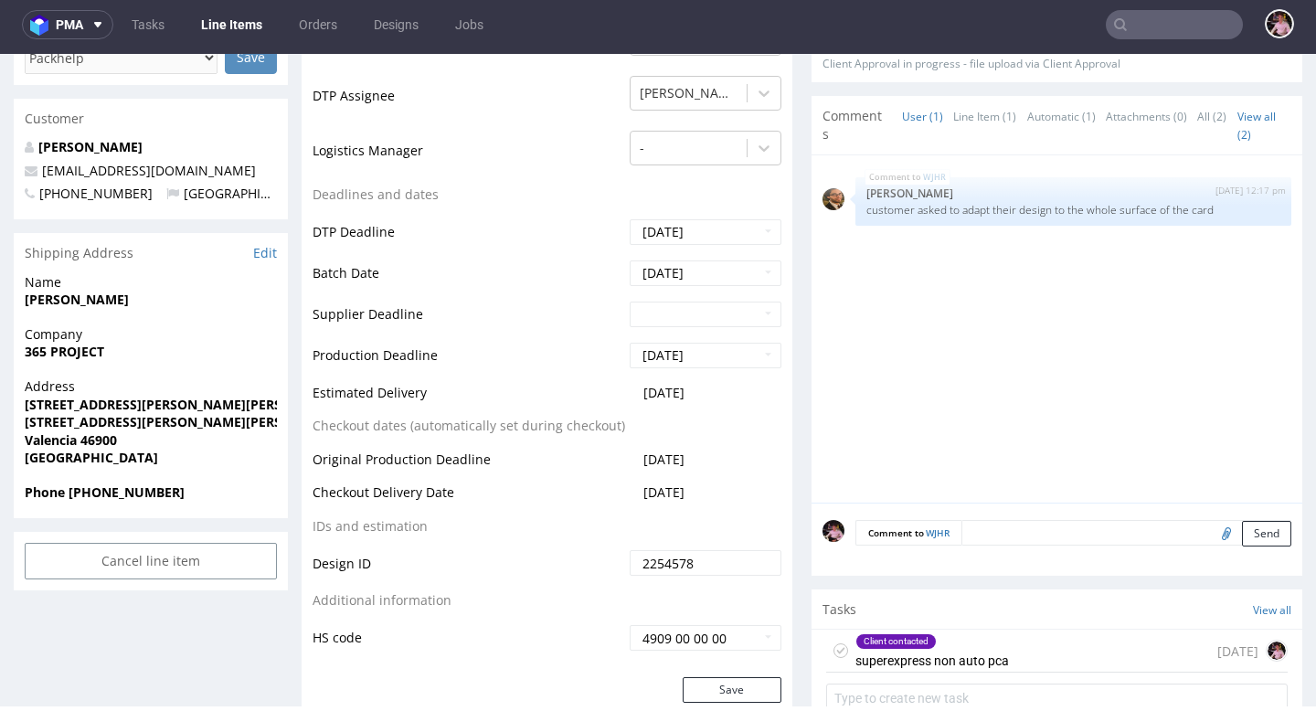
click at [985, 642] on div "Client contacted" at bounding box center [932, 641] width 152 height 15
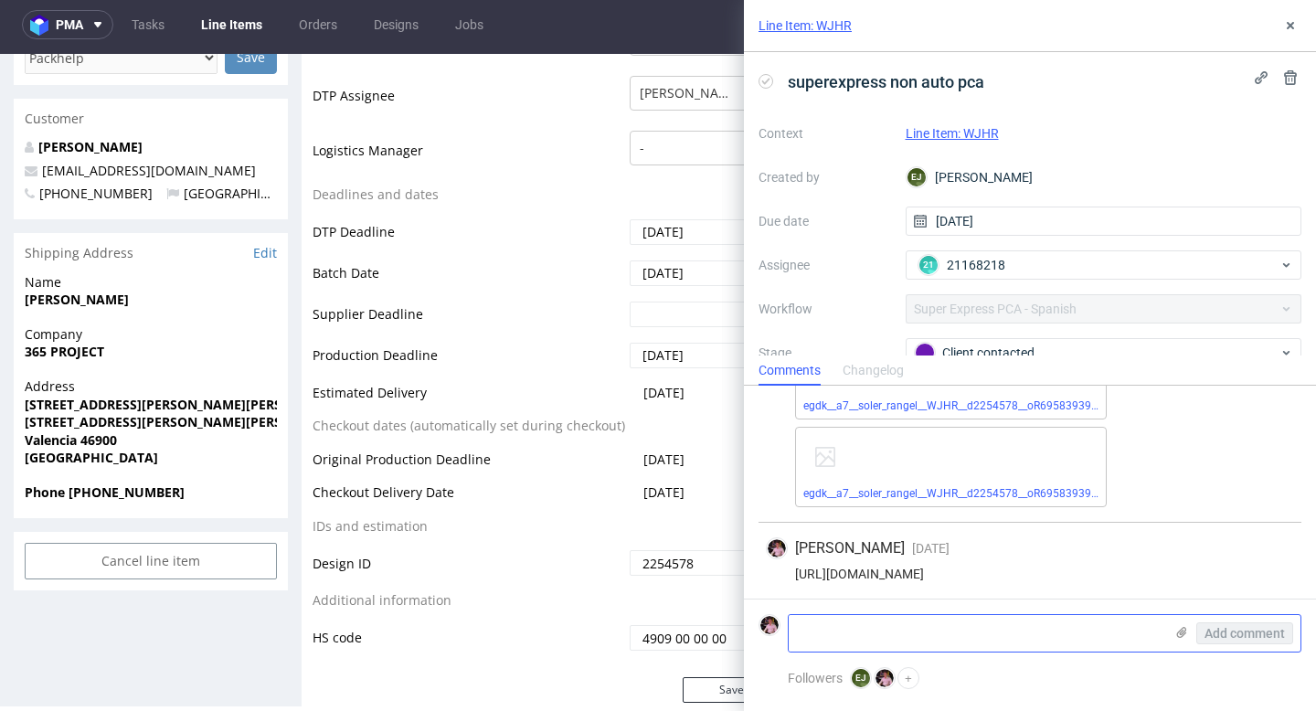
scroll to position [161, 0]
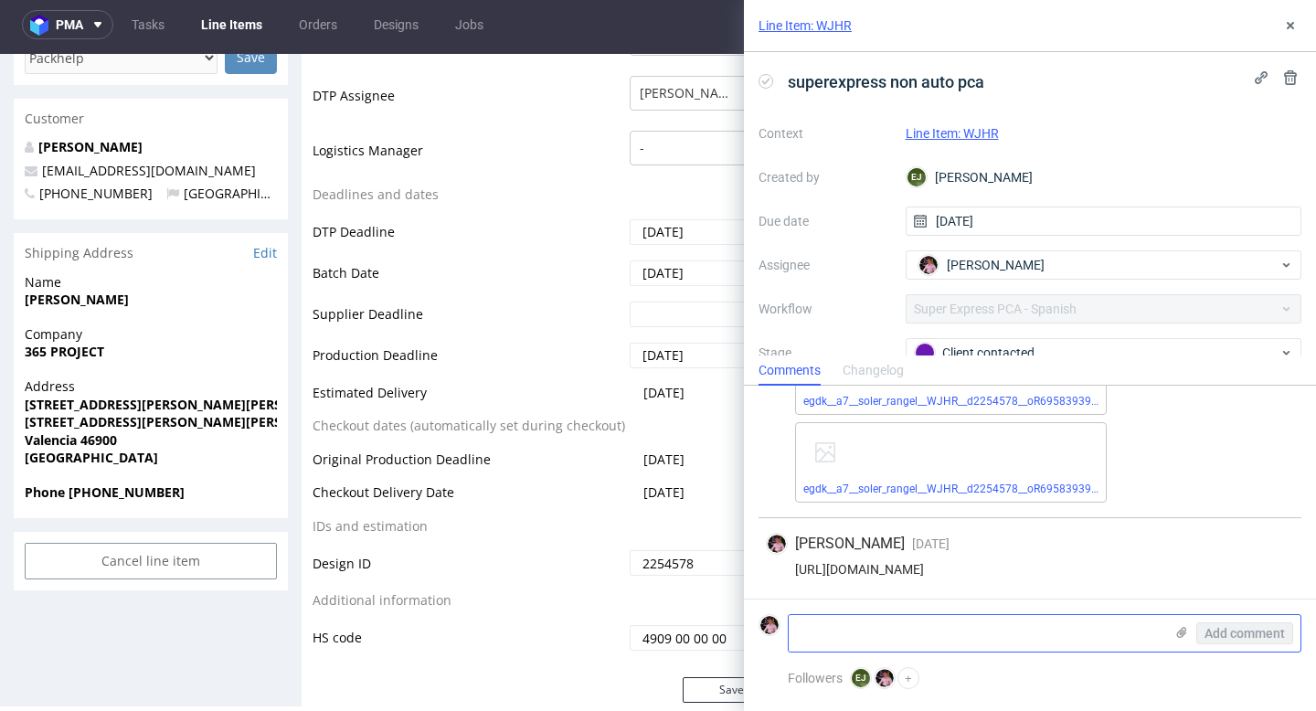
click at [961, 645] on textarea at bounding box center [975, 633] width 375 height 37
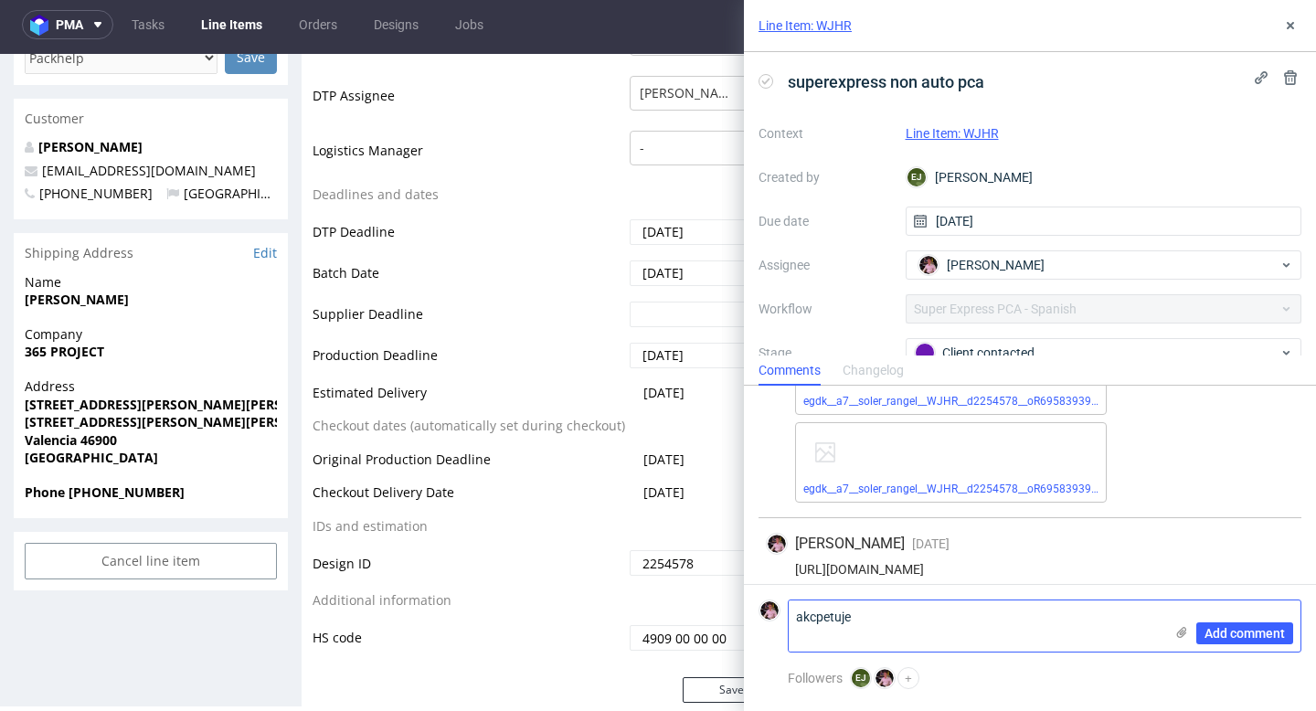
scroll to position [0, 0]
type textarea "akcpetuje"
click at [1237, 629] on span "Add comment" at bounding box center [1244, 633] width 80 height 13
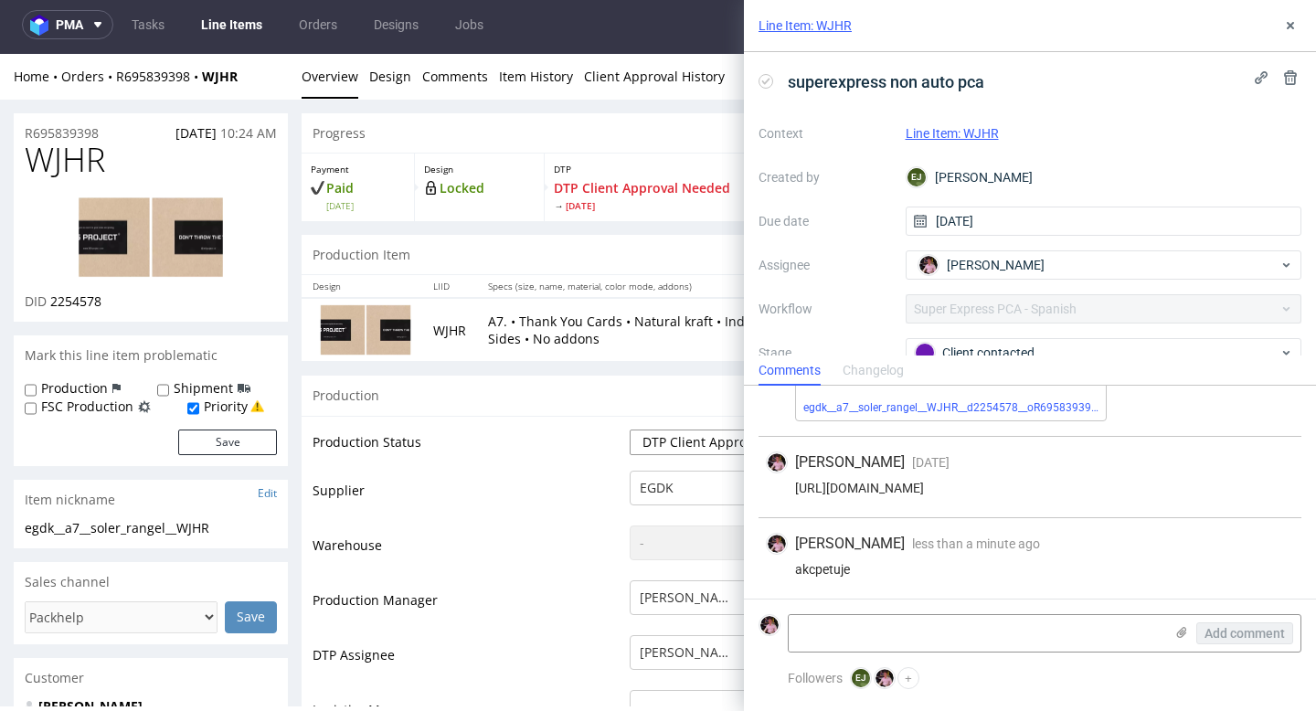
click at [646, 437] on select "Waiting for Artwork Waiting for Diecut Waiting for Mockup Waiting for DTP Waiti…" at bounding box center [705, 442] width 152 height 26
select select "back_for_dtp"
click at [629, 429] on select "Waiting for Artwork Waiting for Diecut Waiting for Mockup Waiting for DTP Waiti…" at bounding box center [705, 442] width 152 height 26
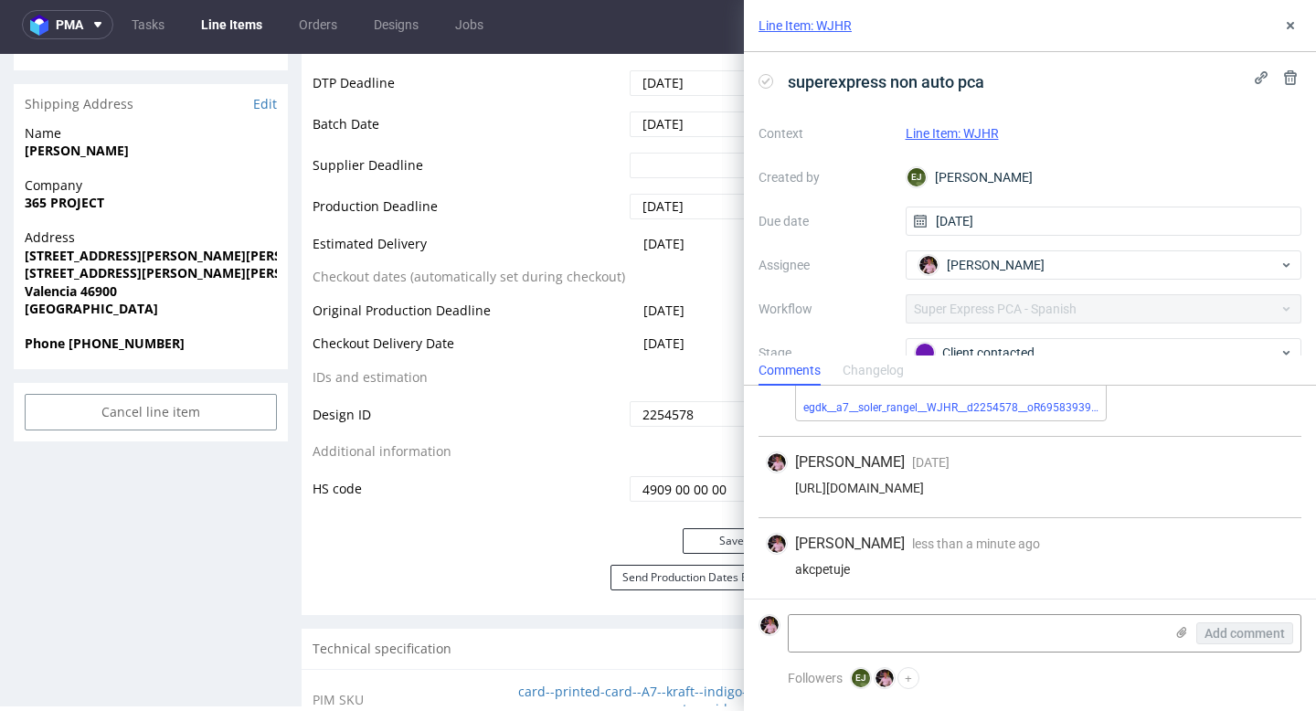
scroll to position [723, 0]
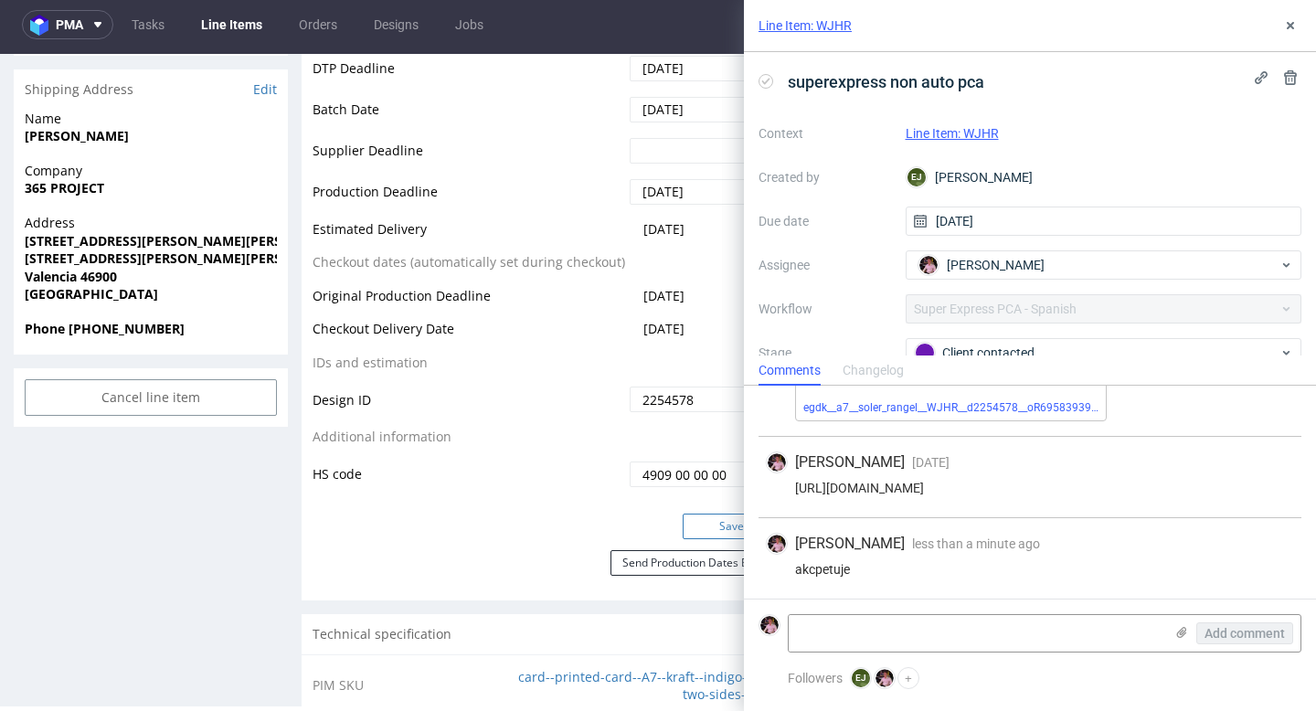
click at [704, 529] on button "Save" at bounding box center [731, 526] width 99 height 26
click at [1298, 26] on button at bounding box center [1290, 26] width 22 height 22
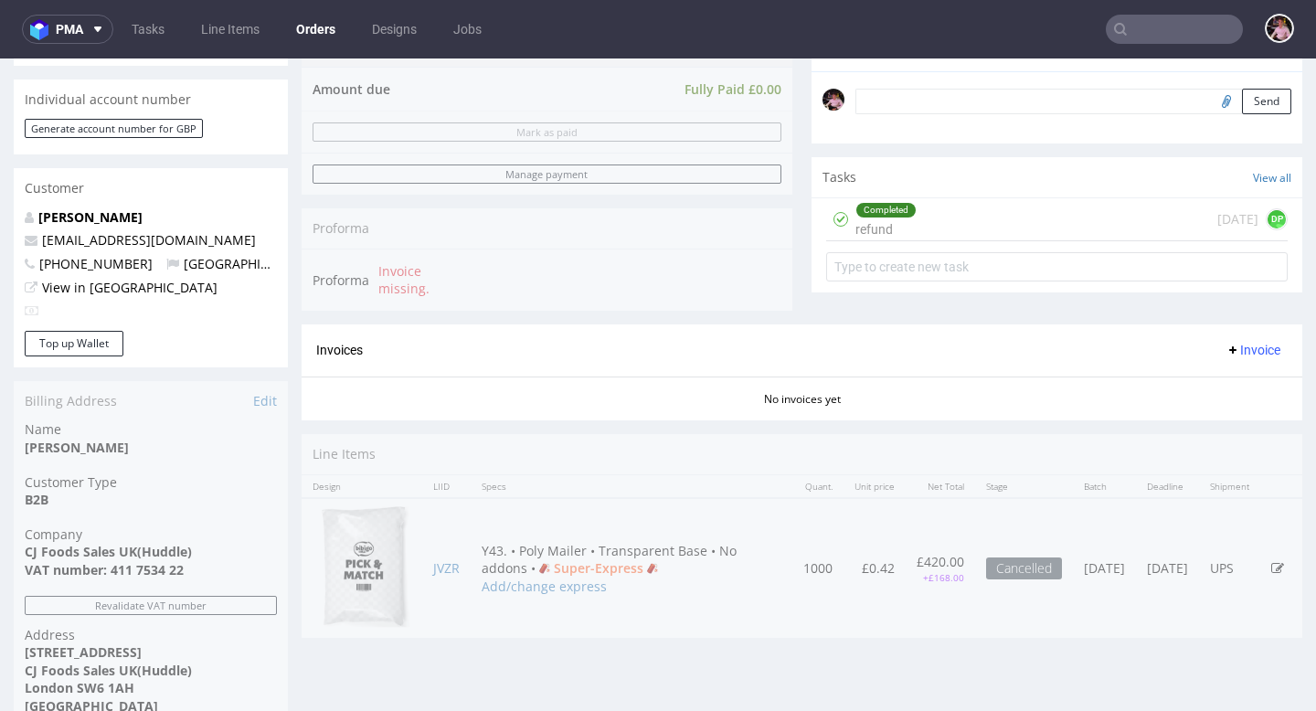
scroll to position [622, 0]
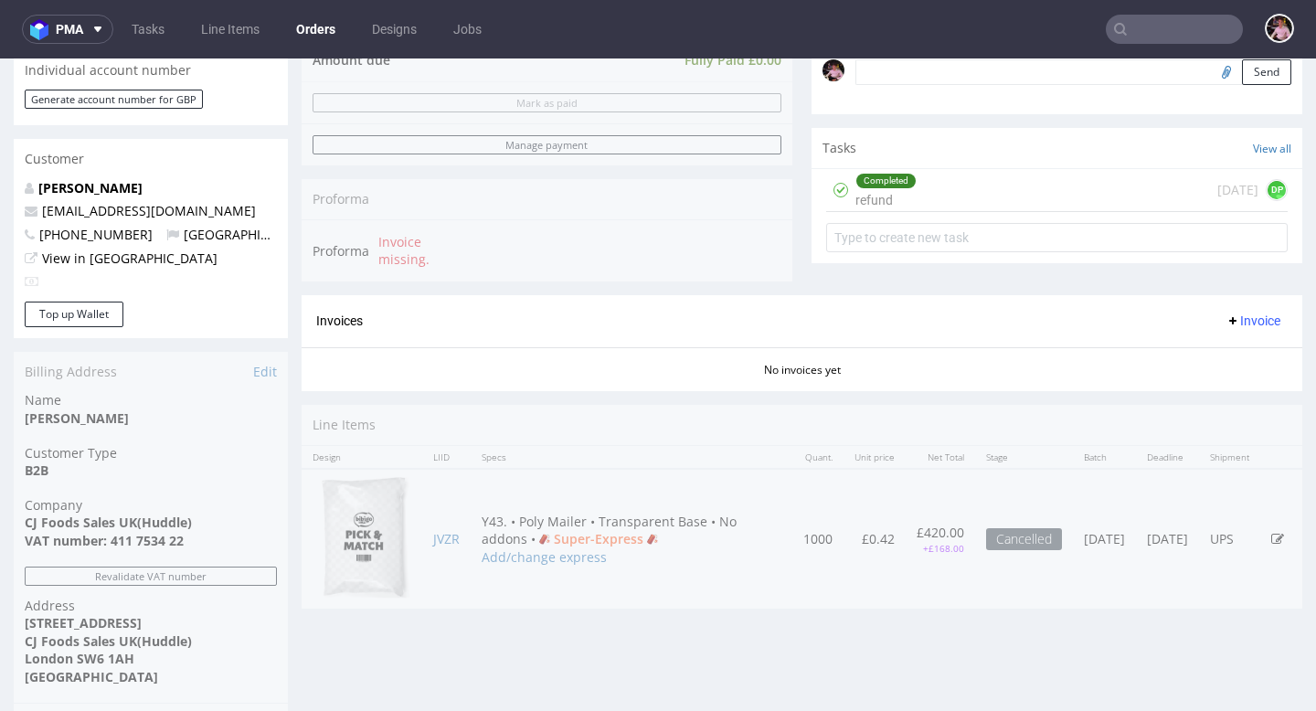
click at [985, 212] on div "Completed refund [DATE] DP" at bounding box center [1056, 190] width 461 height 43
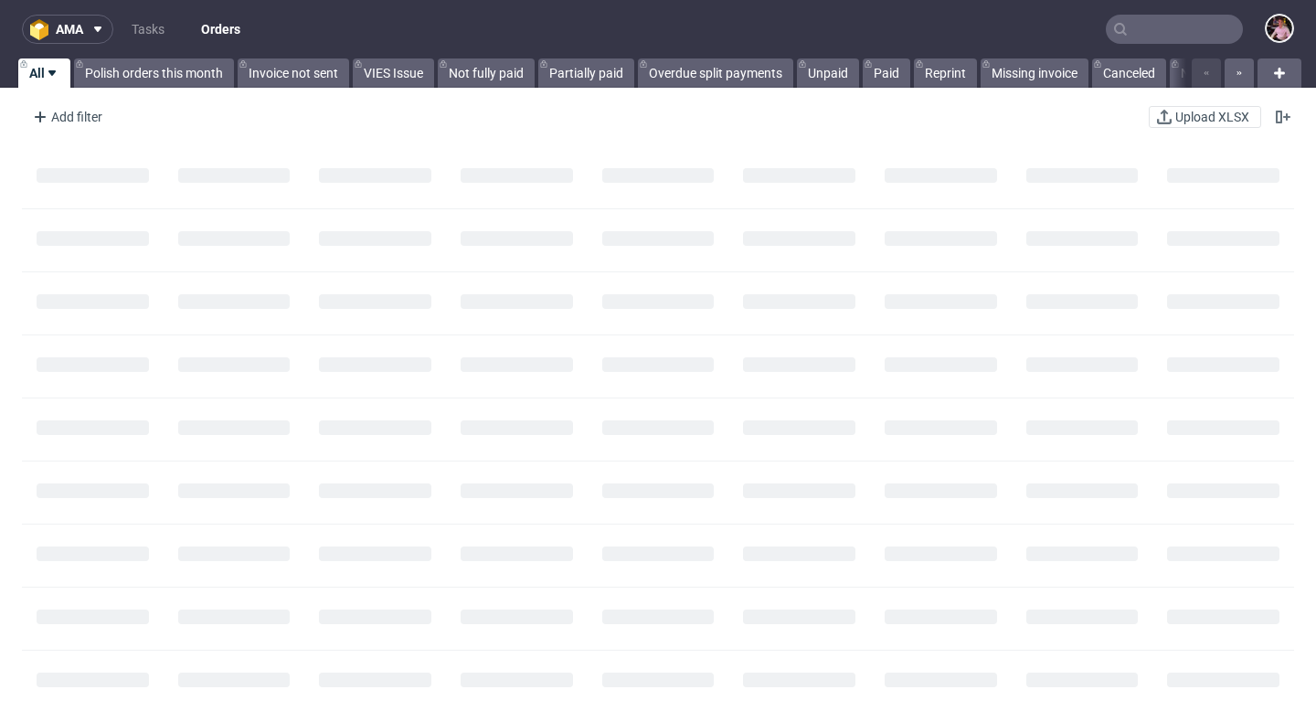
click at [1188, 39] on input "text" at bounding box center [1173, 29] width 137 height 29
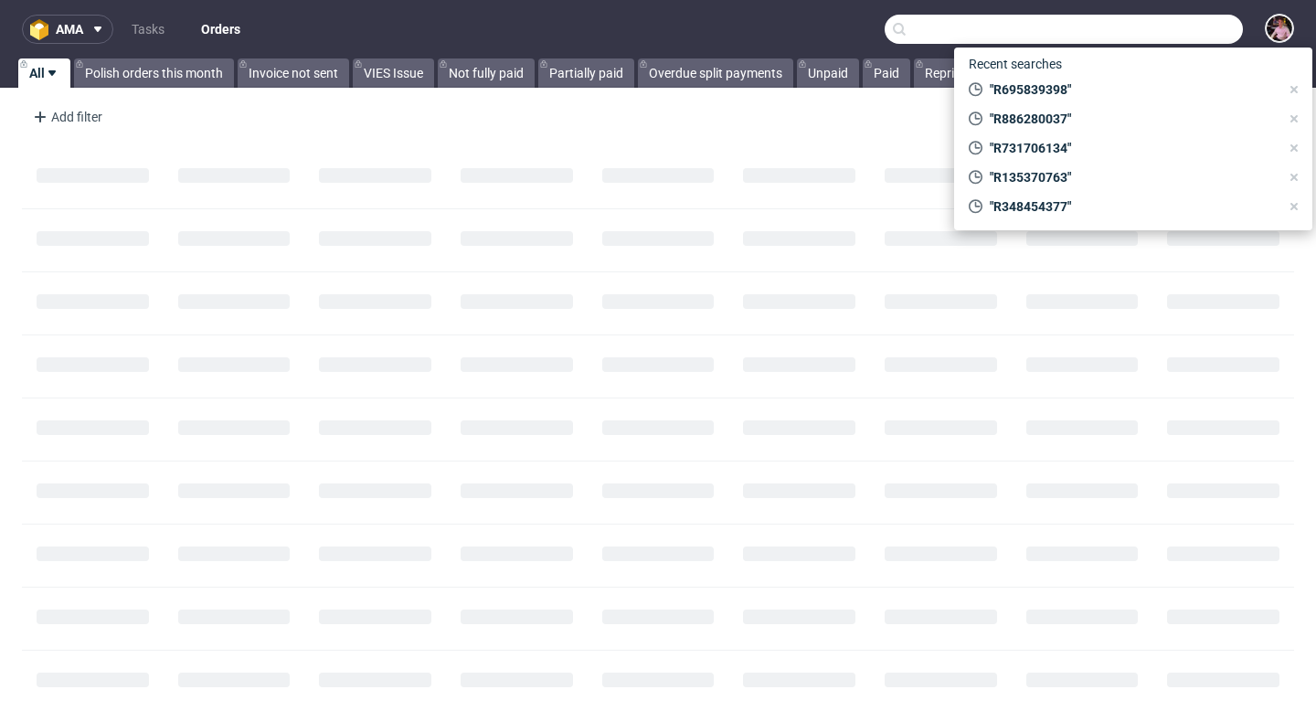
paste input "R162987520"
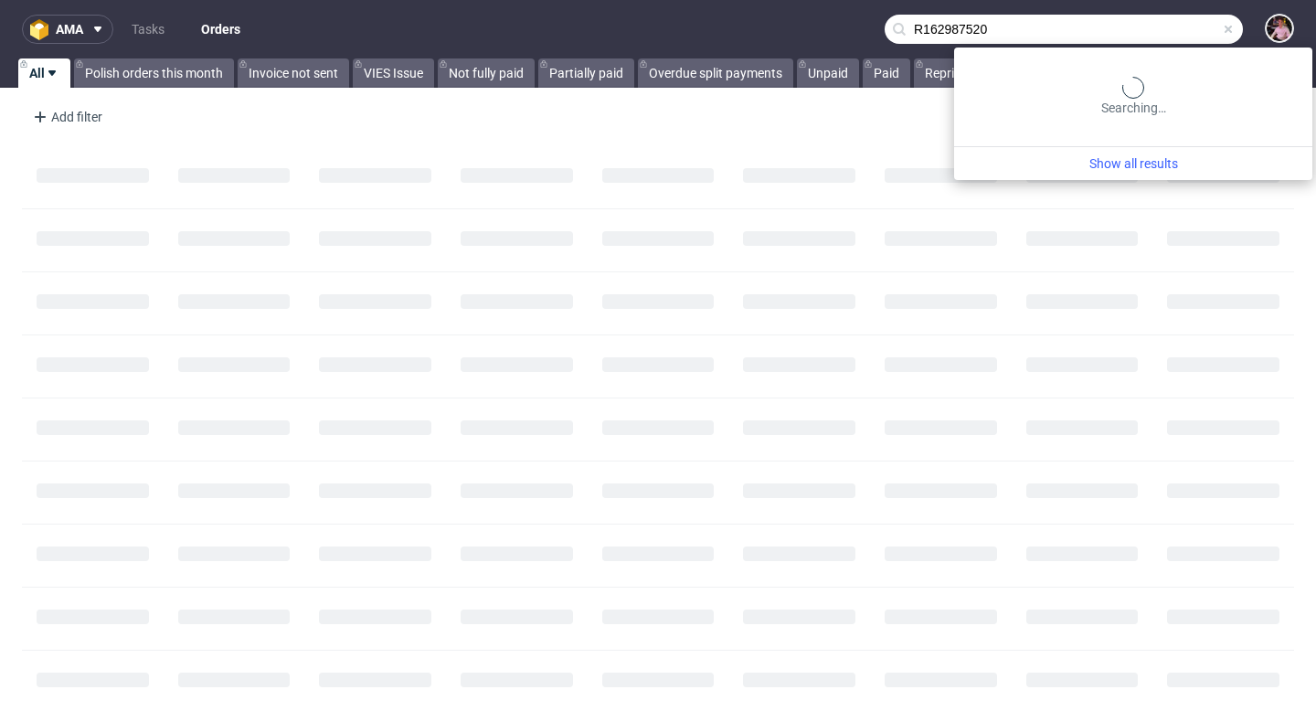
type input "R162987520"
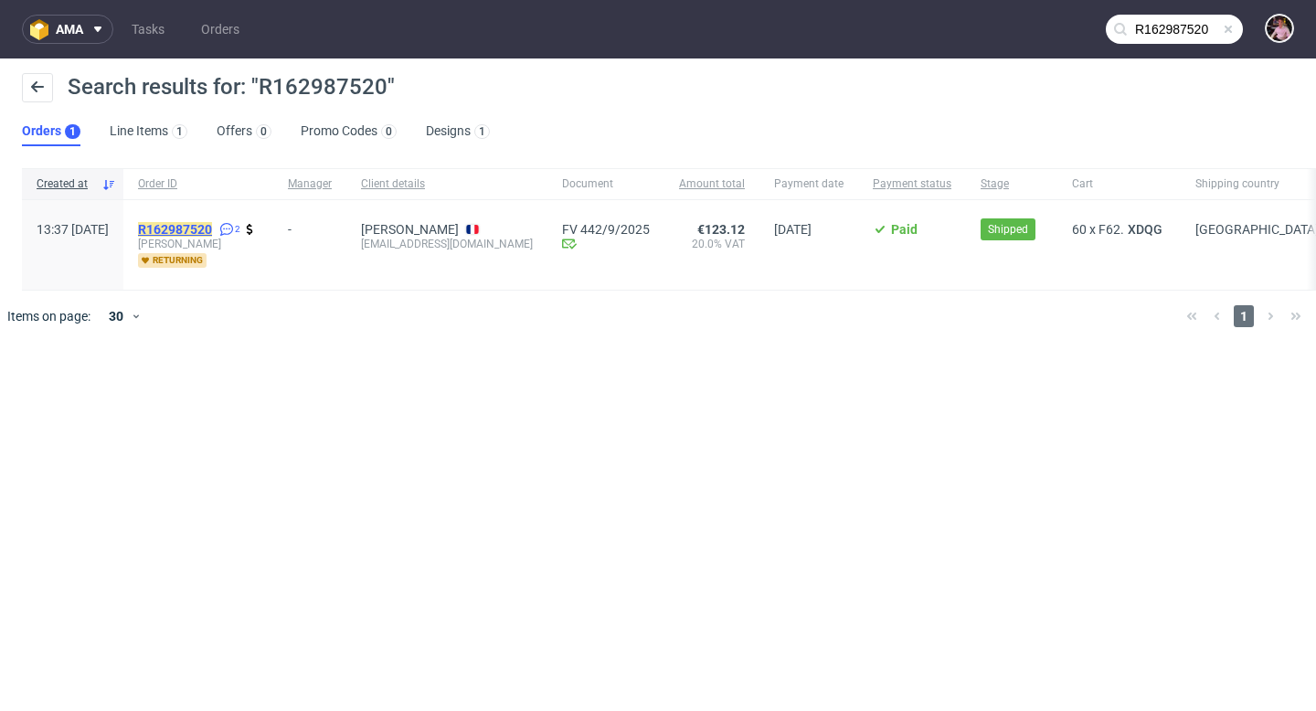
click at [212, 229] on mark "R162987520" at bounding box center [175, 229] width 74 height 15
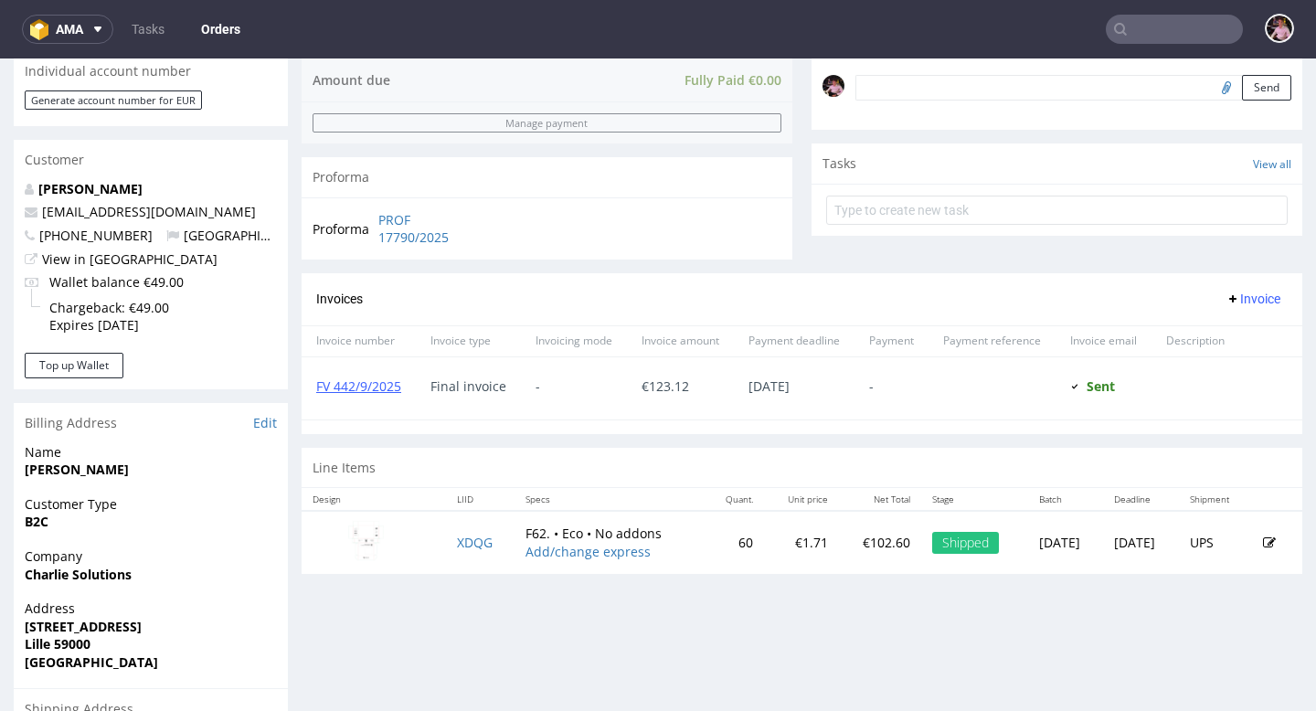
scroll to position [571, 0]
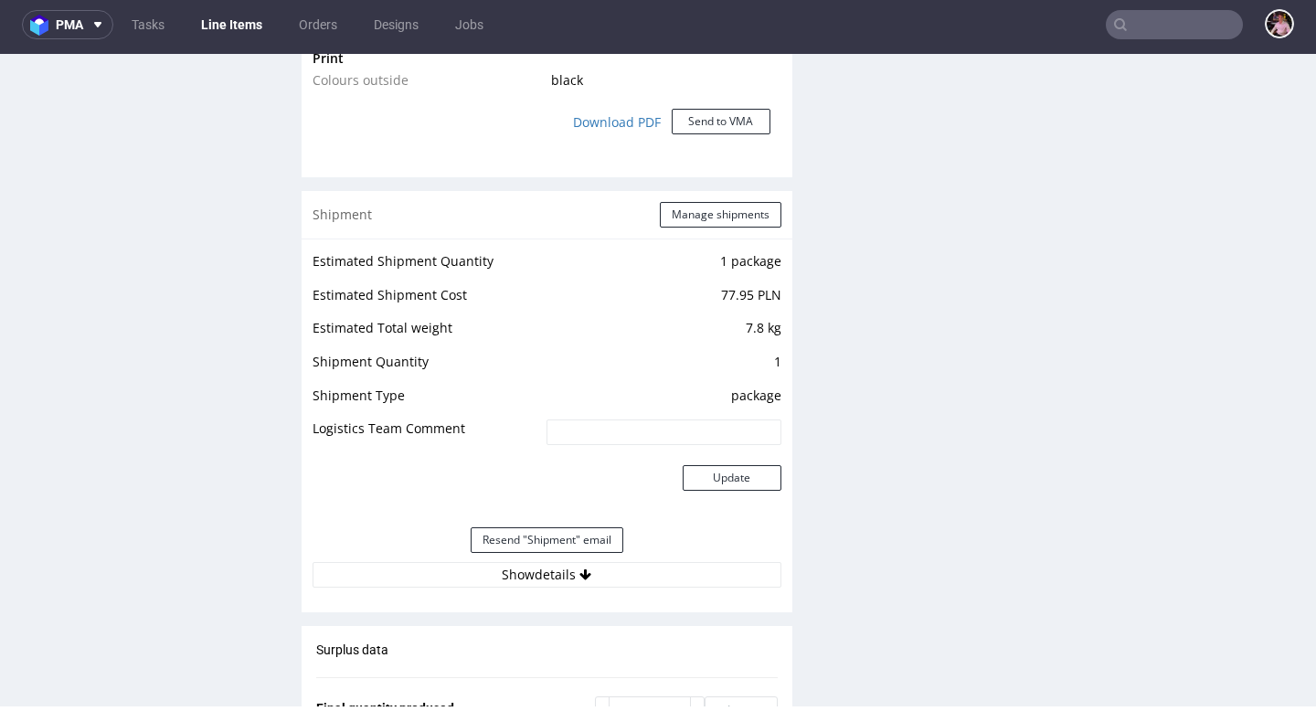
scroll to position [1745, 0]
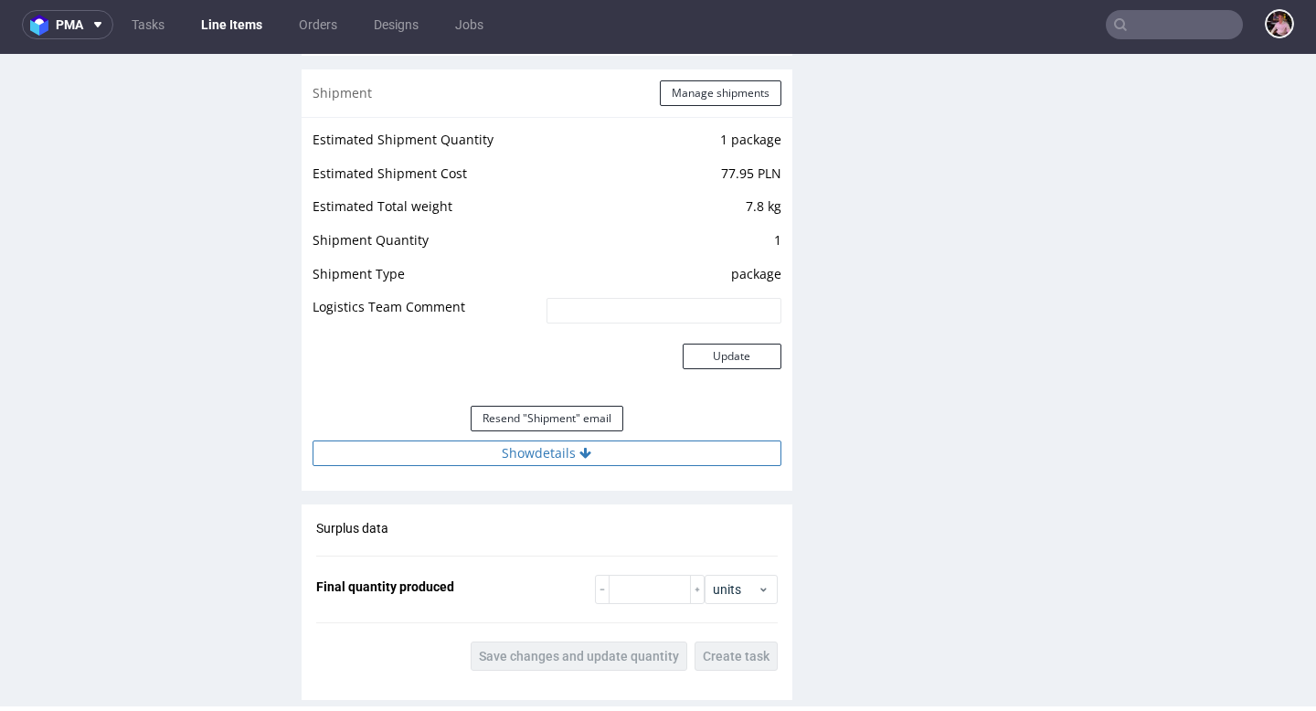
click at [662, 456] on button "Show details" at bounding box center [546, 453] width 469 height 26
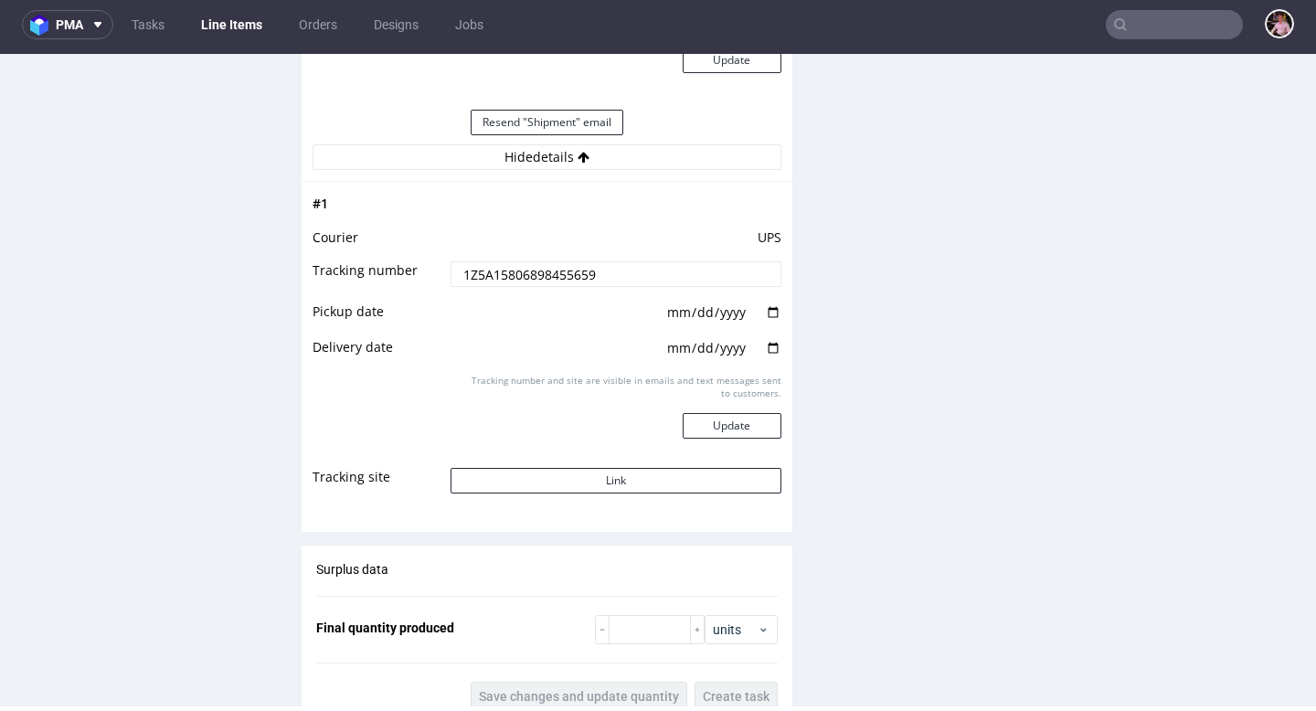
scroll to position [2152, 0]
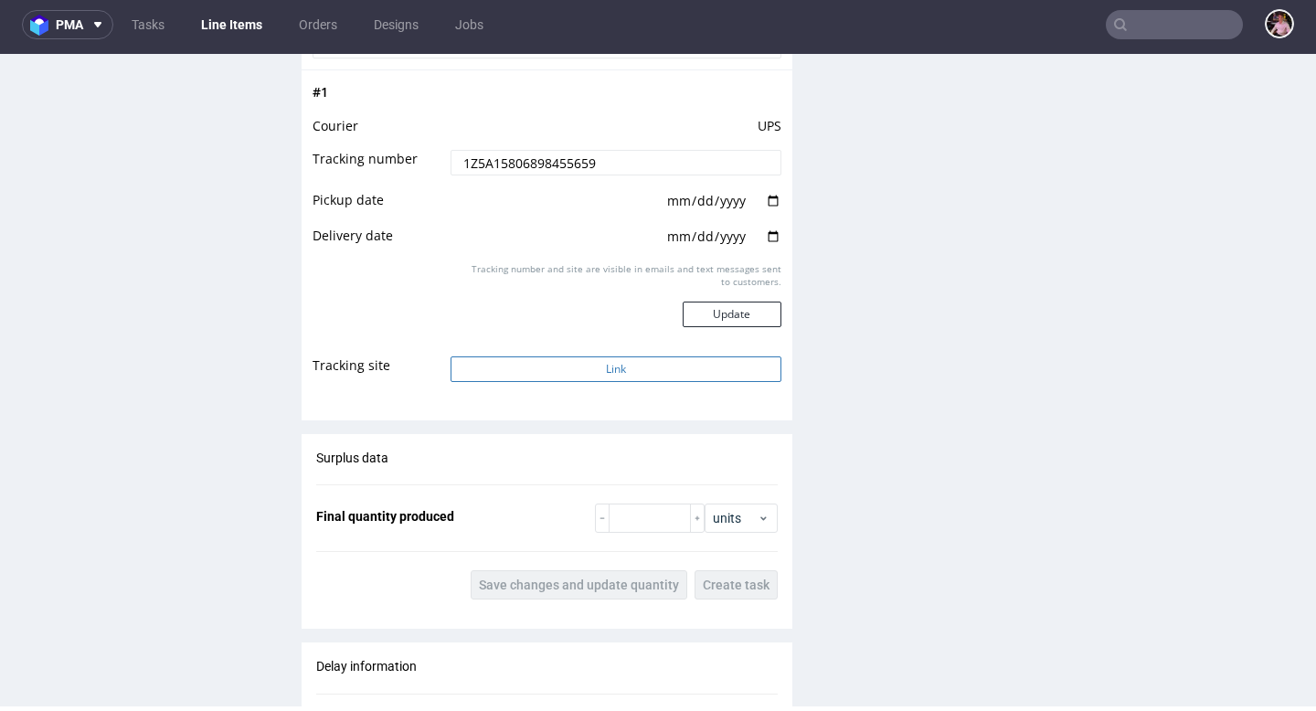
click at [648, 370] on button "Link" at bounding box center [615, 369] width 330 height 26
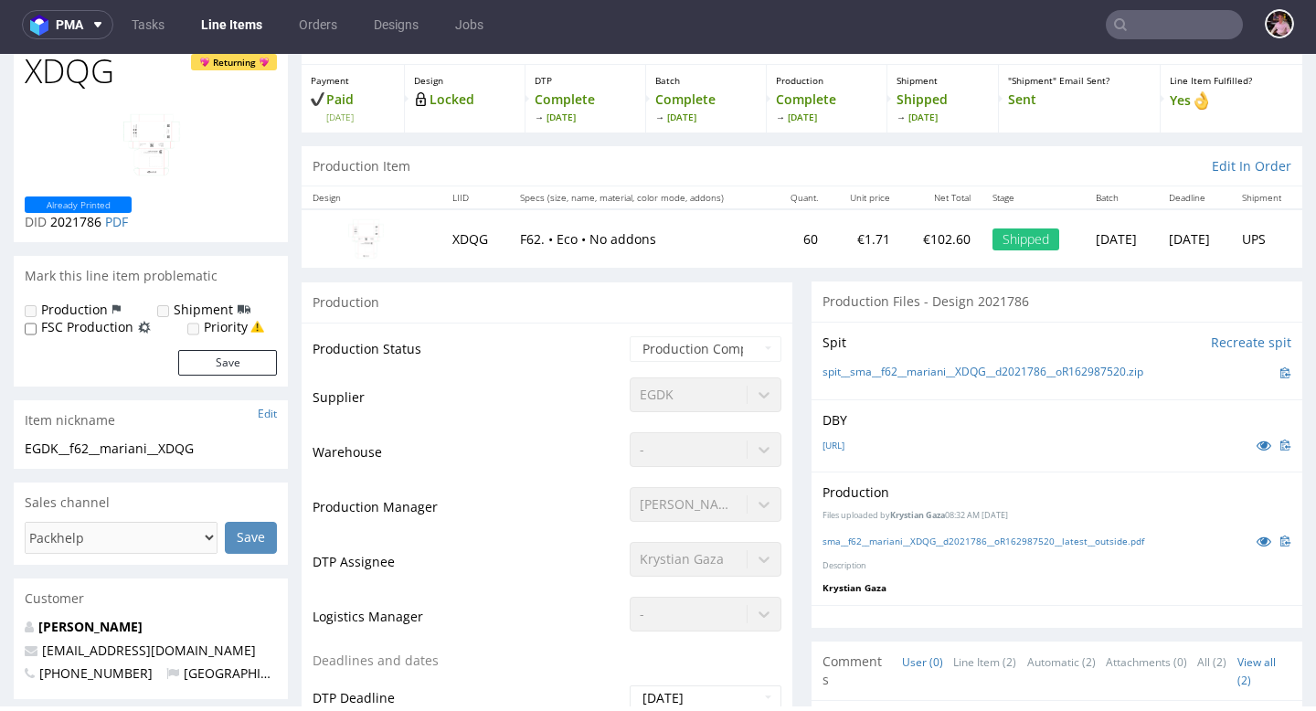
scroll to position [0, 0]
